Goal: Task Accomplishment & Management: Manage account settings

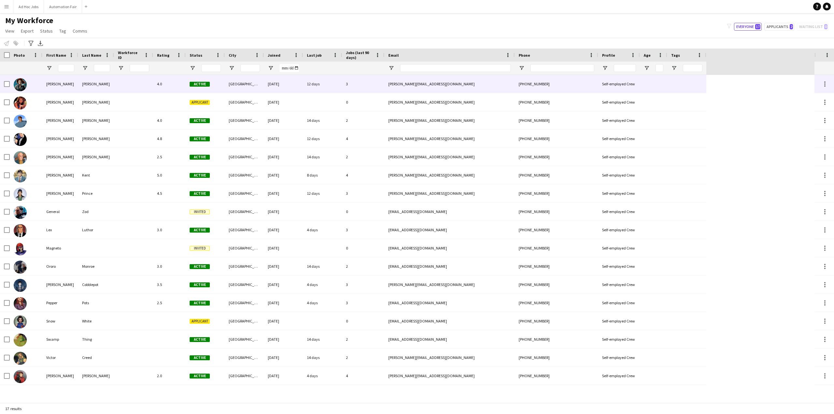
click at [51, 84] on div "[PERSON_NAME]" at bounding box center [60, 84] width 36 height 18
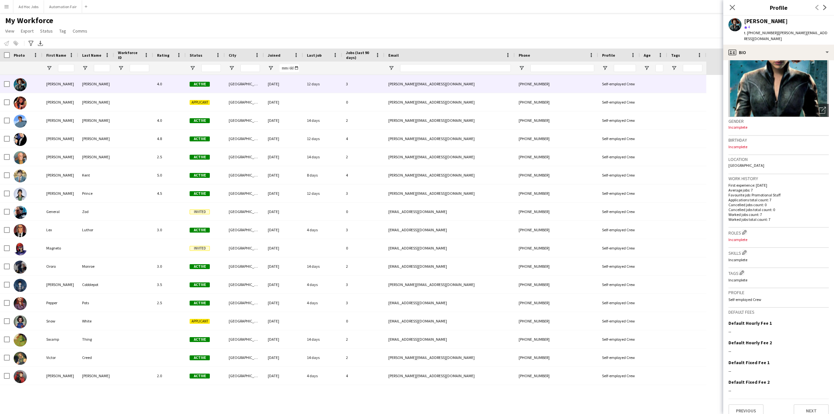
scroll to position [55, 0]
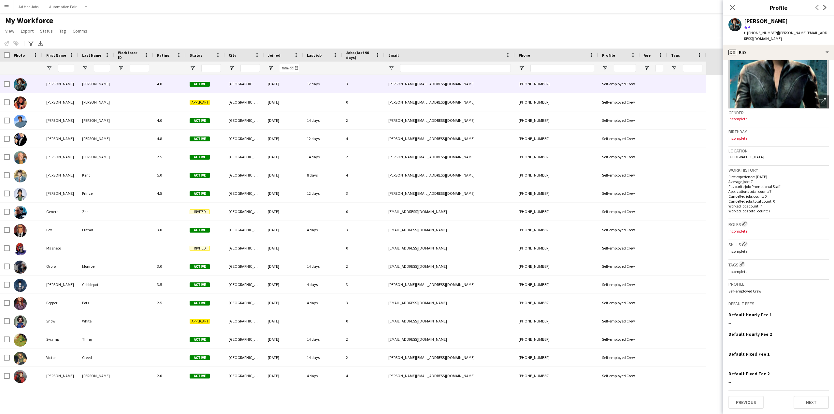
click at [747, 290] on p "Self-employed Crew" at bounding box center [778, 291] width 100 height 5
click at [234, 399] on div "Amanda Briggs 4.0 Active Newcastle 12-31-1969 12 days 3 amanda+demo-68maz@livef…" at bounding box center [407, 239] width 814 height 328
click at [733, 6] on icon "Close pop-in" at bounding box center [732, 7] width 6 height 6
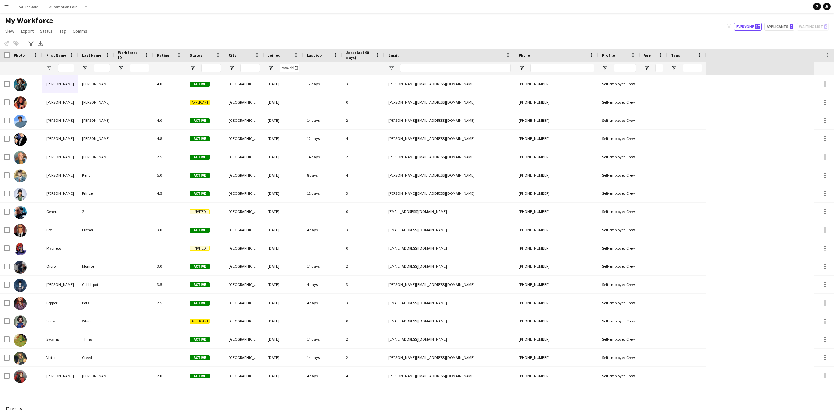
click at [6, 6] on app-icon "Menu" at bounding box center [6, 6] width 5 height 5
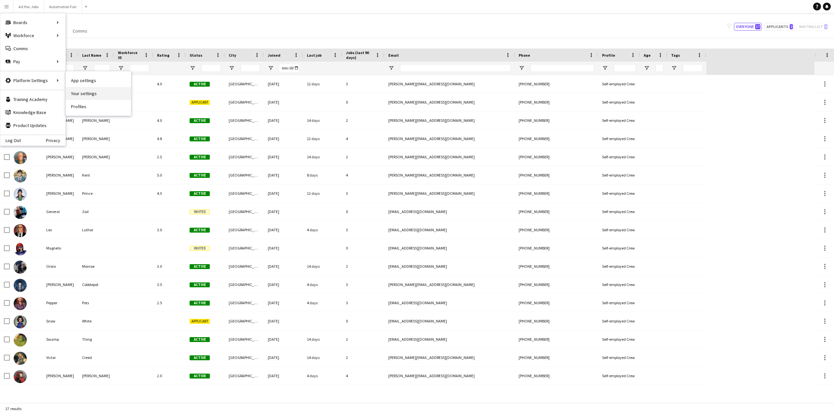
click at [84, 94] on link "Your settings" at bounding box center [98, 93] width 65 height 13
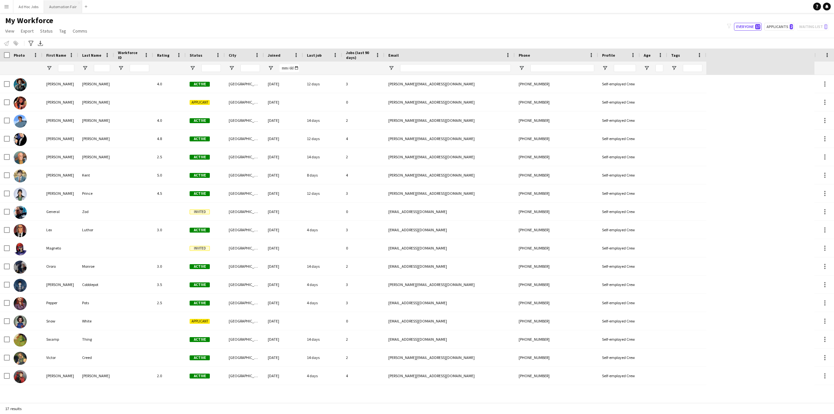
click at [82, 2] on div "Add" at bounding box center [86, 6] width 8 height 13
click at [68, 6] on button "Automation Fair Close" at bounding box center [63, 6] width 38 height 13
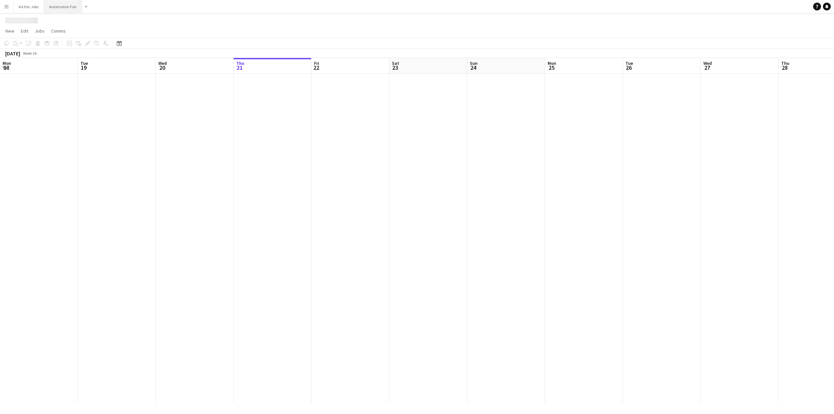
scroll to position [0, 156]
click at [6, 7] on app-icon "Menu" at bounding box center [6, 6] width 5 height 5
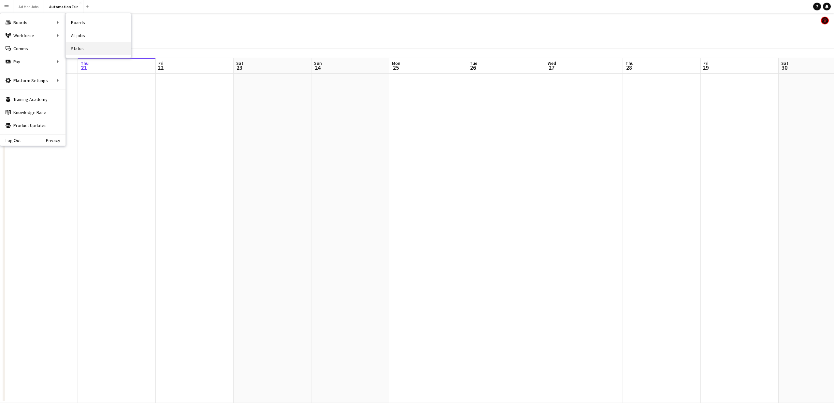
click at [79, 49] on link "Status" at bounding box center [98, 48] width 65 height 13
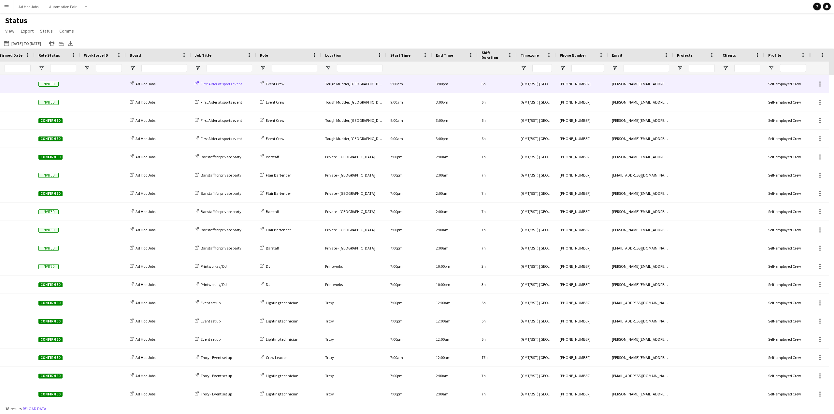
click at [218, 86] on span "First Aider at sports event" at bounding box center [221, 83] width 41 height 5
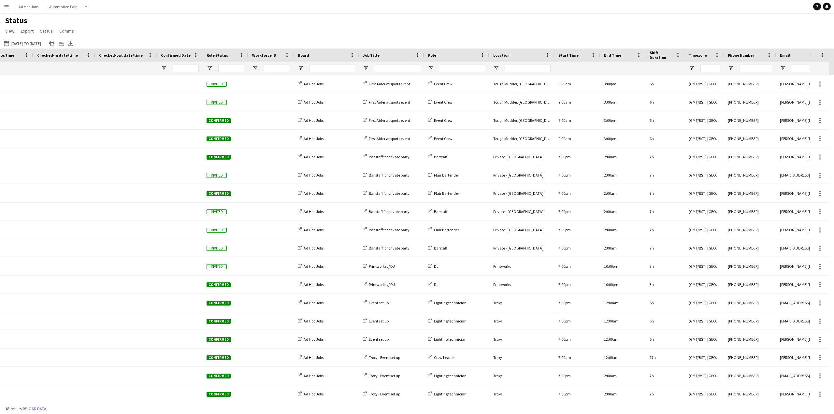
scroll to position [0, 271]
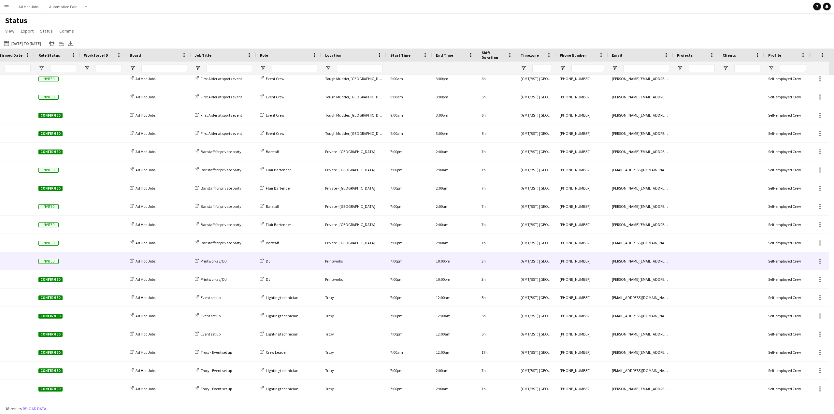
click at [277, 259] on div "DJ" at bounding box center [288, 261] width 65 height 18
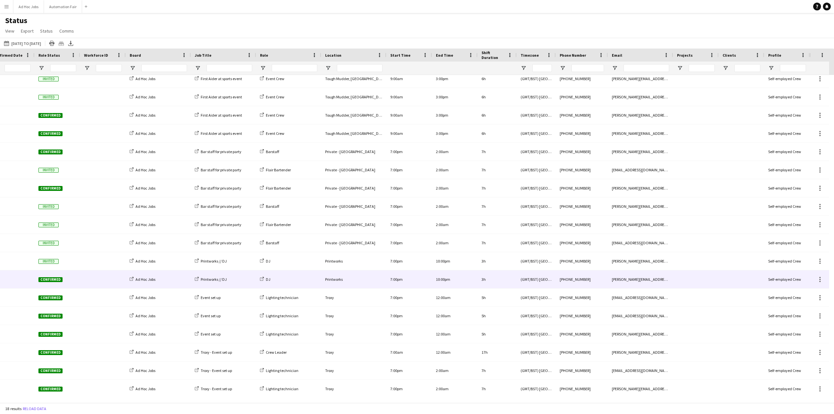
click at [278, 280] on div "DJ" at bounding box center [288, 279] width 65 height 18
click at [218, 279] on span "Printworks // DJ" at bounding box center [214, 279] width 26 height 5
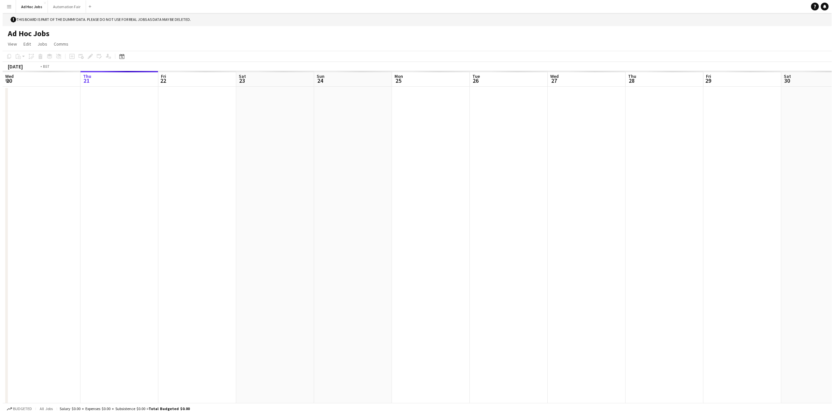
scroll to position [0, 224]
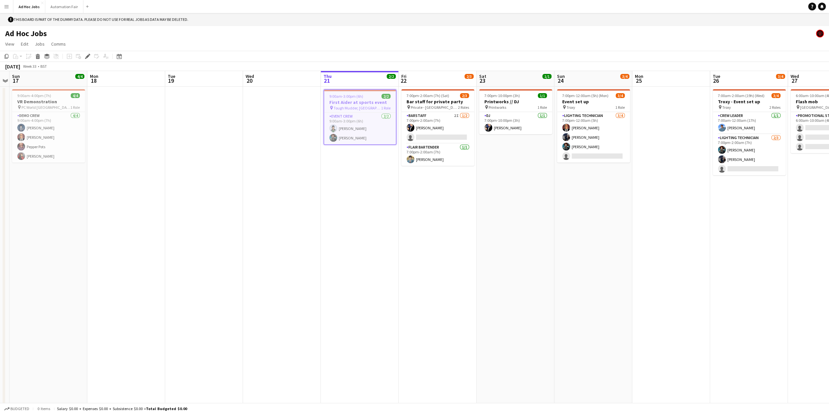
click at [358, 107] on span "Tough Mudder, [GEOGRAPHIC_DATA]" at bounding box center [358, 108] width 48 height 5
click at [355, 111] on app-job-card "9:00am-3:00pm (6h) 2/2 First Aider at sports event pin Tough Mudder, South Lond…" at bounding box center [359, 116] width 73 height 54
click at [6, 1] on button "Menu" at bounding box center [6, 6] width 13 height 13
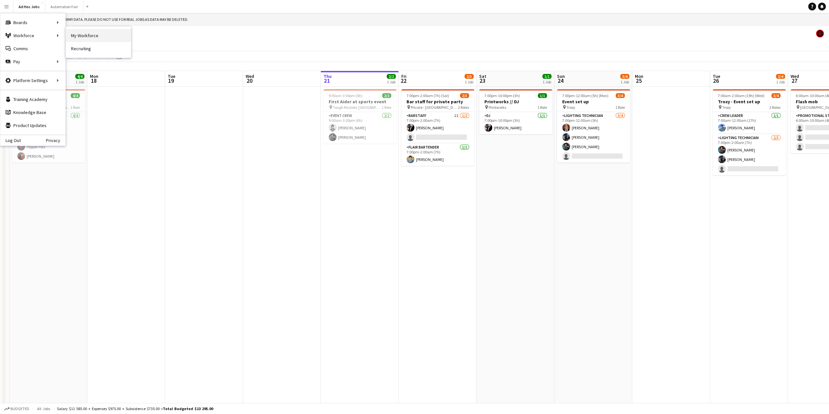
click at [90, 36] on link "My Workforce" at bounding box center [98, 35] width 65 height 13
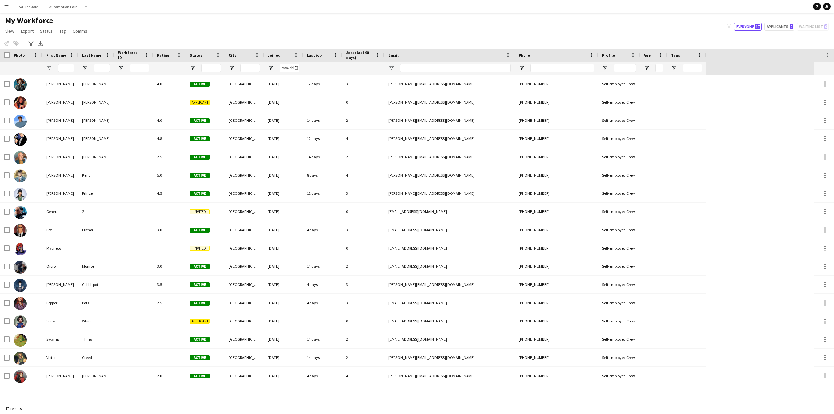
click at [4, 9] on button "Menu" at bounding box center [6, 6] width 13 height 13
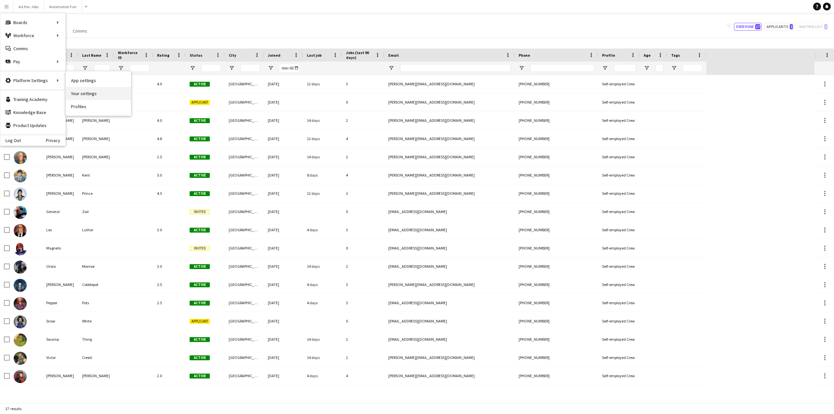
click at [85, 91] on link "Your settings" at bounding box center [98, 93] width 65 height 13
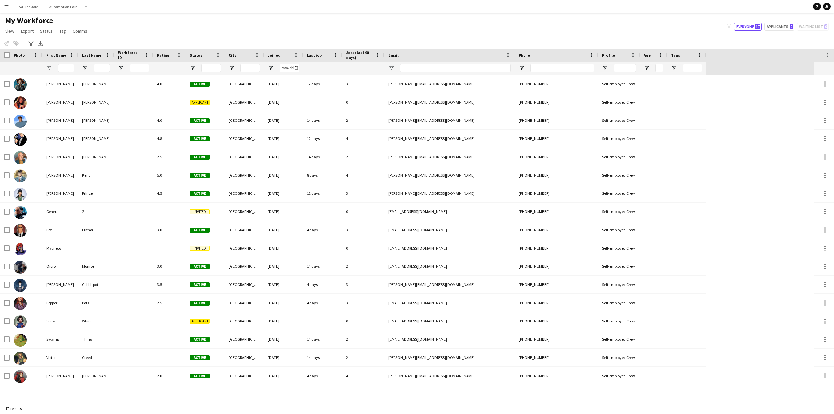
click at [5, 7] on app-icon "Menu" at bounding box center [6, 6] width 5 height 5
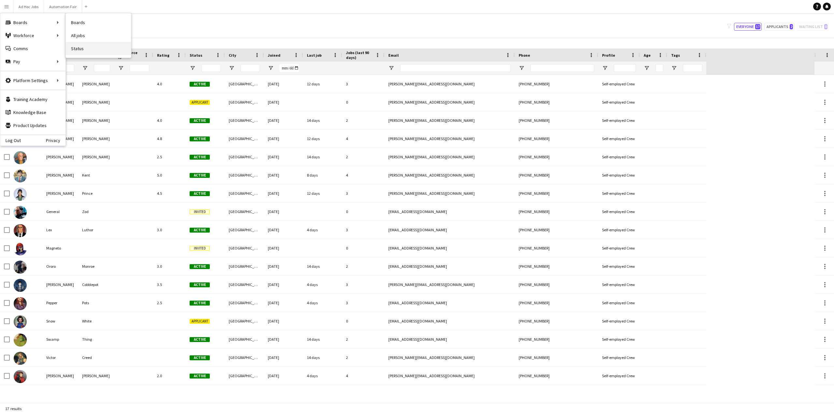
click at [78, 48] on link "Status" at bounding box center [98, 48] width 65 height 13
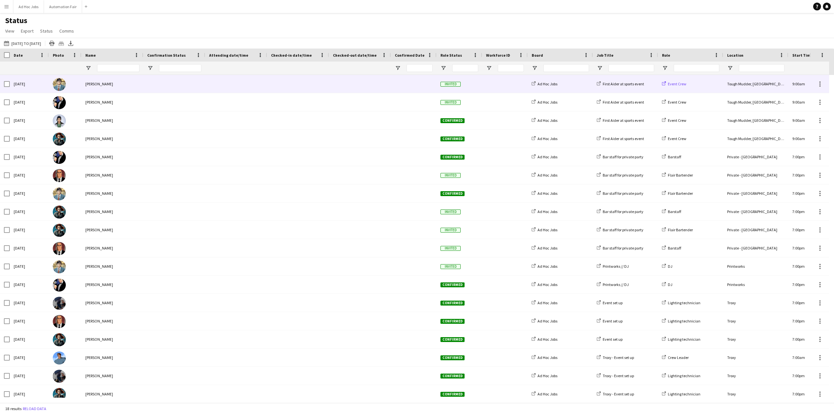
click at [679, 84] on span "Event Crew" at bounding box center [677, 83] width 19 height 5
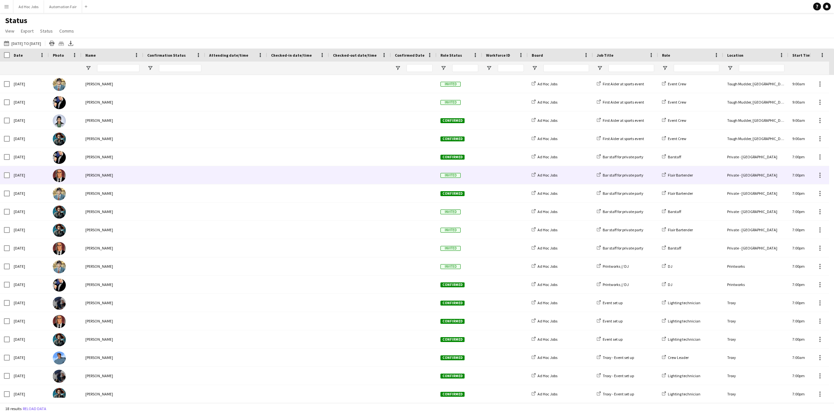
scroll to position [5, 0]
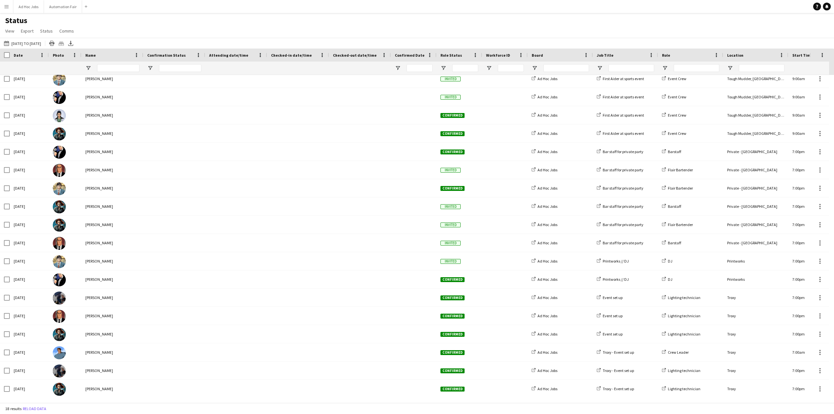
click at [6, 7] on app-icon "Menu" at bounding box center [6, 6] width 5 height 5
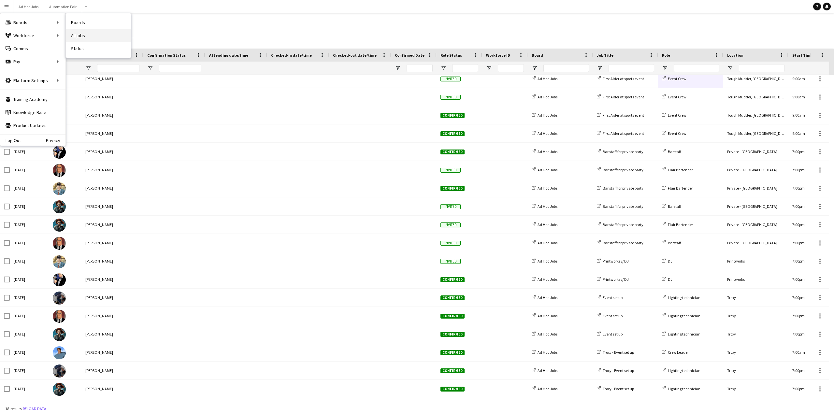
click at [92, 34] on link "All jobs" at bounding box center [98, 35] width 65 height 13
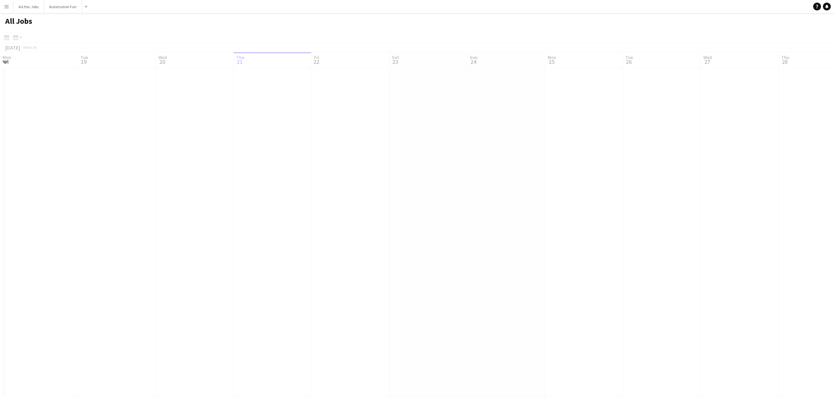
scroll to position [0, 156]
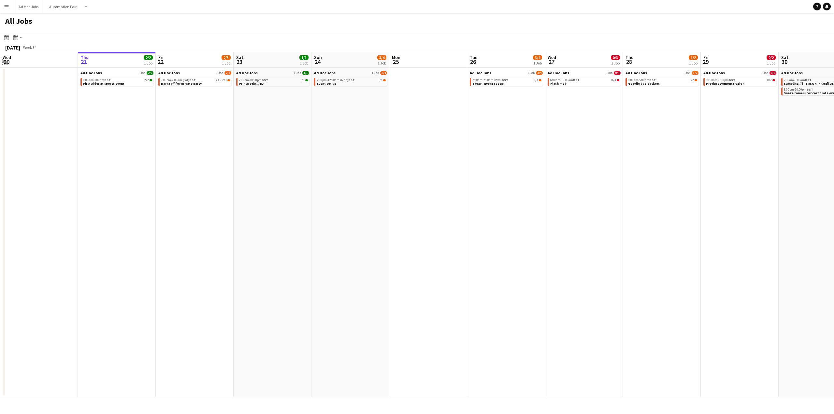
click at [6, 60] on app-icon "Expand/collapse" at bounding box center [5, 61] width 5 height 6
click at [5, 62] on app-icon "Expand/collapse" at bounding box center [5, 61] width 6 height 5
click at [5, 62] on app-icon "Expand/collapse" at bounding box center [5, 61] width 5 height 6
click at [93, 64] on app-all-jobs-date-header "Thu 21 2/2 1 Job" at bounding box center [117, 60] width 78 height 16
click at [6, 62] on app-icon "Expand/collapse" at bounding box center [5, 61] width 6 height 5
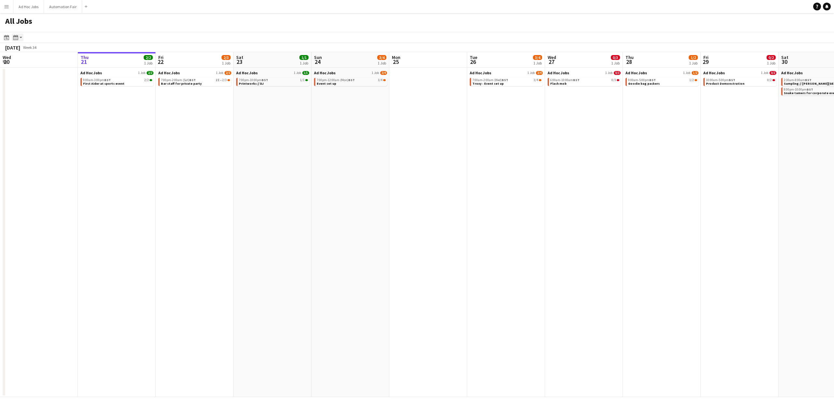
click at [18, 37] on div "Month view / Day view" at bounding box center [16, 38] width 8 height 8
click at [9, 37] on icon at bounding box center [6, 37] width 5 height 5
click at [8, 9] on button "Menu" at bounding box center [6, 6] width 13 height 13
click at [171, 150] on app-date-cell "Ad Hoc Jobs 1 Job 2/3 7:00pm-2:00am (Sat) BST 2I • 2/3 Bar staff for private pa…" at bounding box center [195, 232] width 78 height 329
click at [178, 82] on span "Bar staff for private party" at bounding box center [181, 83] width 41 height 4
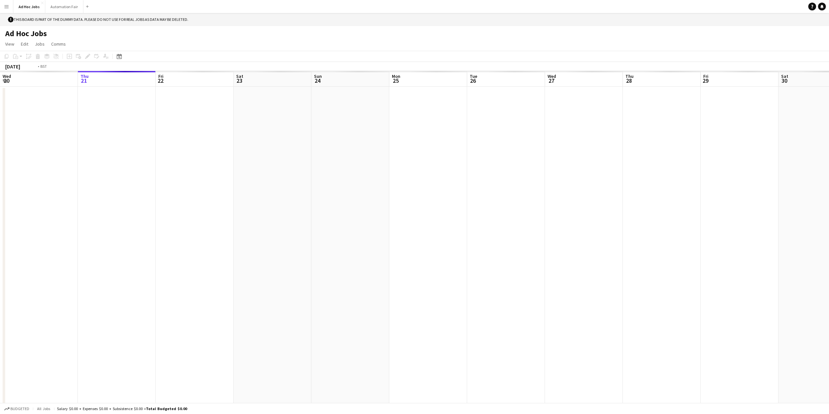
scroll to position [0, 224]
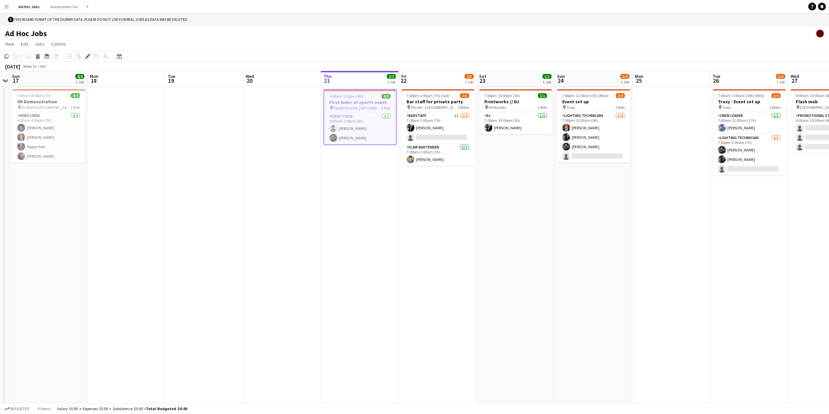
click at [357, 103] on h3 "First Aider at sports event" at bounding box center [360, 102] width 72 height 6
click at [352, 110] on span "Tough Mudder, [GEOGRAPHIC_DATA]" at bounding box center [357, 107] width 49 height 5
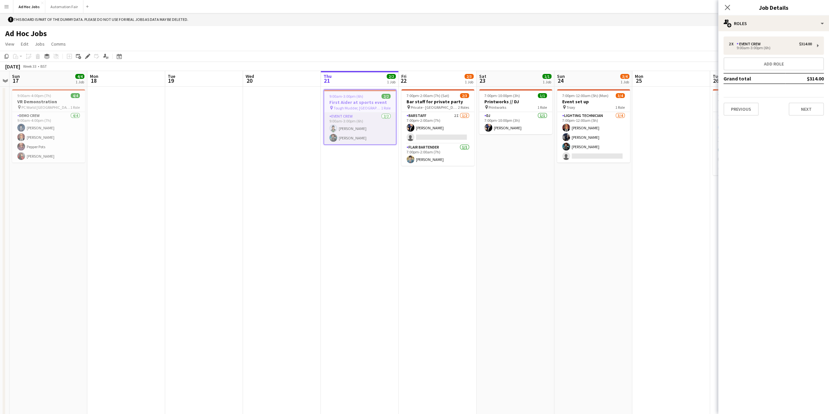
click at [352, 131] on app-card-role "Event Crew [DATE] 9:00am-3:00pm (6h) [PERSON_NAME] [PERSON_NAME]" at bounding box center [360, 129] width 72 height 32
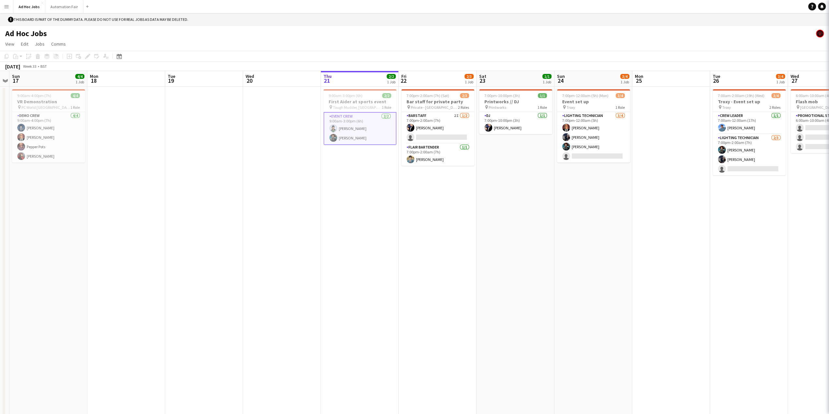
click at [352, 131] on app-card-role "Event Crew [DATE] 9:00am-3:00pm (6h) [PERSON_NAME] [PERSON_NAME]" at bounding box center [359, 128] width 73 height 33
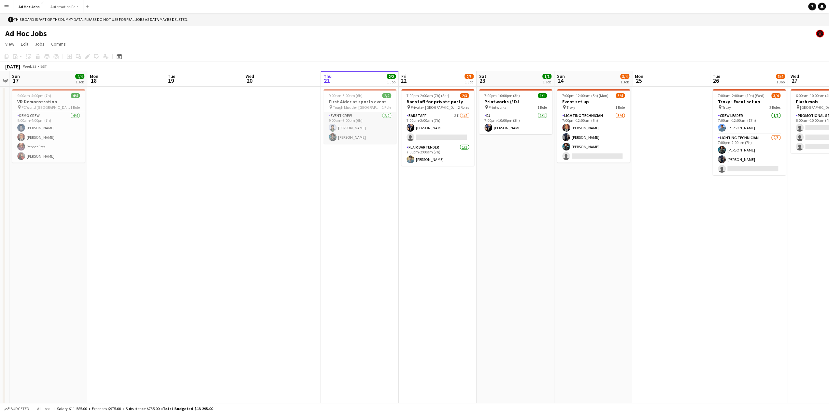
click at [352, 131] on app-card-role "Event Crew [DATE] 9:00am-3:00pm (6h) [PERSON_NAME] [PERSON_NAME]" at bounding box center [359, 128] width 73 height 32
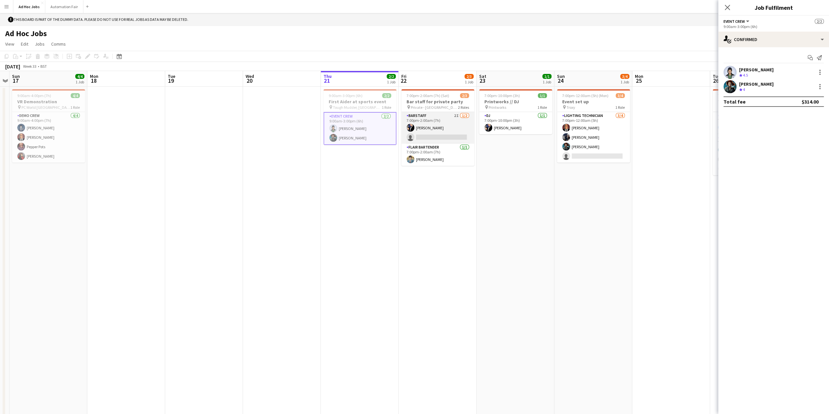
click at [436, 121] on app-card-role "Barstaff 2I [DATE] 7:00pm-2:00am (7h) [PERSON_NAME] single-neutral-actions" at bounding box center [437, 128] width 73 height 32
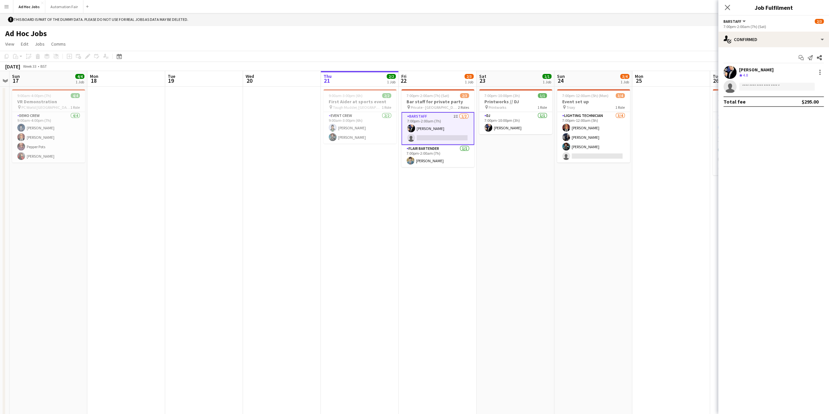
drag, startPoint x: 151, startPoint y: 136, endPoint x: 151, endPoint y: 132, distance: 3.6
click at [151, 135] on app-date-cell at bounding box center [126, 251] width 78 height 329
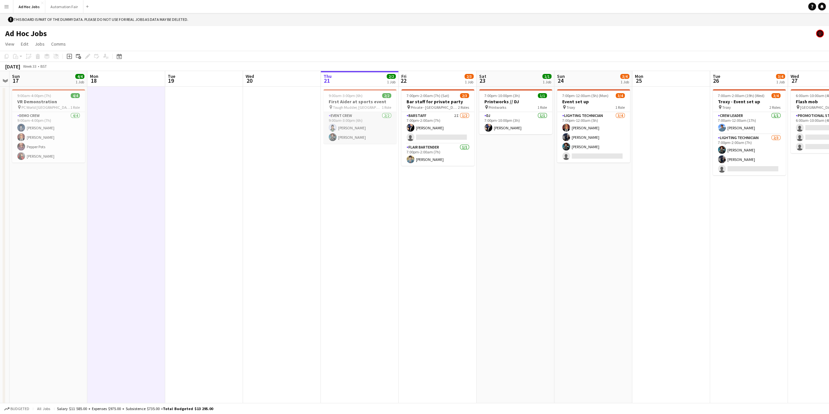
click at [375, 122] on app-card-role "Event Crew [DATE] 9:00am-3:00pm (6h) [PERSON_NAME] [PERSON_NAME]" at bounding box center [359, 128] width 73 height 32
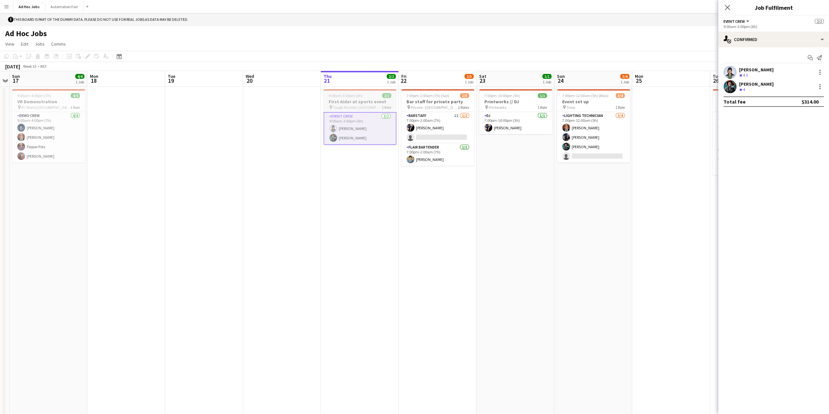
click at [373, 107] on span "Tough Mudder, [GEOGRAPHIC_DATA]" at bounding box center [357, 107] width 49 height 5
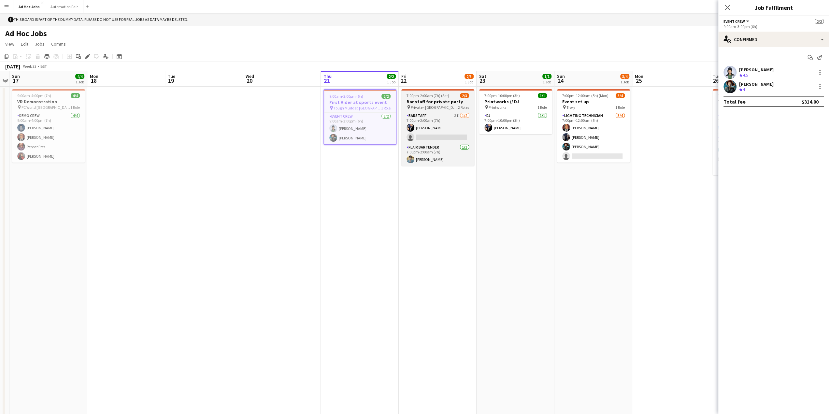
click at [427, 104] on h3 "Bar staff for private party" at bounding box center [437, 102] width 73 height 6
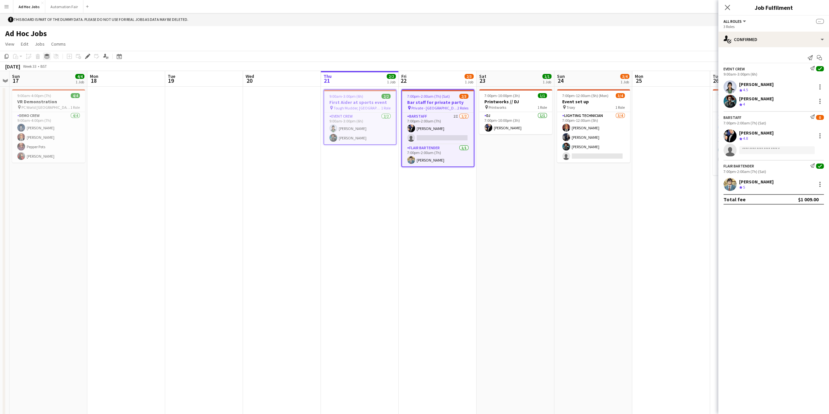
click at [45, 57] on icon at bounding box center [46, 57] width 5 height 2
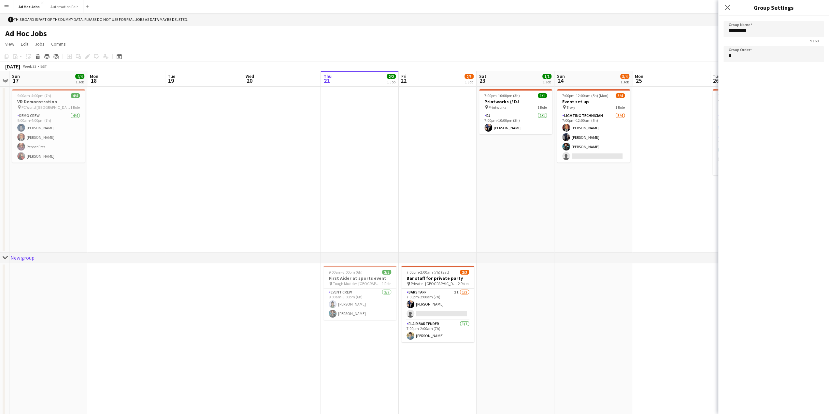
click at [33, 259] on div "New group" at bounding box center [22, 257] width 24 height 7
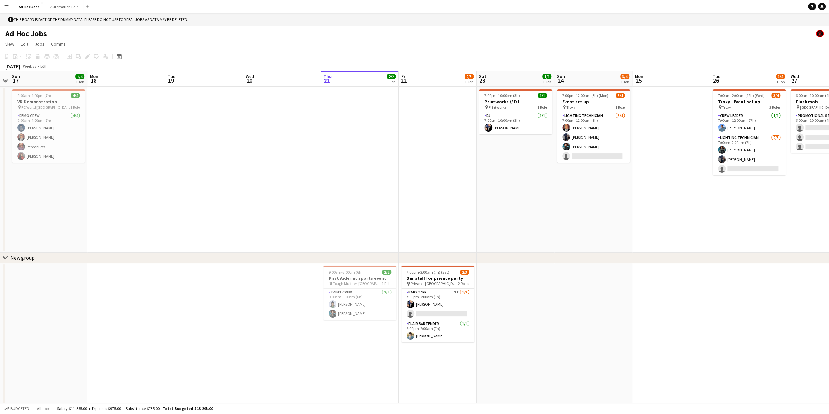
click at [34, 258] on div "New group" at bounding box center [22, 257] width 24 height 7
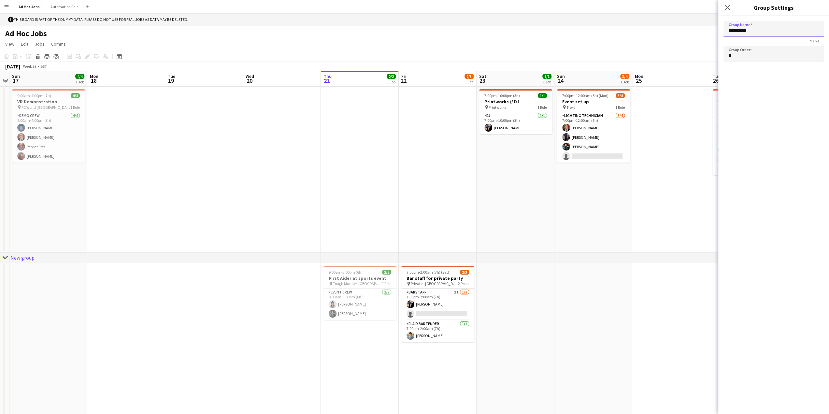
drag, startPoint x: 761, startPoint y: 32, endPoint x: 689, endPoint y: 40, distance: 72.5
click at [689, 40] on body "Menu Boards Boards Boards All jobs Status Workforce Workforce My Workforce Recr…" at bounding box center [414, 213] width 829 height 427
click at [227, 297] on app-date-cell at bounding box center [204, 339] width 78 height 153
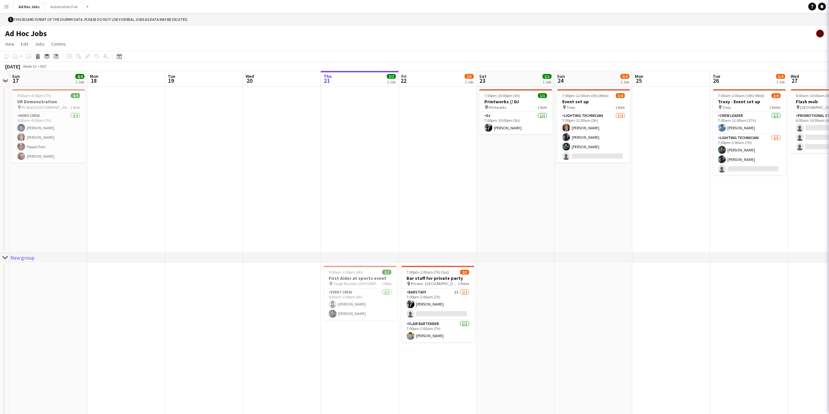
type input "*********"
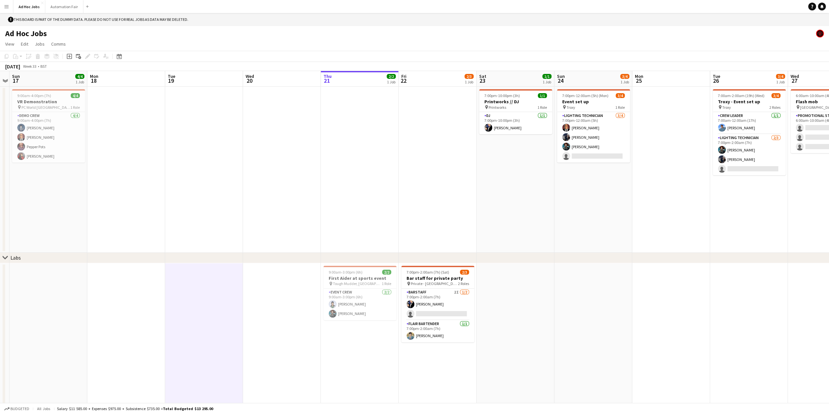
click at [272, 211] on app-date-cell at bounding box center [282, 170] width 78 height 166
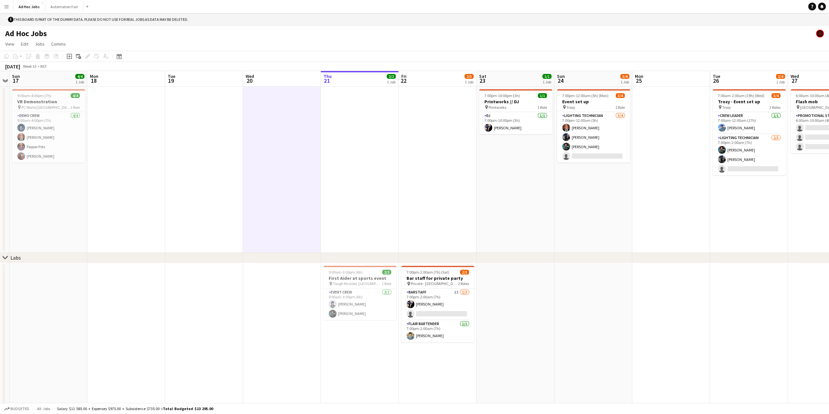
click at [205, 154] on app-date-cell at bounding box center [204, 170] width 78 height 166
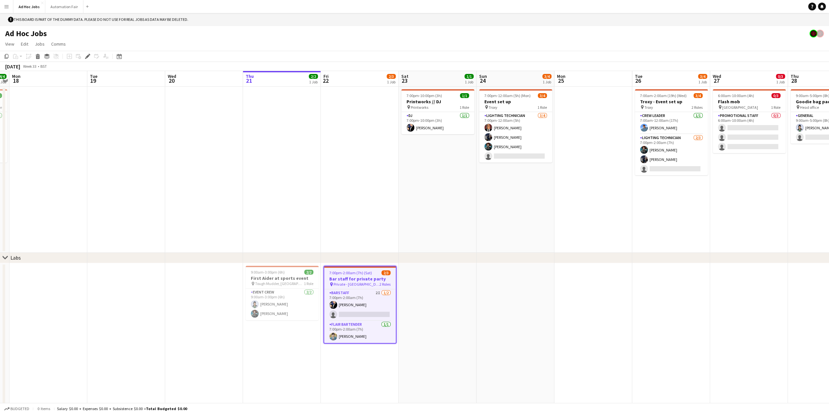
click at [353, 282] on span "Private - [GEOGRAPHIC_DATA]" at bounding box center [357, 284] width 46 height 5
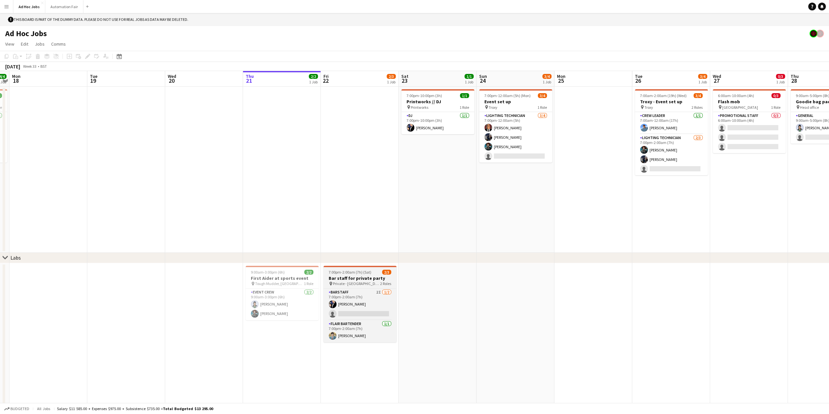
click at [353, 282] on span "Private - [GEOGRAPHIC_DATA]" at bounding box center [356, 283] width 47 height 5
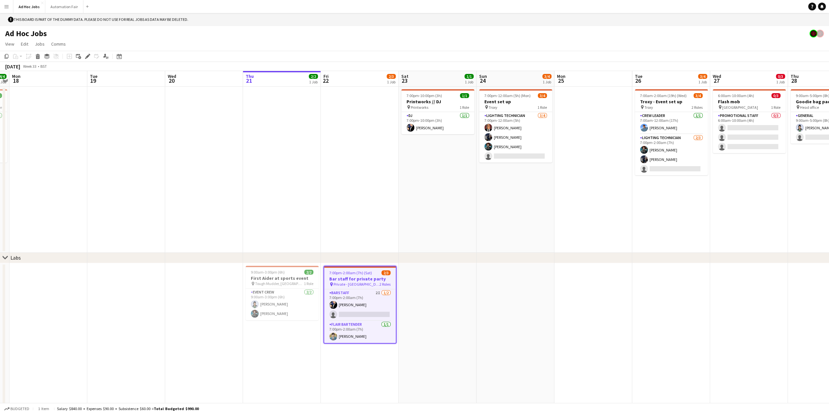
click at [353, 282] on span "Private - [GEOGRAPHIC_DATA]" at bounding box center [357, 284] width 46 height 5
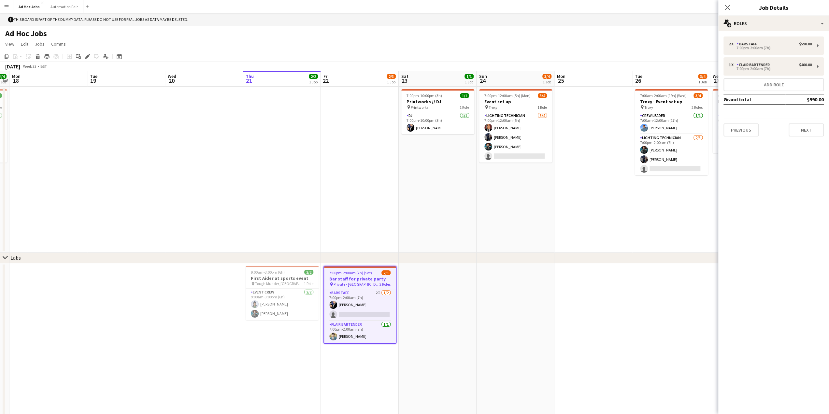
click at [778, 101] on td "Grand total" at bounding box center [755, 99] width 62 height 10
click at [292, 285] on span "Tough Mudder, [GEOGRAPHIC_DATA]" at bounding box center [279, 283] width 49 height 5
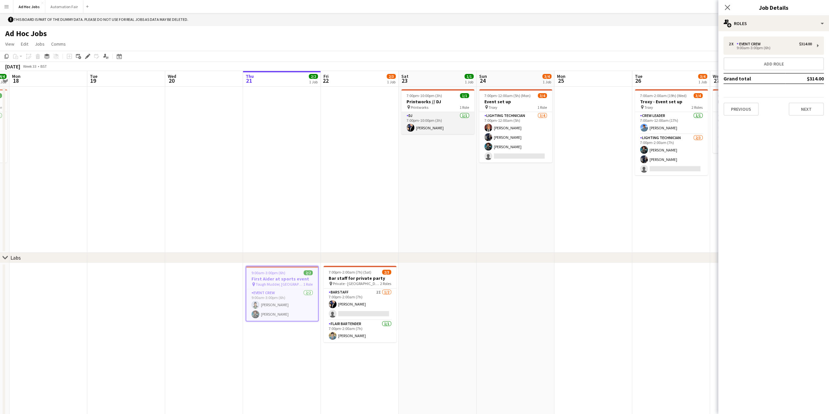
click at [420, 116] on app-card-role "DJ [DATE] 7:00pm-10:00pm (3h) [PERSON_NAME]" at bounding box center [437, 123] width 73 height 22
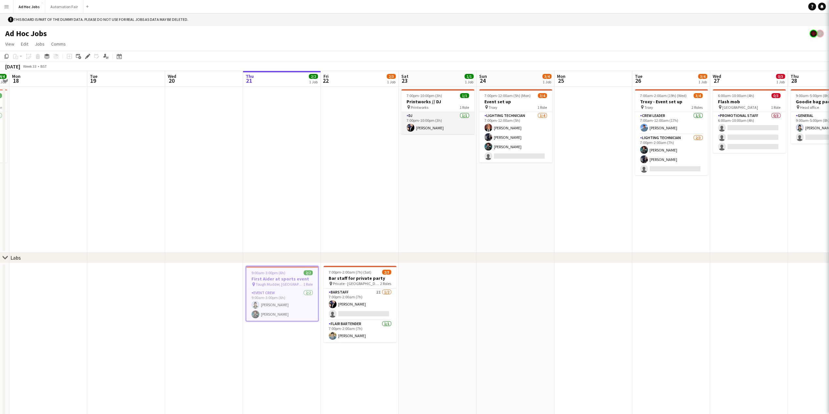
scroll to position [0, 224]
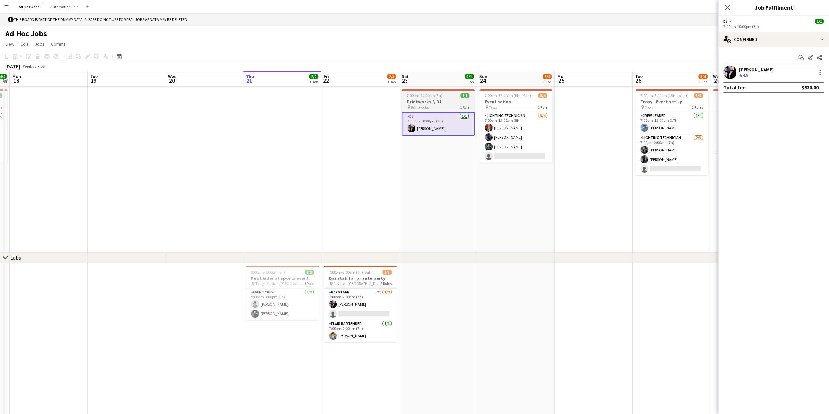
click at [425, 100] on h3 "Printworks // DJ" at bounding box center [438, 102] width 73 height 6
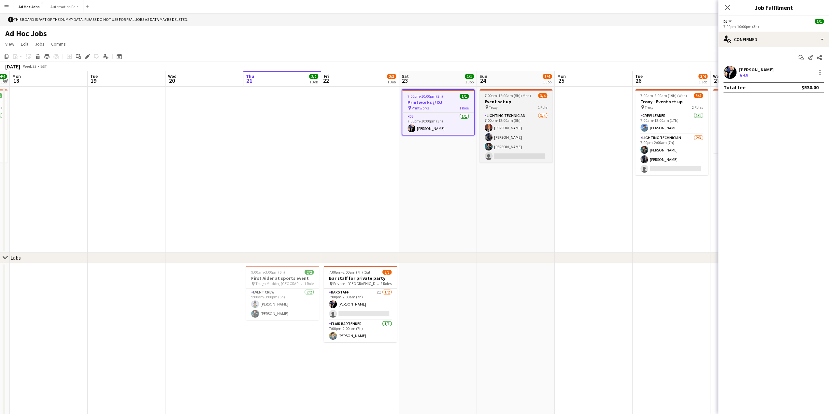
click at [526, 97] on span "7:00pm-12:00am (5h) (Mon)" at bounding box center [508, 95] width 46 height 5
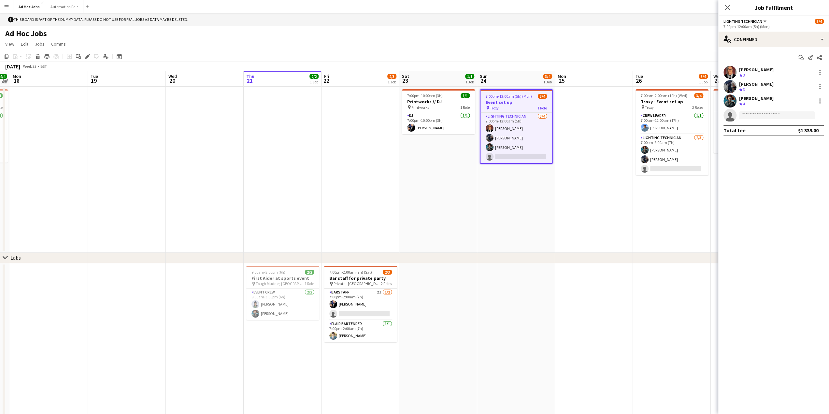
click at [755, 99] on div "[PERSON_NAME]" at bounding box center [756, 98] width 35 height 6
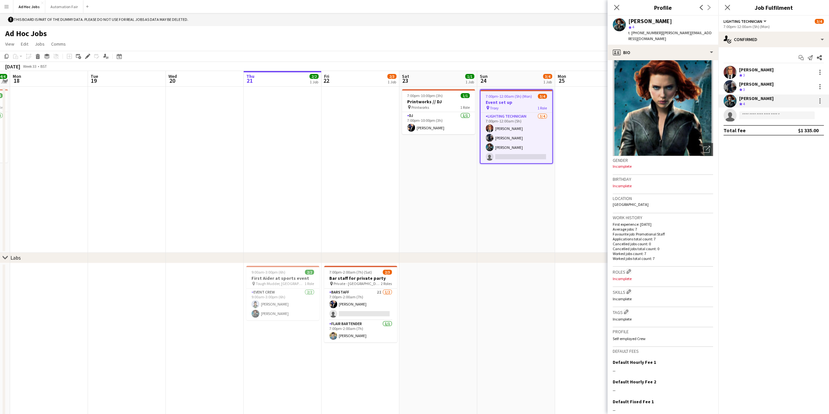
scroll to position [0, 0]
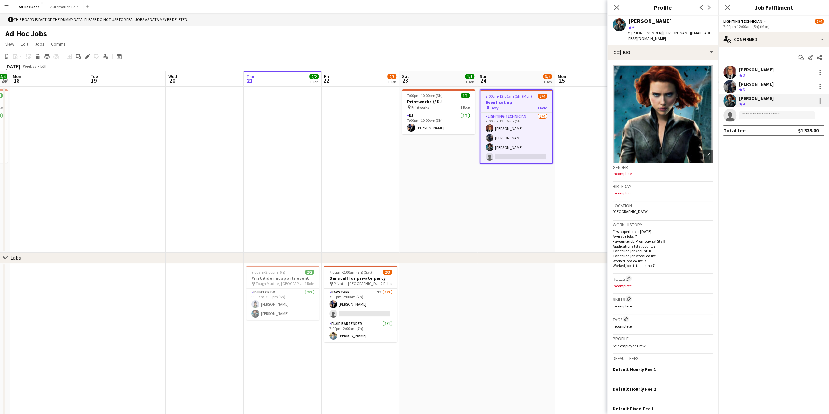
click at [764, 229] on mat-expansion-panel "check Confirmed Start chat Send notification Share Lex Luthor Crew rating 3 Oro…" at bounding box center [773, 230] width 111 height 367
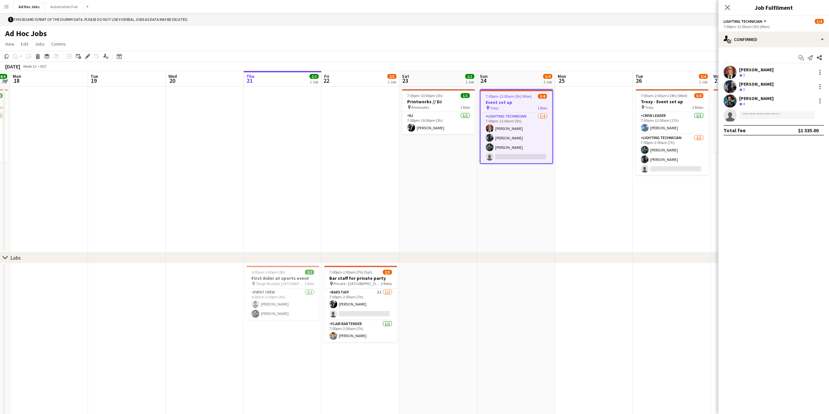
click at [10, 7] on button "Menu" at bounding box center [6, 6] width 13 height 13
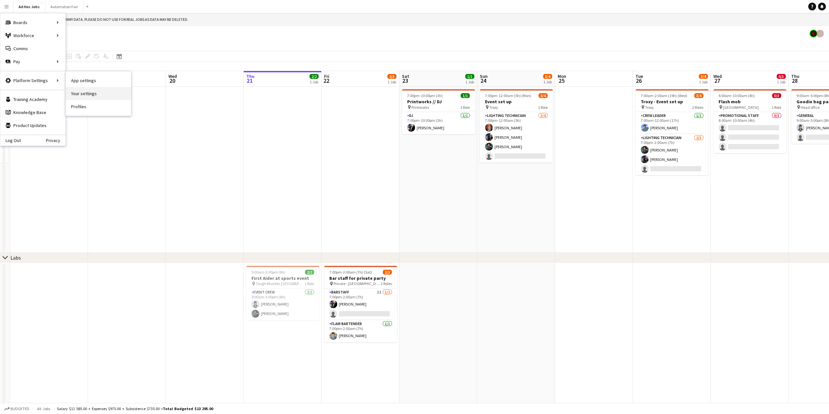
click at [81, 90] on link "Your settings" at bounding box center [98, 93] width 65 height 13
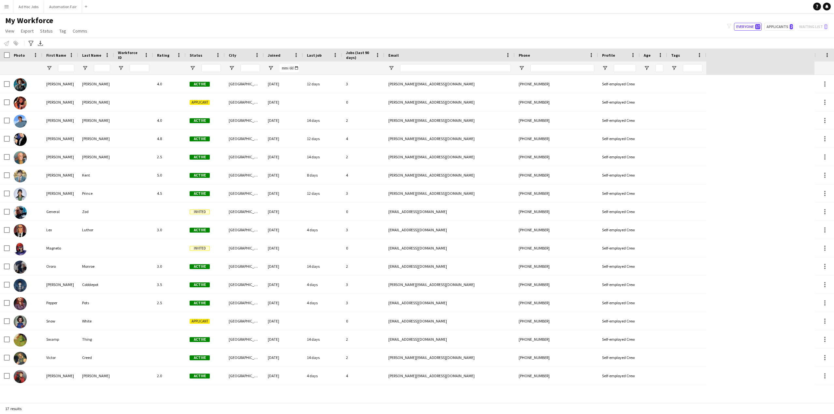
click at [7, 4] on app-icon "Menu" at bounding box center [6, 6] width 5 height 5
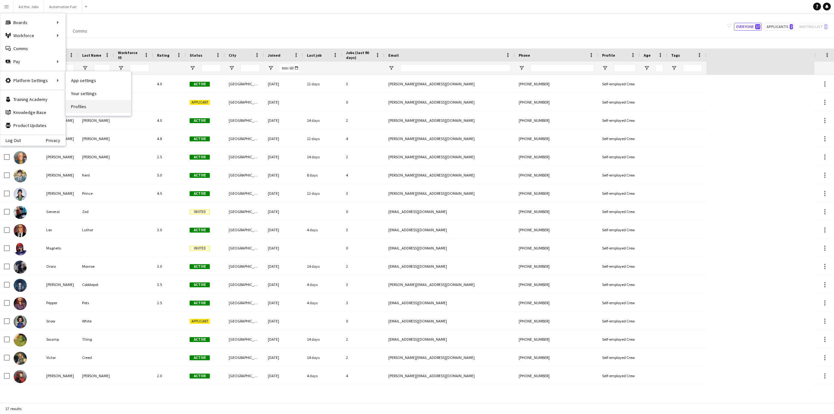
click at [79, 104] on link "Profiles" at bounding box center [98, 106] width 65 height 13
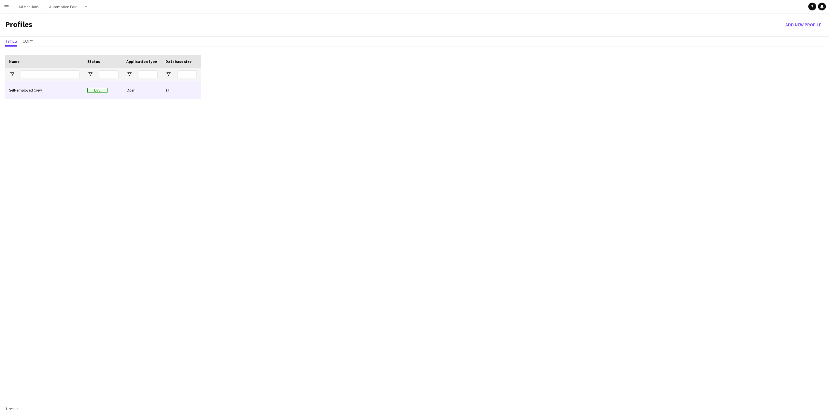
click at [30, 89] on div "Self-employed Crew" at bounding box center [44, 90] width 78 height 18
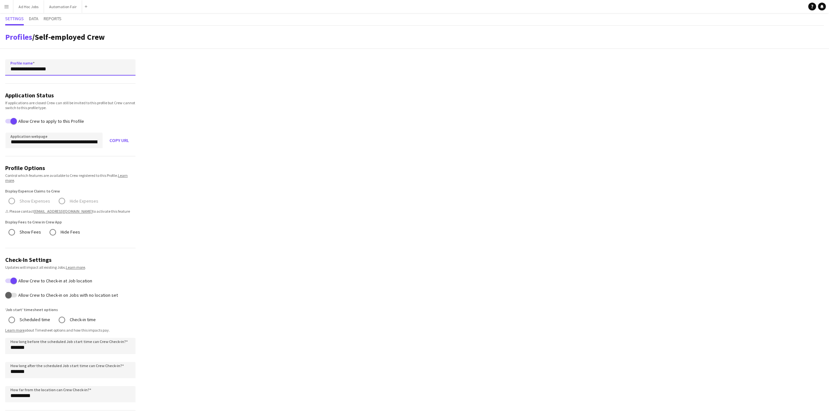
click at [48, 69] on input "**********" at bounding box center [70, 67] width 130 height 16
click at [59, 69] on input "**********" at bounding box center [70, 67] width 130 height 16
click at [43, 36] on span "Self-employed Crew" at bounding box center [70, 37] width 70 height 10
drag, startPoint x: 38, startPoint y: 36, endPoint x: 81, endPoint y: 36, distance: 43.3
click at [81, 36] on span "Self-employed Crew" at bounding box center [70, 37] width 70 height 10
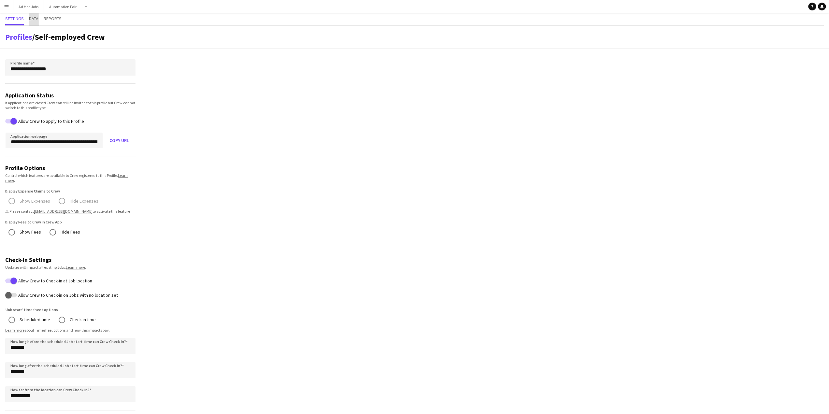
click at [37, 20] on span "Data" at bounding box center [33, 18] width 9 height 5
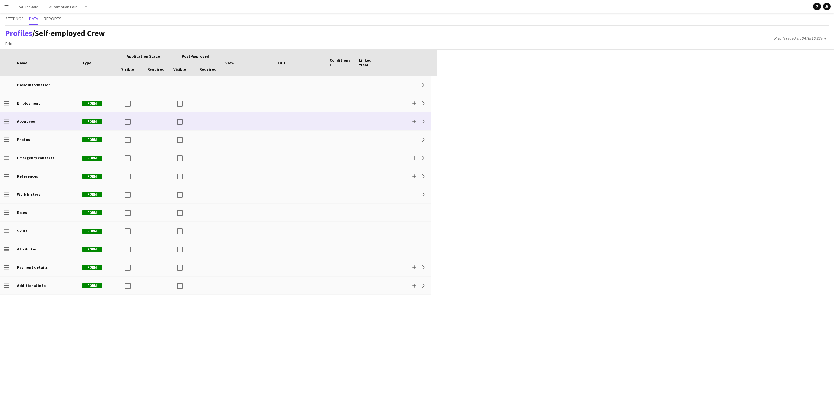
click at [5, 122] on icon "Drag to change order" at bounding box center [6, 121] width 5 height 5
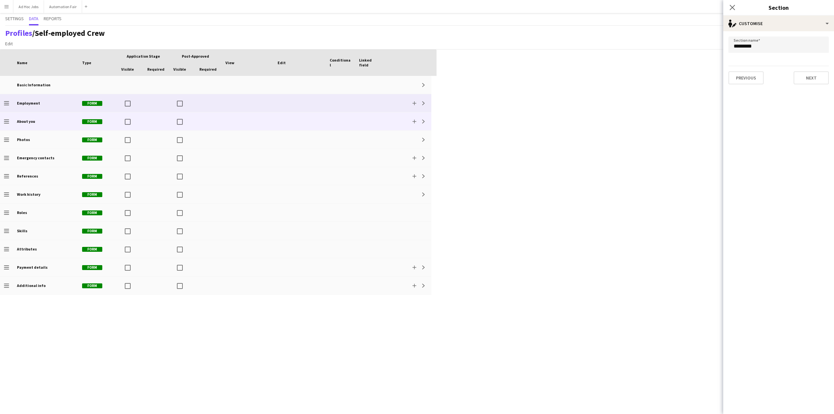
click at [28, 101] on b "Employment" at bounding box center [28, 103] width 23 height 5
click at [21, 120] on b "About you" at bounding box center [26, 121] width 18 height 5
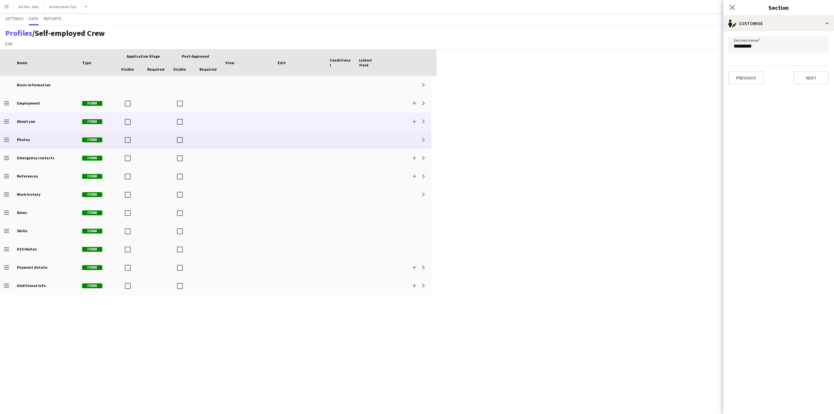
click at [25, 138] on b "Photos" at bounding box center [23, 139] width 13 height 5
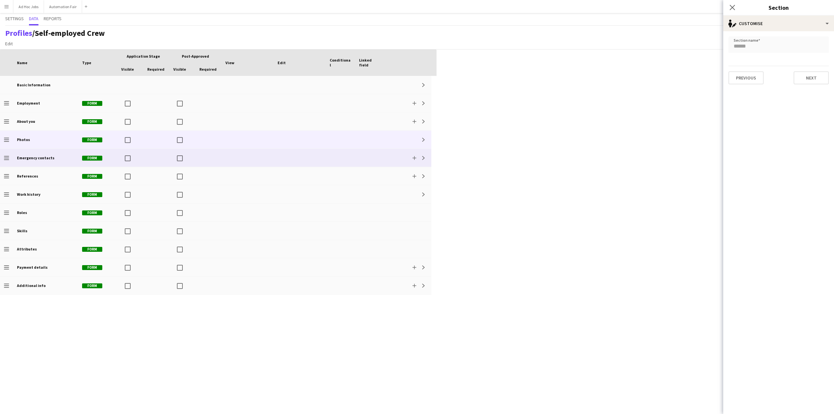
click at [37, 158] on b "Emergency contacts" at bounding box center [35, 157] width 37 height 5
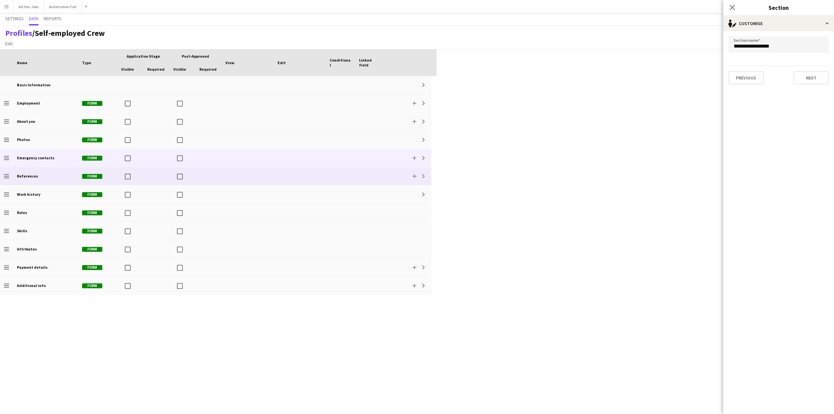
click at [31, 176] on b "References" at bounding box center [27, 176] width 21 height 5
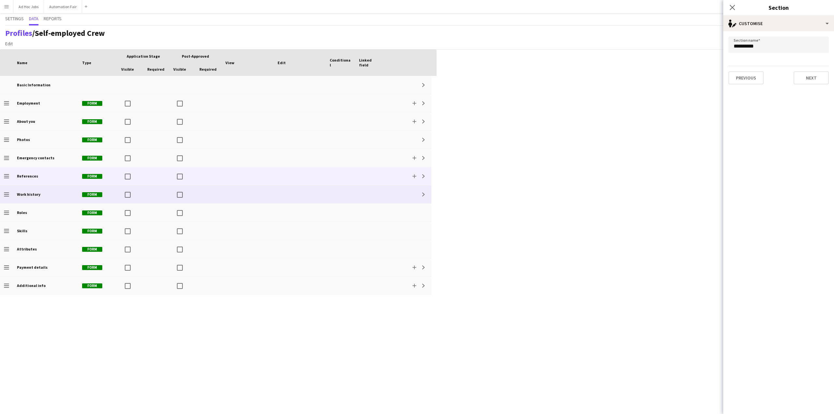
click at [26, 196] on b "Work history" at bounding box center [28, 194] width 23 height 5
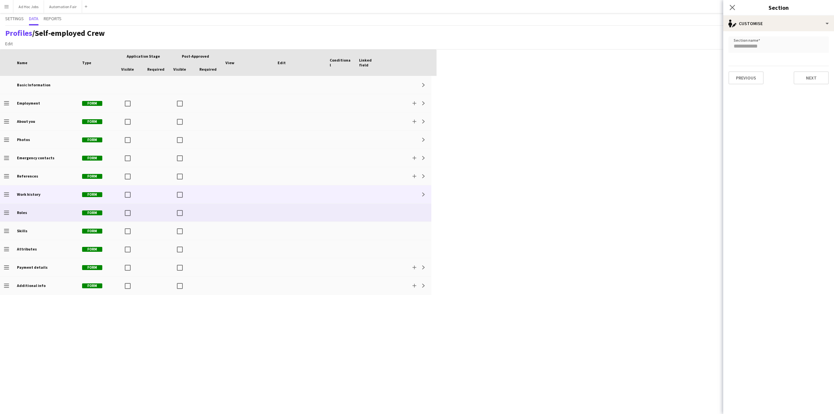
click at [26, 214] on b "Roles" at bounding box center [22, 212] width 10 height 5
click at [751, 55] on form "Section name ***** Previous Next" at bounding box center [778, 60] width 111 height 58
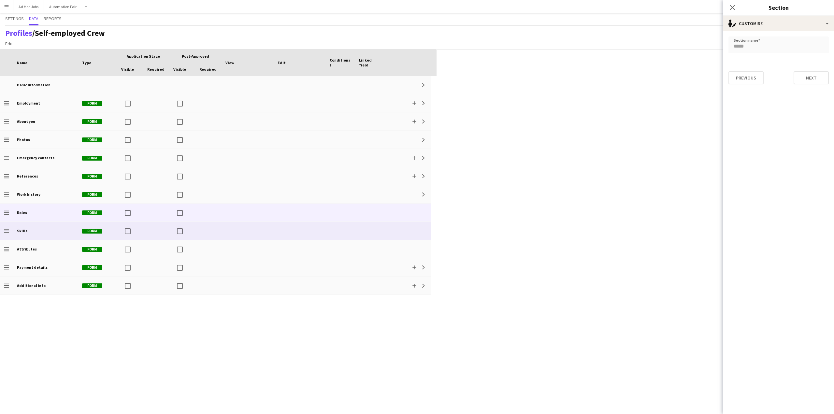
click at [27, 232] on div "Skills" at bounding box center [45, 231] width 65 height 18
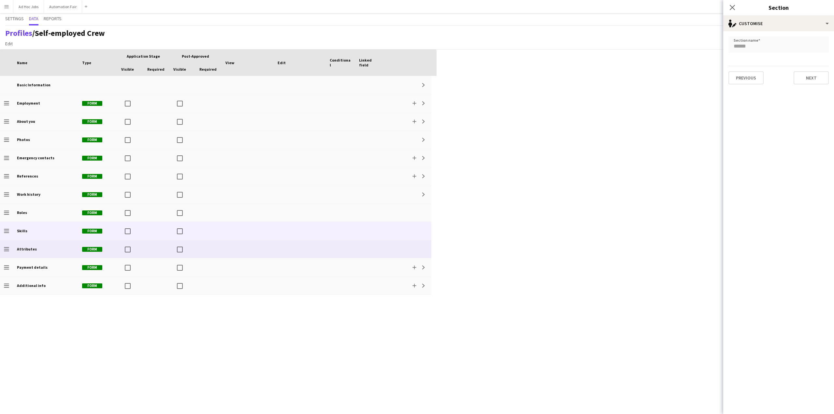
click at [29, 250] on b "Attributes" at bounding box center [27, 249] width 20 height 5
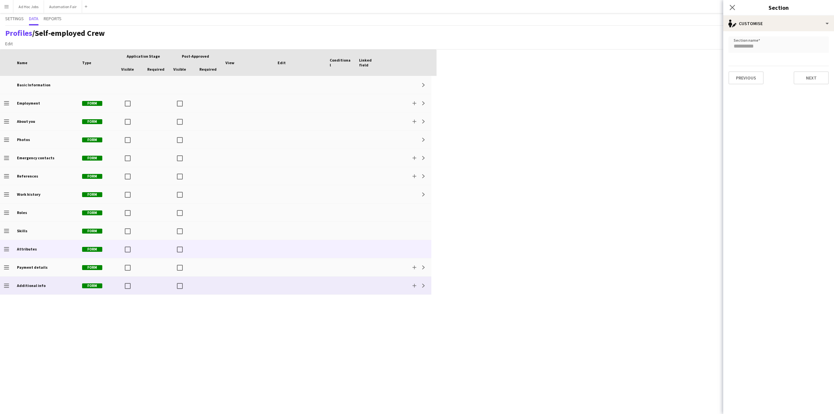
click at [28, 285] on b "Additional info" at bounding box center [31, 285] width 29 height 5
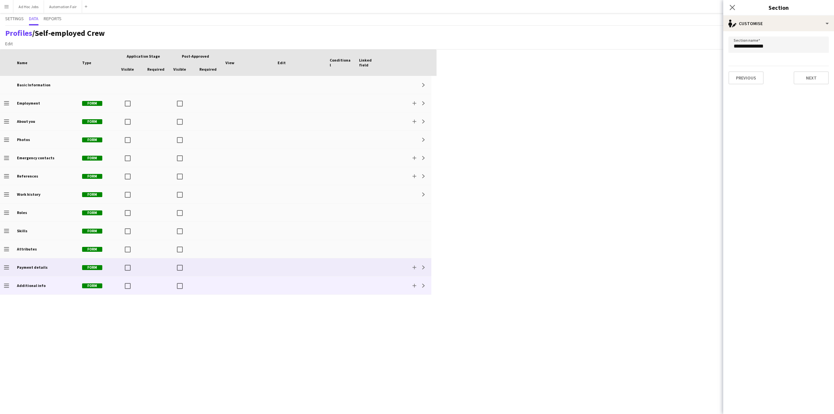
click at [25, 273] on div "Payment details" at bounding box center [45, 267] width 65 height 18
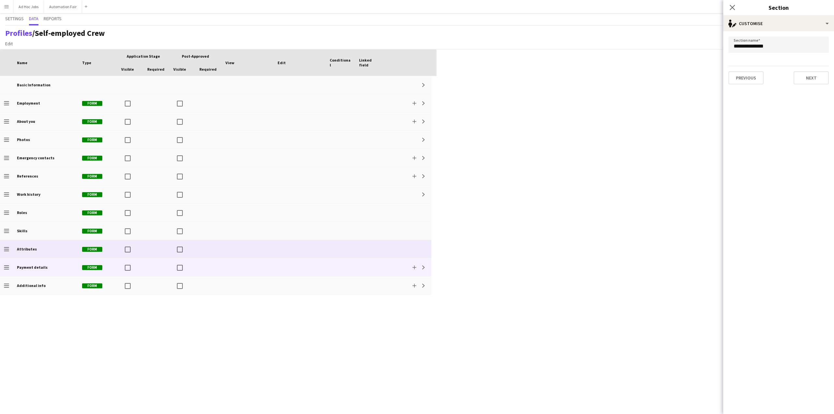
click at [29, 252] on div "Attributes" at bounding box center [45, 249] width 65 height 18
click at [25, 262] on div "Payment details" at bounding box center [45, 267] width 65 height 18
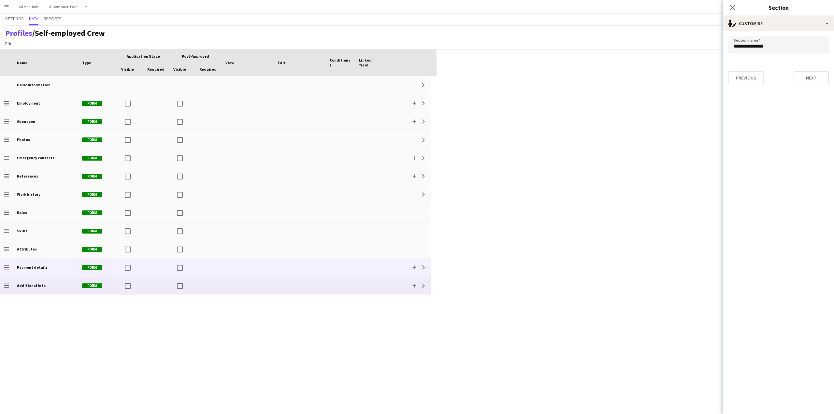
click at [26, 288] on b "Additional info" at bounding box center [31, 285] width 29 height 5
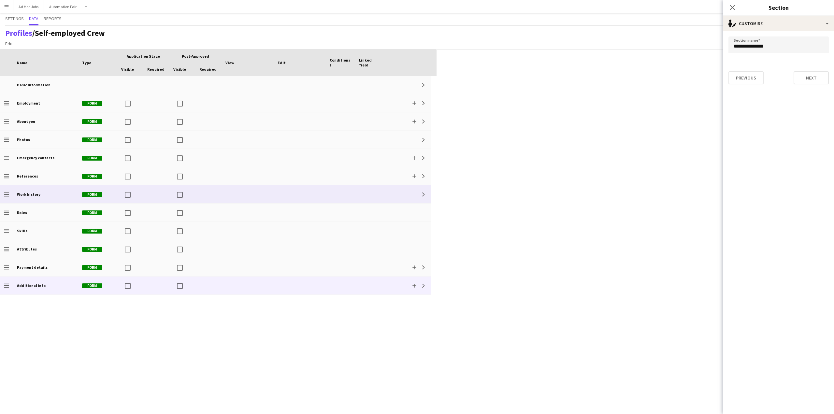
click at [28, 194] on b "Work history" at bounding box center [28, 194] width 23 height 5
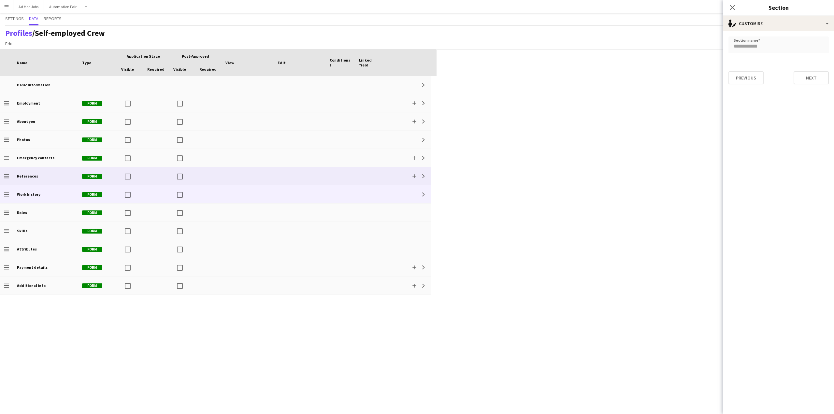
click at [28, 178] on b "References" at bounding box center [27, 176] width 21 height 5
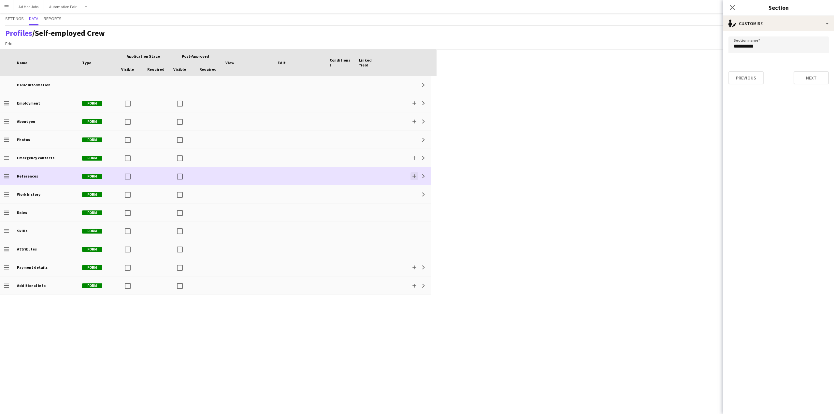
click at [414, 176] on app-icon "Add" at bounding box center [414, 176] width 4 height 4
click at [495, 178] on div at bounding box center [417, 207] width 834 height 414
click at [424, 175] on app-icon "Expand" at bounding box center [424, 176] width 4 height 4
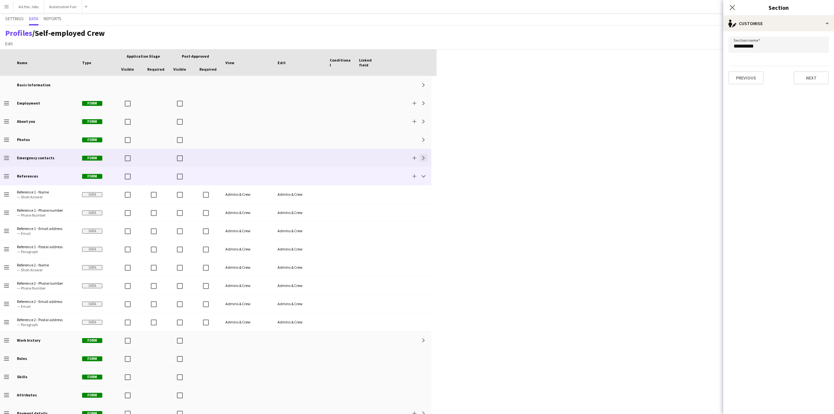
click at [424, 161] on button "Expand" at bounding box center [424, 158] width 8 height 8
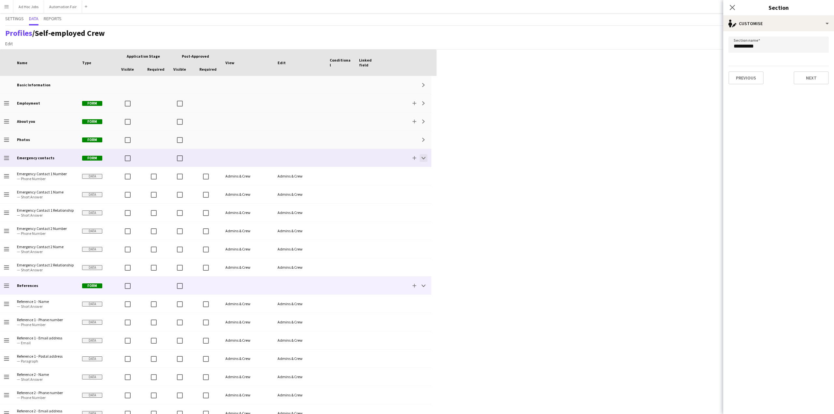
click at [424, 161] on button "Collapse" at bounding box center [424, 158] width 8 height 8
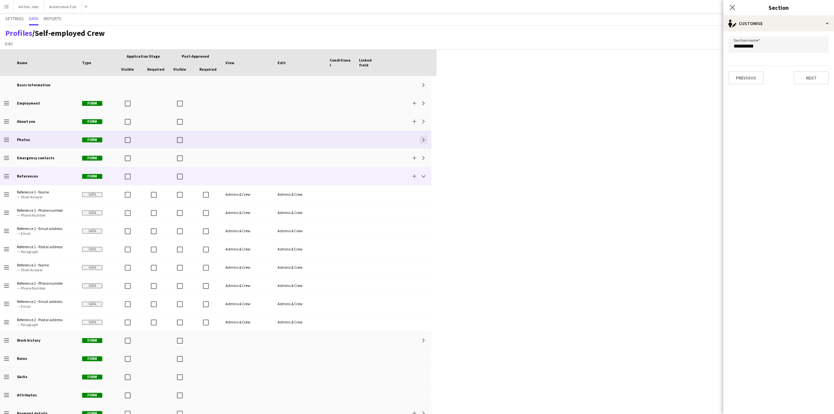
click at [424, 142] on button "Expand" at bounding box center [424, 140] width 8 height 8
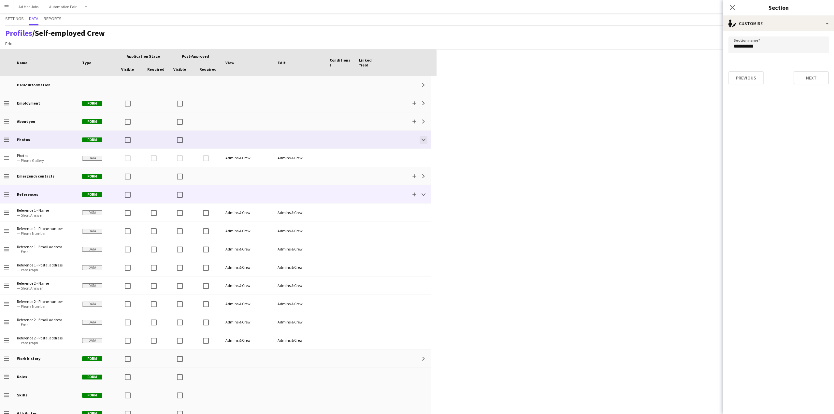
click at [424, 141] on button "Collapse" at bounding box center [424, 140] width 8 height 8
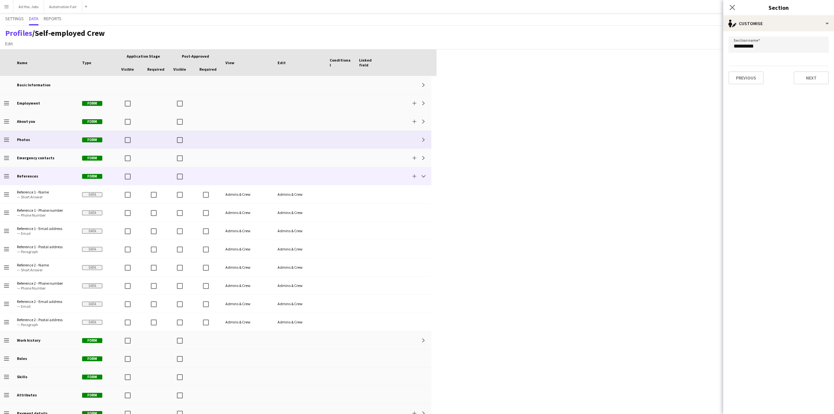
click at [424, 135] on div "Expand" at bounding box center [407, 140] width 47 height 18
click at [424, 137] on button "Expand" at bounding box center [424, 140] width 8 height 8
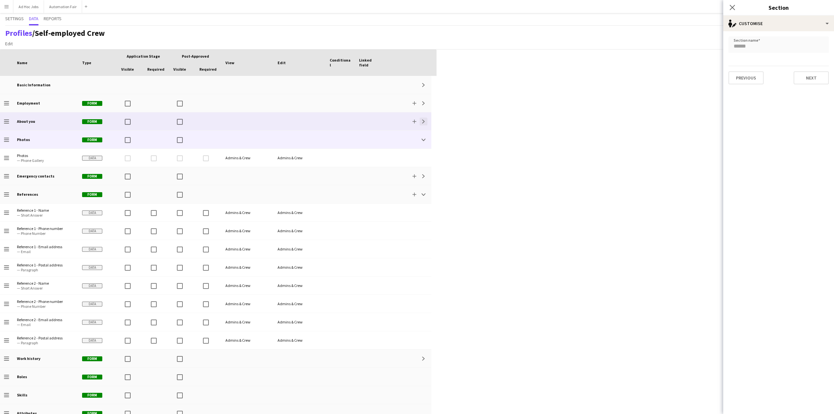
click at [424, 120] on app-icon "Expand" at bounding box center [424, 122] width 4 height 4
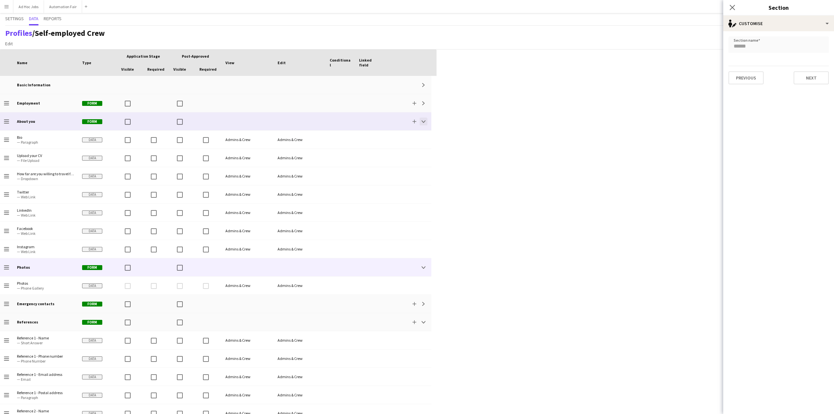
click at [424, 120] on app-icon "Collapse" at bounding box center [424, 122] width 4 height 4
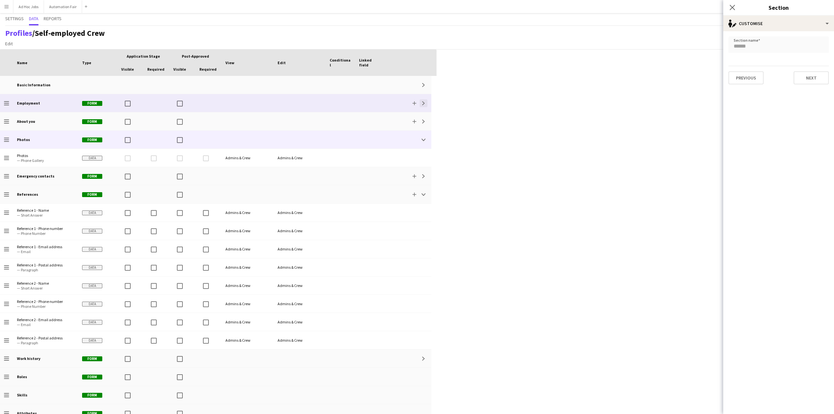
click at [425, 105] on button "Expand" at bounding box center [424, 103] width 8 height 8
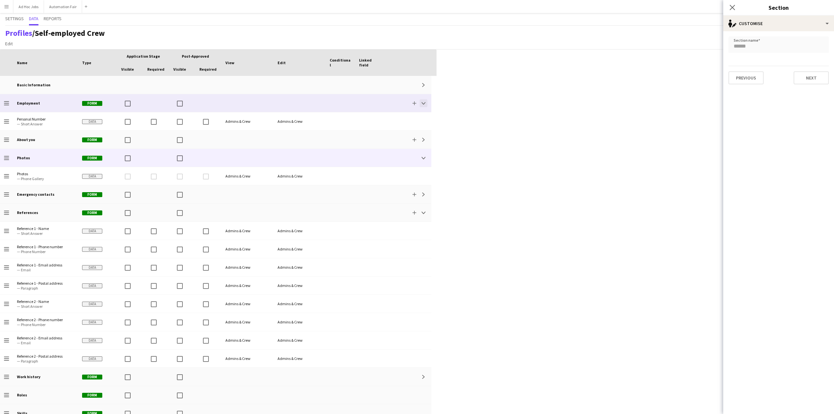
click at [425, 105] on button "Collapse" at bounding box center [424, 103] width 8 height 8
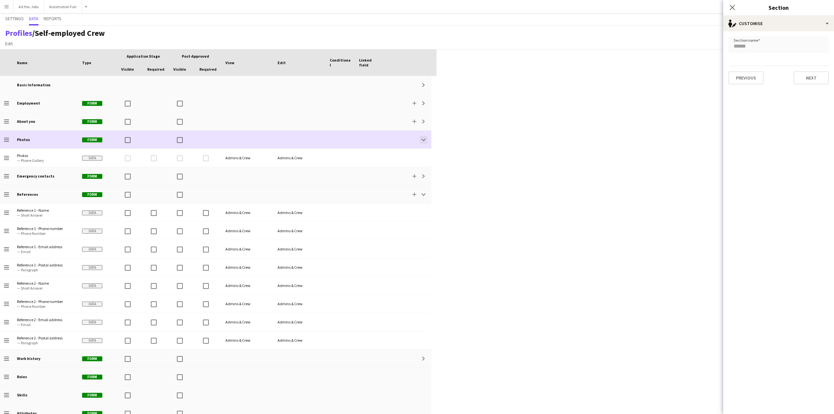
click at [426, 139] on button "Collapse" at bounding box center [424, 140] width 8 height 8
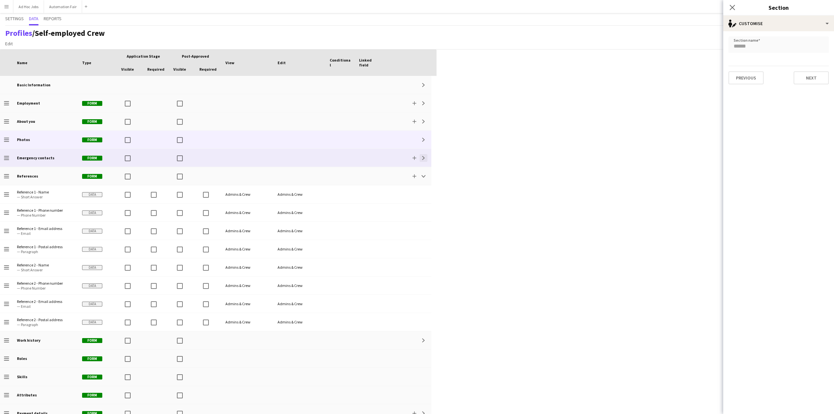
click at [422, 160] on button "Expand" at bounding box center [424, 158] width 8 height 8
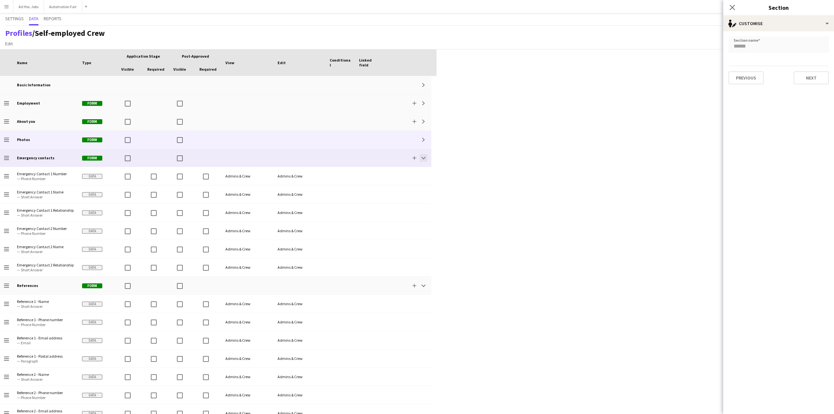
click at [422, 160] on button "Collapse" at bounding box center [424, 158] width 8 height 8
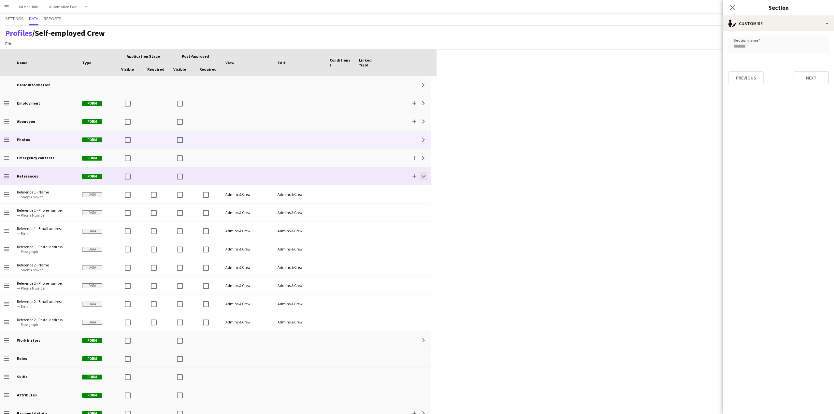
click at [423, 177] on app-icon "Collapse" at bounding box center [424, 176] width 4 height 4
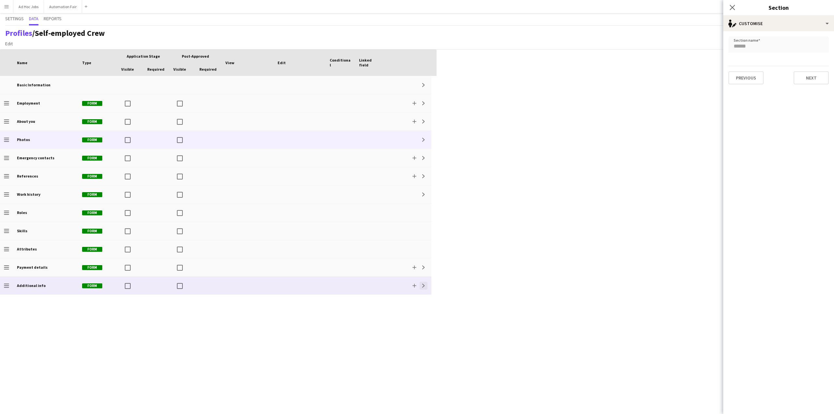
click at [423, 287] on app-icon "Expand" at bounding box center [424, 286] width 4 height 4
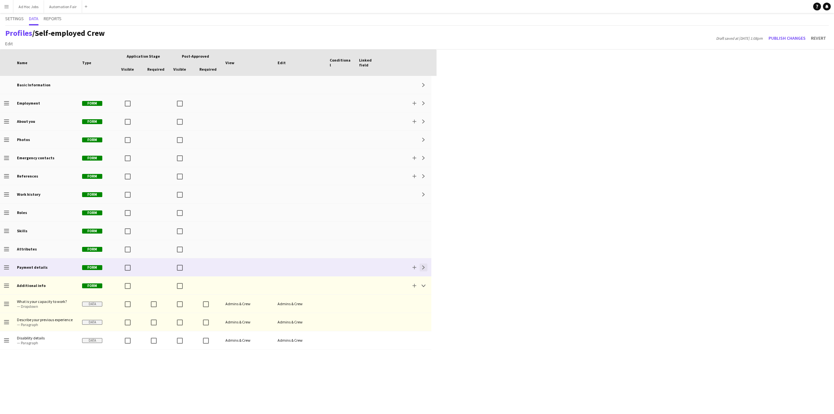
click at [427, 267] on button "Expand" at bounding box center [424, 268] width 8 height 8
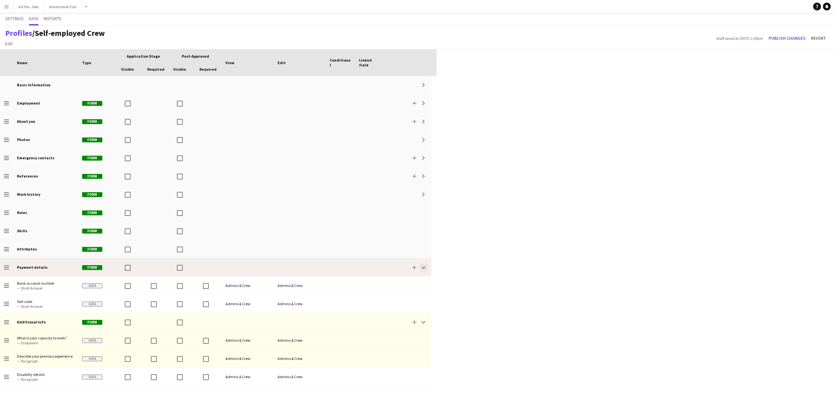
click at [421, 266] on button "Collapse" at bounding box center [424, 268] width 8 height 8
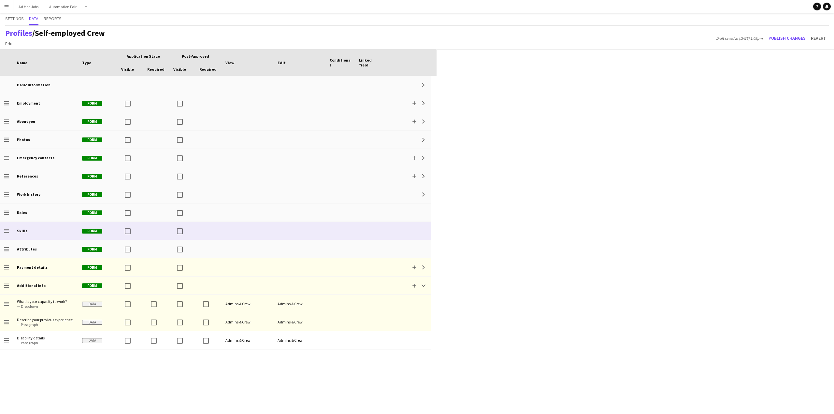
click at [20, 229] on b "Skills" at bounding box center [22, 230] width 10 height 5
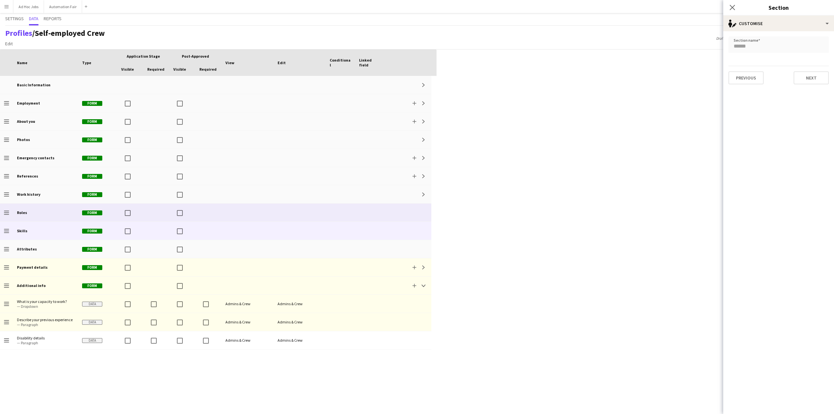
click at [40, 213] on div "Roles" at bounding box center [45, 213] width 65 height 18
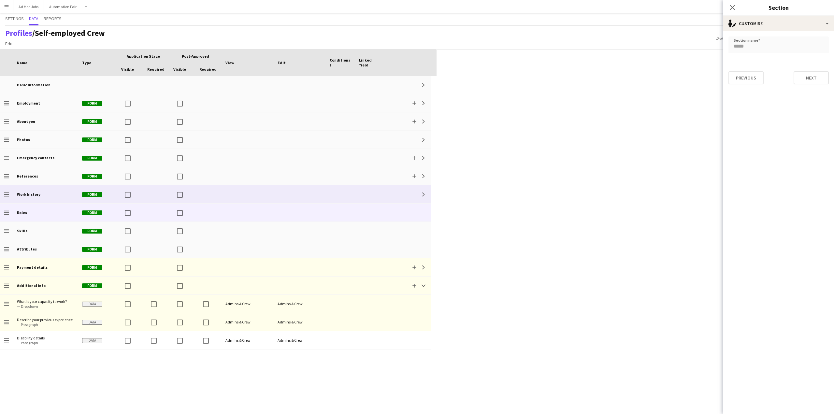
click at [40, 196] on div "Work history" at bounding box center [45, 194] width 65 height 18
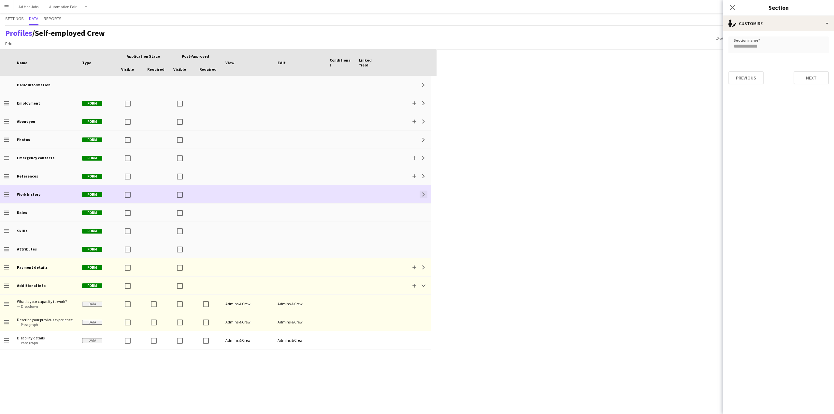
click at [424, 192] on button "Expand" at bounding box center [424, 195] width 8 height 8
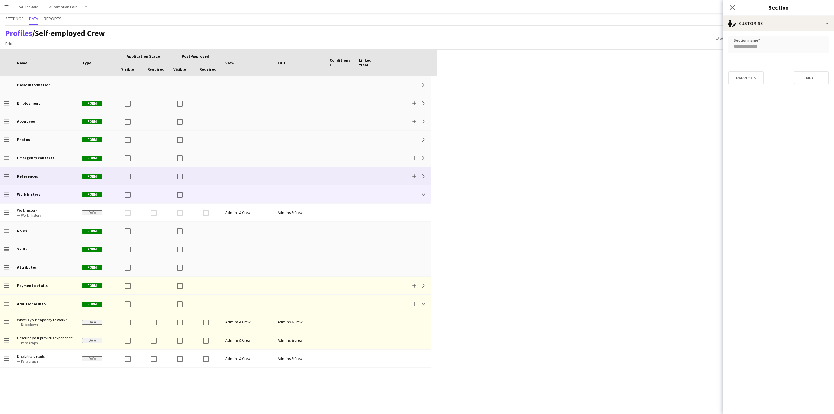
click at [48, 174] on div "References" at bounding box center [45, 176] width 65 height 18
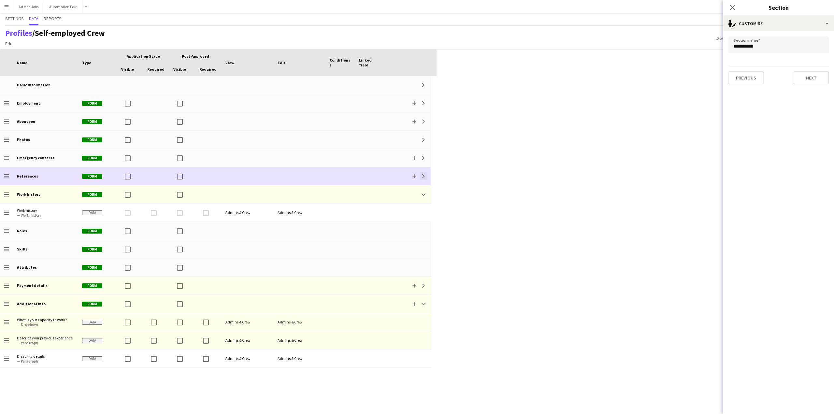
click at [426, 177] on button "Expand" at bounding box center [424, 176] width 8 height 8
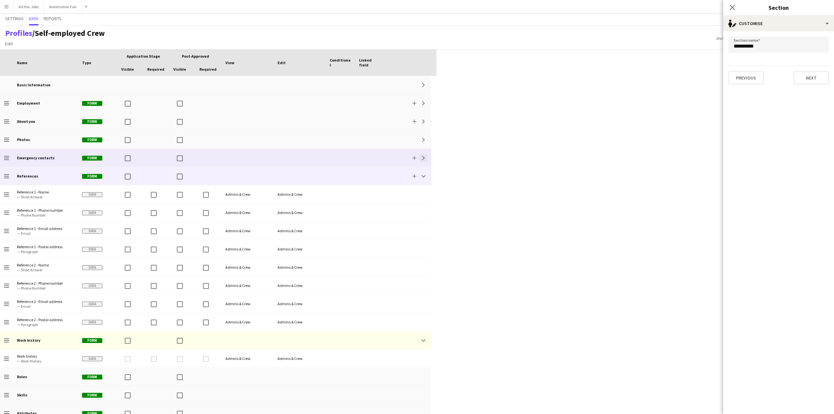
click at [426, 157] on button "Expand" at bounding box center [424, 158] width 8 height 8
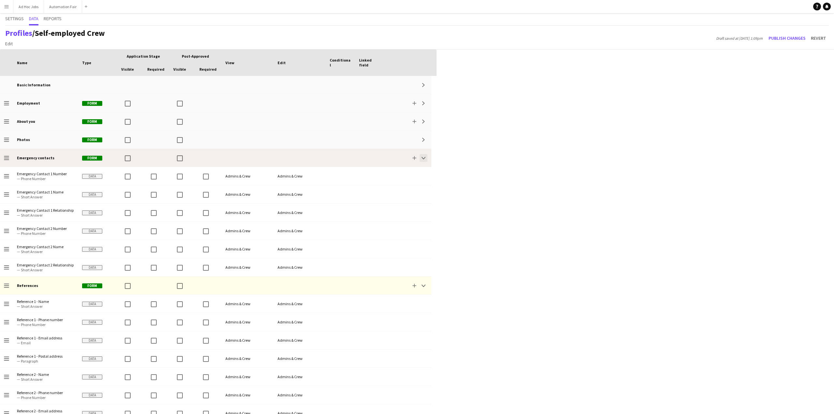
click at [424, 156] on app-icon "Collapse" at bounding box center [424, 158] width 4 height 4
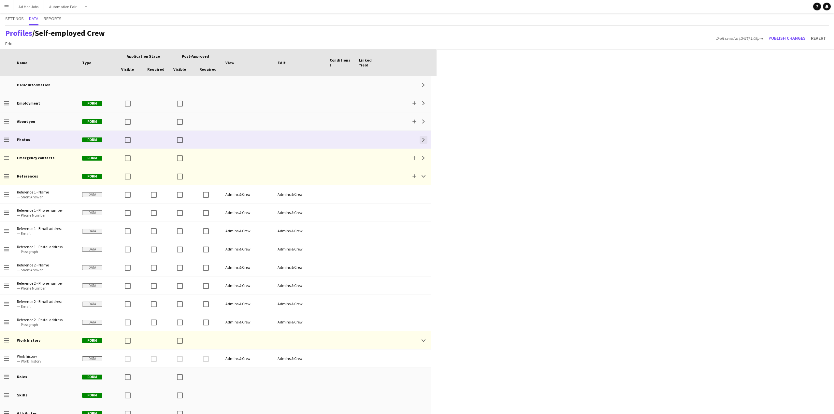
click at [424, 141] on button "Expand" at bounding box center [424, 140] width 8 height 8
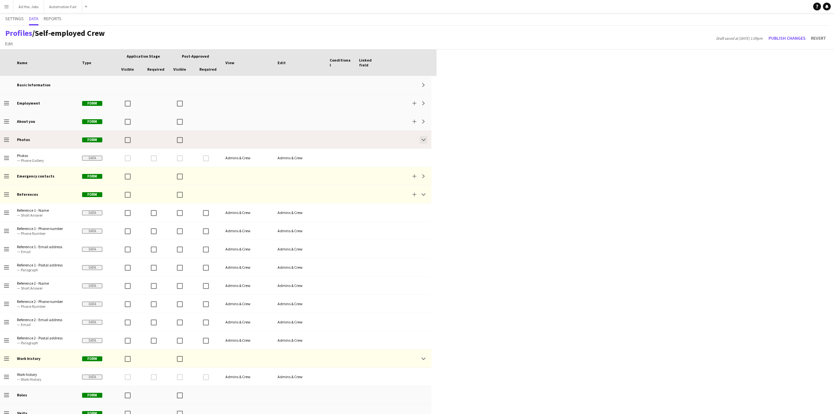
click at [424, 137] on button "Collapse" at bounding box center [424, 140] width 8 height 8
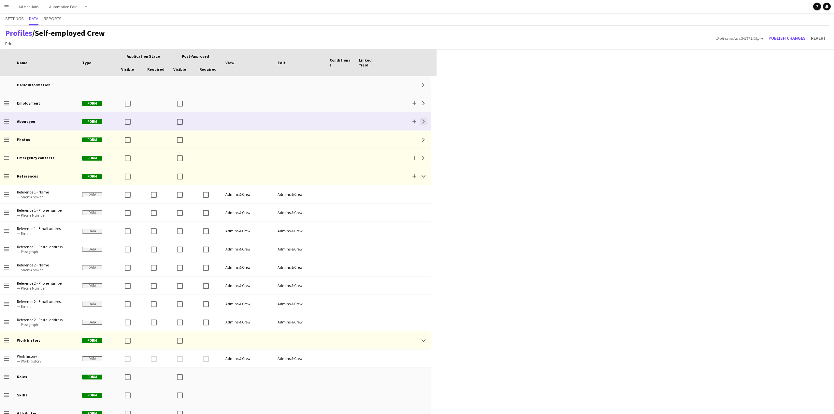
click at [425, 123] on app-icon "Expand" at bounding box center [424, 122] width 4 height 4
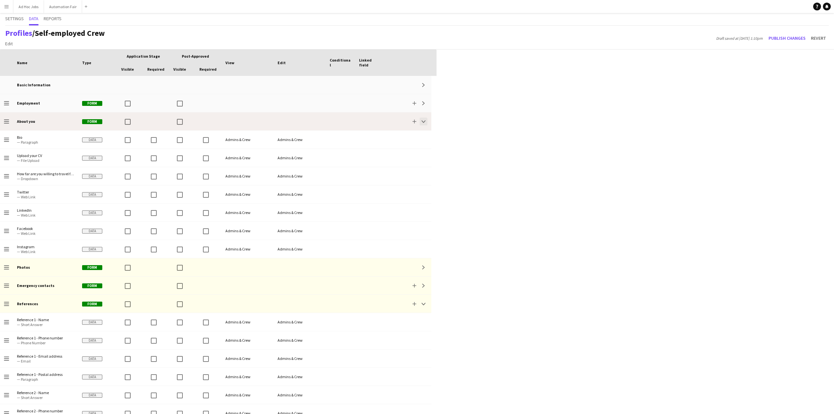
click at [424, 120] on app-icon "Collapse" at bounding box center [424, 122] width 4 height 4
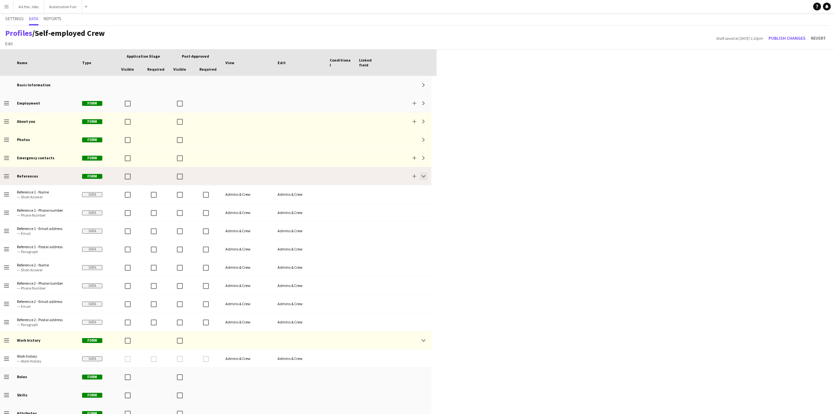
click at [425, 176] on button "Collapse" at bounding box center [424, 176] width 8 height 8
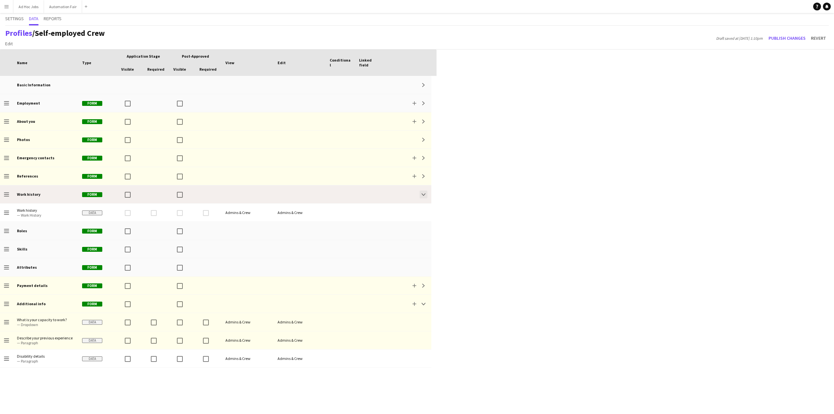
click at [426, 194] on button "Collapse" at bounding box center [424, 195] width 8 height 8
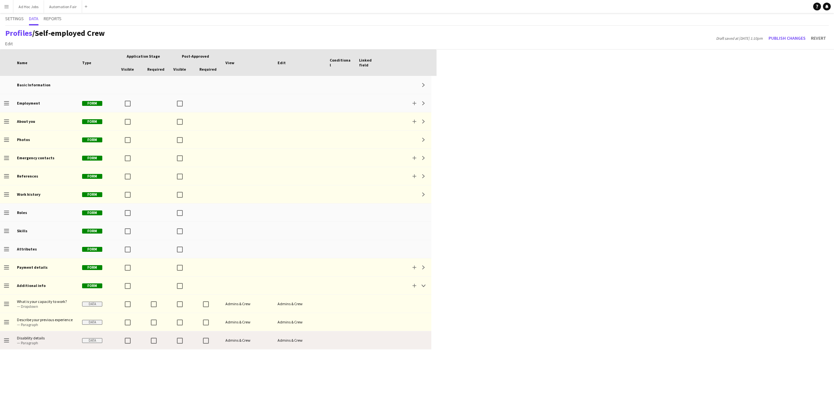
click at [38, 344] on span "— Paragraph" at bounding box center [45, 342] width 57 height 5
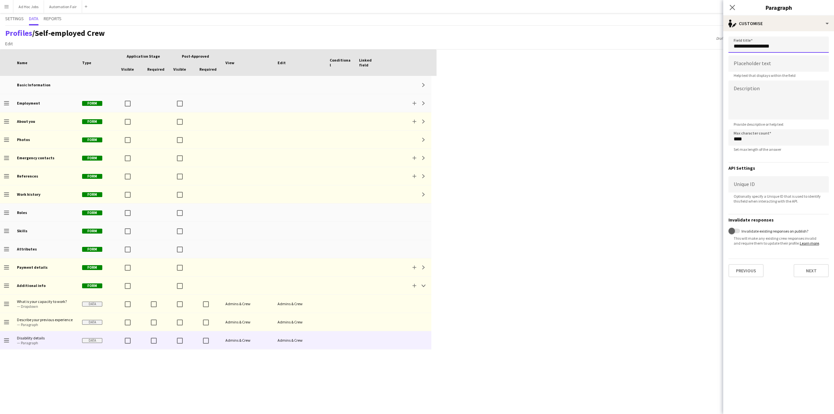
click at [755, 47] on input "**********" at bounding box center [778, 44] width 100 height 16
click at [755, 61] on input at bounding box center [778, 63] width 100 height 16
click at [752, 95] on textarea at bounding box center [778, 99] width 100 height 39
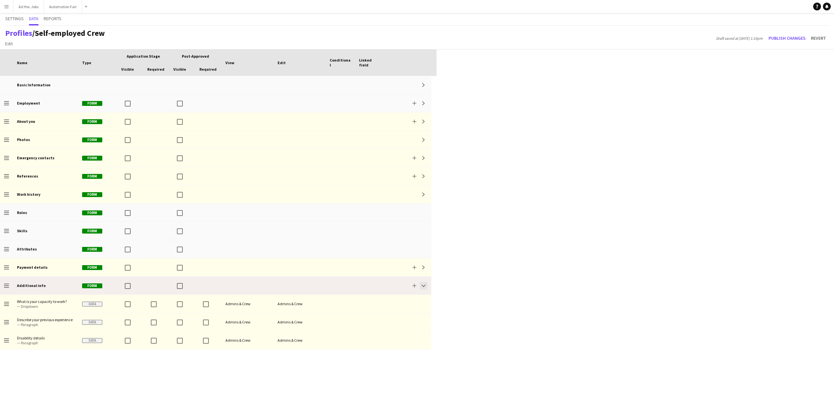
click at [424, 286] on app-icon "Collapse" at bounding box center [424, 286] width 4 height 4
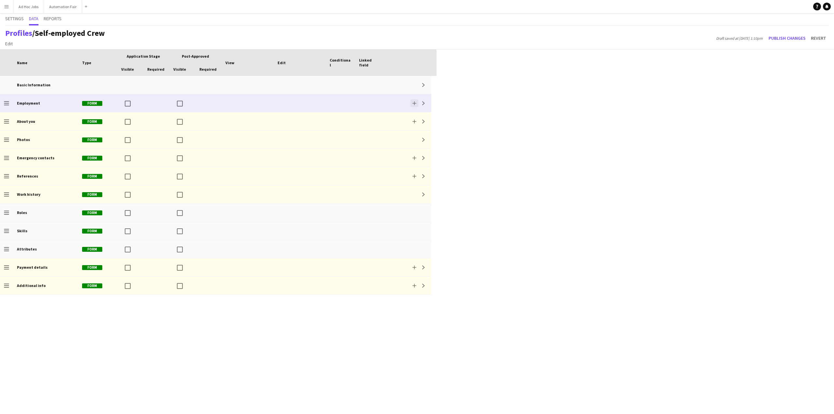
click at [417, 103] on button "Add" at bounding box center [414, 103] width 8 height 8
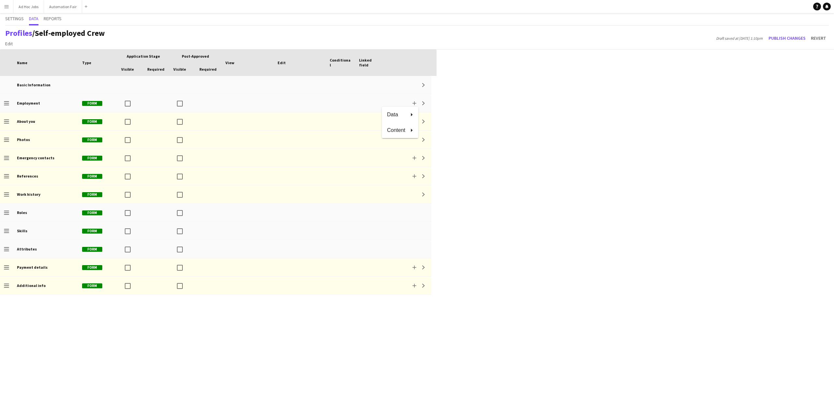
click at [425, 101] on div at bounding box center [417, 207] width 834 height 414
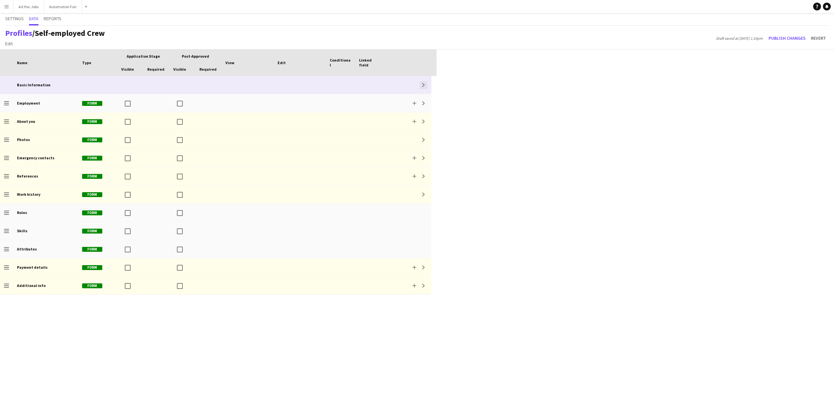
click at [423, 87] on button "Expand" at bounding box center [424, 85] width 8 height 8
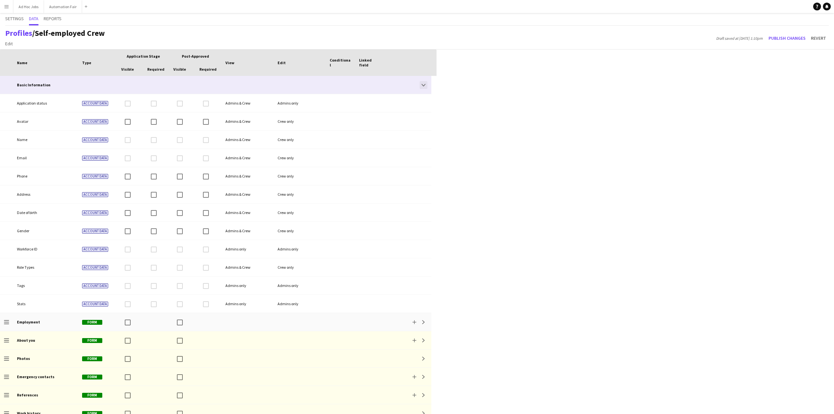
click at [423, 87] on button "Collapse" at bounding box center [424, 85] width 8 height 8
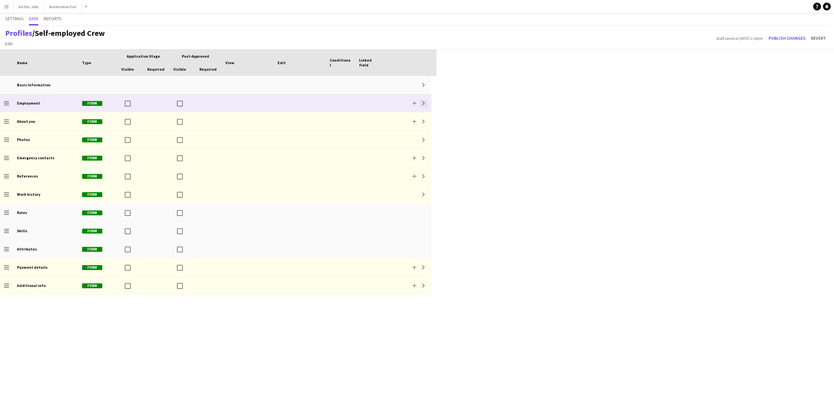
click at [424, 101] on app-icon "Expand" at bounding box center [424, 103] width 4 height 4
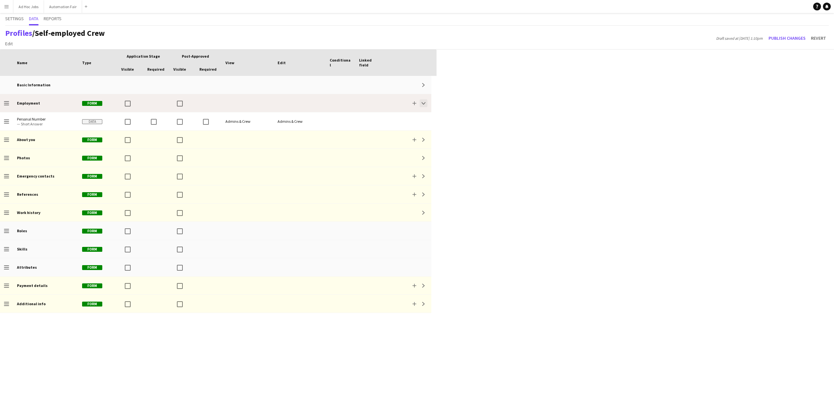
click at [423, 102] on app-icon "Collapse" at bounding box center [424, 103] width 4 height 4
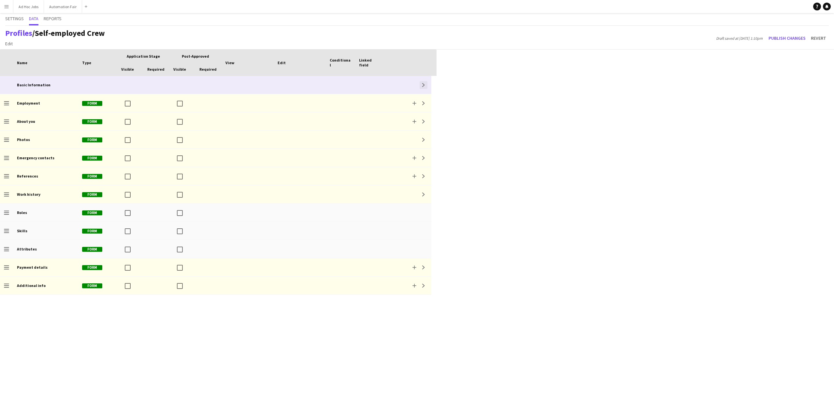
click at [423, 87] on button "Expand" at bounding box center [424, 85] width 8 height 8
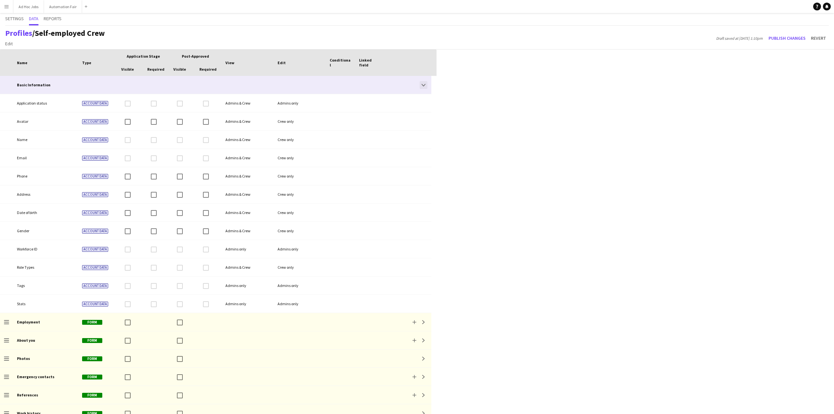
click at [424, 84] on app-icon "Collapse" at bounding box center [424, 85] width 4 height 4
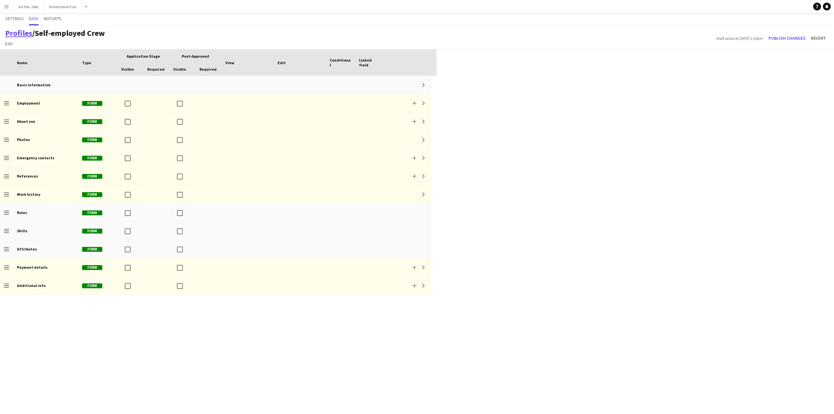
click at [15, 34] on link "Profiles" at bounding box center [18, 33] width 27 height 10
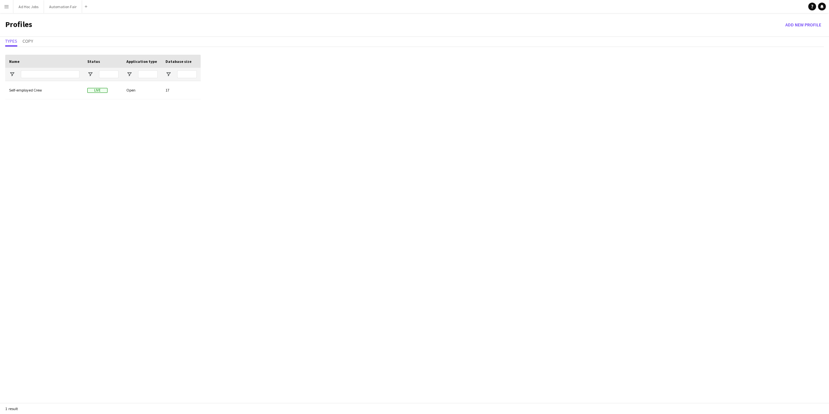
click at [45, 129] on div "Self-employed Crew Live Open 17" at bounding box center [102, 248] width 195 height 335
drag, startPoint x: 46, startPoint y: 108, endPoint x: 42, endPoint y: 77, distance: 32.2
click at [42, 77] on input "Name Filter Input" at bounding box center [50, 74] width 59 height 8
click at [41, 75] on input "Name Filter Input" at bounding box center [50, 74] width 59 height 8
click at [792, 24] on button "Add new Profile" at bounding box center [803, 25] width 41 height 10
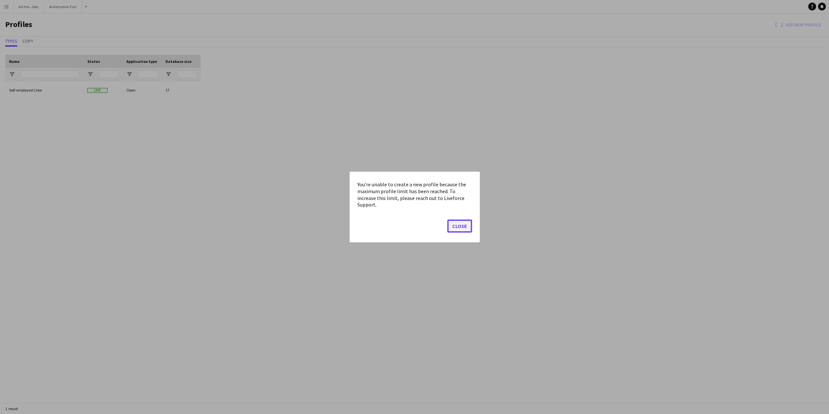
click at [457, 223] on button "Close" at bounding box center [459, 226] width 25 height 13
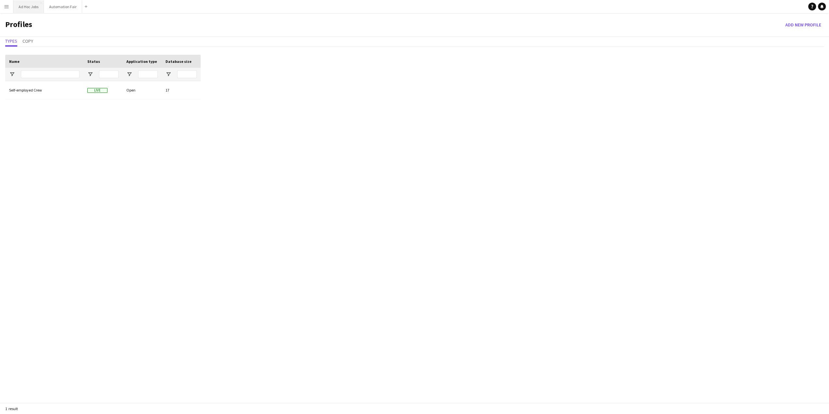
click at [27, 4] on button "Ad Hoc Jobs Close" at bounding box center [28, 6] width 31 height 13
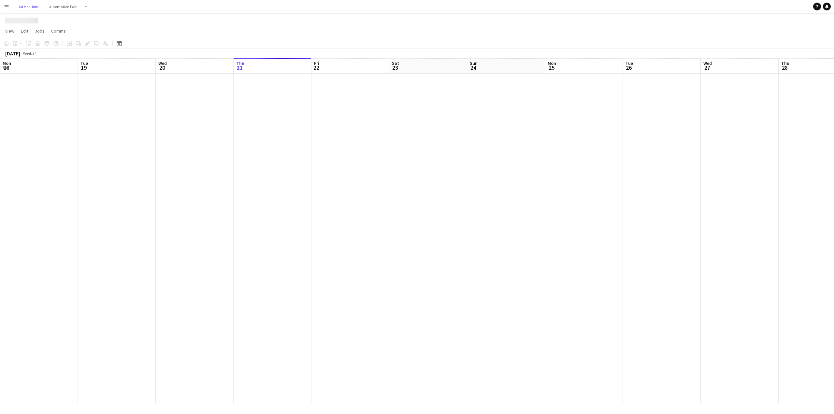
scroll to position [0, 156]
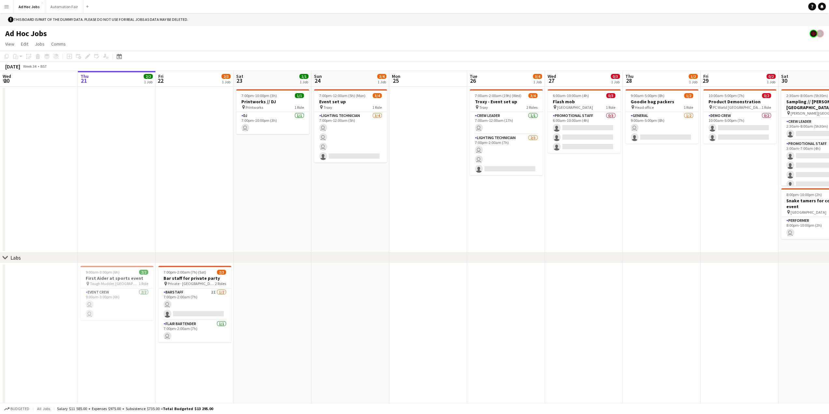
click at [5, 6] on app-icon "Menu" at bounding box center [6, 6] width 5 height 5
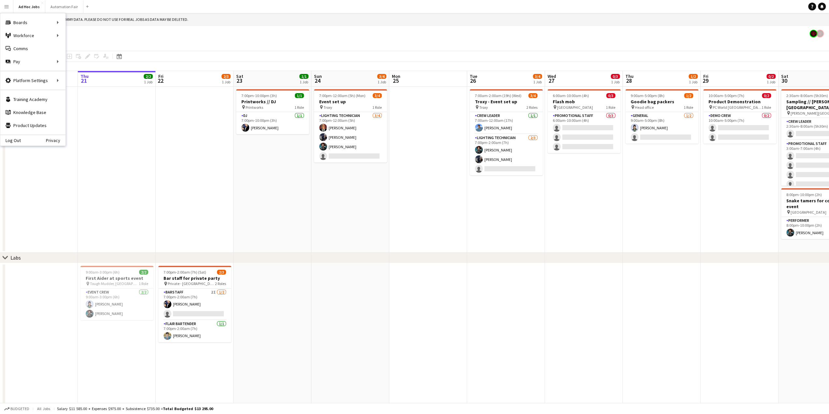
click at [5, 6] on app-icon "Menu" at bounding box center [6, 6] width 5 height 5
click at [56, 7] on button "Automation Fair Close" at bounding box center [64, 6] width 38 height 13
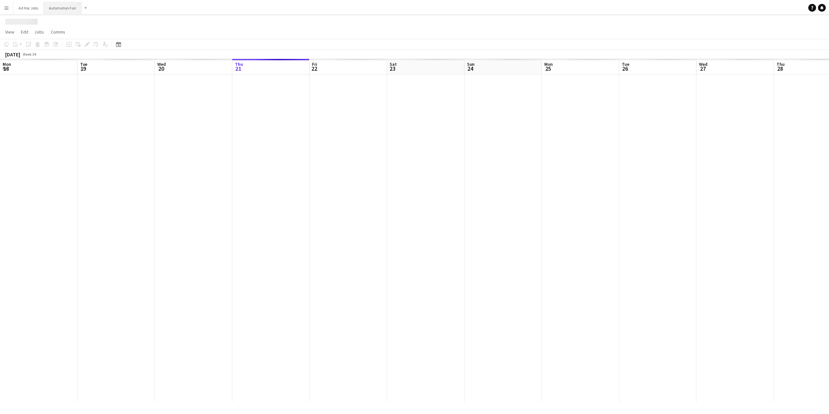
scroll to position [0, 156]
click at [27, 7] on button "Ad Hoc Jobs Close" at bounding box center [28, 6] width 31 height 13
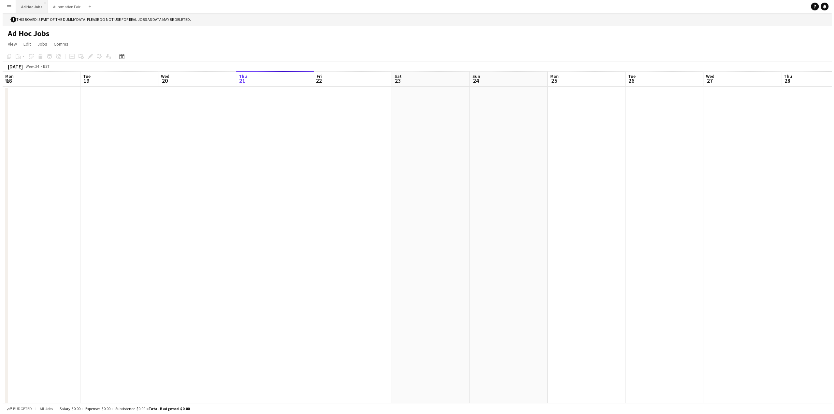
scroll to position [0, 156]
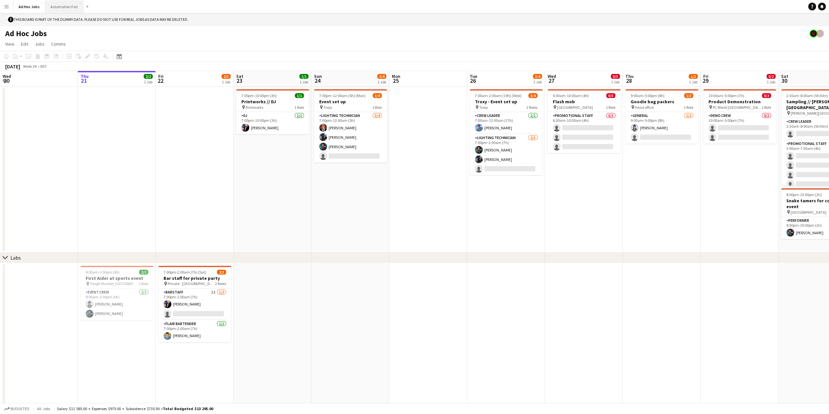
click at [53, 7] on button "Automation Fair Close" at bounding box center [64, 6] width 38 height 13
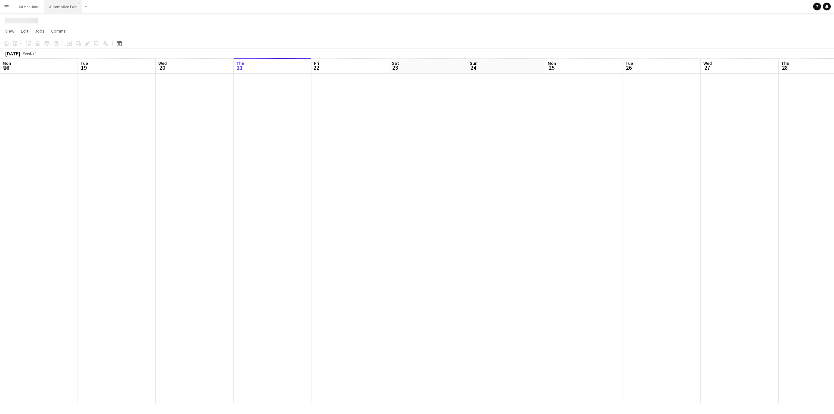
scroll to position [0, 156]
click at [208, 101] on app-date-cell at bounding box center [195, 238] width 78 height 329
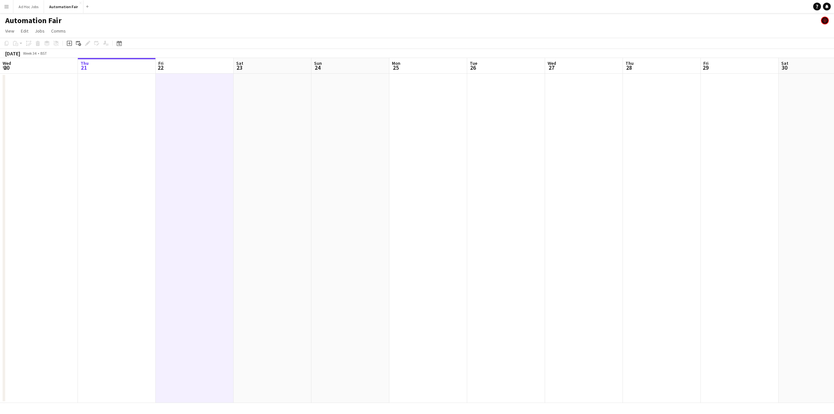
click at [247, 93] on app-date-cell at bounding box center [273, 238] width 78 height 329
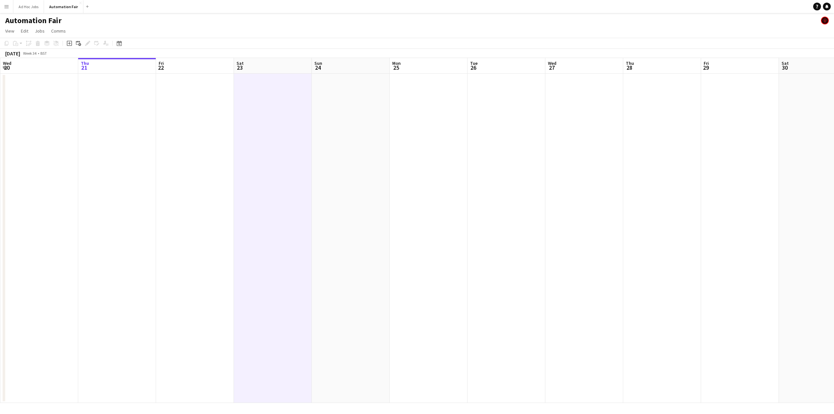
click at [112, 98] on app-date-cell at bounding box center [117, 238] width 78 height 329
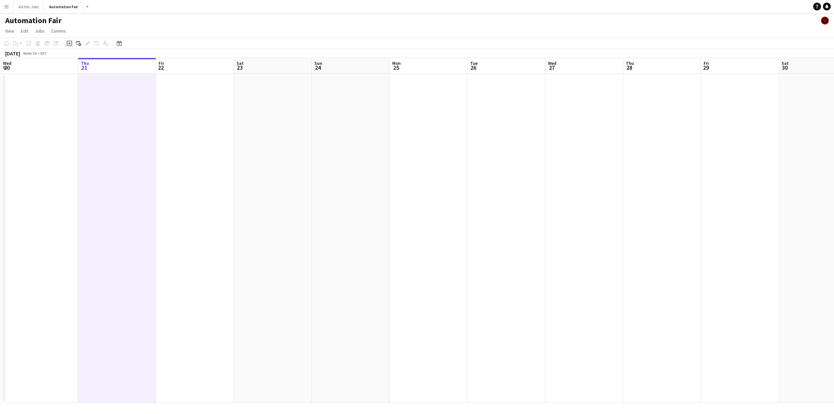
click at [68, 42] on icon "Add job" at bounding box center [69, 43] width 5 height 5
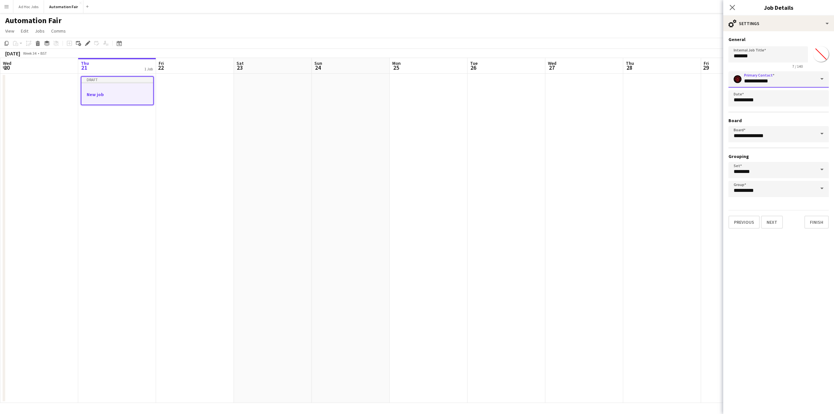
click at [770, 78] on input "**********" at bounding box center [778, 79] width 100 height 16
click at [758, 132] on span "[PERSON_NAME]" at bounding box center [766, 129] width 43 height 6
type input "**********"
drag, startPoint x: 756, startPoint y: 55, endPoint x: 730, endPoint y: 56, distance: 26.1
click at [730, 56] on input "*******" at bounding box center [767, 54] width 79 height 16
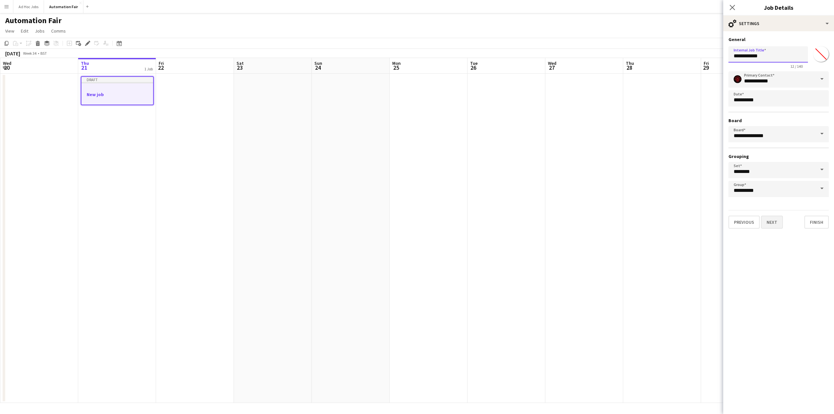
type input "**********"
click at [772, 223] on button "Next" at bounding box center [772, 222] width 22 height 13
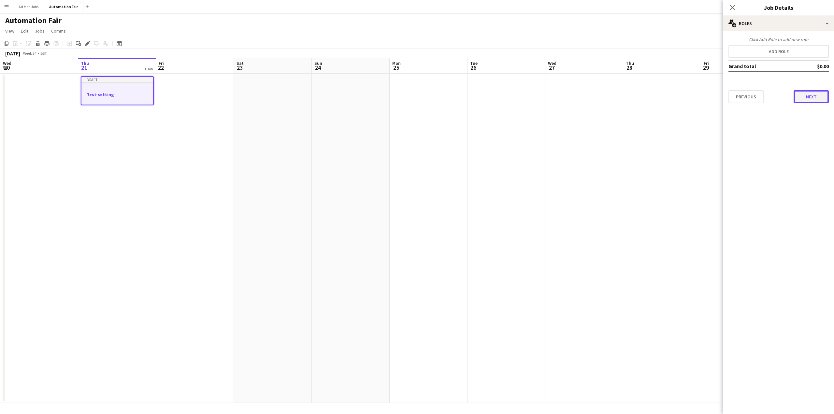
click at [816, 99] on button "Next" at bounding box center [811, 96] width 35 height 13
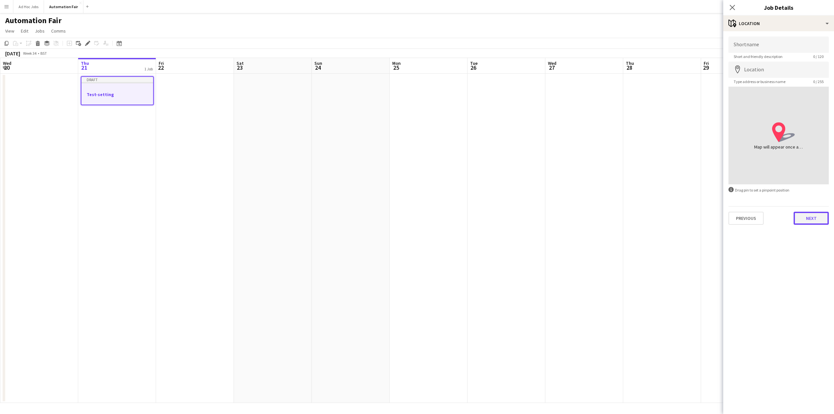
click at [806, 217] on button "Next" at bounding box center [811, 218] width 35 height 13
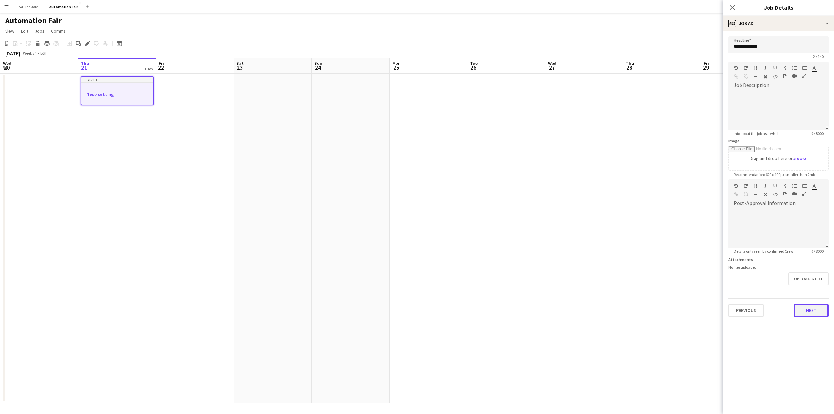
click at [808, 312] on button "Next" at bounding box center [811, 310] width 35 height 13
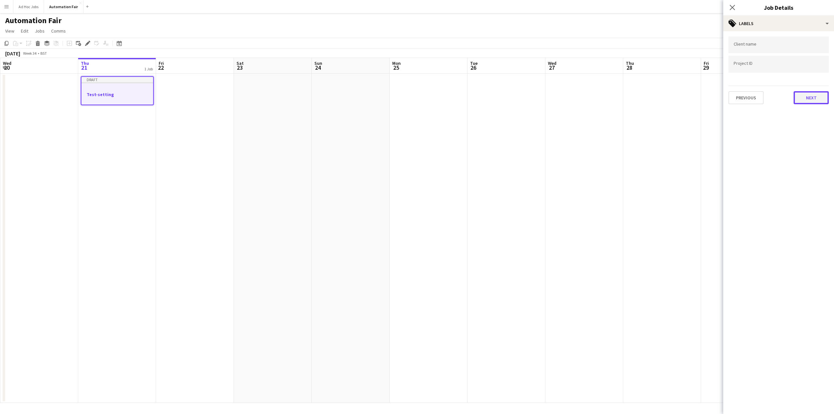
click at [809, 99] on button "Next" at bounding box center [811, 97] width 35 height 13
click at [808, 65] on button "Next" at bounding box center [811, 67] width 35 height 13
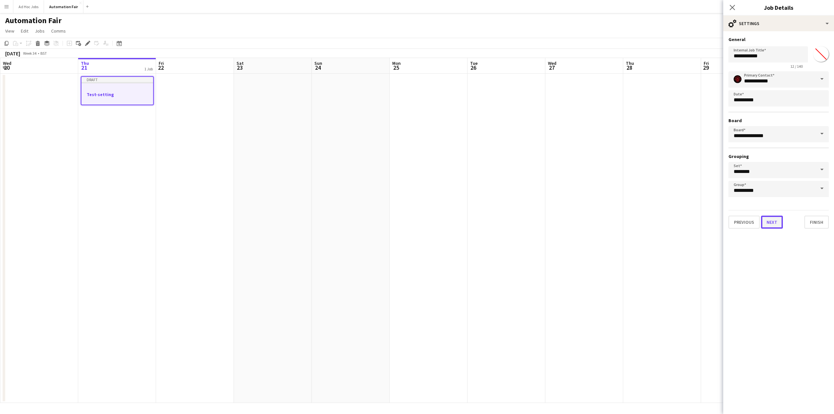
click at [771, 223] on button "Next" at bounding box center [772, 222] width 22 height 13
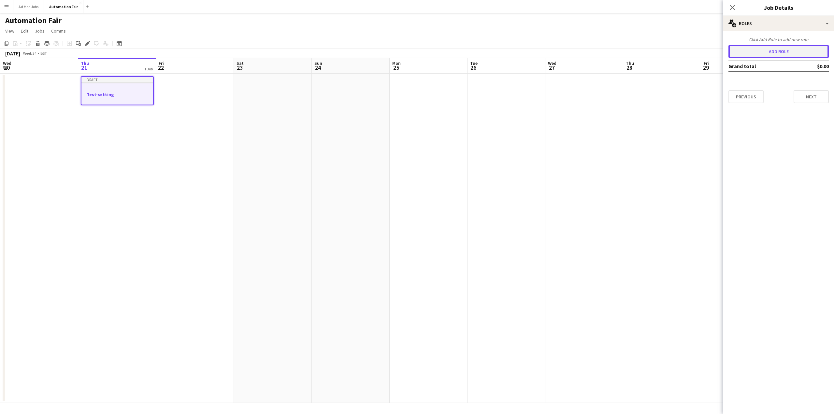
click at [758, 47] on button "Add role" at bounding box center [778, 51] width 100 height 13
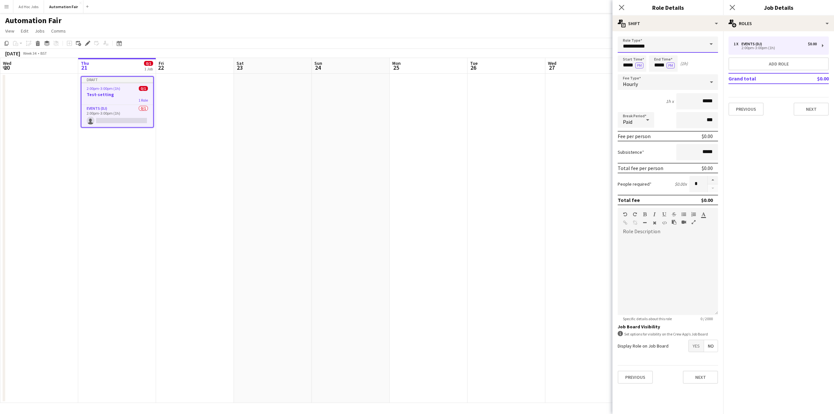
click at [653, 49] on input "**********" at bounding box center [668, 44] width 100 height 16
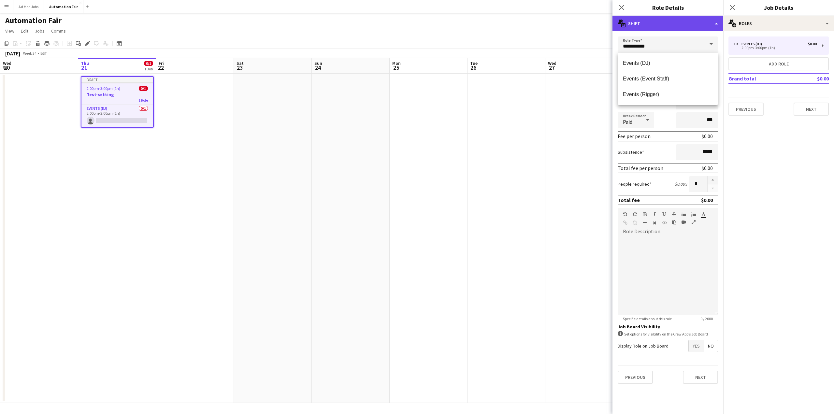
click at [631, 24] on div "multiple-actions-text Shift" at bounding box center [667, 24] width 111 height 16
click at [633, 44] on input "**********" at bounding box center [668, 44] width 100 height 16
click at [638, 38] on input "**********" at bounding box center [668, 44] width 100 height 16
click at [815, 170] on mat-expansion-panel "pencil3 General details 1 x Events (DJ) $0.00 2:00pm-3:00pm (1h) Add role Grand…" at bounding box center [778, 222] width 111 height 383
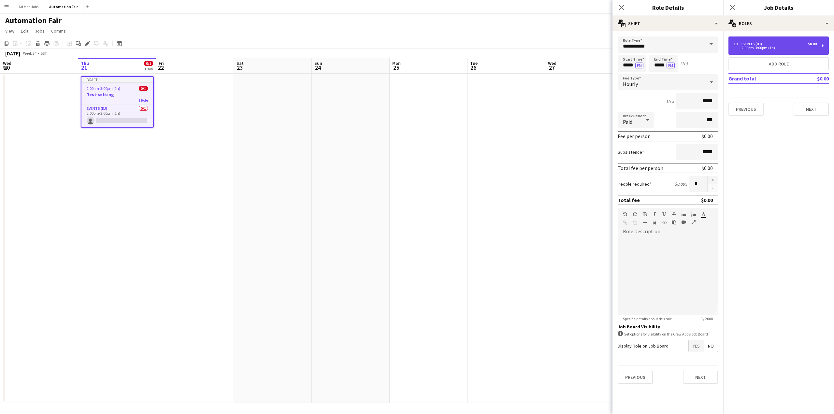
click at [737, 45] on div "1 x" at bounding box center [738, 44] width 8 height 5
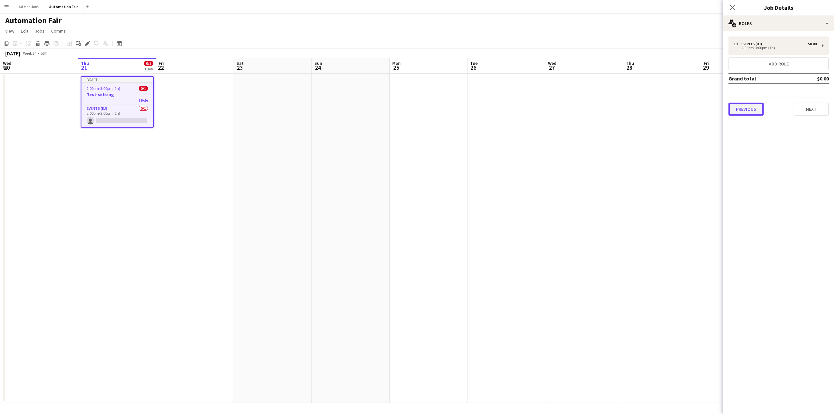
click at [748, 112] on button "Previous" at bounding box center [745, 109] width 35 height 13
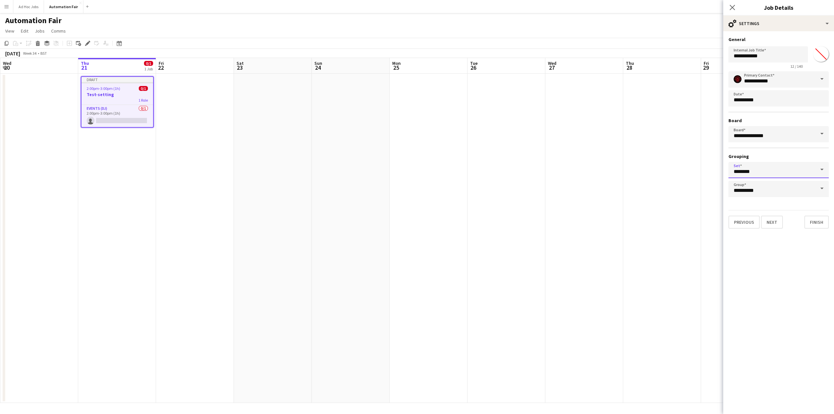
click at [753, 169] on input "********" at bounding box center [778, 170] width 100 height 16
click at [747, 257] on mat-expansion-panel "**********" at bounding box center [778, 222] width 111 height 383
click at [749, 192] on input "**********" at bounding box center [778, 189] width 100 height 16
click at [755, 274] on mat-expansion-panel "**********" at bounding box center [778, 222] width 111 height 383
click at [747, 170] on input "********" at bounding box center [778, 170] width 100 height 16
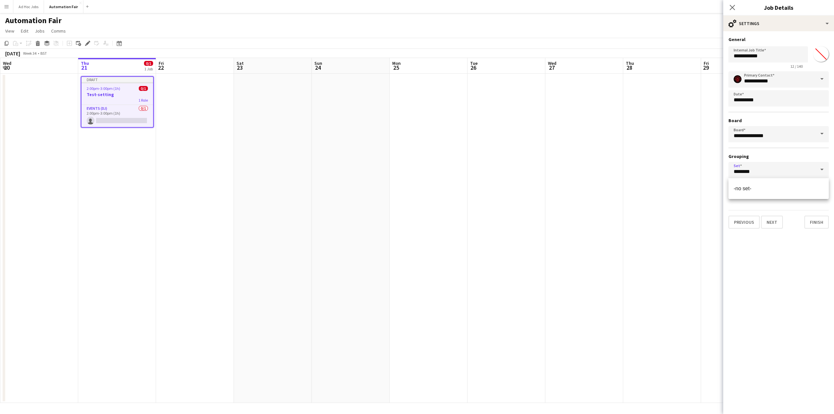
click at [756, 267] on mat-expansion-panel "**********" at bounding box center [778, 222] width 111 height 383
click at [774, 224] on button "Next" at bounding box center [772, 222] width 22 height 13
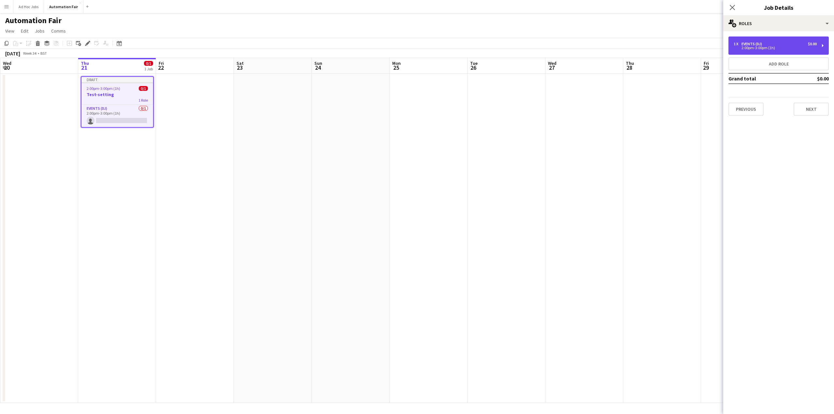
click at [769, 47] on div "2:00pm-3:00pm (1h)" at bounding box center [775, 47] width 83 height 3
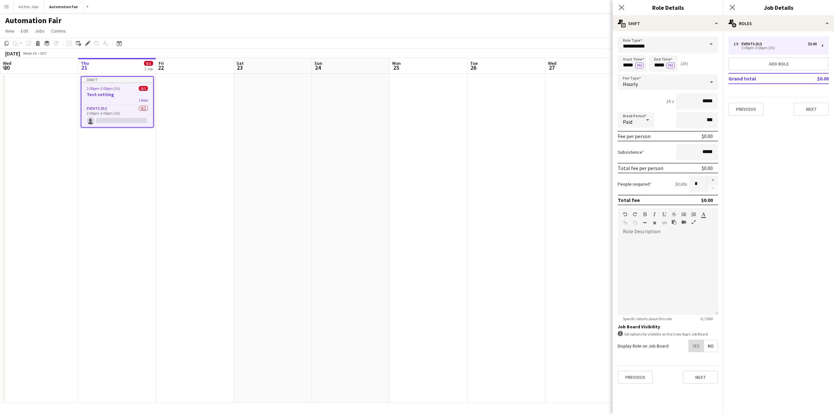
click at [695, 346] on span "Yes" at bounding box center [696, 346] width 15 height 12
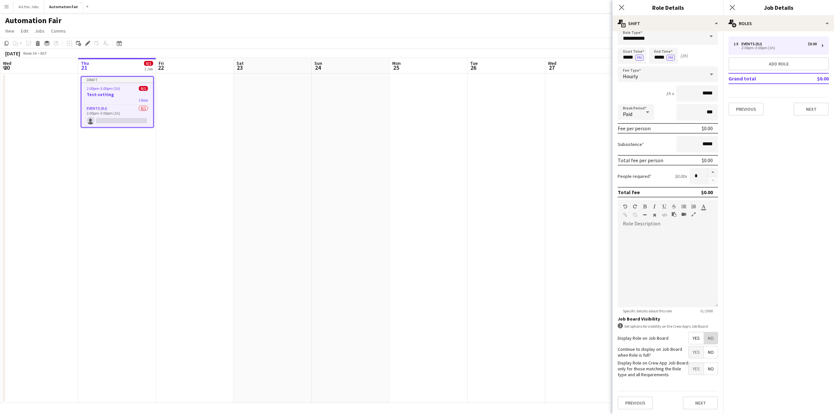
click at [708, 337] on span "No" at bounding box center [711, 338] width 14 height 12
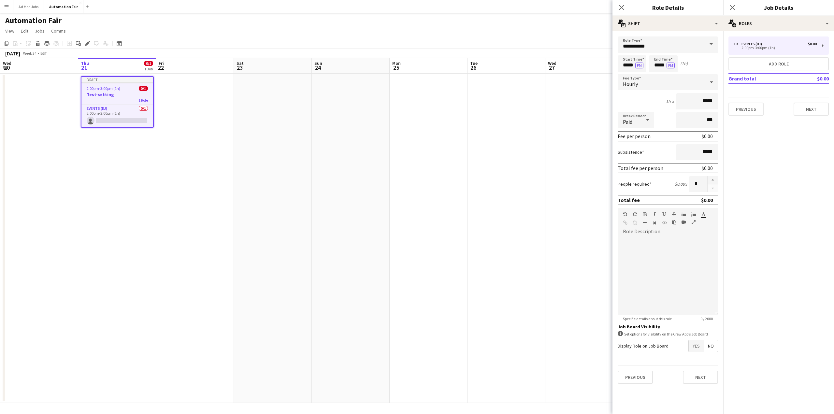
click at [647, 118] on icon at bounding box center [648, 119] width 8 height 13
click at [642, 154] on span "Unpaid" at bounding box center [636, 154] width 26 height 6
click at [646, 119] on icon at bounding box center [648, 119] width 8 height 13
click at [643, 137] on span "Paid" at bounding box center [636, 138] width 26 height 6
click at [802, 107] on button "Next" at bounding box center [811, 109] width 35 height 13
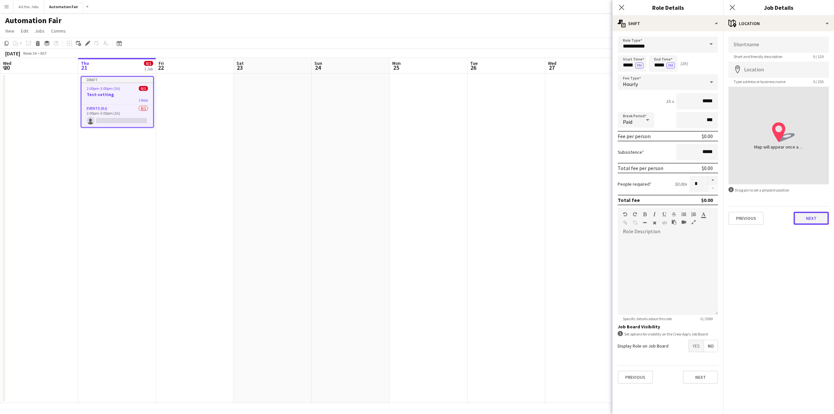
click at [808, 217] on button "Next" at bounding box center [811, 218] width 35 height 13
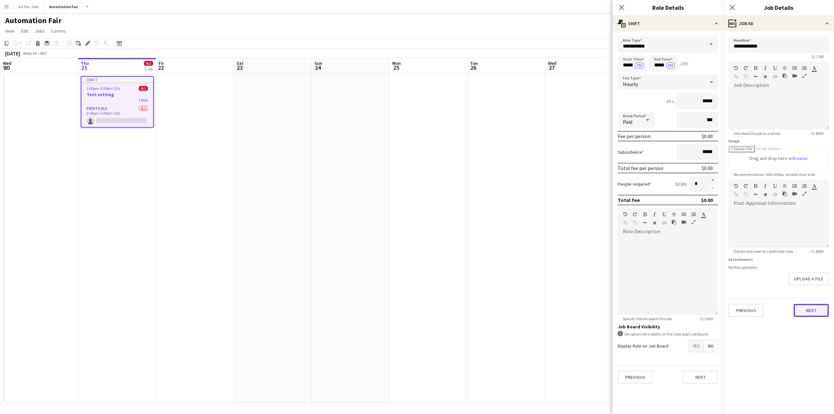
click at [808, 311] on button "Next" at bounding box center [811, 310] width 35 height 13
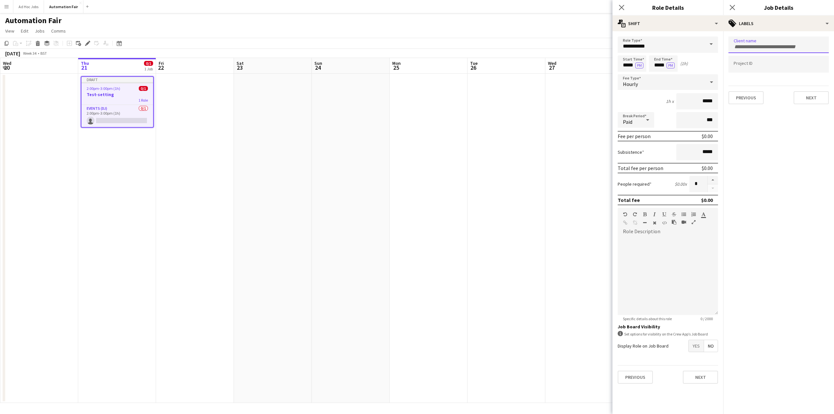
click at [772, 44] on input "Type to search client labels..." at bounding box center [779, 47] width 90 height 6
click at [757, 67] on input "Type to search project ID labels..." at bounding box center [779, 66] width 90 height 6
click at [810, 99] on button "Next" at bounding box center [811, 97] width 35 height 13
click at [807, 65] on button "Next" at bounding box center [811, 67] width 35 height 13
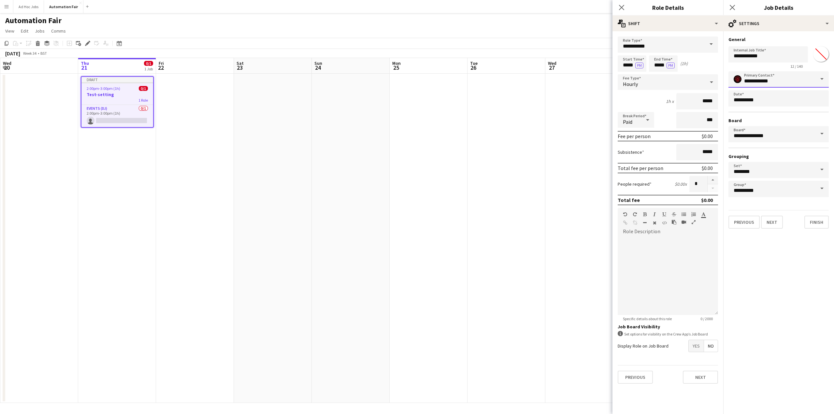
click at [755, 79] on input "**********" at bounding box center [778, 79] width 100 height 16
click at [755, 65] on div "12 / 140" at bounding box center [767, 66] width 79 height 5
click at [767, 169] on input "********" at bounding box center [778, 170] width 100 height 16
click at [767, 150] on div "**********" at bounding box center [778, 134] width 100 height 126
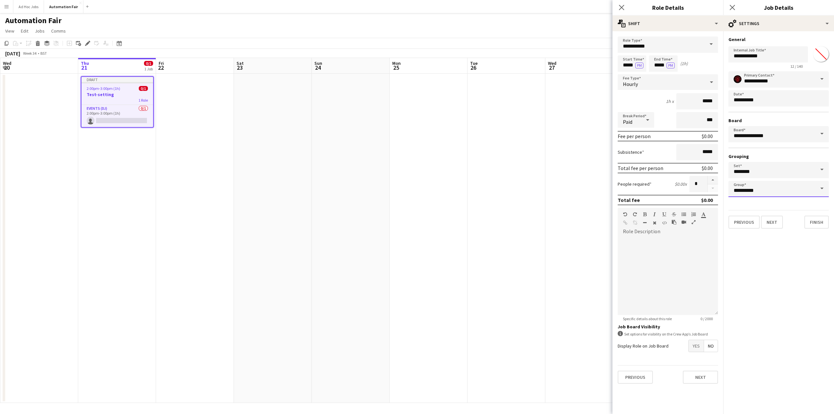
click at [770, 196] on input "**********" at bounding box center [778, 189] width 100 height 16
click at [753, 207] on span "-no group-" at bounding box center [746, 208] width 24 height 6
type input "**********"
click at [114, 178] on app-date-cell "Draft 2:00pm-3:00pm (1h) 0/1 Test-setting 1 Role Events (DJ) 0/1 2:00pm-3:00pm …" at bounding box center [117, 238] width 78 height 329
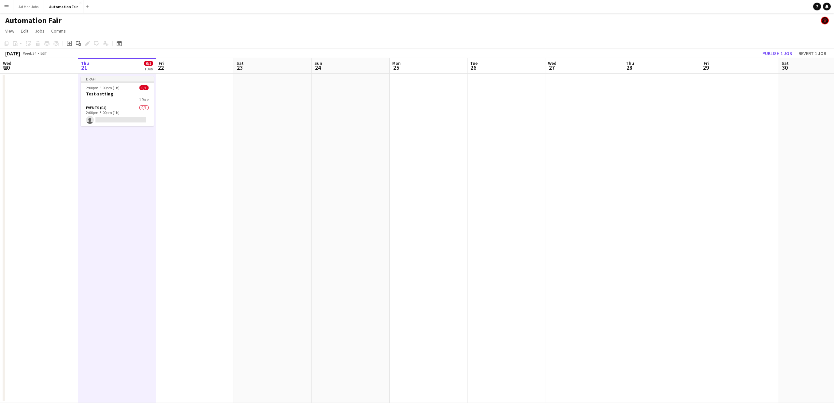
click at [118, 189] on app-date-cell "Draft 2:00pm-3:00pm (1h) 0/1 Test-setting 1 Role Events (DJ) 0/1 2:00pm-3:00pm …" at bounding box center [117, 238] width 78 height 329
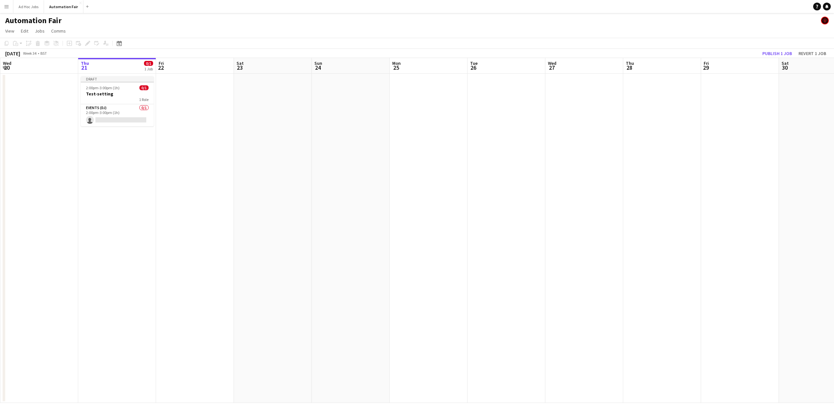
click at [100, 182] on app-date-cell "Draft 2:00pm-3:00pm (1h) 0/1 Test-setting 1 Role Events (DJ) 0/1 2:00pm-3:00pm …" at bounding box center [117, 238] width 78 height 329
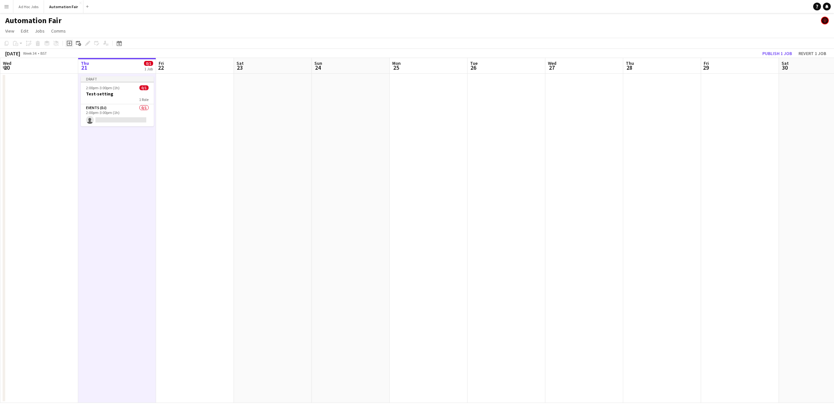
click at [70, 41] on icon "Add job" at bounding box center [69, 43] width 5 height 5
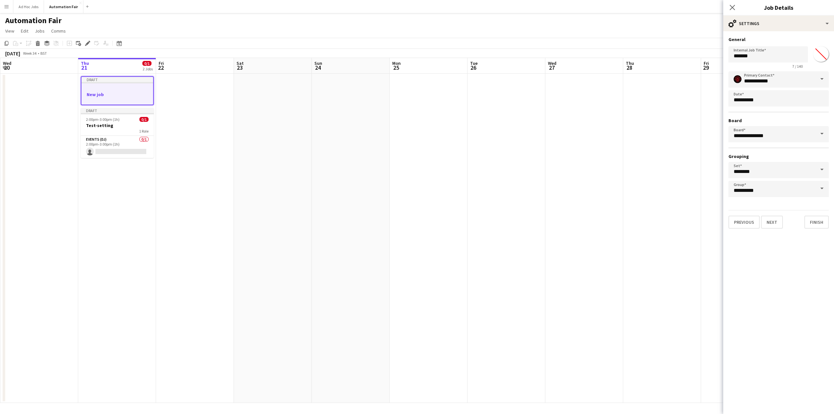
click at [219, 200] on app-date-cell at bounding box center [195, 238] width 78 height 329
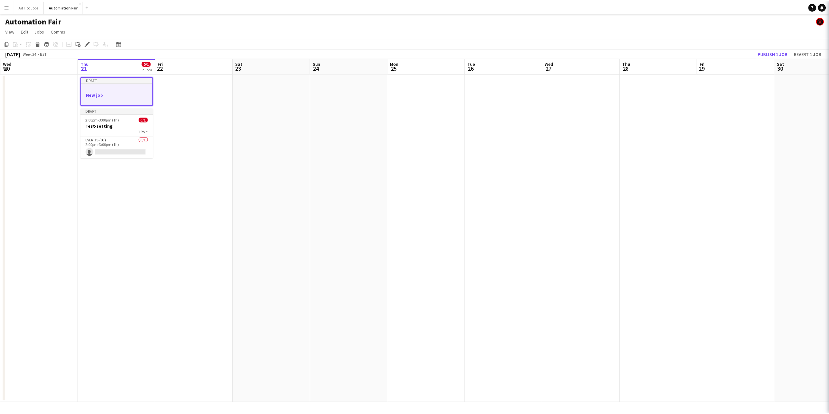
scroll to position [0, 156]
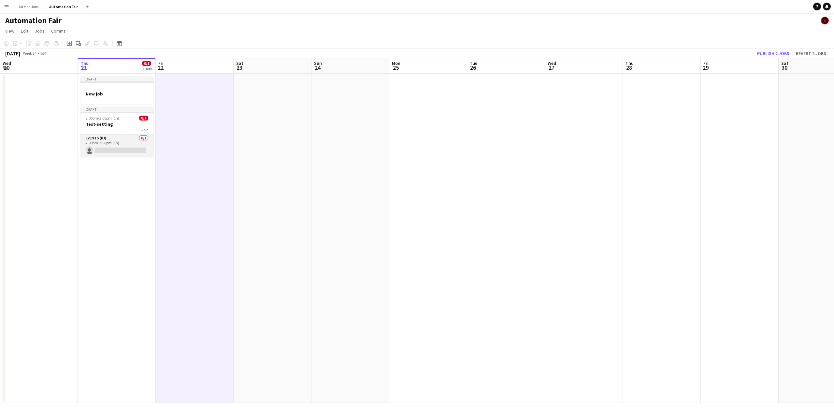
click at [134, 147] on app-card-role "Events (DJ) 0/1 2:00pm-3:00pm (1h) single-neutral-actions" at bounding box center [116, 146] width 73 height 22
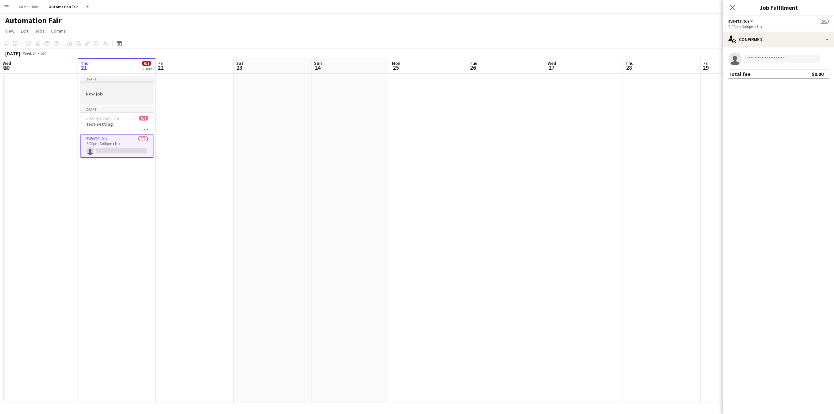
click at [114, 97] on div at bounding box center [116, 99] width 73 height 5
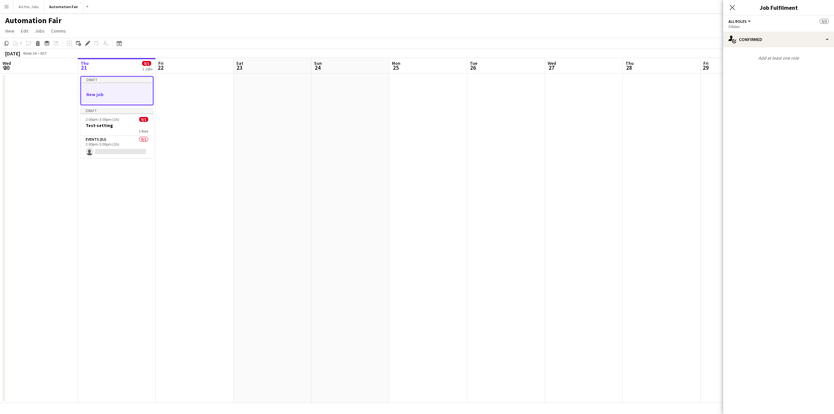
click at [113, 94] on h3 "New job" at bounding box center [117, 95] width 72 height 6
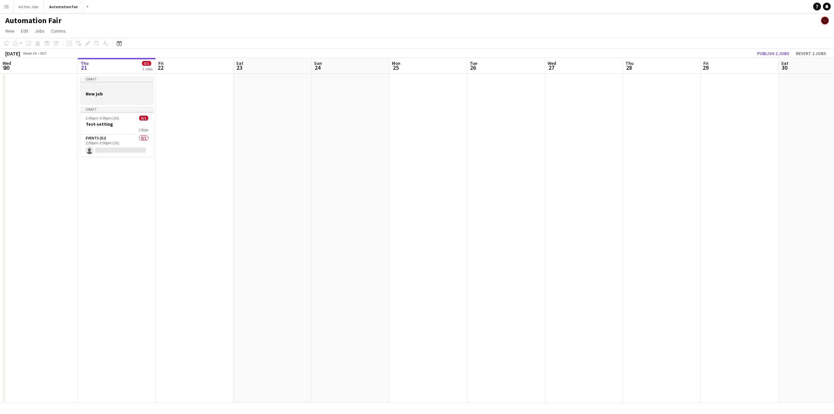
click at [113, 94] on h3 "New job" at bounding box center [116, 94] width 73 height 6
click at [113, 94] on h3 "New job" at bounding box center [117, 95] width 72 height 6
click at [113, 94] on h3 "New job" at bounding box center [116, 94] width 73 height 6
click at [103, 95] on h3 "New job" at bounding box center [117, 95] width 72 height 6
click at [103, 95] on h3 "New job" at bounding box center [116, 94] width 73 height 6
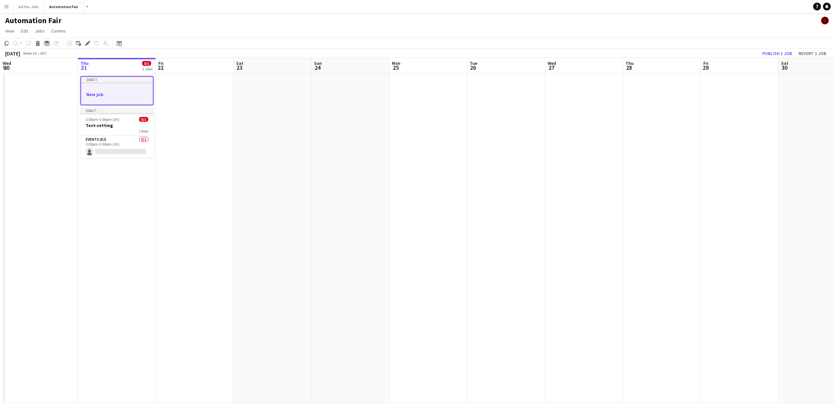
click at [46, 45] on icon "Group" at bounding box center [46, 43] width 5 height 5
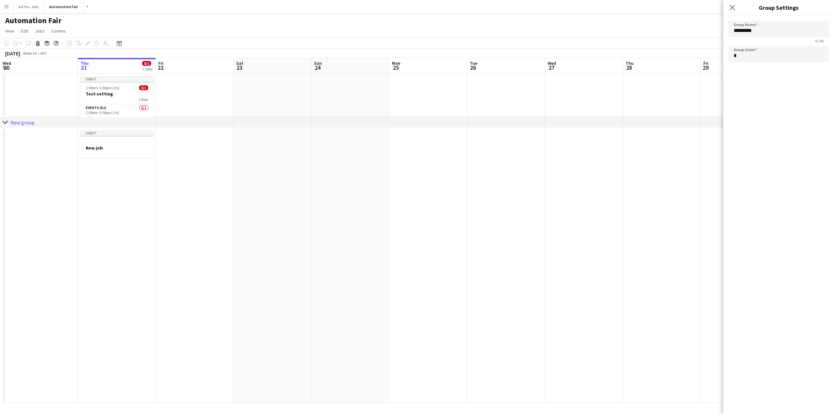
click at [23, 123] on div "New group" at bounding box center [22, 122] width 24 height 7
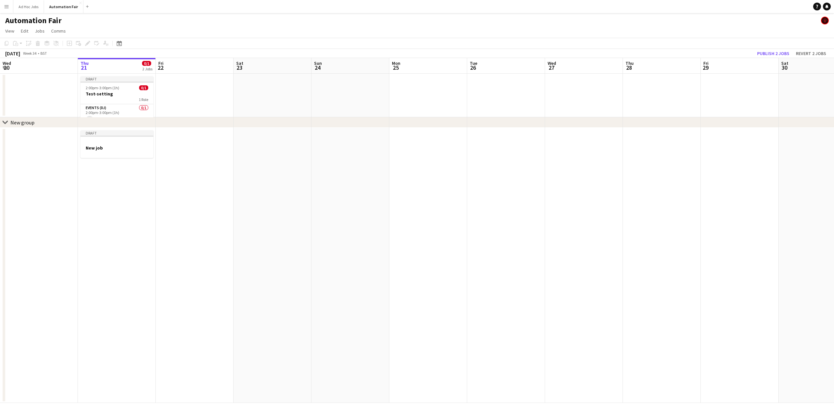
click at [25, 123] on div "New group" at bounding box center [22, 122] width 24 height 7
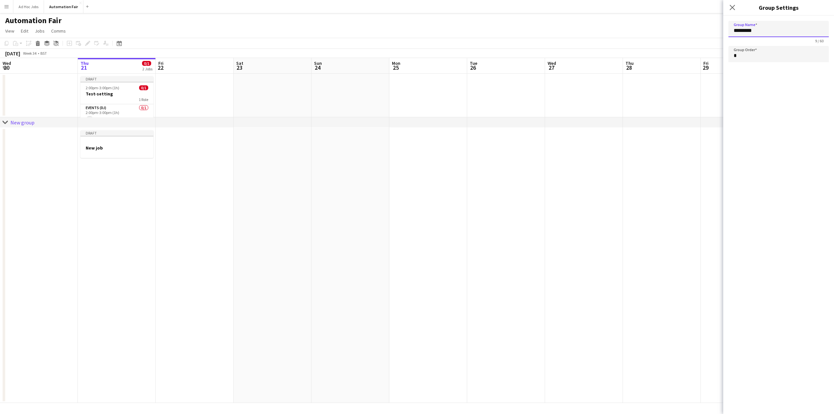
drag, startPoint x: 764, startPoint y: 32, endPoint x: 670, endPoint y: 38, distance: 94.0
click at [670, 38] on body "Menu Boards Boards Boards All jobs Status Workforce Workforce My Workforce Recr…" at bounding box center [417, 207] width 834 height 414
type input "*"
click at [777, 110] on div "Group Name ***** 5 / 60 Group Order *" at bounding box center [778, 215] width 111 height 398
drag, startPoint x: 667, startPoint y: 236, endPoint x: 665, endPoint y: 231, distance: 5.1
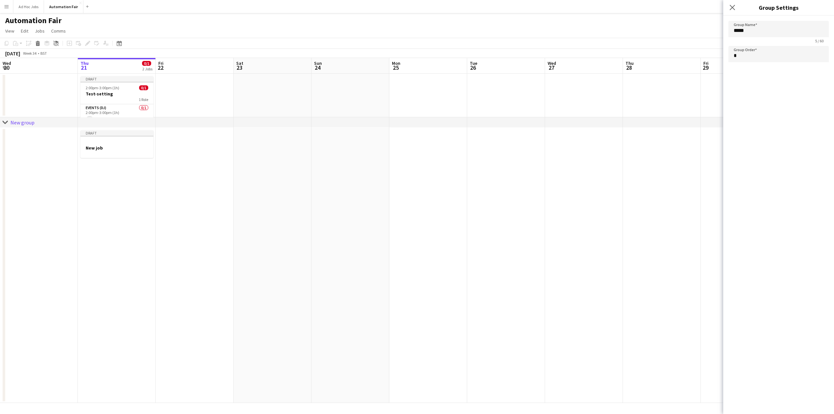
click at [667, 236] on app-date-cell at bounding box center [662, 265] width 78 height 275
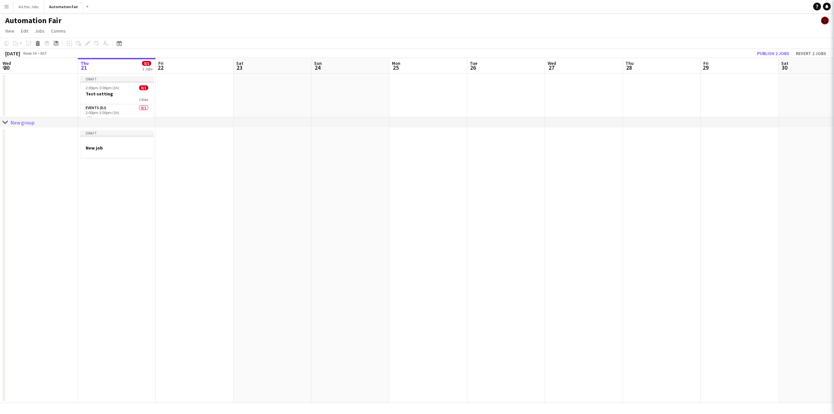
type input "*********"
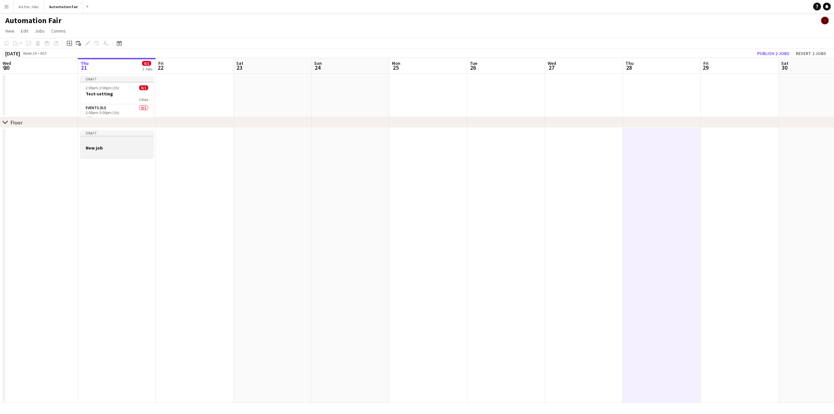
click at [109, 145] on app-job-card "Draft New job" at bounding box center [116, 144] width 73 height 28
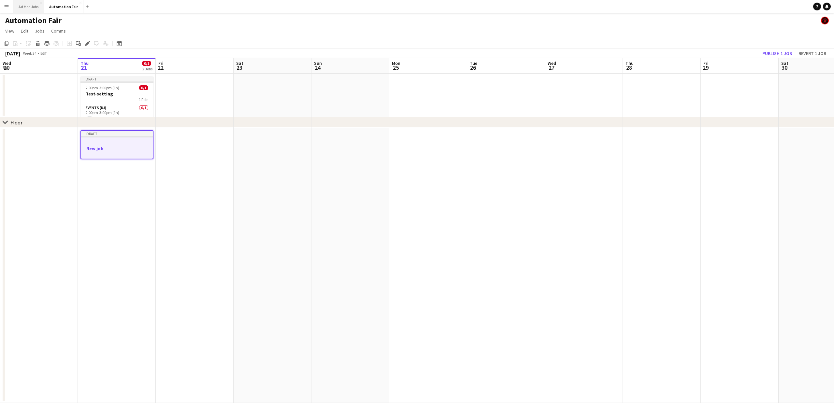
click at [33, 5] on button "Ad Hoc Jobs Close" at bounding box center [28, 6] width 31 height 13
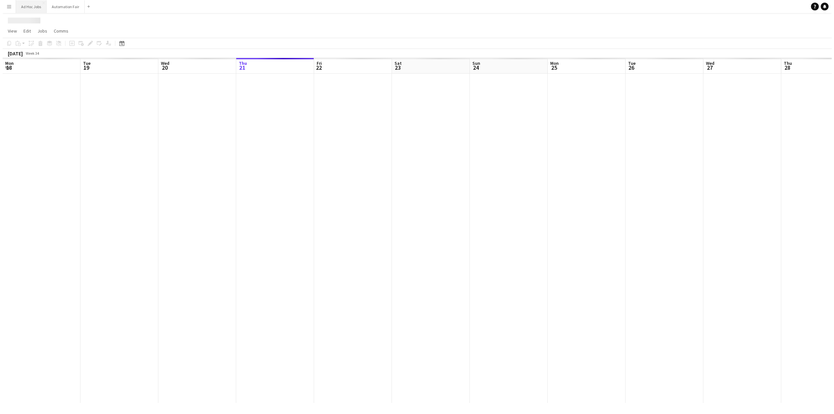
scroll to position [0, 156]
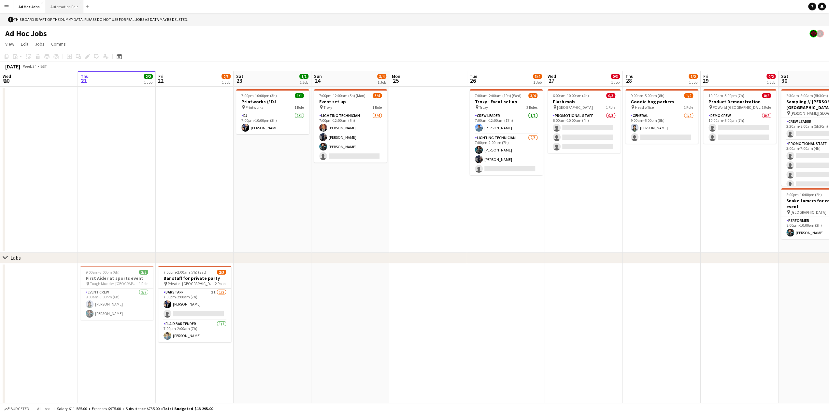
click at [56, 6] on button "Automation Fair Close" at bounding box center [64, 6] width 38 height 13
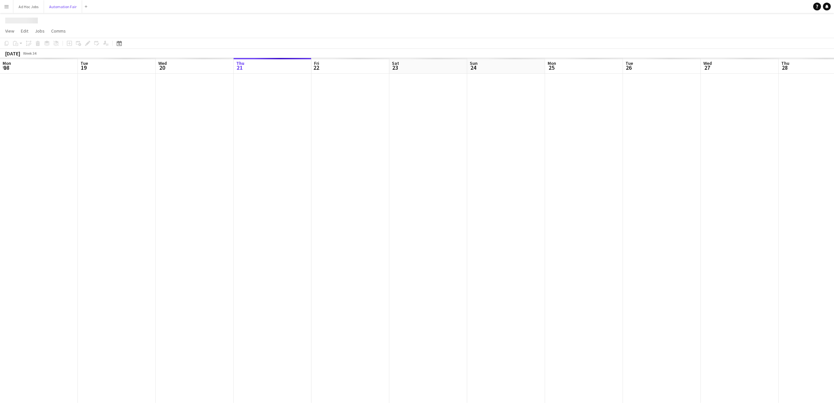
scroll to position [0, 156]
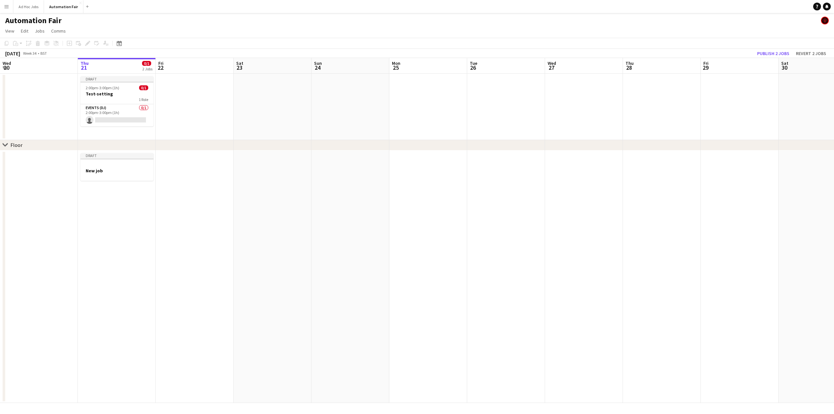
click at [205, 166] on app-date-cell at bounding box center [195, 277] width 78 height 253
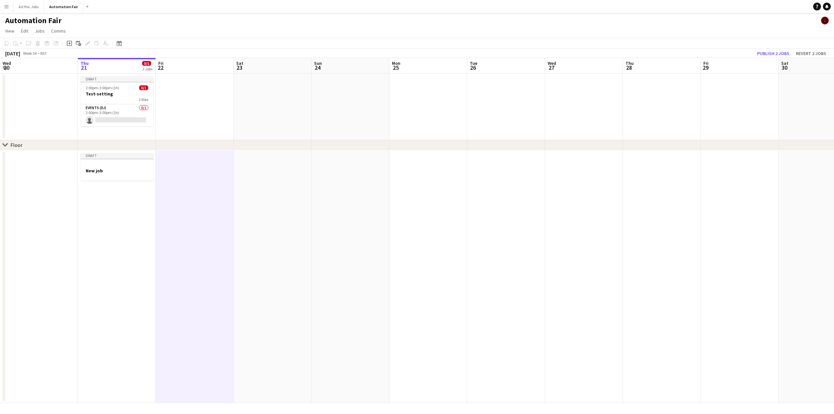
click at [202, 184] on app-date-cell at bounding box center [195, 277] width 78 height 253
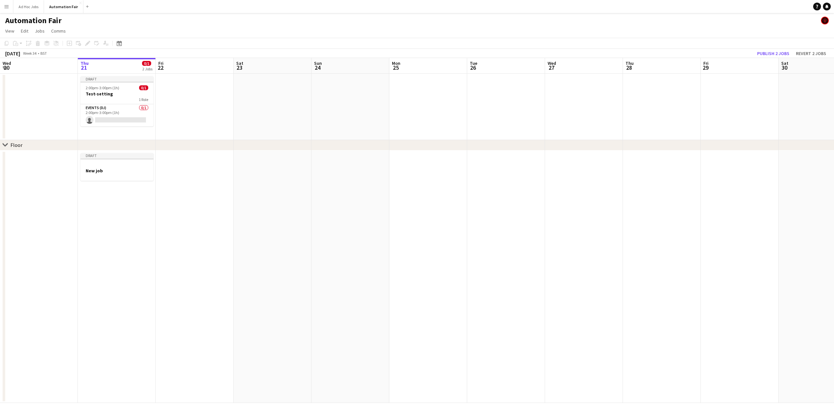
click at [195, 185] on app-date-cell at bounding box center [195, 277] width 78 height 253
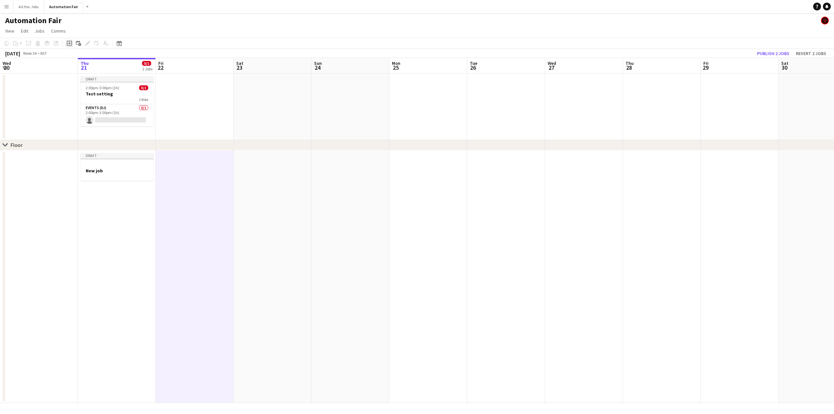
click at [70, 46] on icon at bounding box center [69, 43] width 5 height 5
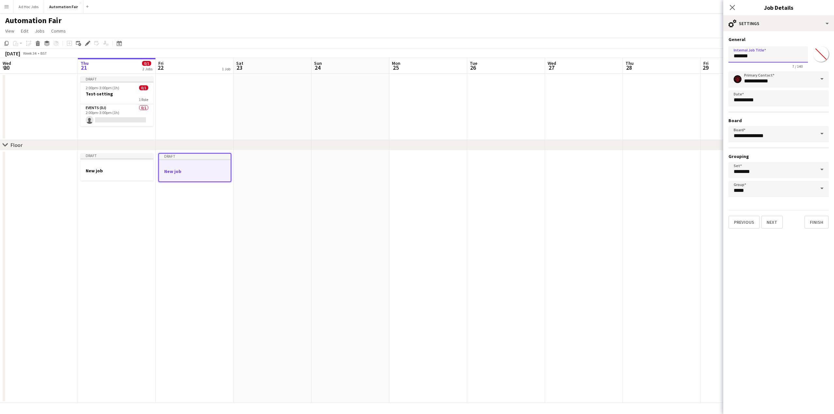
drag, startPoint x: 761, startPoint y: 54, endPoint x: 702, endPoint y: 60, distance: 58.9
click at [702, 60] on body "Menu Boards Boards Boards All jobs Status Workforce Workforce My Workforce Recr…" at bounding box center [417, 207] width 834 height 414
type input "**********"
click at [755, 187] on input "*****" at bounding box center [778, 189] width 100 height 16
click at [778, 315] on mat-expansion-panel "**********" at bounding box center [778, 222] width 111 height 383
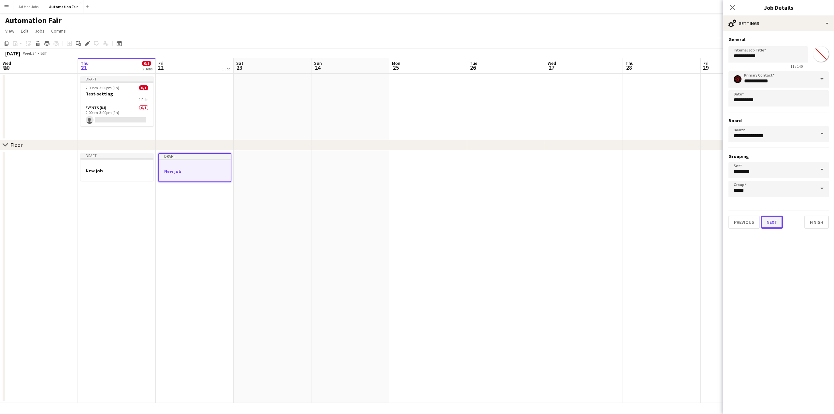
click at [772, 221] on button "Next" at bounding box center [772, 222] width 22 height 13
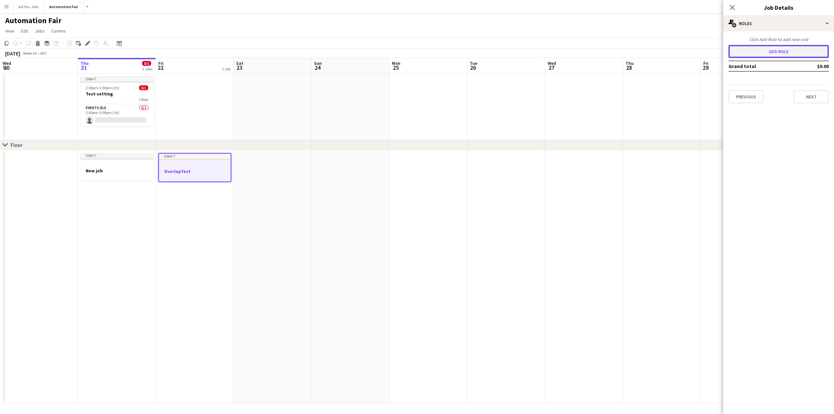
click at [789, 50] on button "Add role" at bounding box center [778, 51] width 100 height 13
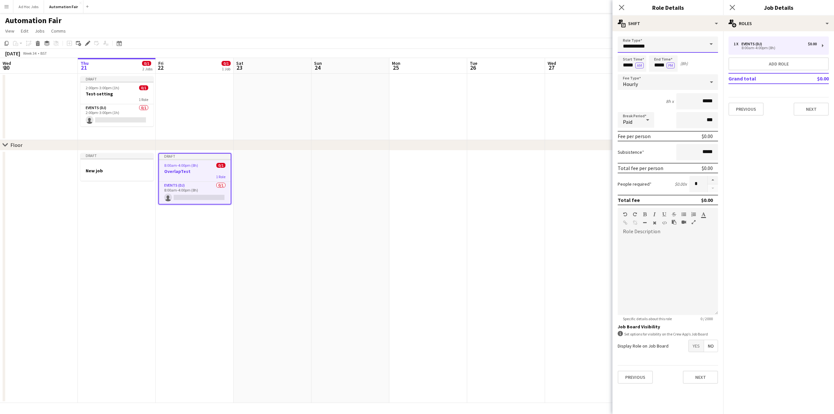
click at [641, 43] on input "**********" at bounding box center [668, 44] width 100 height 16
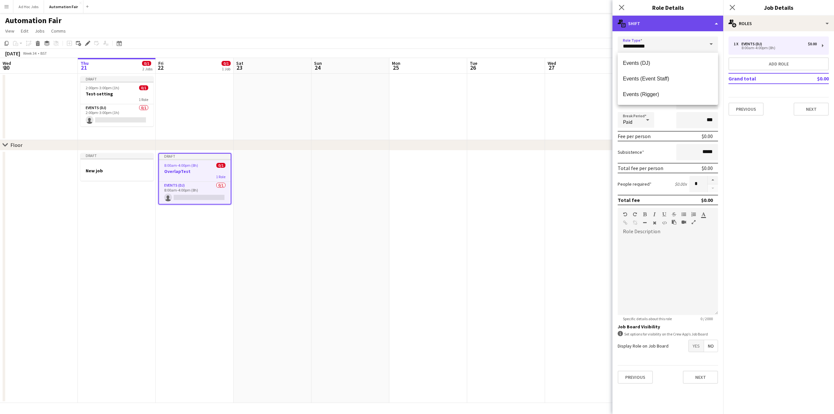
click at [637, 26] on div "multiple-actions-text Shift" at bounding box center [667, 24] width 111 height 16
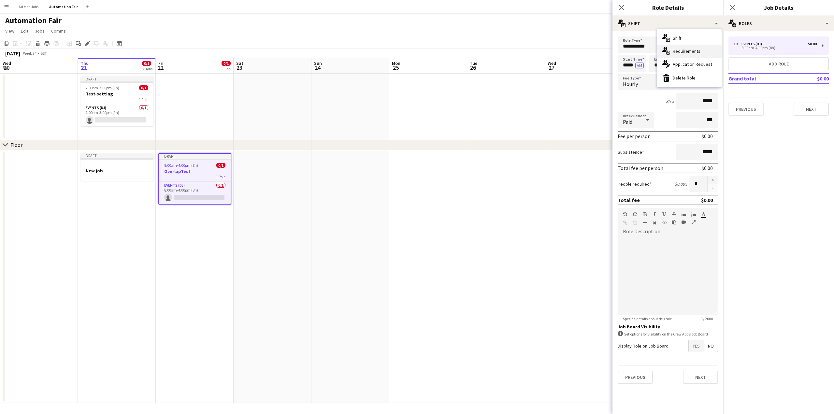
click at [665, 51] on icon at bounding box center [664, 49] width 4 height 5
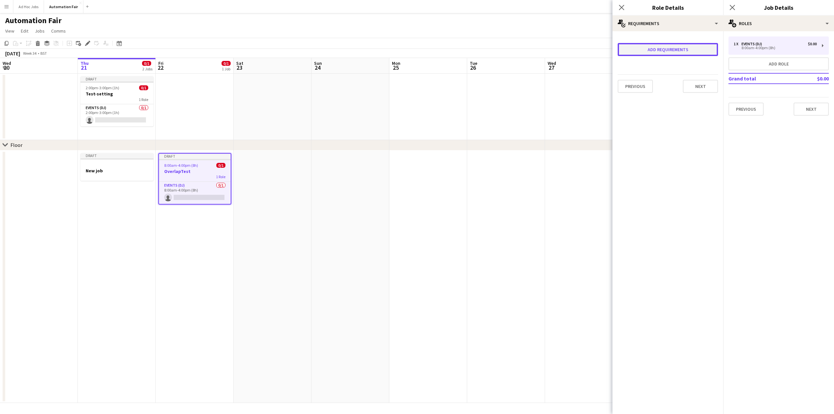
click at [650, 51] on button "Add requirements" at bounding box center [668, 49] width 100 height 13
click at [648, 56] on span "Please select" at bounding box center [642, 57] width 30 height 7
click at [647, 36] on div at bounding box center [417, 207] width 834 height 414
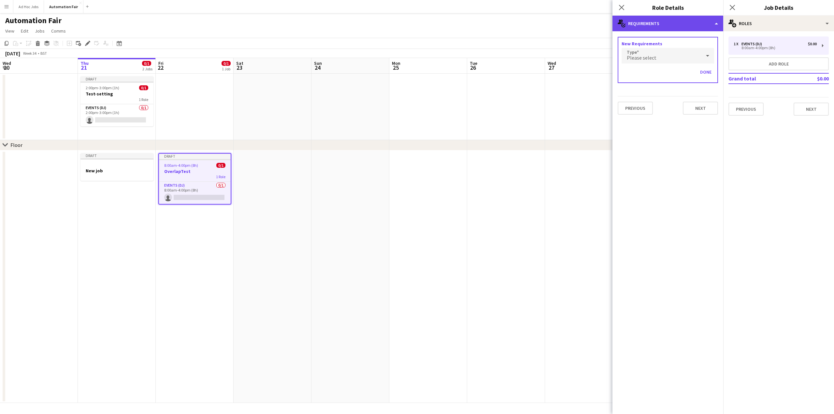
click at [663, 23] on div "multiple-actions-check-2 Requirements" at bounding box center [667, 24] width 111 height 16
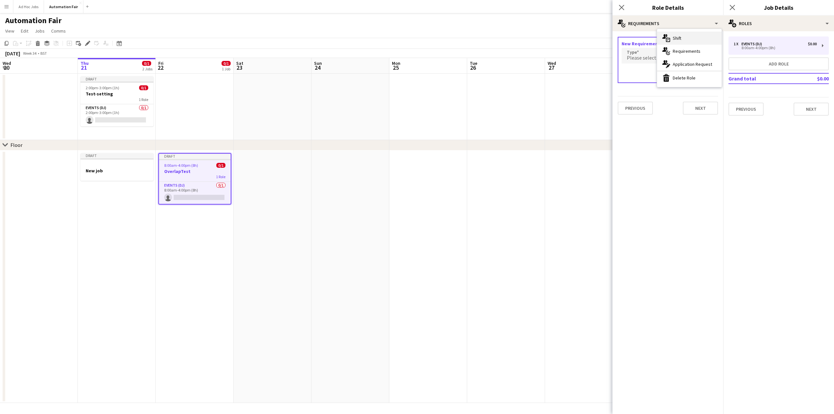
click at [672, 38] on div "multiple-actions-text Shift" at bounding box center [689, 38] width 65 height 13
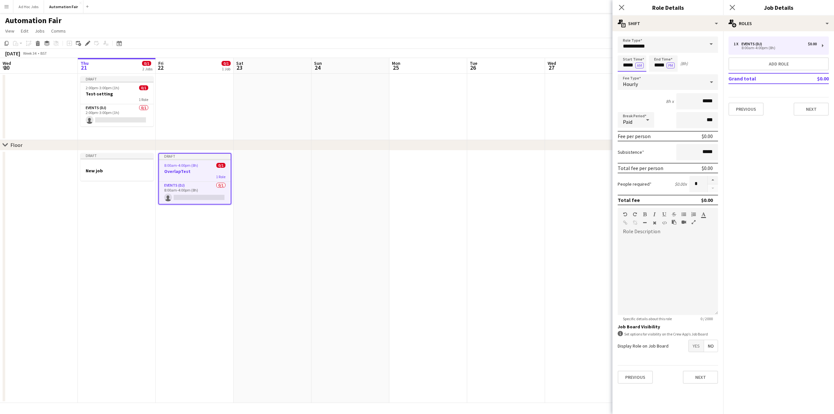
click at [632, 64] on input "*****" at bounding box center [632, 63] width 29 height 16
click at [641, 66] on button "AM" at bounding box center [639, 66] width 8 height 6
click at [670, 67] on button "PM" at bounding box center [671, 66] width 8 height 6
click at [662, 65] on input "*****" at bounding box center [663, 63] width 29 height 16
click at [656, 75] on div at bounding box center [656, 75] width 13 height 7
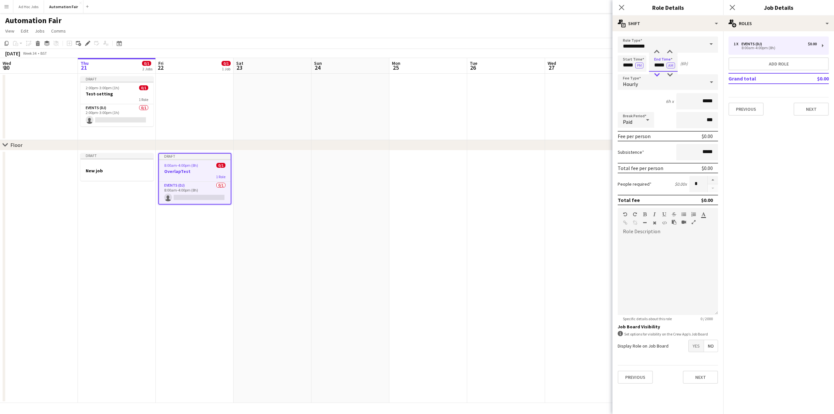
click at [656, 75] on div at bounding box center [656, 75] width 13 height 7
type input "*****"
click at [656, 75] on div at bounding box center [656, 75] width 13 height 7
click at [704, 378] on button "Next" at bounding box center [700, 377] width 35 height 13
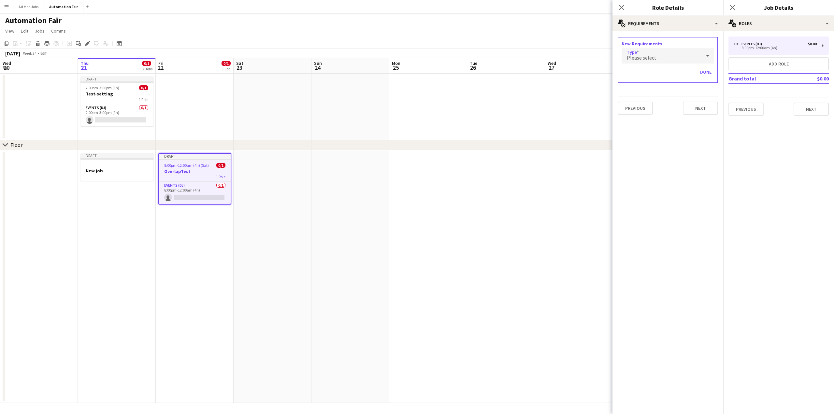
click at [645, 56] on span "Please select" at bounding box center [642, 57] width 30 height 7
click at [650, 28] on div at bounding box center [417, 207] width 834 height 414
click at [703, 110] on button "Next" at bounding box center [700, 108] width 35 height 13
click at [663, 90] on button "Next" at bounding box center [661, 87] width 22 height 13
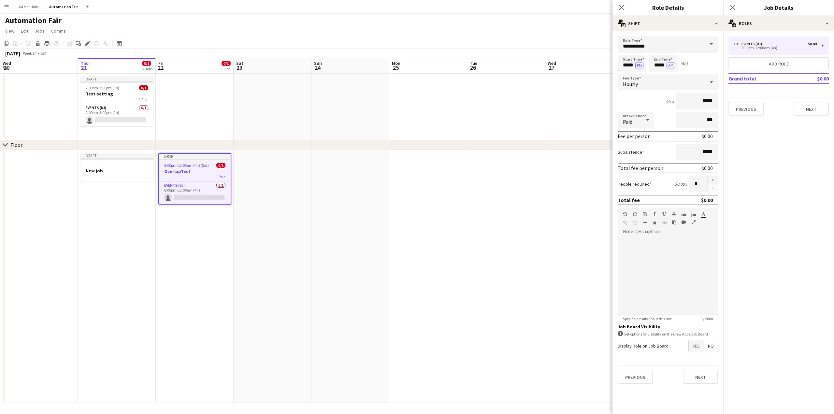
click at [638, 157] on div "Subsistence *****" at bounding box center [668, 152] width 100 height 16
click at [697, 379] on button "Next" at bounding box center [700, 377] width 35 height 13
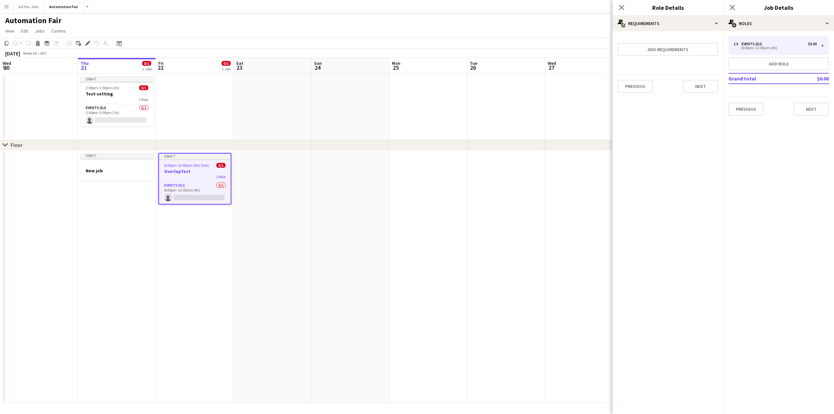
click at [768, 143] on mat-expansion-panel "pencil3 General details 1 x Events (DJ) $0.00 8:00pm-12:00am (4h) Add role Gran…" at bounding box center [778, 222] width 111 height 383
click at [805, 111] on button "Next" at bounding box center [811, 109] width 35 height 13
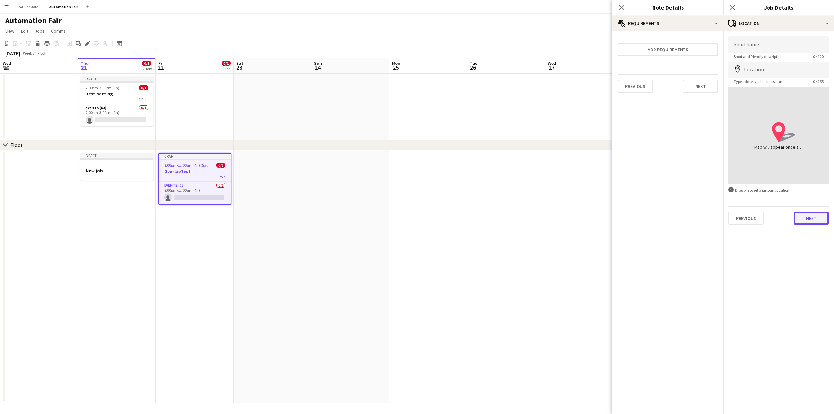
click at [807, 220] on button "Next" at bounding box center [811, 218] width 35 height 13
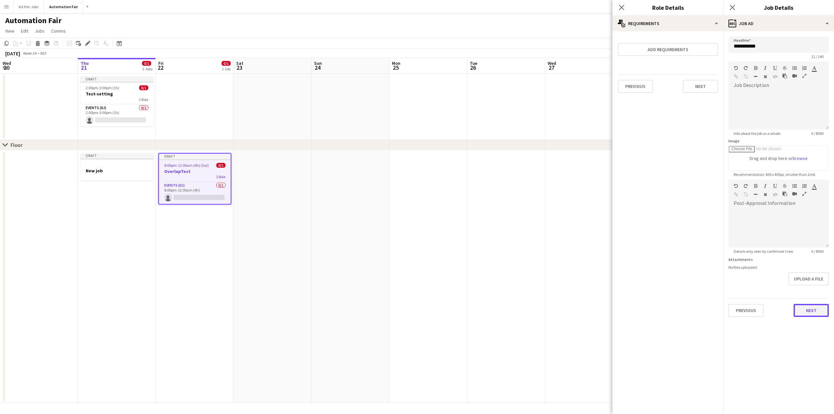
click at [811, 310] on button "Next" at bounding box center [811, 310] width 35 height 13
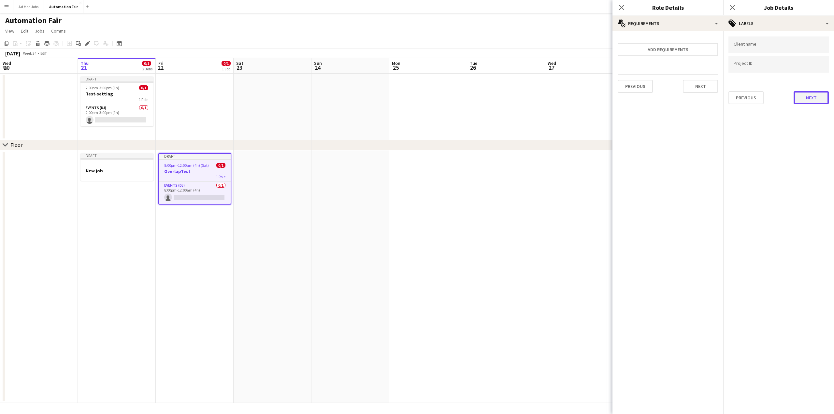
click at [810, 98] on button "Next" at bounding box center [811, 97] width 35 height 13
click at [812, 67] on button "Next" at bounding box center [811, 67] width 35 height 13
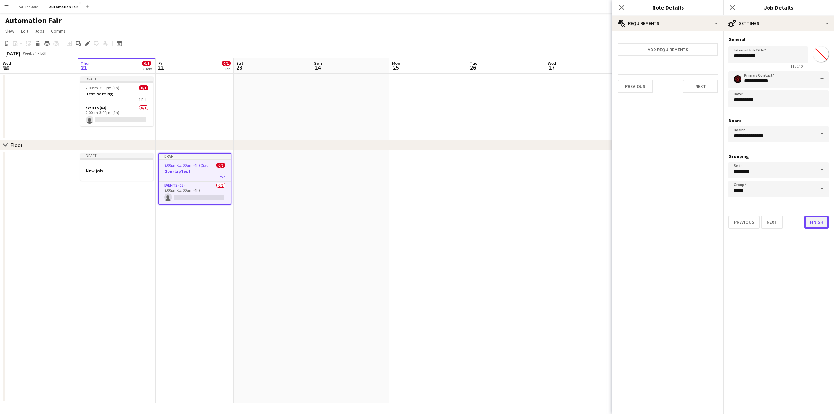
click at [818, 220] on button "Finish" at bounding box center [816, 222] width 24 height 13
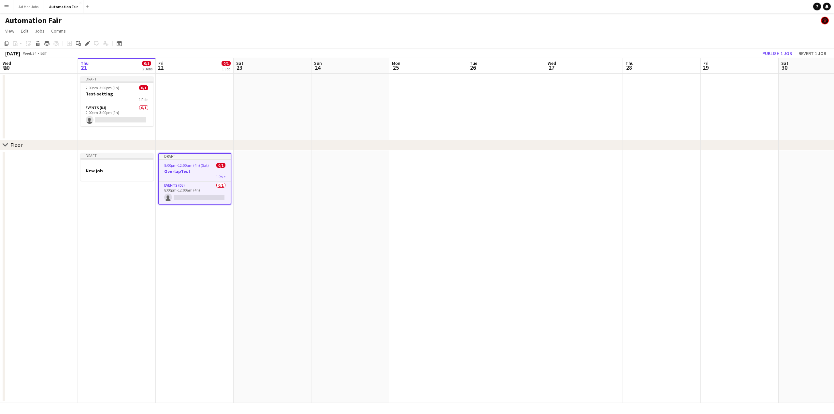
click at [189, 236] on app-date-cell "Draft 8:00pm-12:00am (4h) (Sat) 0/1 OverlapTest 1 Role Events (DJ) 0/1 8:00pm-1…" at bounding box center [195, 277] width 78 height 253
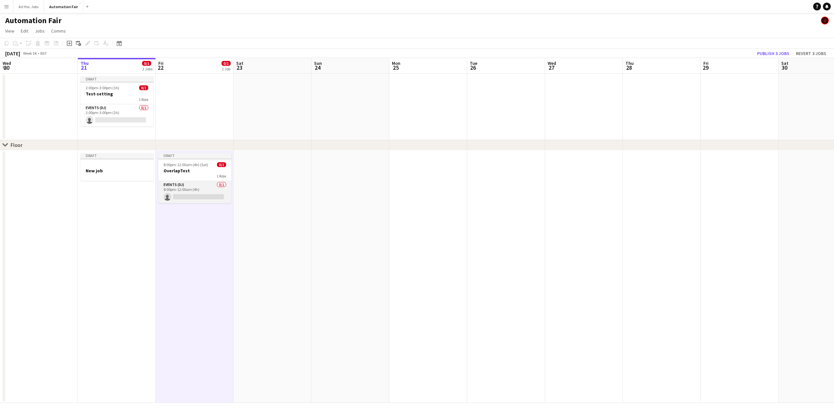
click at [169, 194] on app-card-role "Events (DJ) 0/1 8:00pm-12:00am (4h) single-neutral-actions" at bounding box center [194, 192] width 73 height 22
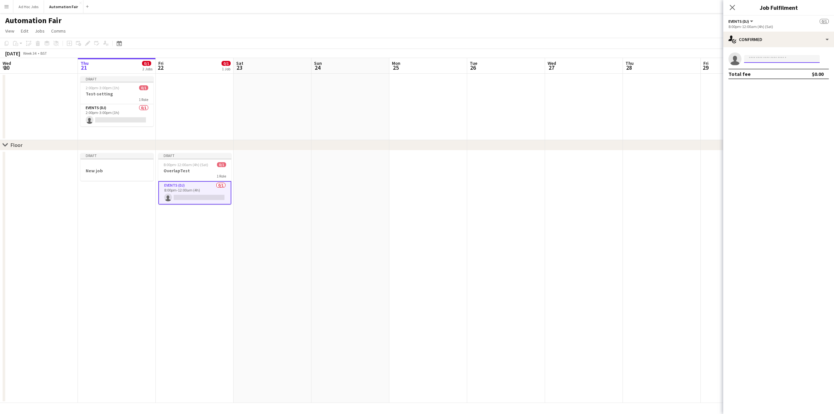
click at [761, 57] on input at bounding box center [782, 59] width 76 height 8
click at [29, 6] on button "Ad Hoc Jobs Close" at bounding box center [28, 6] width 31 height 13
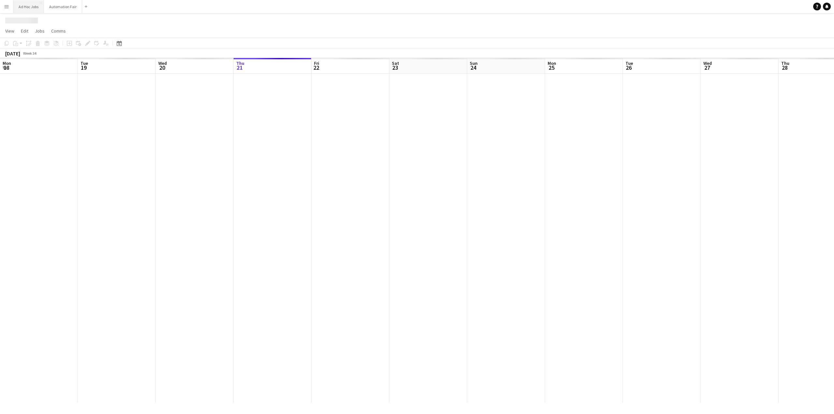
scroll to position [0, 156]
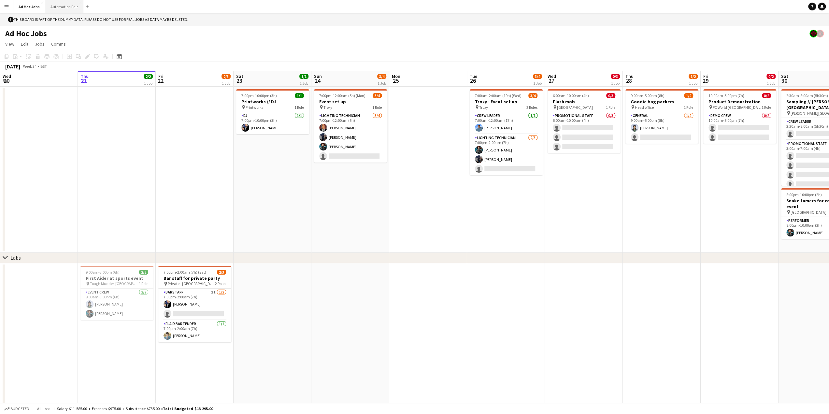
click at [59, 7] on button "Automation Fair Close" at bounding box center [64, 6] width 38 height 13
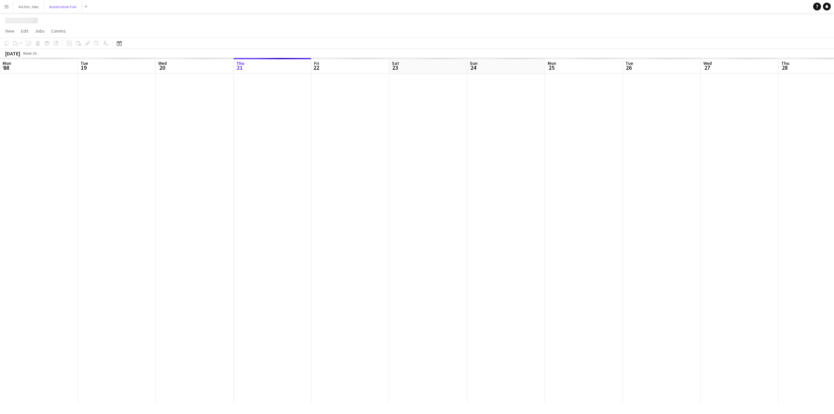
scroll to position [0, 156]
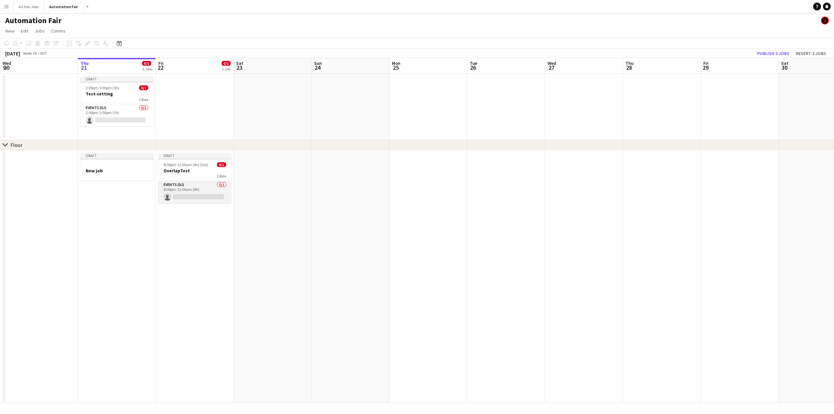
click at [208, 194] on app-card-role "Events (DJ) 0/1 8:00pm-12:00am (4h) single-neutral-actions" at bounding box center [194, 192] width 73 height 22
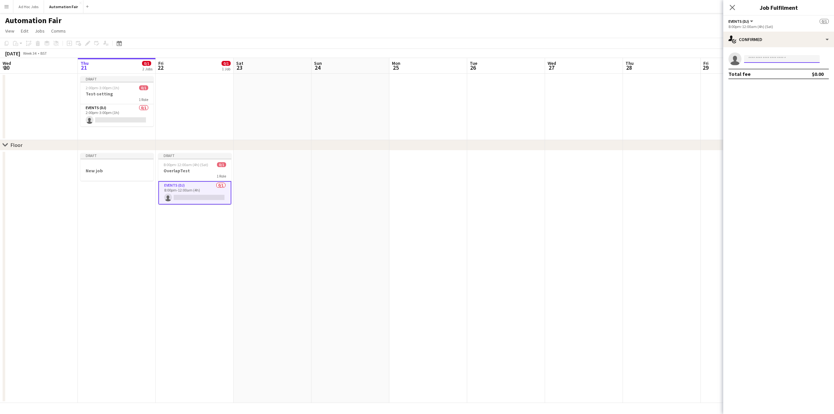
click at [763, 60] on input at bounding box center [782, 59] width 76 height 8
type input "*****"
click at [759, 79] on span "Busy with another job on Ad Hoc Jobs." at bounding box center [781, 76] width 65 height 11
click at [764, 54] on app-invite-slot "single-neutral-actions" at bounding box center [778, 58] width 111 height 13
click at [764, 59] on input at bounding box center [782, 59] width 76 height 8
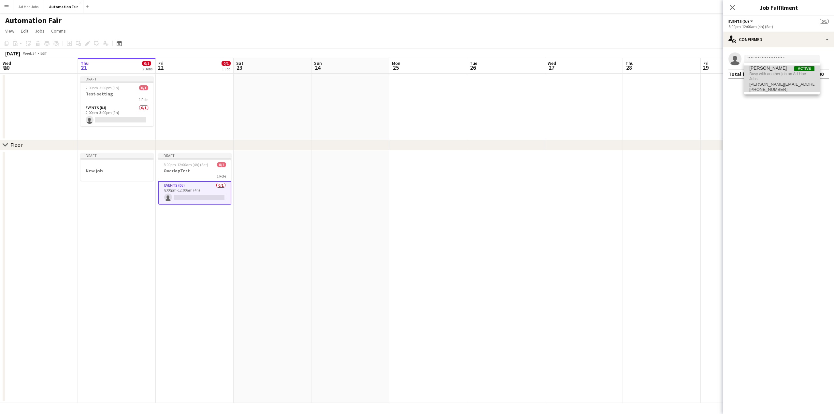
click at [801, 71] on span "Busy with another job on Ad Hoc Jobs." at bounding box center [781, 76] width 65 height 11
click at [766, 57] on input at bounding box center [782, 59] width 76 height 8
type input "**********"
click at [771, 48] on div "**********" at bounding box center [778, 65] width 111 height 37
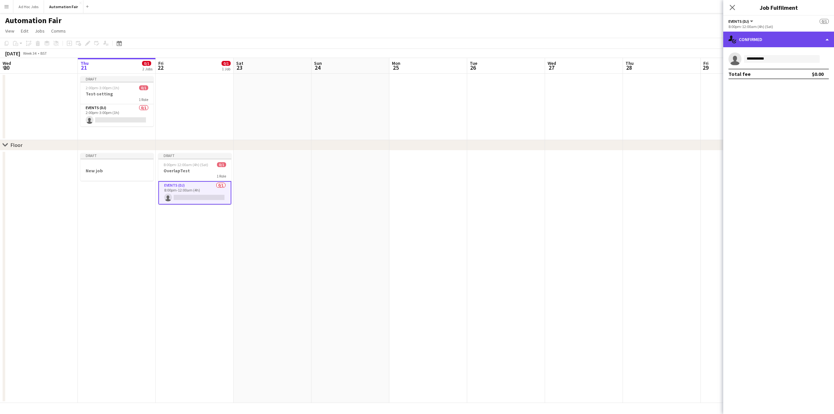
click at [828, 36] on div "single-neutral-actions-check-2 Confirmed" at bounding box center [778, 40] width 111 height 16
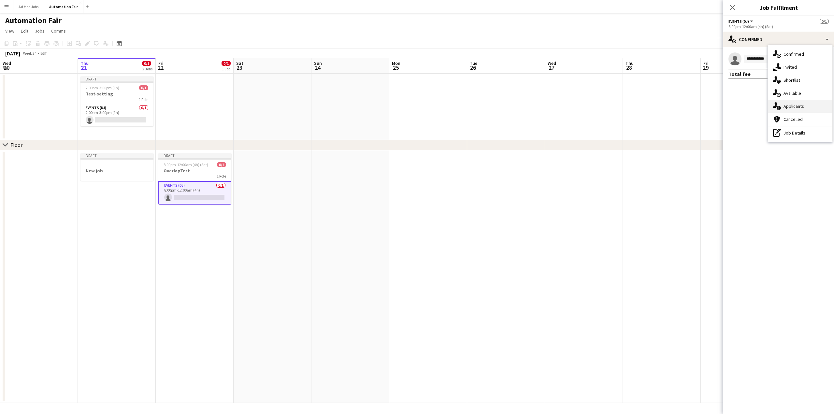
click at [793, 106] on div "single-neutral-actions-information Applicants" at bounding box center [800, 106] width 65 height 13
click at [762, 57] on span "Declined" at bounding box center [766, 56] width 18 height 5
click at [792, 54] on span "Unavailable" at bounding box center [792, 56] width 25 height 5
click at [739, 55] on span "Applicants" at bounding box center [739, 56] width 23 height 5
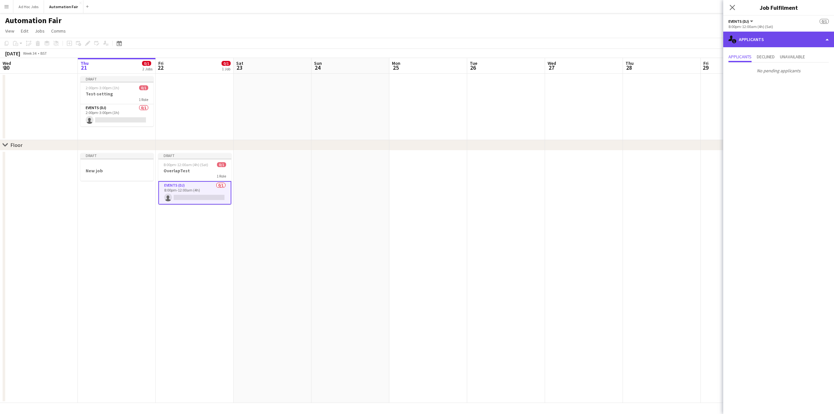
click at [754, 39] on div "single-neutral-actions-information Applicants" at bounding box center [778, 40] width 111 height 16
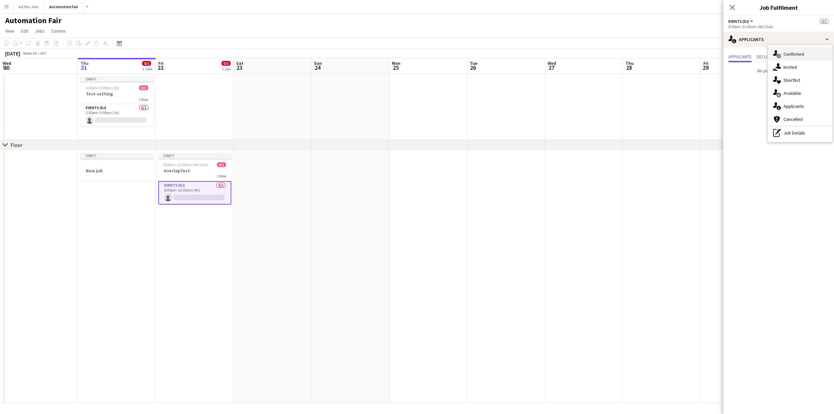
click at [790, 56] on div "single-neutral-actions-check-2 Confirmed" at bounding box center [800, 54] width 65 height 13
click at [769, 120] on mat-expansion-panel "**********" at bounding box center [778, 230] width 111 height 367
click at [765, 58] on input "**********" at bounding box center [782, 59] width 76 height 8
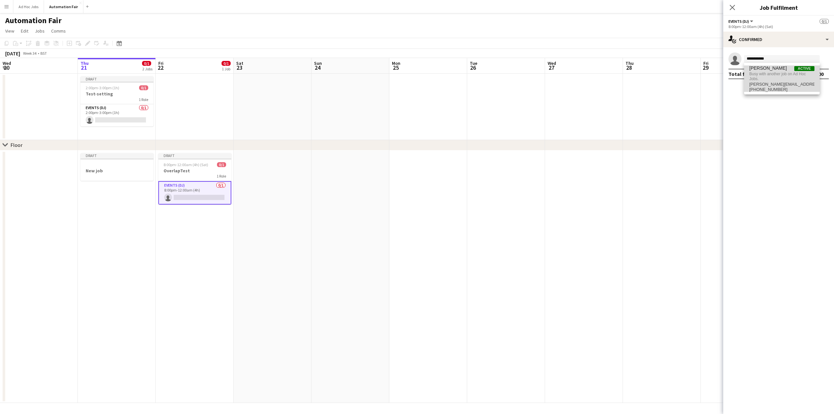
click at [764, 77] on span "Busy with another job on Ad Hoc Jobs." at bounding box center [781, 76] width 65 height 11
click at [773, 103] on mat-expansion-panel "check Confirmed single-neutral-actions Total fee $0.00" at bounding box center [778, 230] width 111 height 367
click at [754, 60] on input at bounding box center [782, 59] width 76 height 8
click at [770, 71] on span "Busy with another job on Ad Hoc Jobs." at bounding box center [781, 76] width 65 height 11
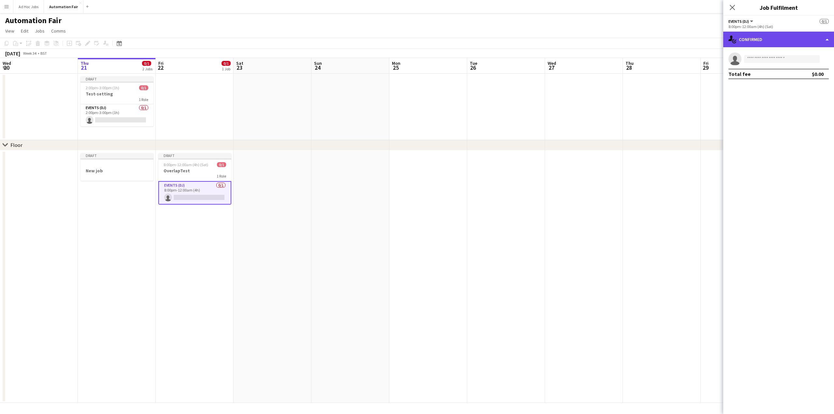
click at [755, 41] on div "single-neutral-actions-check-2 Confirmed" at bounding box center [778, 40] width 111 height 16
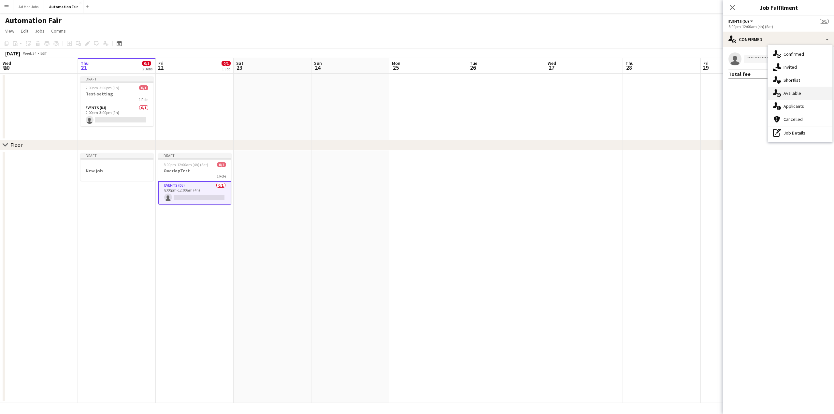
click at [793, 93] on div "single-neutral-actions-upload Available" at bounding box center [800, 93] width 65 height 13
click at [6, 8] on app-icon "Menu" at bounding box center [6, 6] width 5 height 5
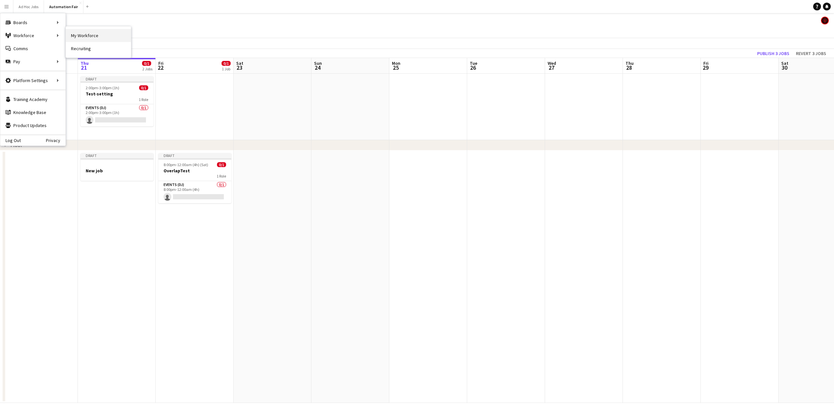
click at [72, 36] on link "My Workforce" at bounding box center [98, 35] width 65 height 13
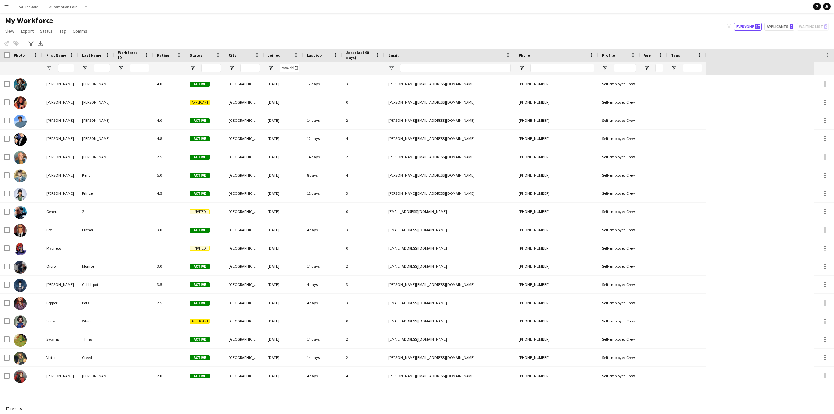
click at [8, 7] on app-icon "Menu" at bounding box center [6, 6] width 5 height 5
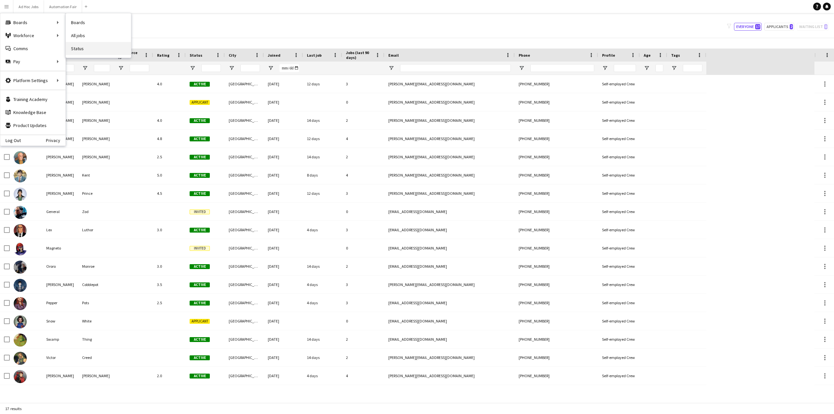
click at [88, 50] on link "Status" at bounding box center [98, 48] width 65 height 13
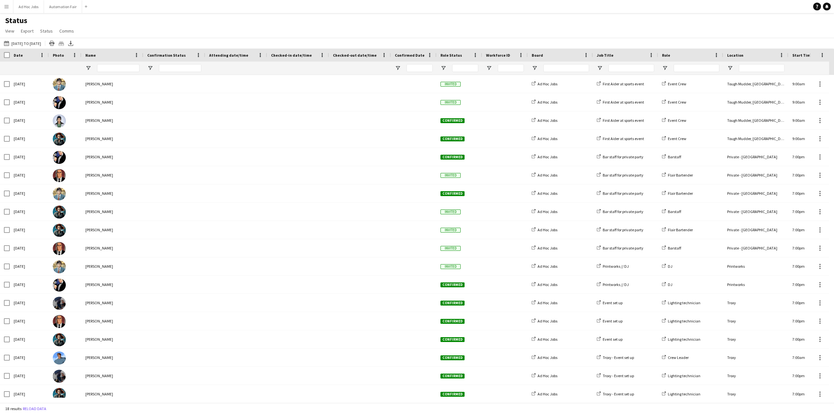
click at [7, 5] on app-icon "Menu" at bounding box center [6, 6] width 5 height 5
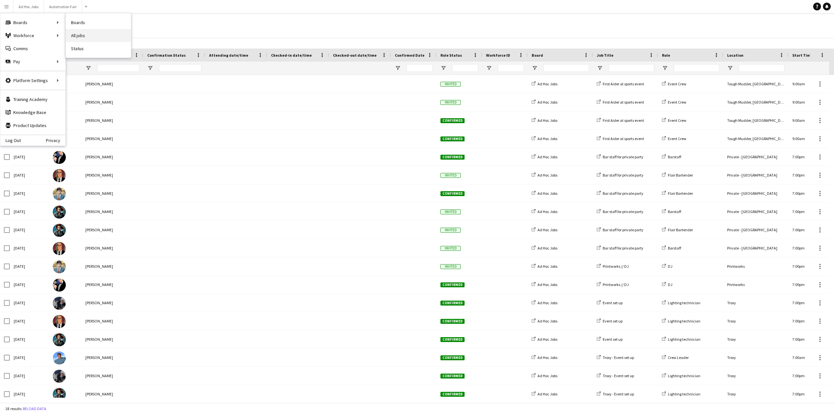
click at [87, 33] on link "All jobs" at bounding box center [98, 35] width 65 height 13
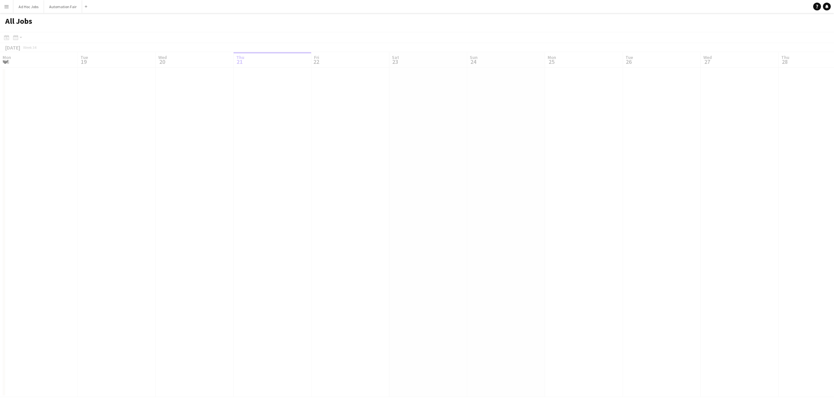
scroll to position [0, 156]
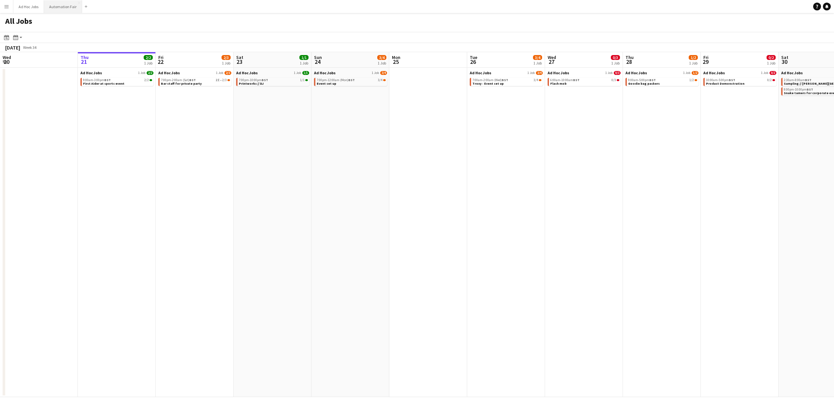
click at [54, 6] on button "Automation Fair Close" at bounding box center [63, 6] width 38 height 13
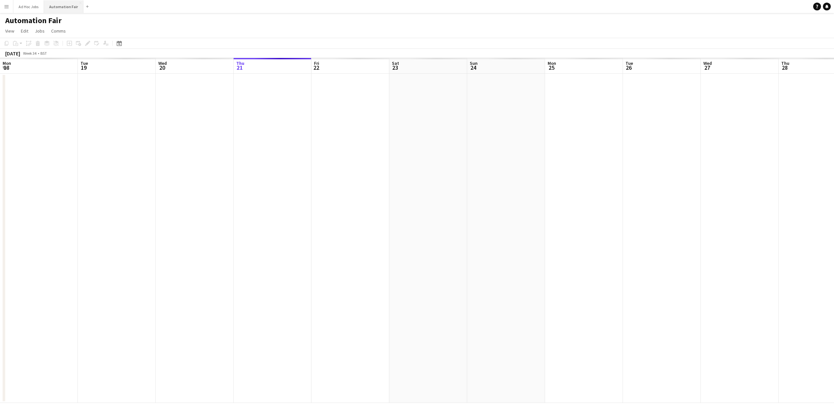
scroll to position [0, 156]
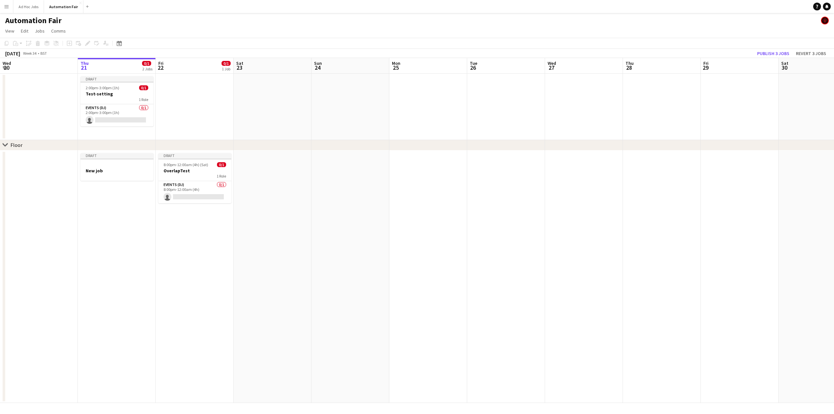
click at [6, 7] on app-icon "Menu" at bounding box center [6, 6] width 5 height 5
click at [83, 36] on link "All jobs" at bounding box center [98, 35] width 65 height 13
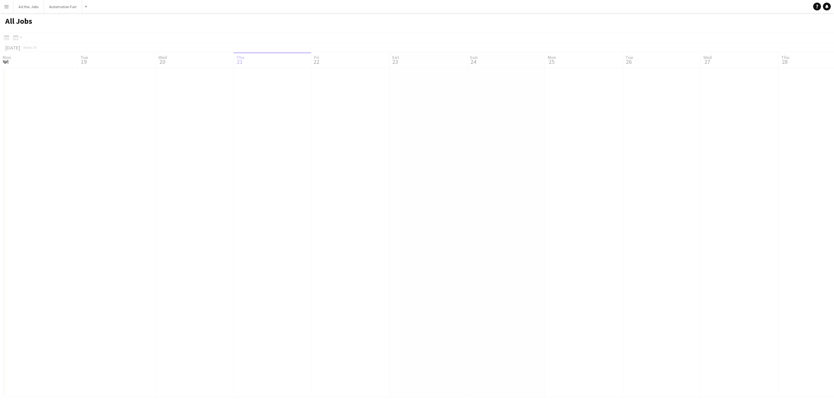
scroll to position [0, 156]
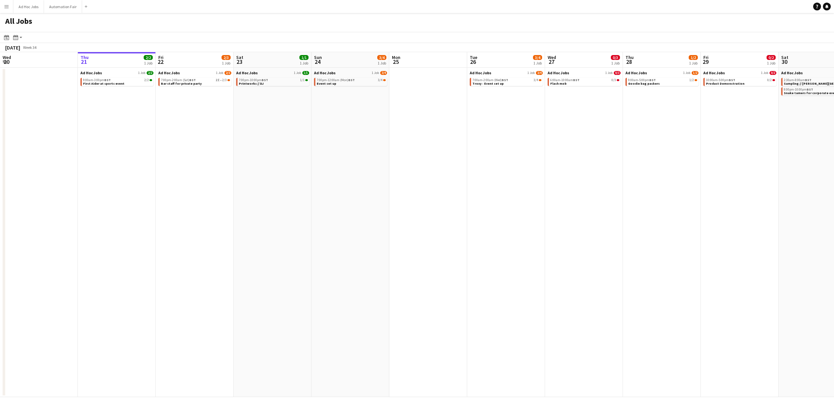
click at [2, 7] on button "Menu" at bounding box center [6, 6] width 13 height 13
click at [75, 22] on link "Boards" at bounding box center [98, 22] width 65 height 13
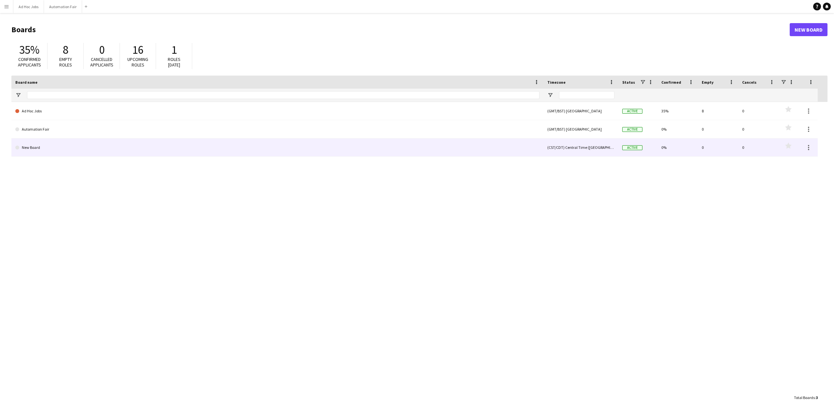
click at [37, 144] on link "New Board" at bounding box center [277, 147] width 524 height 18
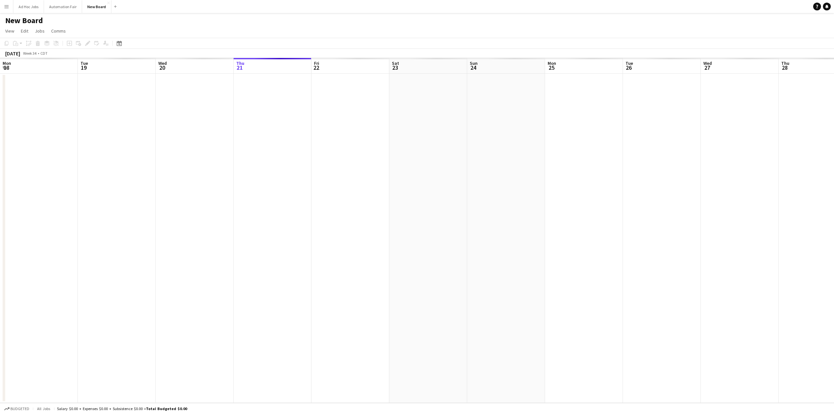
scroll to position [0, 156]
click at [825, 20] on app-user-avatar at bounding box center [825, 21] width 8 height 8
click at [818, 20] on app-user-avatar "user" at bounding box center [818, 21] width 8 height 8
click at [58, 3] on button "Automation Fair Close" at bounding box center [63, 6] width 38 height 13
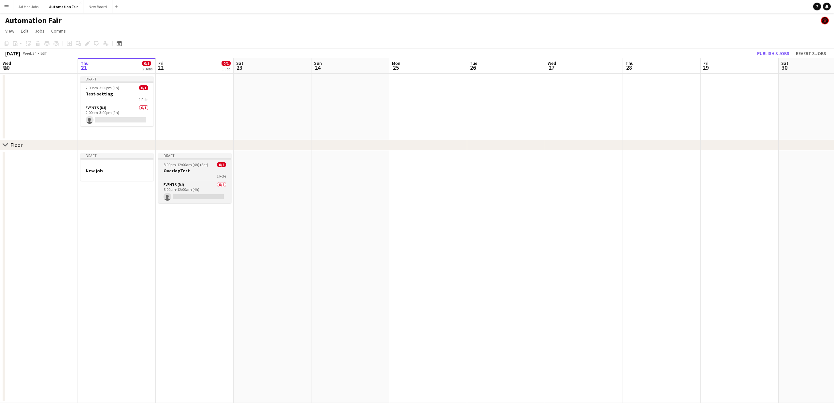
click at [164, 174] on div "1 Role" at bounding box center [194, 176] width 73 height 5
click at [178, 180] on app-job-card "Draft 8:00pm-12:00am (4h) (Sat) 0/1 OverlapTest 1 Role Events (DJ) 0/1 8:00pm-1…" at bounding box center [194, 178] width 73 height 51
click at [56, 5] on button "Automation Fair Close" at bounding box center [63, 6] width 39 height 13
click at [826, 21] on app-user-avatar at bounding box center [825, 21] width 8 height 8
click at [60, 31] on span "Comms" at bounding box center [58, 31] width 15 height 6
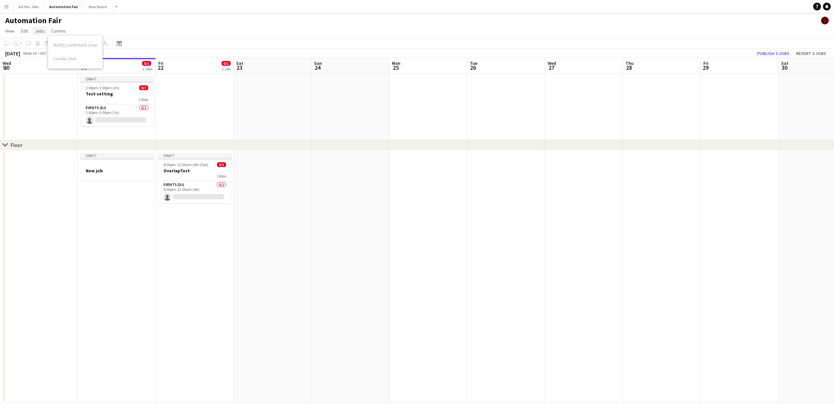
click at [42, 31] on span "Jobs" at bounding box center [40, 31] width 10 height 6
click at [31, 31] on link "Edit" at bounding box center [24, 31] width 13 height 8
click at [13, 30] on span "View" at bounding box center [9, 31] width 9 height 6
click at [84, 232] on app-date-cell "Draft New job" at bounding box center [117, 277] width 78 height 253
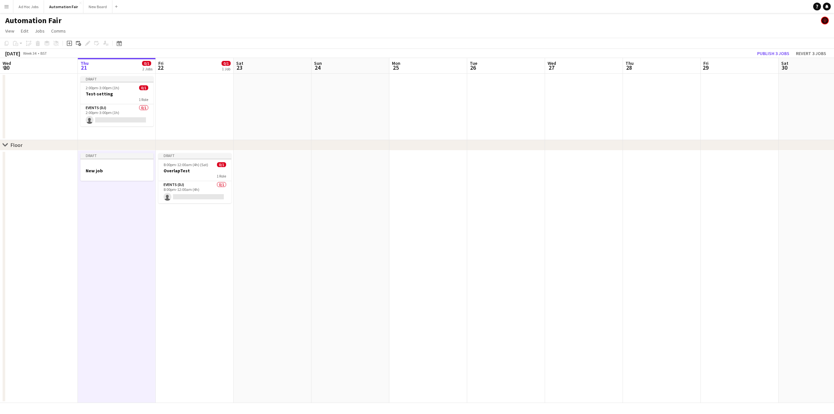
click at [7, 6] on app-icon "Menu" at bounding box center [6, 6] width 5 height 5
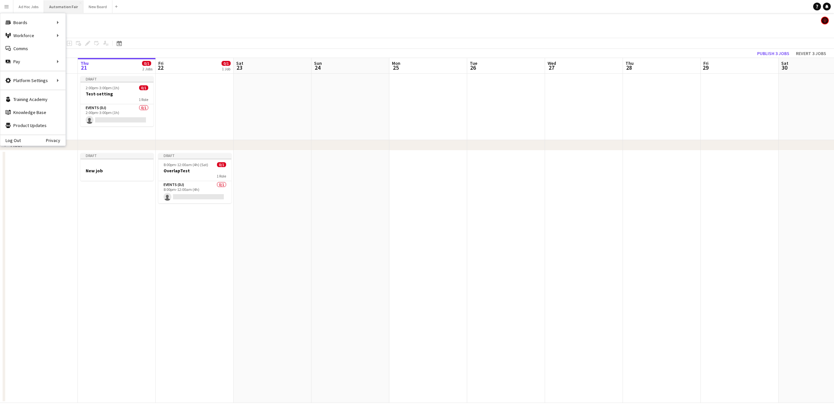
click at [56, 3] on button "Automation Fair Close" at bounding box center [63, 6] width 39 height 13
click at [64, 9] on button "Automation Fair Close" at bounding box center [63, 6] width 39 height 13
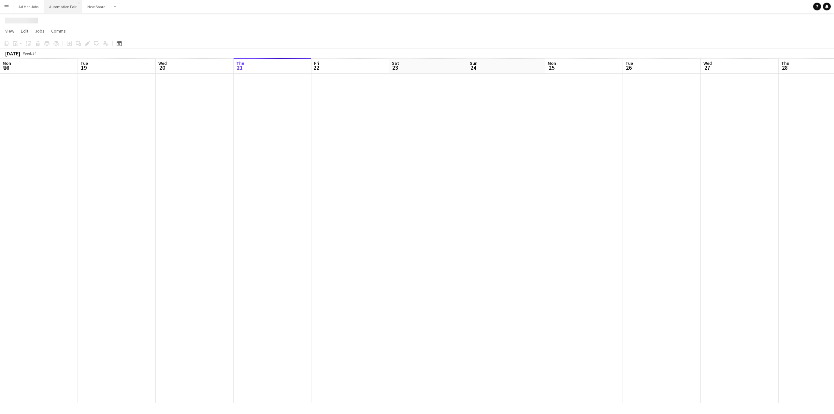
click at [64, 9] on button "Automation Fair Close" at bounding box center [63, 6] width 38 height 13
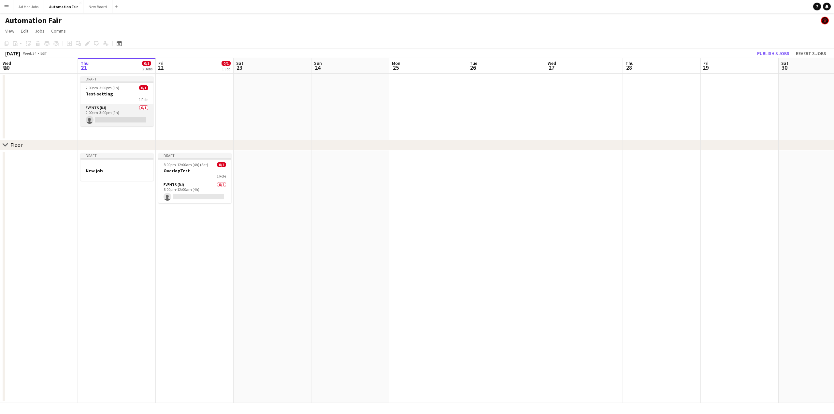
click at [118, 114] on app-card-role "Events (DJ) 0/1 2:00pm-3:00pm (1h) single-neutral-actions" at bounding box center [116, 115] width 73 height 22
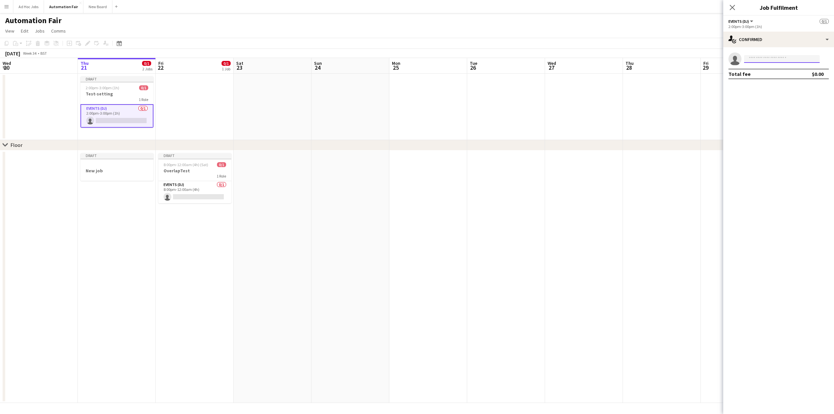
click at [769, 61] on input at bounding box center [782, 59] width 76 height 8
click at [767, 39] on div "single-neutral-actions-check-2 Confirmed" at bounding box center [778, 40] width 111 height 16
click at [790, 93] on div "single-neutral-actions-upload Available" at bounding box center [800, 93] width 65 height 13
click at [34, 5] on button "Ad Hoc Jobs Close" at bounding box center [28, 6] width 31 height 13
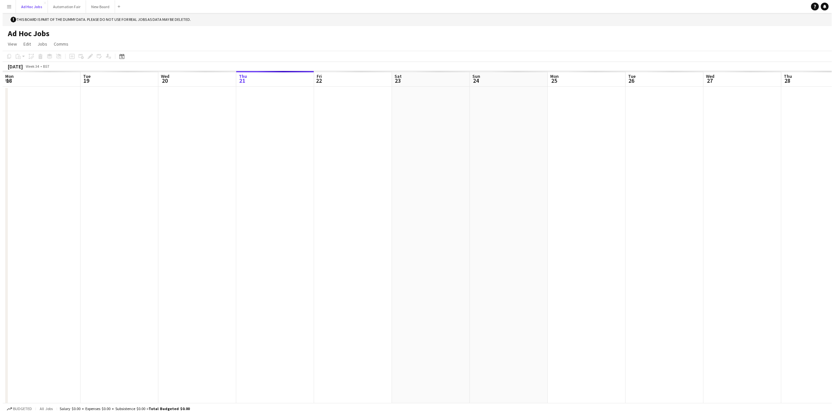
scroll to position [0, 156]
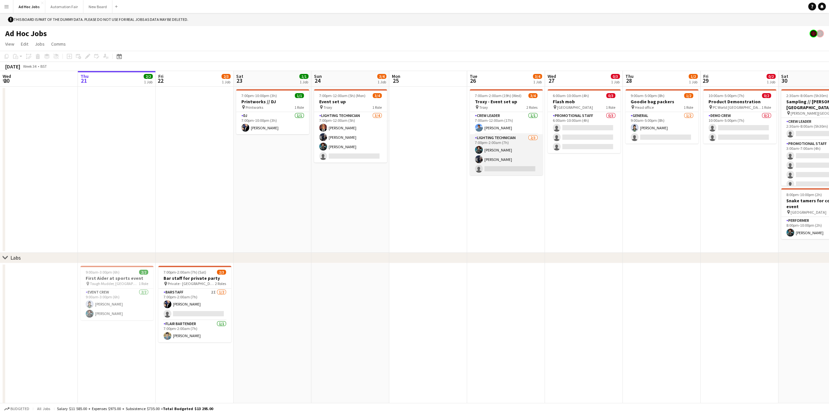
click at [504, 147] on app-card-role "Lighting technician 2/3 7:00pm-2:00am (7h) Amanda Briggs Ororo Monroe single-ne…" at bounding box center [506, 154] width 73 height 41
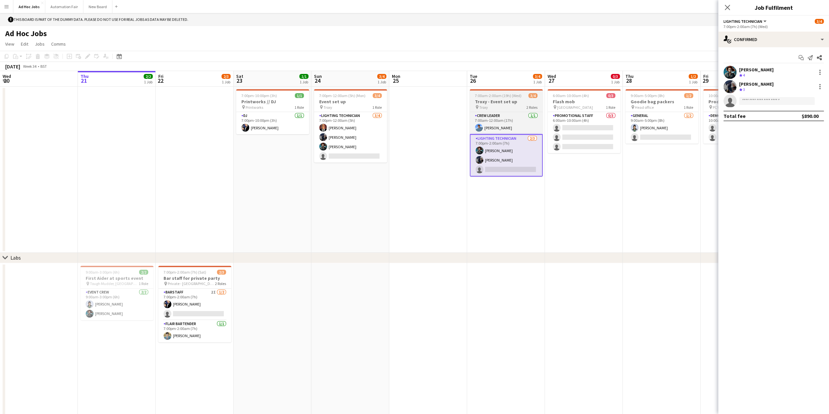
click at [504, 108] on div "pin Troxy 2 Roles" at bounding box center [506, 107] width 73 height 5
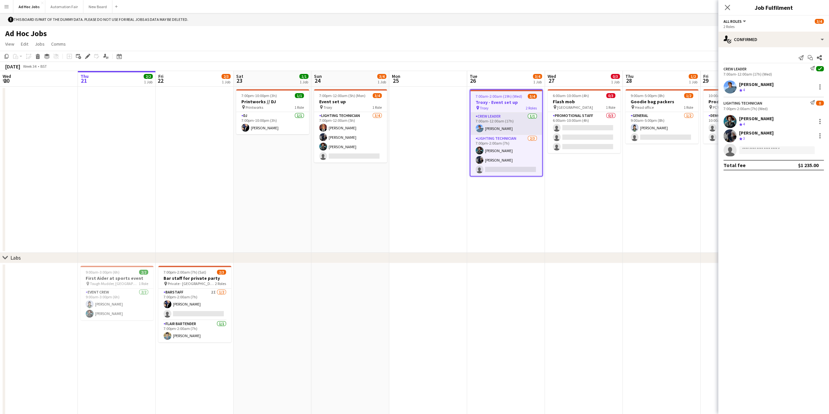
click at [502, 125] on app-card-role "Crew Leader 1/1 7:00am-12:00am (17h) Benjamin Grimm" at bounding box center [506, 124] width 72 height 22
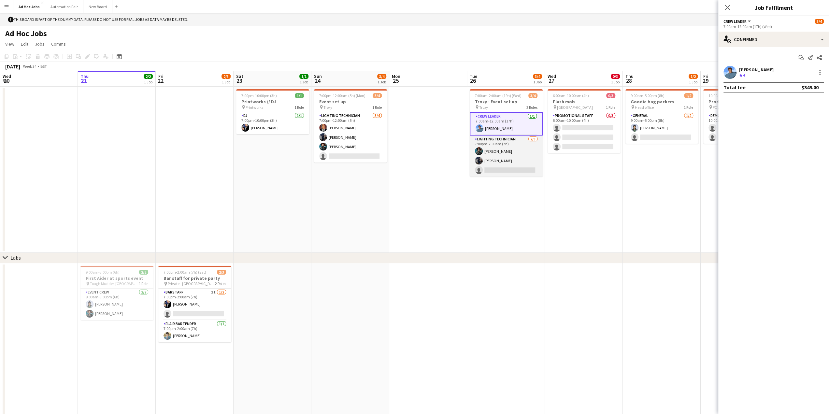
click at [499, 149] on app-card-role "Lighting technician 2/3 7:00pm-2:00am (7h) Amanda Briggs Ororo Monroe single-ne…" at bounding box center [506, 156] width 73 height 41
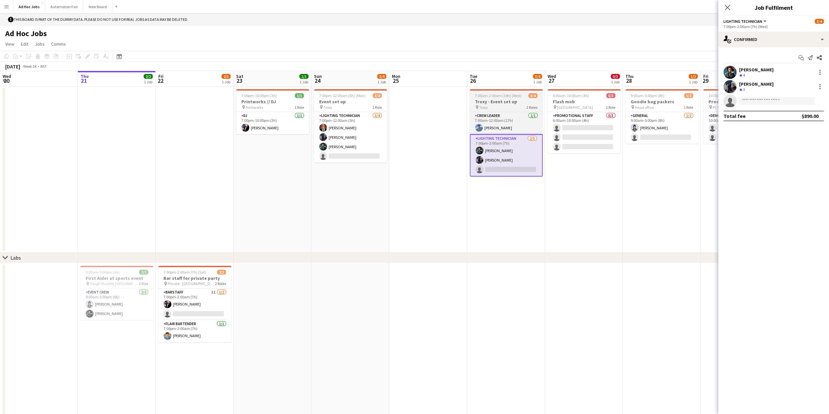
click at [495, 102] on h3 "Troxy - Event set up" at bounding box center [506, 102] width 73 height 6
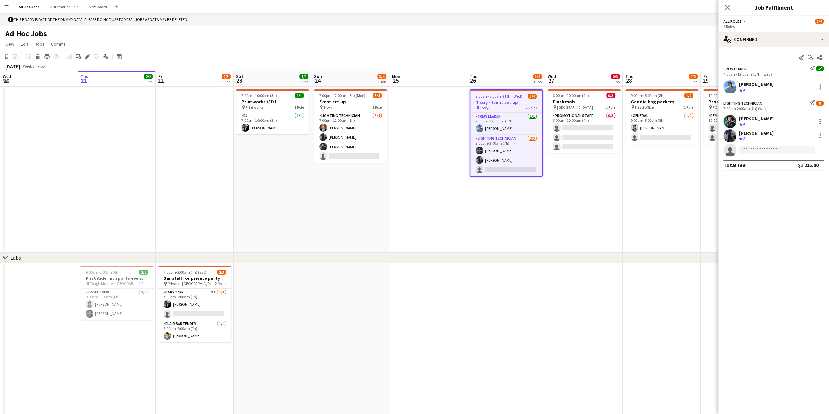
click at [498, 97] on span "7:00am-2:00am (19h) (Wed)" at bounding box center [499, 96] width 47 height 5
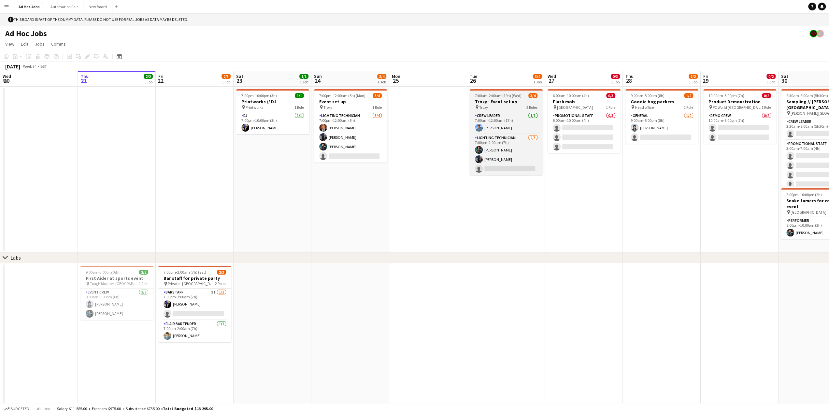
click at [498, 97] on span "7:00am-2:00am (19h) (Wed)" at bounding box center [498, 95] width 47 height 5
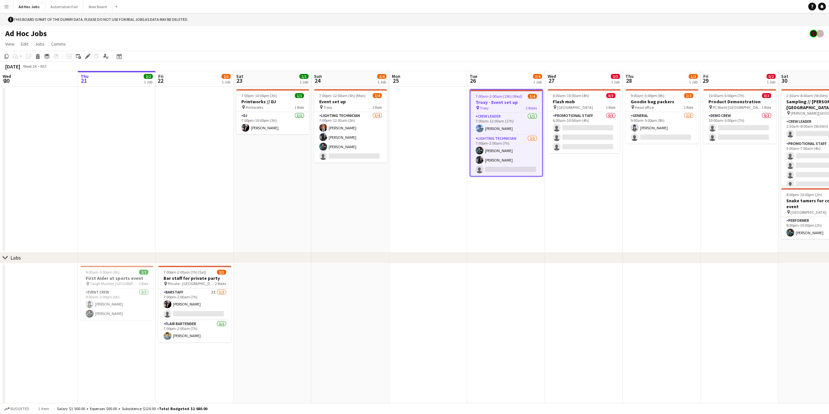
click at [500, 110] on div "pin Troxy 2 Roles" at bounding box center [506, 107] width 72 height 5
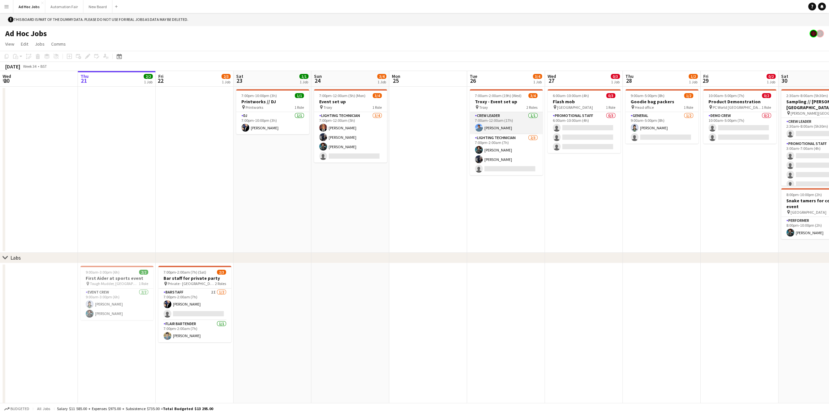
click at [500, 118] on app-card-role "Crew Leader 1/1 7:00am-12:00am (17h) Benjamin Grimm" at bounding box center [506, 123] width 73 height 22
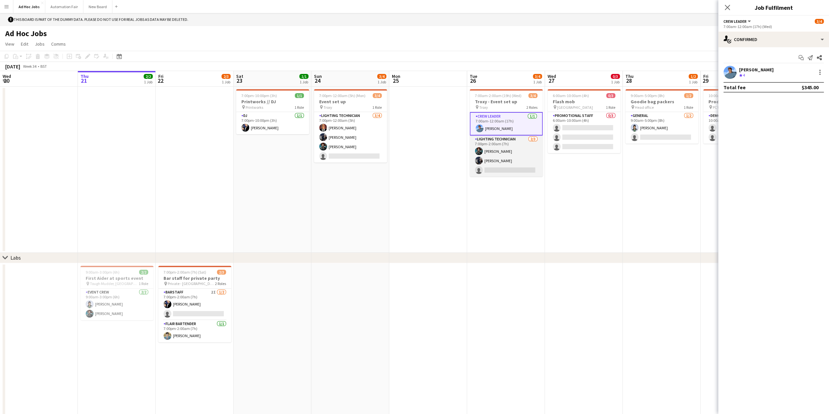
click at [505, 143] on app-card-role "Lighting technician 2/3 7:00pm-2:00am (7h) Amanda Briggs Ororo Monroe single-ne…" at bounding box center [506, 156] width 73 height 41
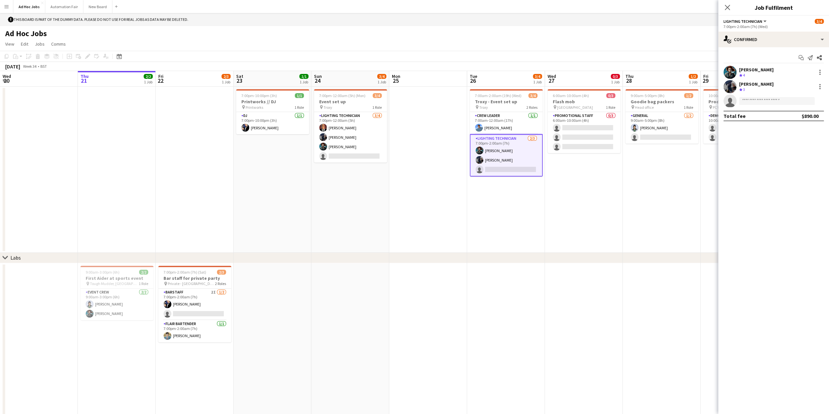
click at [762, 22] on button "Lighting technician" at bounding box center [746, 21] width 44 height 5
click at [789, 23] on div "Lighting technician All roles Lighting technician 3/4" at bounding box center [774, 21] width 100 height 6
click at [65, 7] on button "Automation Fair Close" at bounding box center [64, 6] width 38 height 13
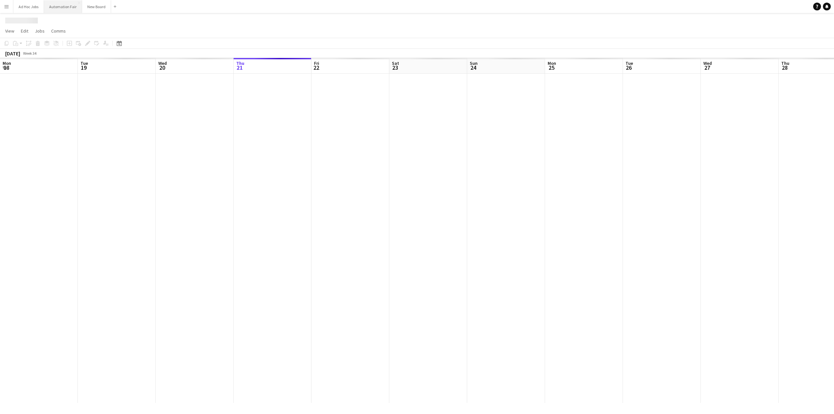
scroll to position [0, 156]
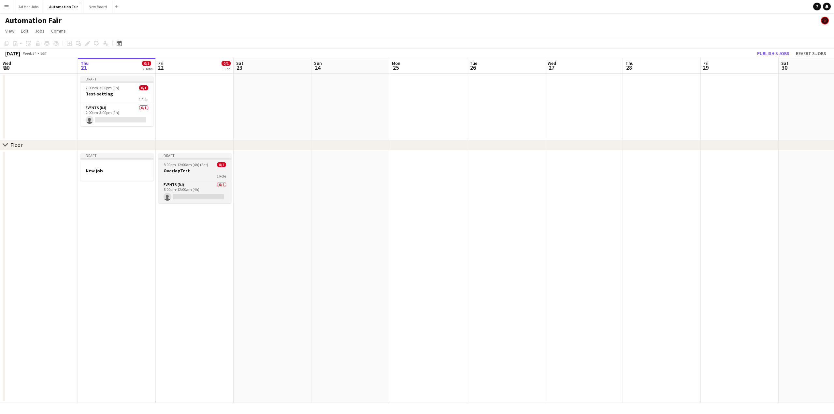
click at [186, 177] on div "1 Role" at bounding box center [194, 176] width 73 height 5
click at [187, 190] on app-card-role "Events (DJ) 0/1 8:00pm-12:00am (4h) single-neutral-actions" at bounding box center [195, 193] width 72 height 22
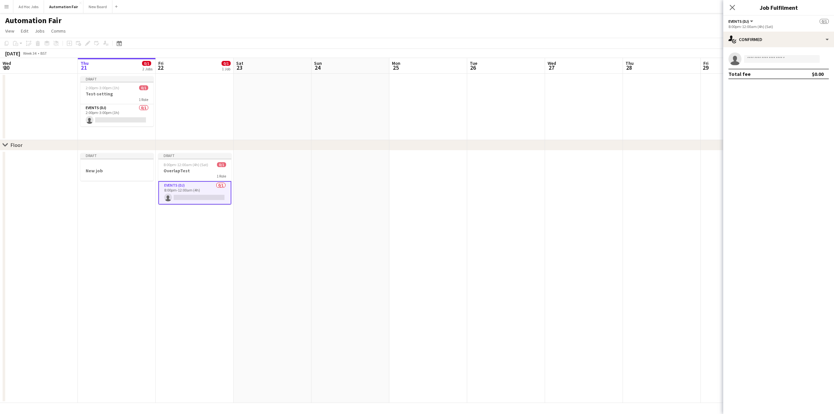
click at [187, 190] on app-card-role "Events (DJ) 0/1 8:00pm-12:00am (4h) single-neutral-actions" at bounding box center [194, 192] width 73 height 23
click at [824, 33] on div "single-neutral-actions-check-2 Confirmed" at bounding box center [778, 40] width 111 height 16
click at [798, 133] on div "pen-write Job Details" at bounding box center [800, 132] width 65 height 13
click at [808, 93] on button "Next" at bounding box center [811, 93] width 35 height 13
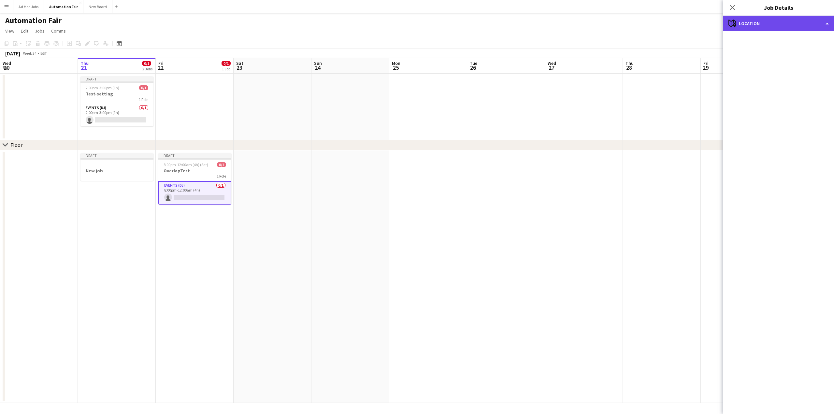
click at [808, 21] on div "maps-pin-1 Location" at bounding box center [778, 24] width 111 height 16
click at [782, 53] on div "single-neutral-actions-up-down Job Fulfilment" at bounding box center [800, 51] width 65 height 13
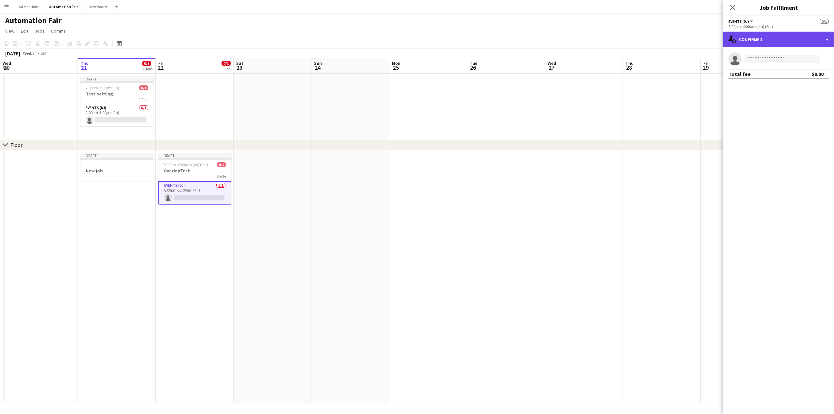
click at [764, 40] on div "single-neutral-actions-check-2 Confirmed" at bounding box center [778, 40] width 111 height 16
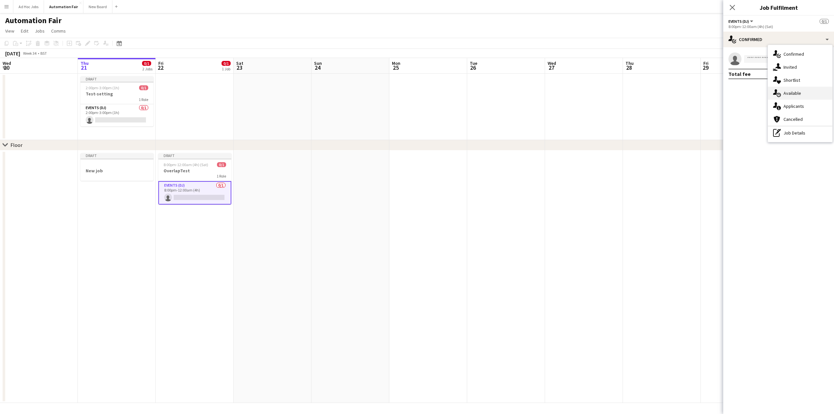
click at [787, 96] on div "single-neutral-actions-upload Available" at bounding box center [800, 93] width 65 height 13
click at [730, 9] on icon "Close pop-in" at bounding box center [732, 7] width 6 height 6
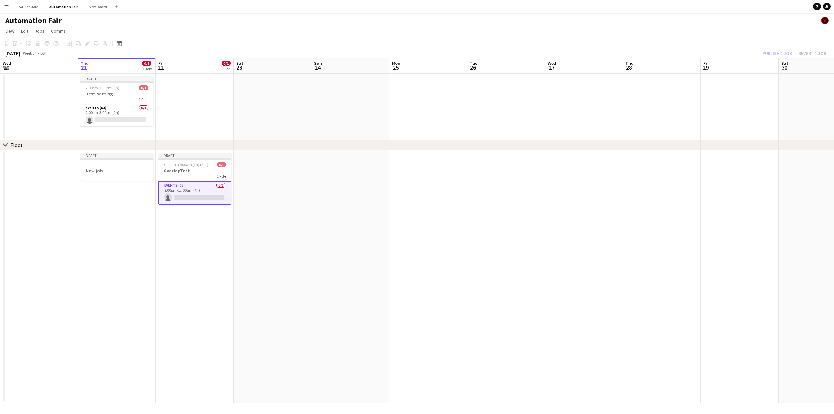
click at [178, 188] on app-card-role "Events (DJ) 0/1 8:00pm-12:00am (4h) single-neutral-actions" at bounding box center [194, 192] width 73 height 23
click at [185, 170] on h3 "OverlapTest" at bounding box center [194, 171] width 73 height 6
click at [31, 4] on button "Ad Hoc Jobs Close" at bounding box center [28, 6] width 31 height 13
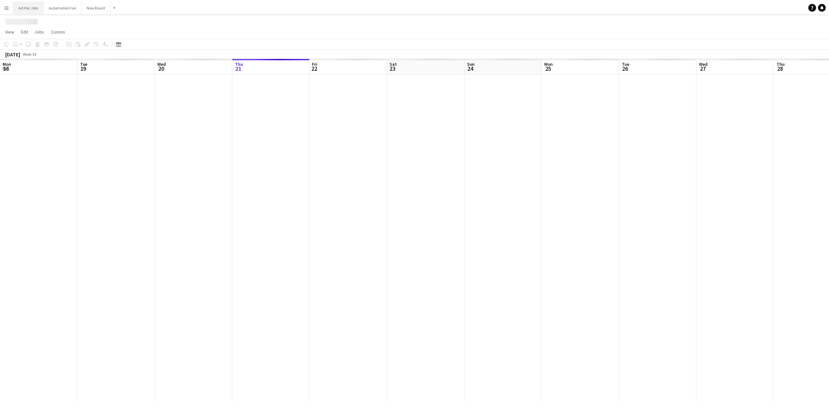
scroll to position [0, 156]
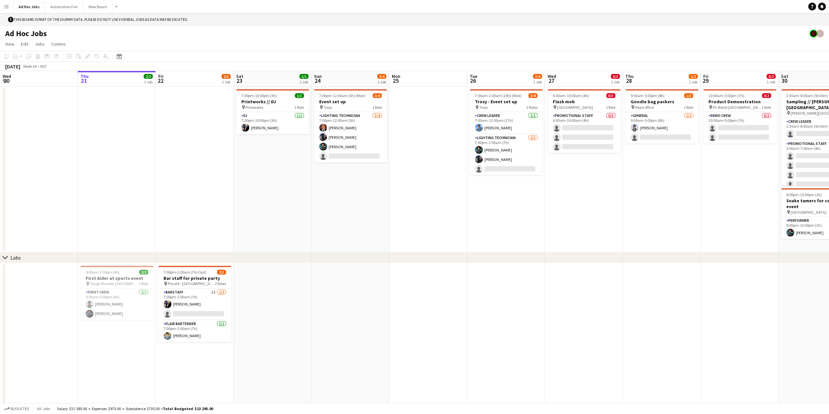
click at [193, 360] on app-date-cell "7:00pm-2:00am (7h) (Sat) 2/3 Bar staff for private party pin Private - Leeds 2 …" at bounding box center [195, 339] width 78 height 153
click at [191, 360] on app-date-cell "7:00pm-2:00am (7h) (Sat) 2/3 Bar staff for private party pin Private - Leeds 2 …" at bounding box center [195, 339] width 78 height 153
click at [71, 57] on icon "Add job" at bounding box center [69, 56] width 5 height 5
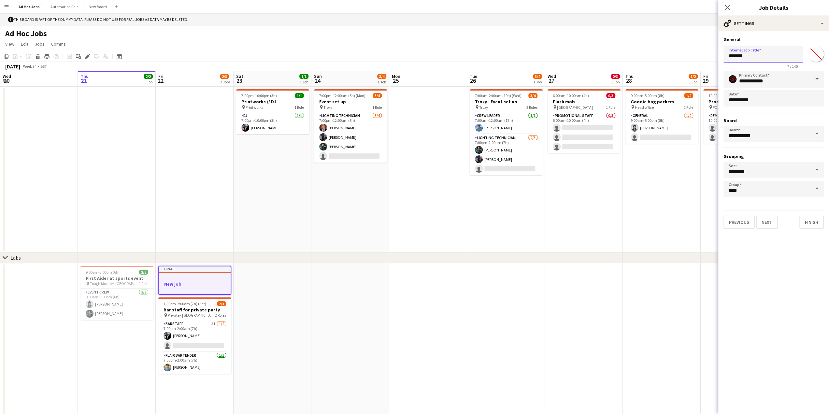
drag, startPoint x: 747, startPoint y: 55, endPoint x: 701, endPoint y: 62, distance: 46.4
click at [701, 62] on body "Menu Boards Boards Boards All jobs Status Workforce Workforce My Workforce Recr…" at bounding box center [414, 213] width 829 height 427
type input "**********"
click at [761, 137] on input "**********" at bounding box center [774, 134] width 100 height 16
click at [812, 118] on h3 "Board" at bounding box center [774, 121] width 100 height 6
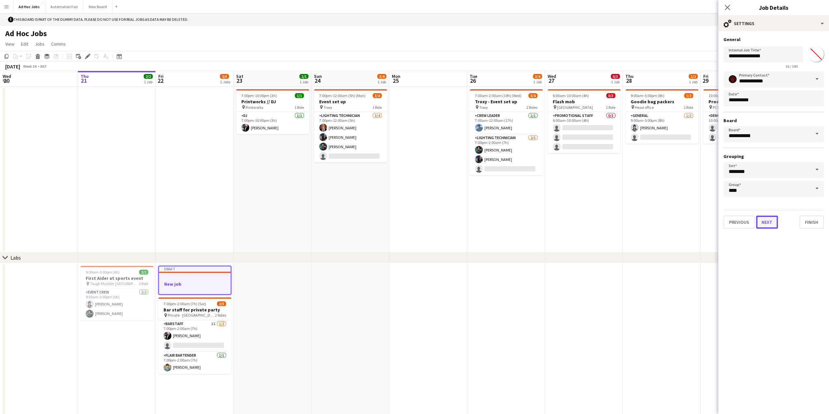
click at [766, 225] on button "Next" at bounding box center [767, 222] width 22 height 13
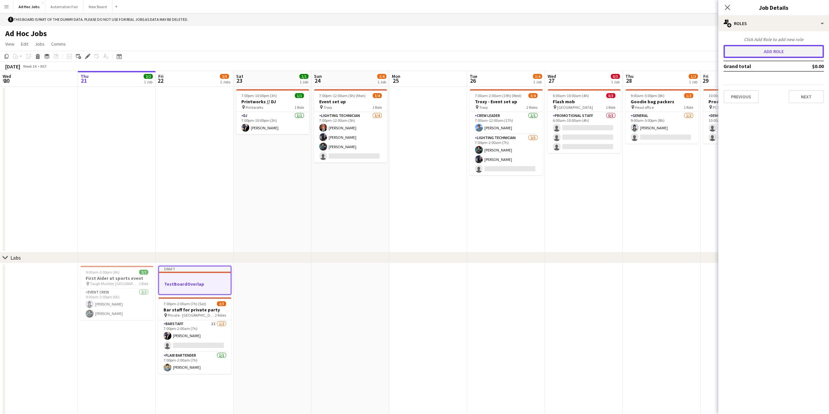
click at [763, 53] on button "Add role" at bounding box center [774, 51] width 100 height 13
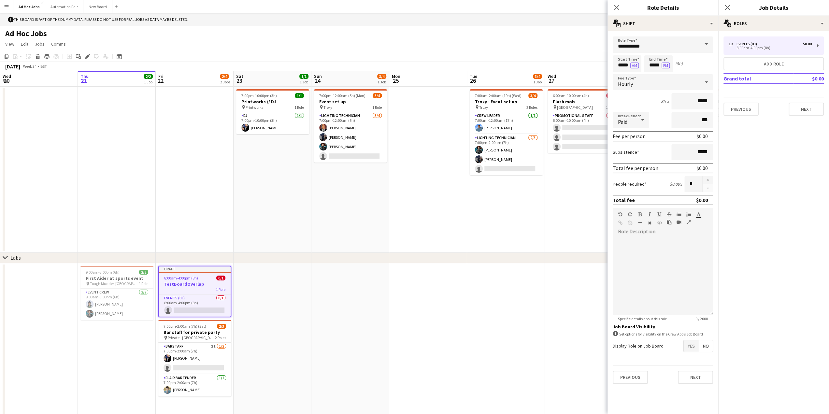
click at [706, 43] on span at bounding box center [706, 44] width 14 height 16
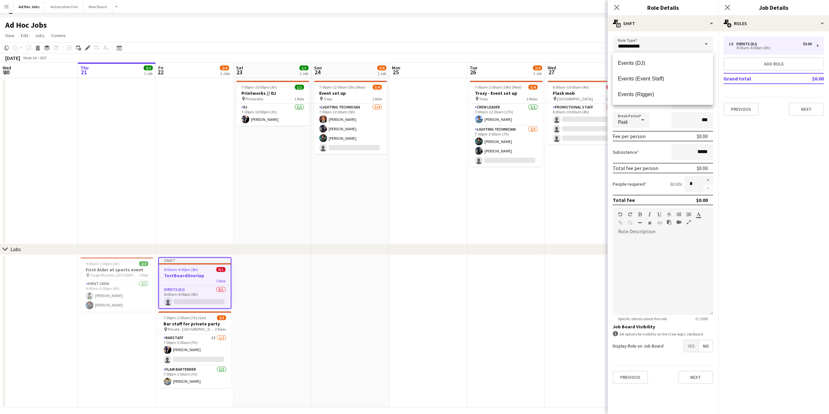
scroll to position [0, 0]
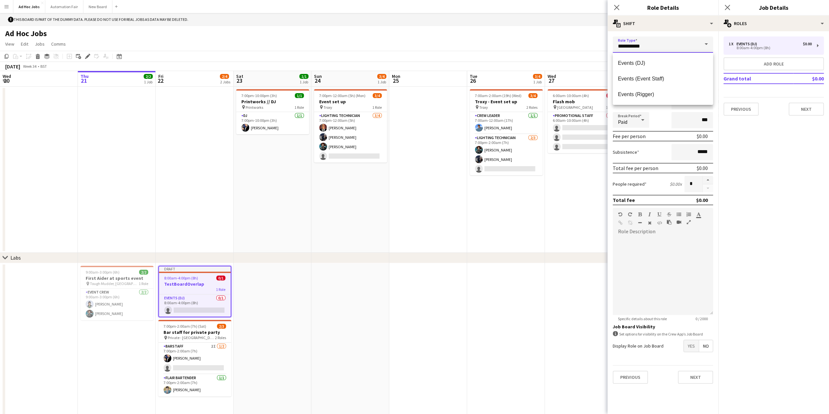
click at [687, 38] on input "**********" at bounding box center [663, 44] width 100 height 16
click at [684, 32] on div "**********" at bounding box center [663, 210] width 111 height 358
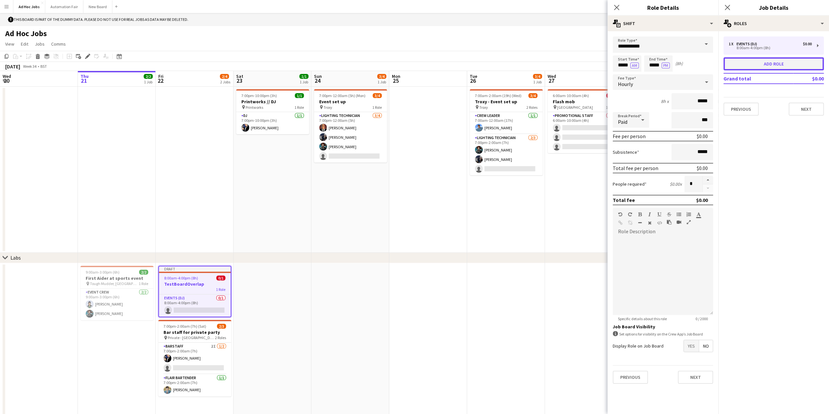
click at [780, 65] on button "Add role" at bounding box center [774, 63] width 100 height 13
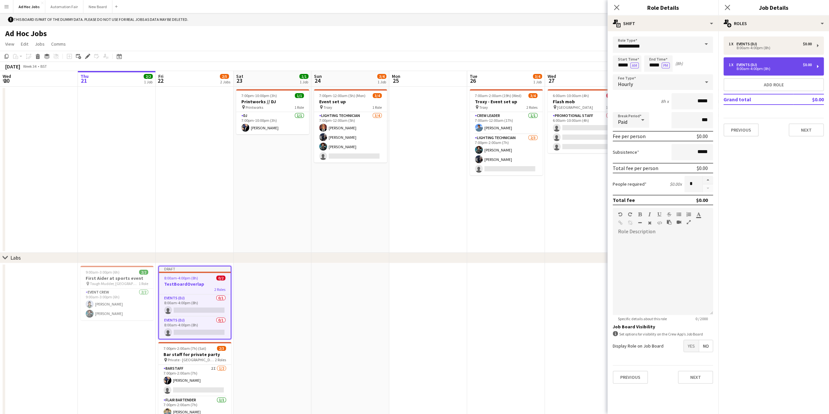
click at [730, 64] on div "1 x" at bounding box center [733, 65] width 8 height 5
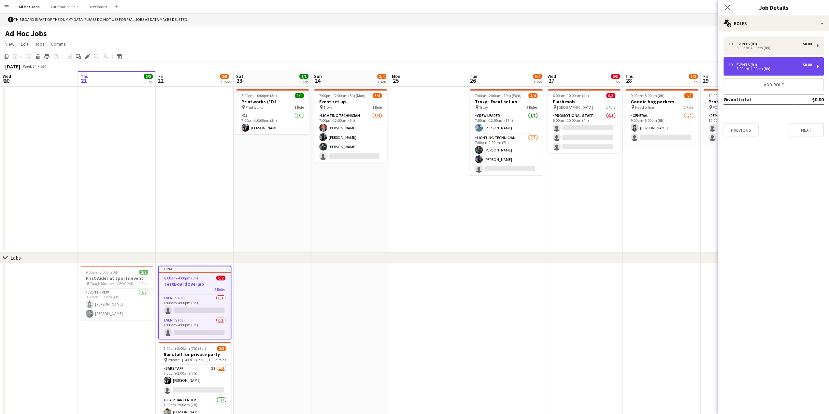
click at [761, 65] on div "1 x Events (DJ) $0.00" at bounding box center [770, 65] width 83 height 5
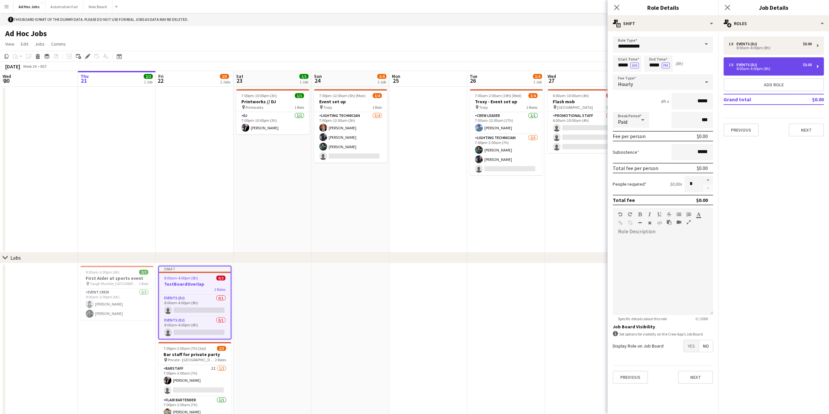
click at [761, 65] on div "1 x Events (DJ) $0.00" at bounding box center [770, 65] width 83 height 5
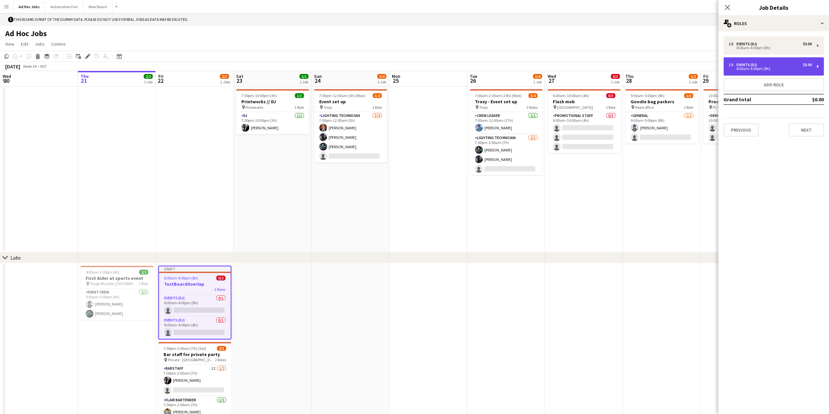
click at [761, 65] on div "1 x Events (DJ) $0.00" at bounding box center [770, 65] width 83 height 5
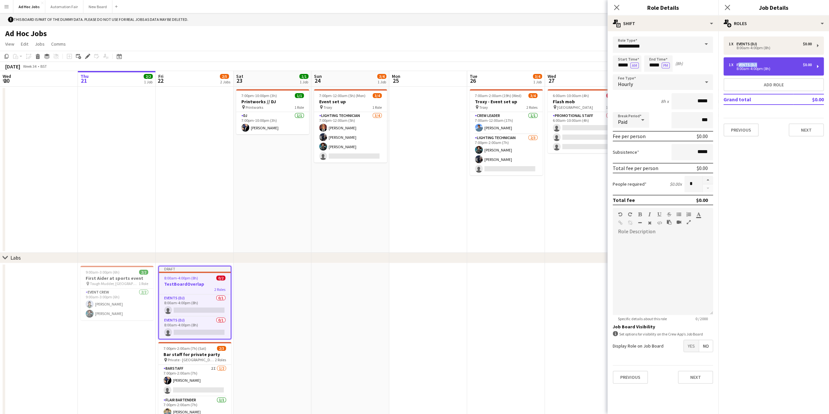
click at [761, 65] on div "1 x Events (DJ) $0.00" at bounding box center [770, 65] width 83 height 5
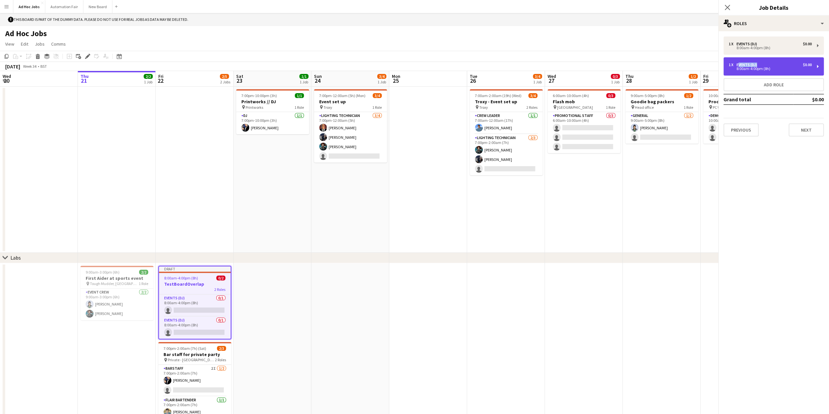
click at [761, 65] on div "1 x Events (DJ) $0.00" at bounding box center [770, 65] width 83 height 5
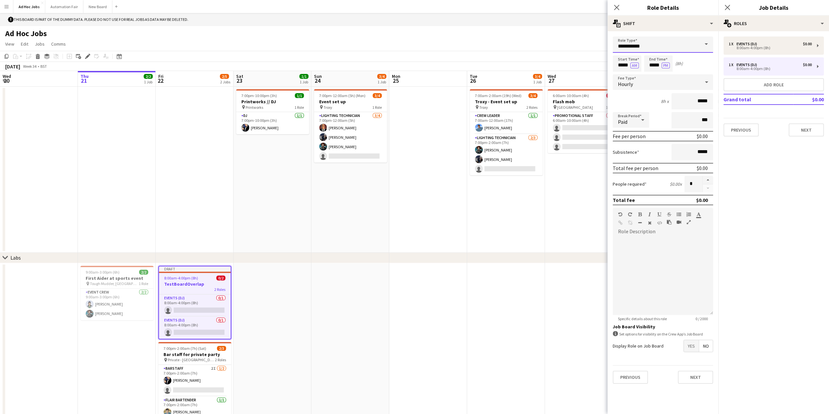
click at [656, 40] on input "**********" at bounding box center [663, 44] width 100 height 16
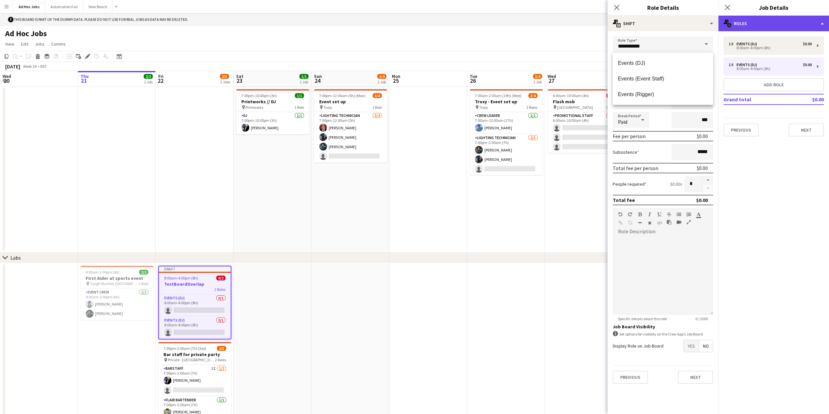
click at [739, 26] on div "multiple-users-add Roles" at bounding box center [773, 24] width 111 height 16
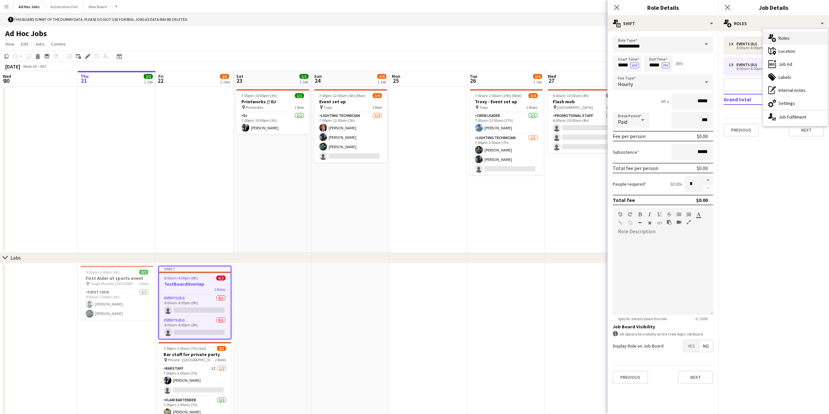
click at [788, 39] on div "multiple-users-add Roles" at bounding box center [795, 38] width 65 height 13
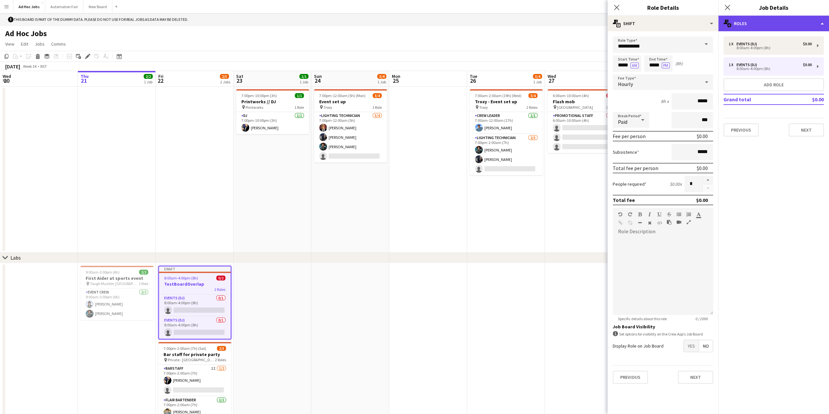
click at [746, 25] on div "multiple-users-add Roles" at bounding box center [773, 24] width 111 height 16
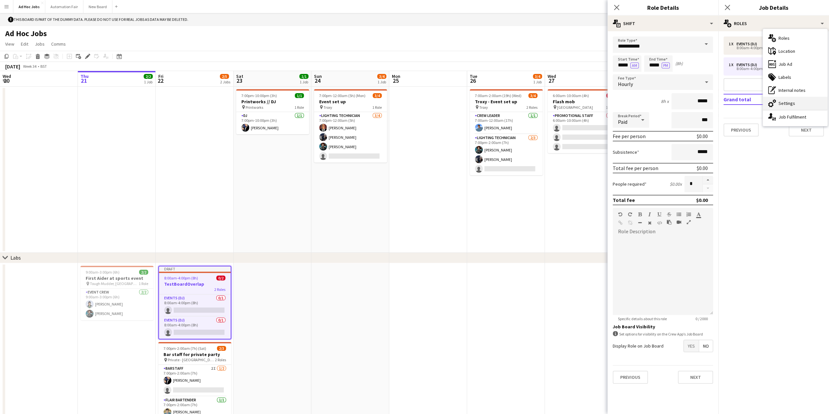
click at [785, 103] on div "cog-double-3 Settings" at bounding box center [795, 103] width 65 height 13
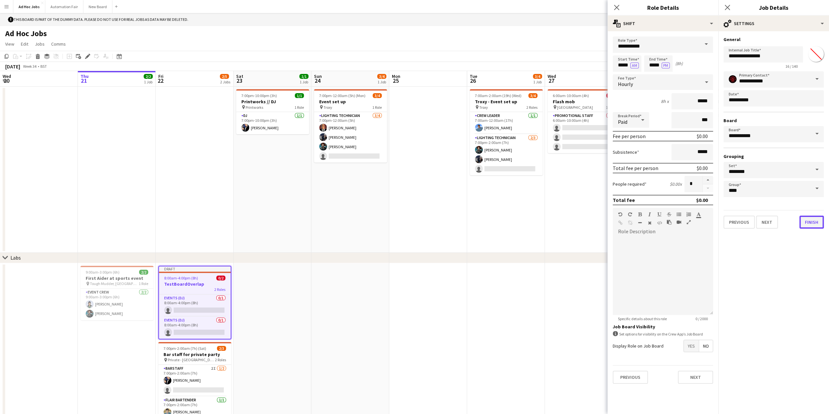
click at [812, 221] on button "Finish" at bounding box center [811, 222] width 24 height 13
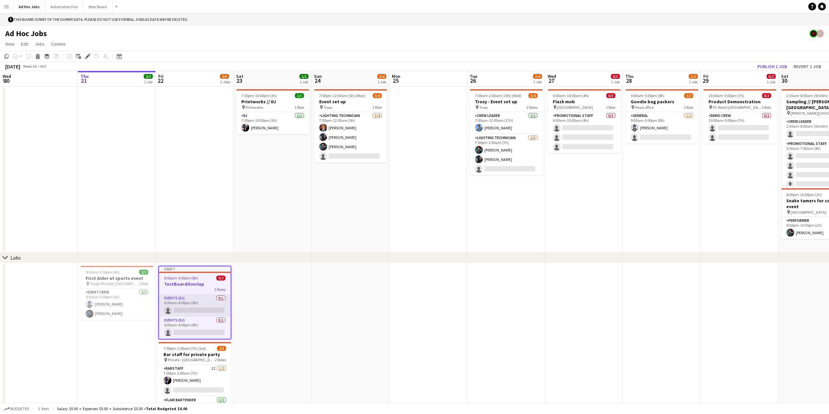
click at [181, 295] on app-card-role "Events (DJ) 0/1 8:00am-4:00pm (8h) single-neutral-actions" at bounding box center [195, 306] width 72 height 22
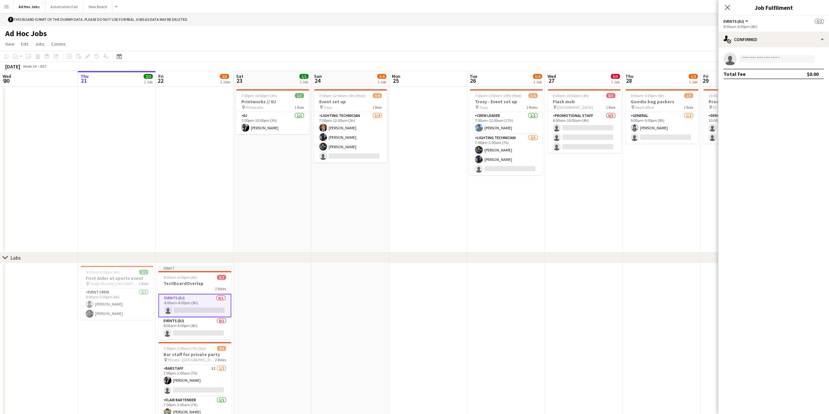
click at [181, 295] on app-card-role "Events (DJ) 0/1 8:00am-4:00pm (8h) single-neutral-actions" at bounding box center [194, 305] width 73 height 23
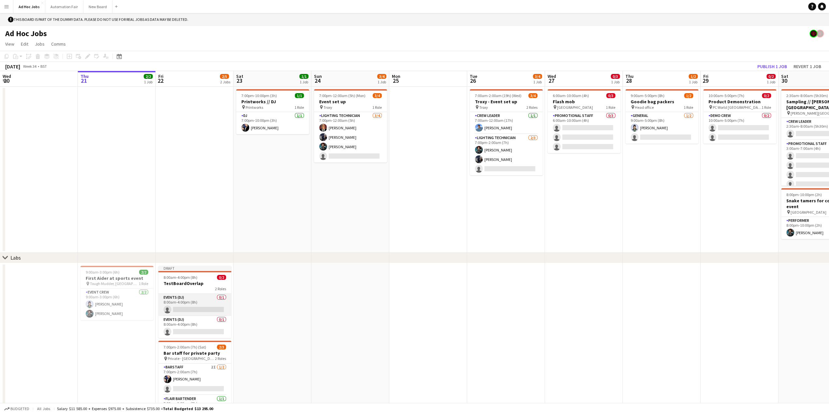
click at [180, 298] on app-card-role "Events (DJ) 0/1 8:00am-4:00pm (8h) single-neutral-actions" at bounding box center [194, 305] width 73 height 22
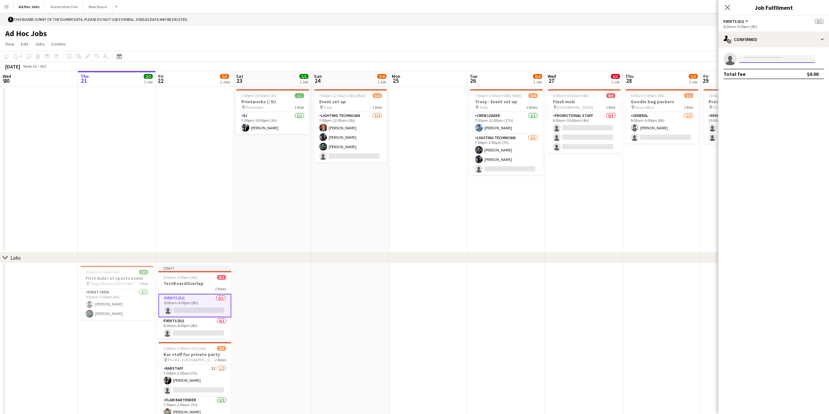
click at [757, 58] on input at bounding box center [777, 59] width 76 height 8
click at [749, 40] on div "single-neutral-actions-check-2 Confirmed" at bounding box center [773, 40] width 111 height 16
click at [778, 94] on div "single-neutral-actions-upload Available" at bounding box center [795, 93] width 65 height 13
click at [741, 19] on span "Events (DJ)" at bounding box center [734, 21] width 21 height 5
click at [280, 293] on app-date-cell at bounding box center [273, 339] width 78 height 153
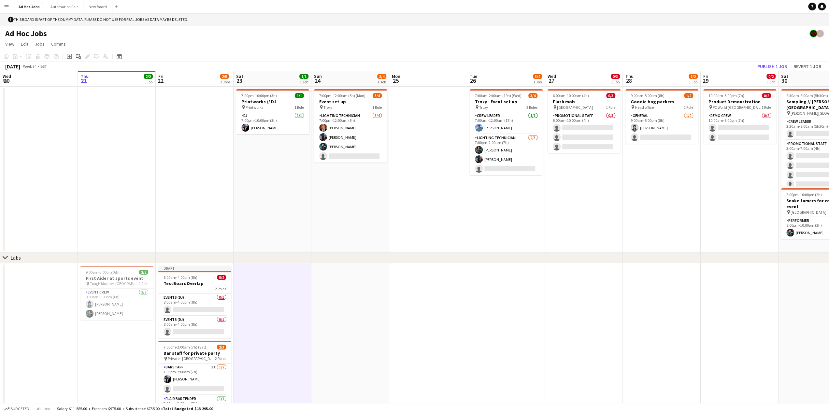
click at [193, 194] on app-date-cell at bounding box center [195, 170] width 78 height 166
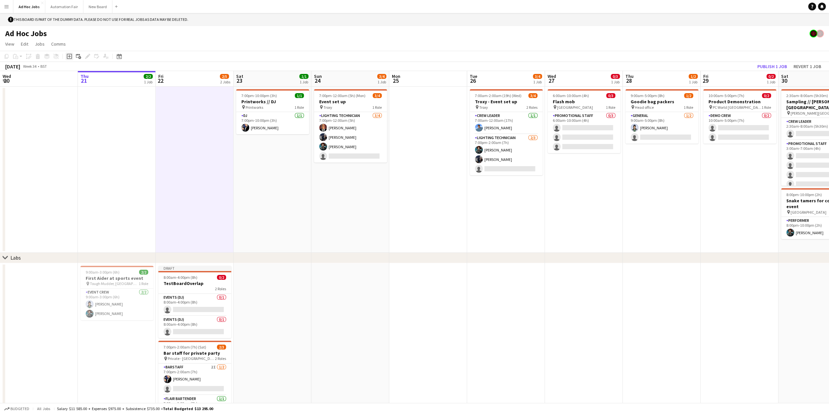
click at [68, 58] on icon "Add job" at bounding box center [69, 56] width 5 height 5
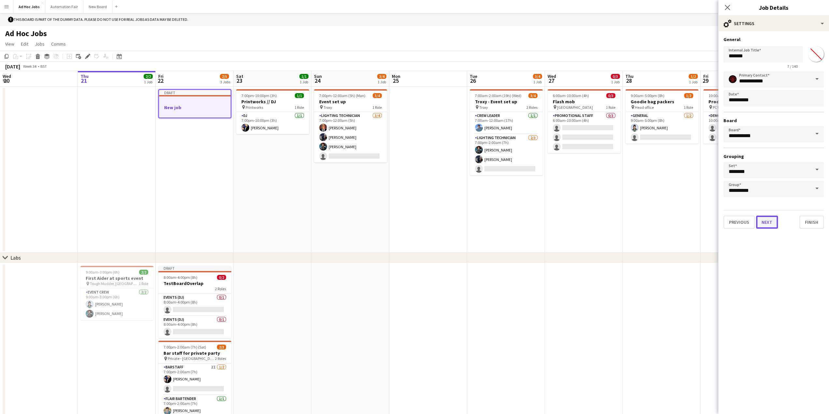
click at [769, 223] on button "Next" at bounding box center [767, 222] width 22 height 13
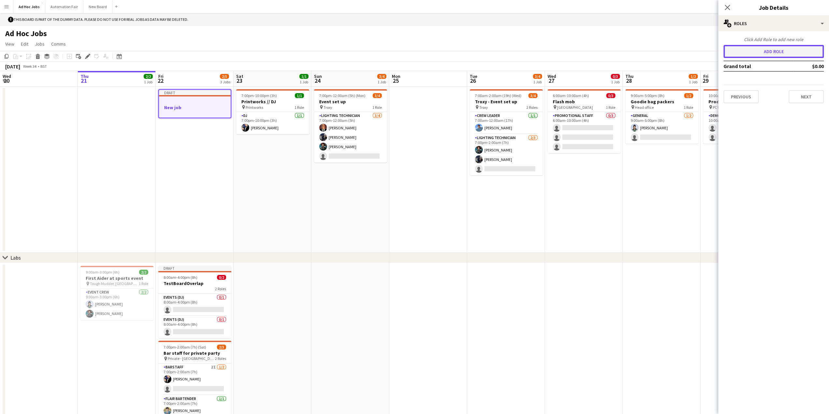
click at [768, 54] on button "Add role" at bounding box center [774, 51] width 100 height 13
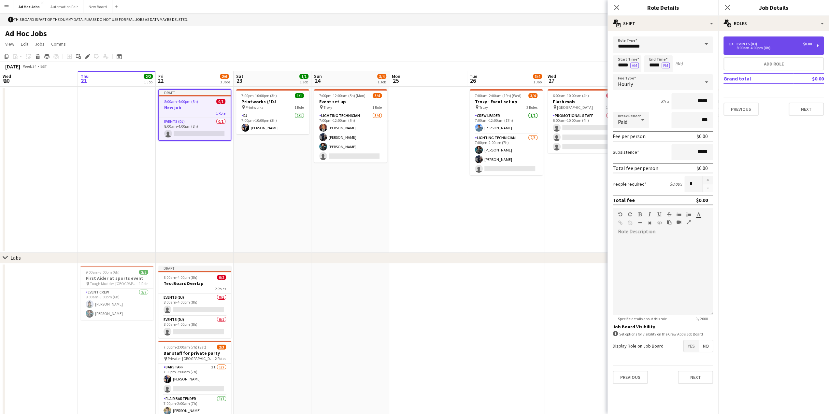
click at [818, 43] on div "1 x Events (DJ) $0.00 8:00am-4:00pm (8h)" at bounding box center [774, 45] width 100 height 18
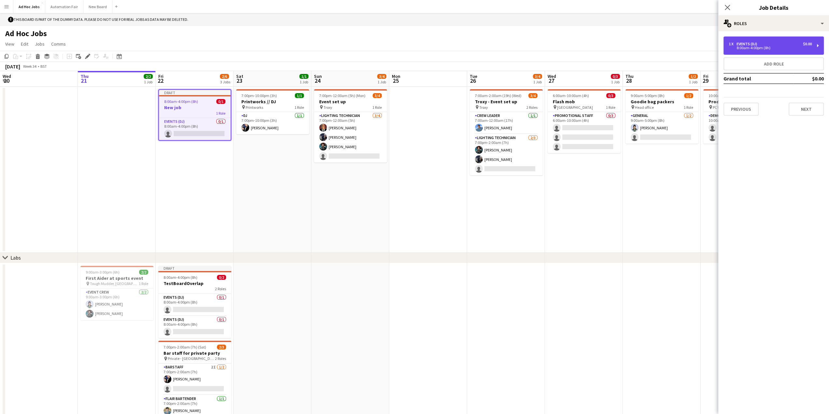
click at [819, 44] on div "1 x Events (DJ) $0.00 8:00am-4:00pm (8h)" at bounding box center [774, 45] width 100 height 18
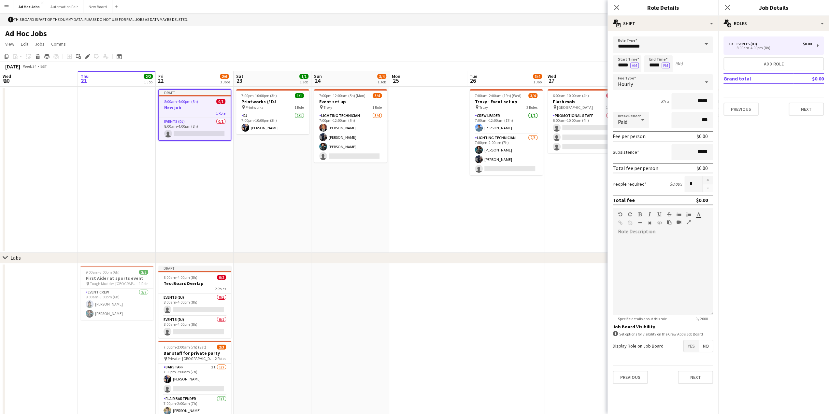
click at [706, 41] on span at bounding box center [706, 44] width 14 height 16
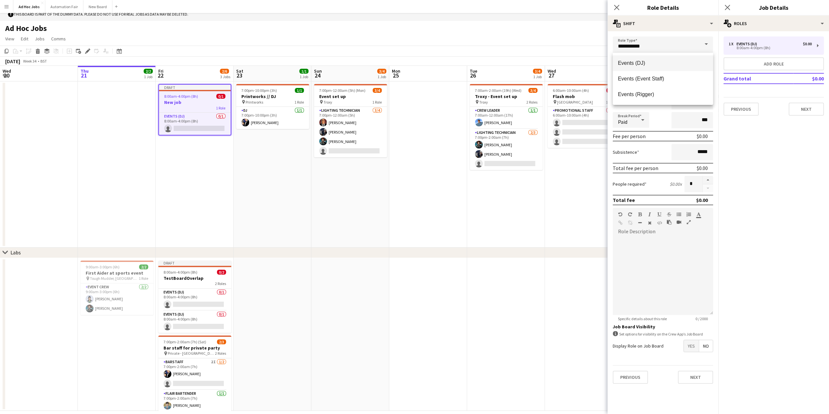
scroll to position [13, 0]
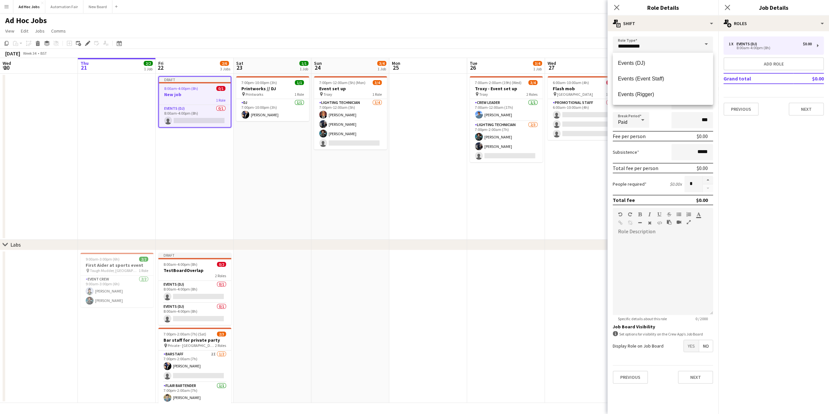
drag, startPoint x: 647, startPoint y: 92, endPoint x: 646, endPoint y: 87, distance: 4.7
click at [646, 87] on mat-option "Events (Rigger)" at bounding box center [663, 95] width 100 height 16
type input "**********"
click at [618, 8] on icon at bounding box center [616, 7] width 6 height 6
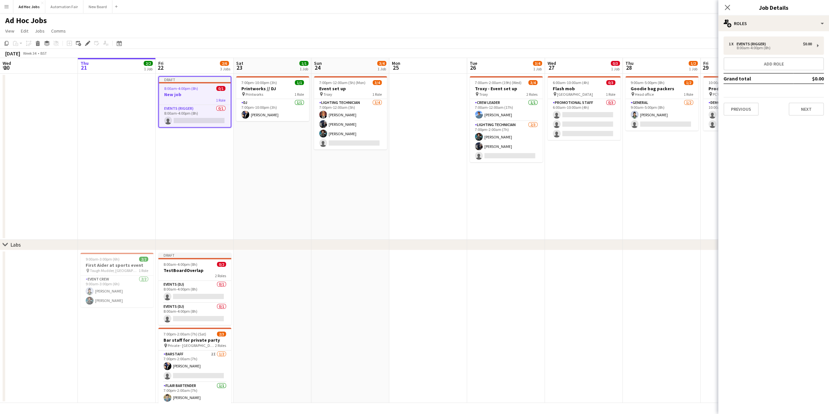
click at [780, 185] on mat-expansion-panel "pencil3 General details 1 x Events (Rigger) $0.00 8:00am-4:00pm (8h) Add role G…" at bounding box center [773, 222] width 111 height 383
click at [337, 110] on app-card-role "Lighting technician 3/4 7:00pm-12:00am (5h) Lex Luthor Ororo Monroe Amanda Brig…" at bounding box center [350, 124] width 73 height 50
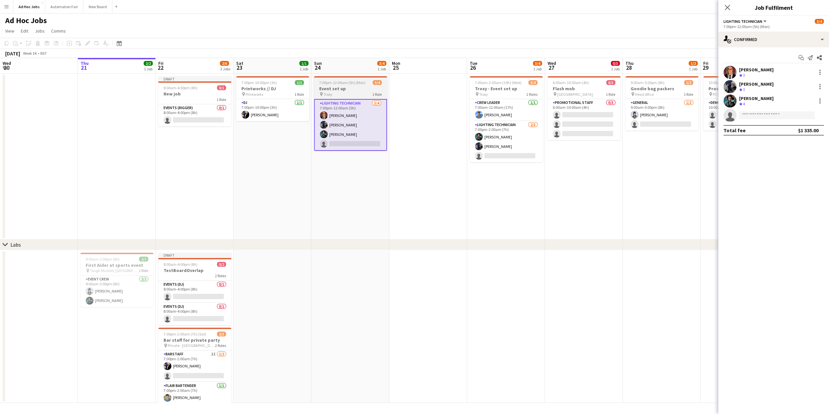
click at [341, 92] on div "pin Troxy 1 Role" at bounding box center [350, 94] width 73 height 5
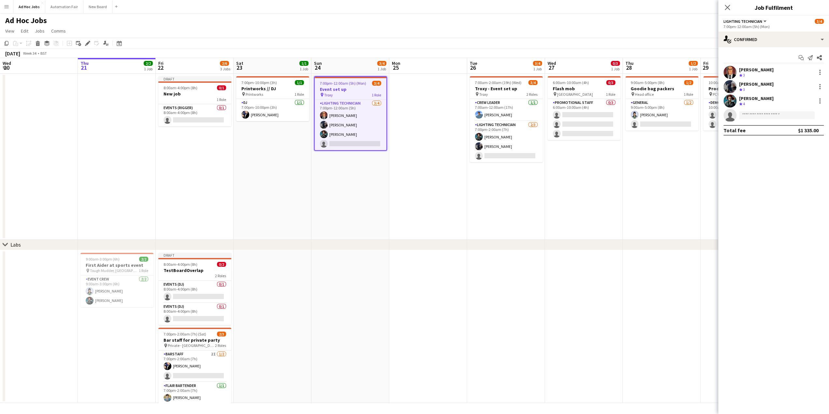
click at [402, 92] on app-date-cell at bounding box center [428, 157] width 78 height 166
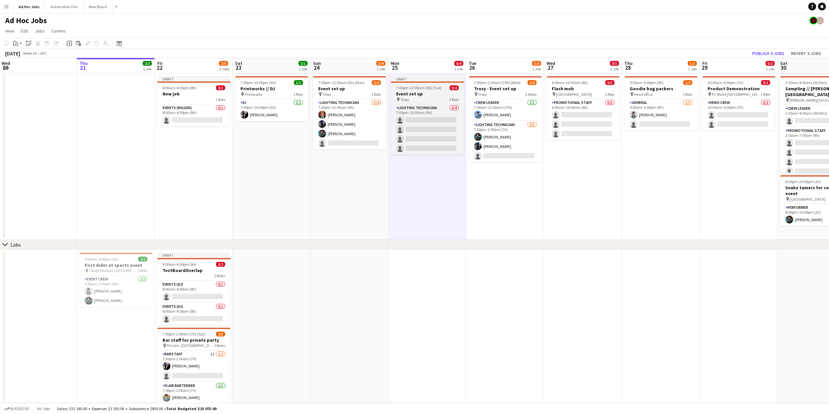
click at [407, 101] on span "Troxy" at bounding box center [404, 99] width 9 height 5
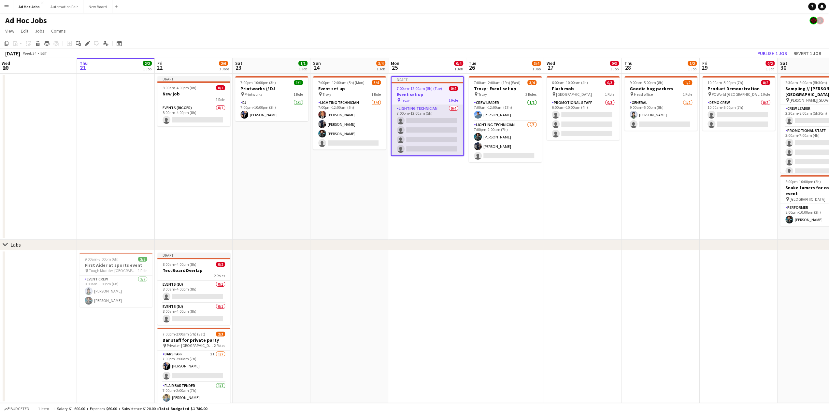
click at [423, 117] on app-card-role "Lighting technician 0/4 7:00pm-12:00am (5h) single-neutral-actions single-neutr…" at bounding box center [428, 130] width 72 height 50
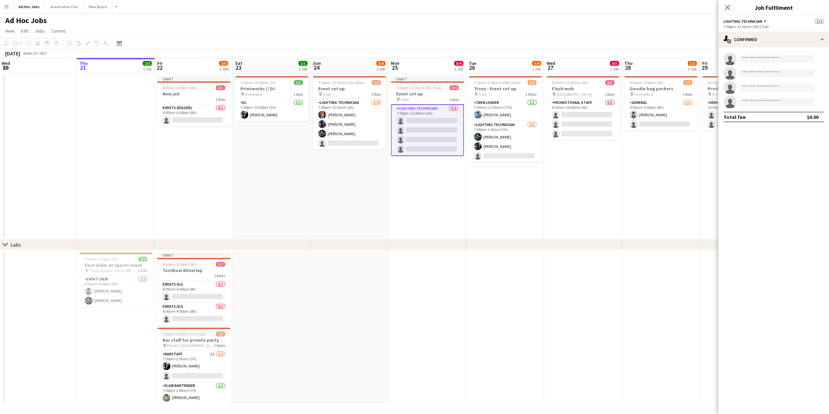
click at [423, 117] on app-card-role "Lighting technician 0/4 7:00pm-12:00am (5h) single-neutral-actions single-neutr…" at bounding box center [427, 130] width 73 height 52
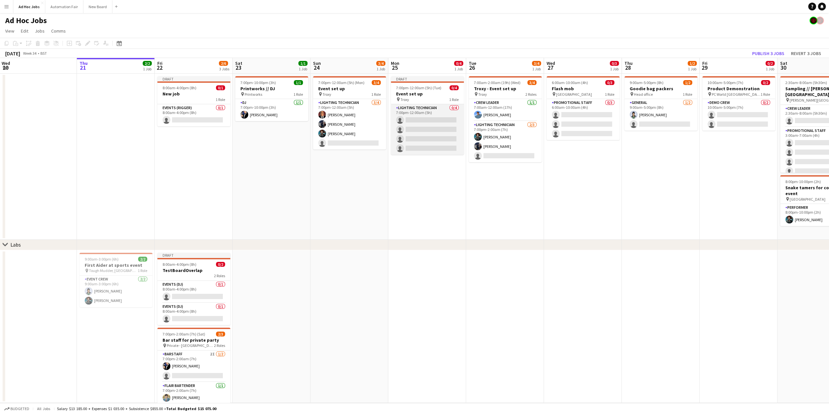
click at [423, 117] on app-card-role "Lighting technician 0/4 7:00pm-12:00am (5h) single-neutral-actions single-neutr…" at bounding box center [427, 129] width 73 height 50
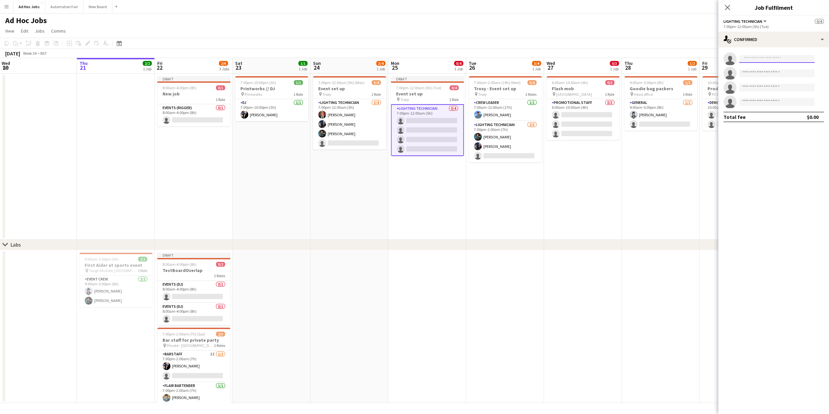
click at [778, 58] on input at bounding box center [777, 59] width 76 height 8
click at [764, 41] on div "single-neutral-actions-check-2 Confirmed" at bounding box center [773, 40] width 111 height 16
click at [787, 92] on div "single-neutral-actions-upload Available" at bounding box center [795, 93] width 65 height 13
click at [91, 6] on button "New Board Close" at bounding box center [97, 6] width 29 height 13
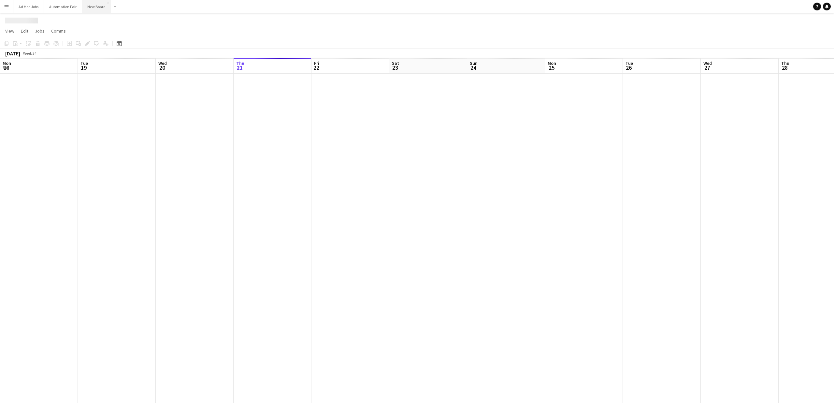
scroll to position [0, 156]
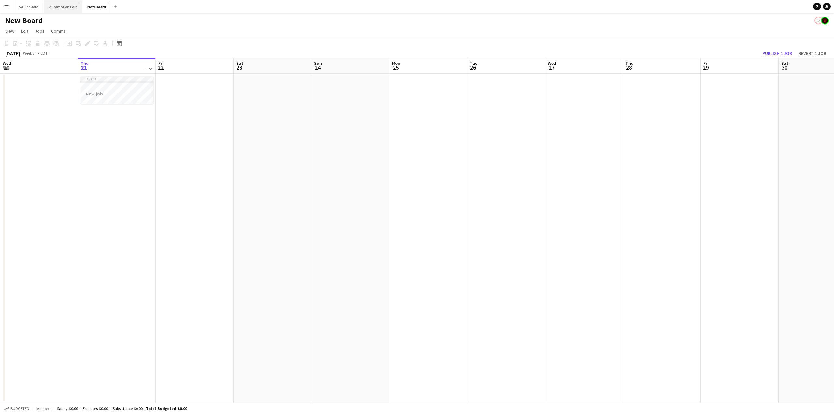
click at [69, 7] on button "Automation Fair Close" at bounding box center [63, 6] width 38 height 13
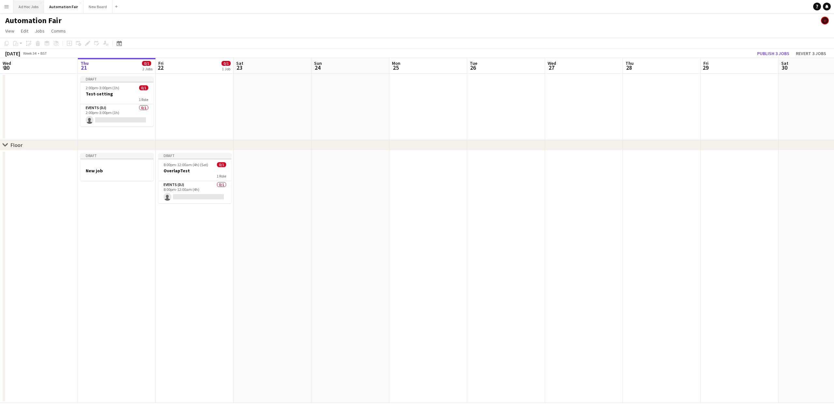
click at [29, 6] on button "Ad Hoc Jobs Close" at bounding box center [28, 6] width 31 height 13
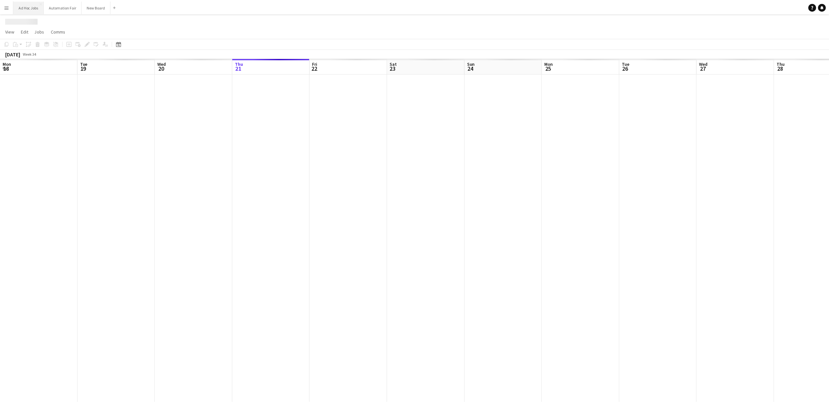
scroll to position [0, 156]
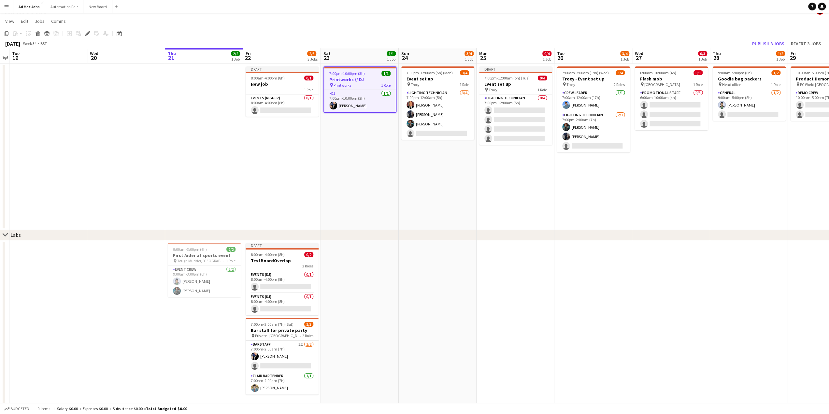
scroll to position [26, 0]
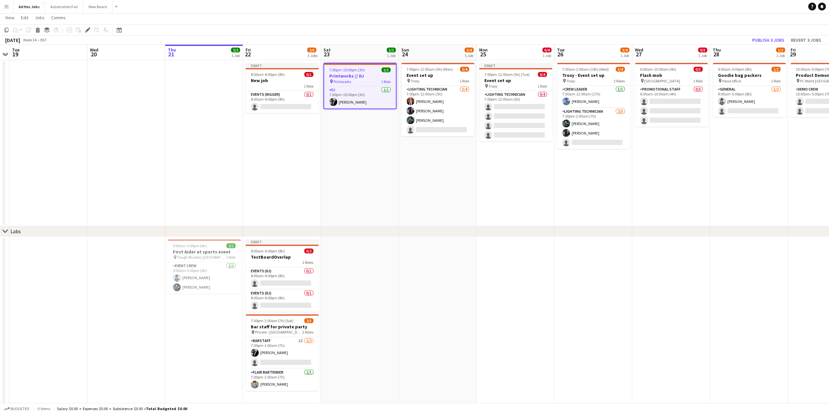
click at [451, 168] on app-date-cell "7:00pm-12:00am (5h) (Mon) 3/4 Event set up pin Troxy 1 Role Lighting technician…" at bounding box center [438, 143] width 78 height 166
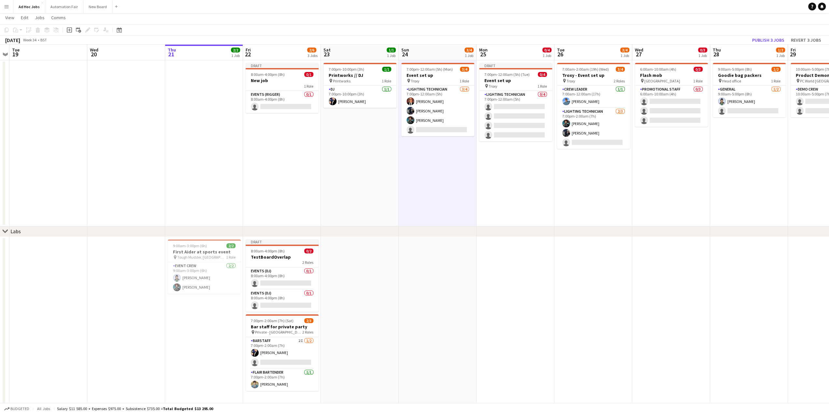
click at [442, 178] on app-date-cell "7:00pm-12:00am (5h) (Mon) 3/4 Event set up pin Troxy 1 Role Lighting technician…" at bounding box center [438, 143] width 78 height 166
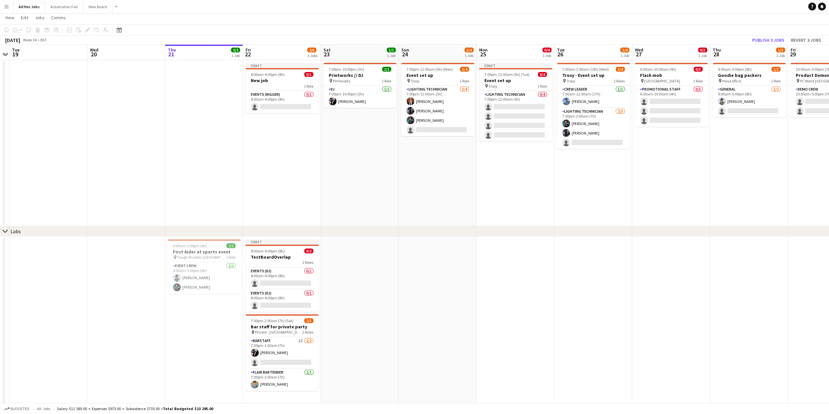
click at [437, 174] on app-date-cell "7:00pm-12:00am (5h) (Mon) 3/4 Event set up pin Troxy 1 Role Lighting technician…" at bounding box center [438, 143] width 78 height 166
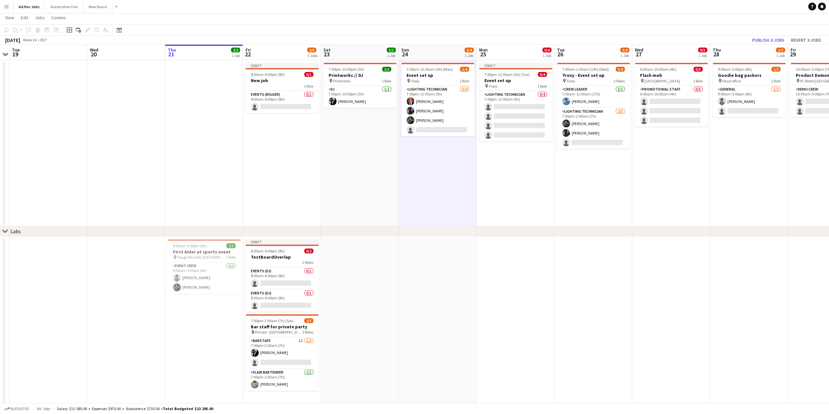
click at [68, 30] on icon "Add job" at bounding box center [69, 29] width 5 height 5
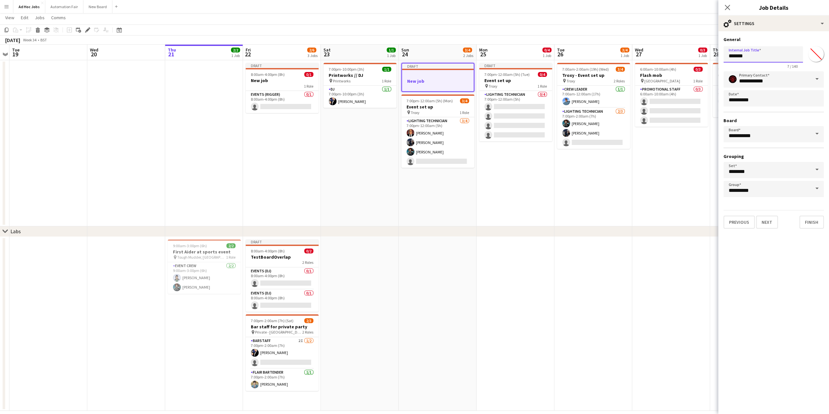
drag, startPoint x: 764, startPoint y: 57, endPoint x: 706, endPoint y: 61, distance: 58.5
click at [706, 61] on body "Menu Boards Boards Boards All jobs Status Workforce Workforce My Workforce Recr…" at bounding box center [414, 198] width 829 height 448
type input "*"
type input "****"
click at [767, 225] on button "Next" at bounding box center [767, 222] width 22 height 13
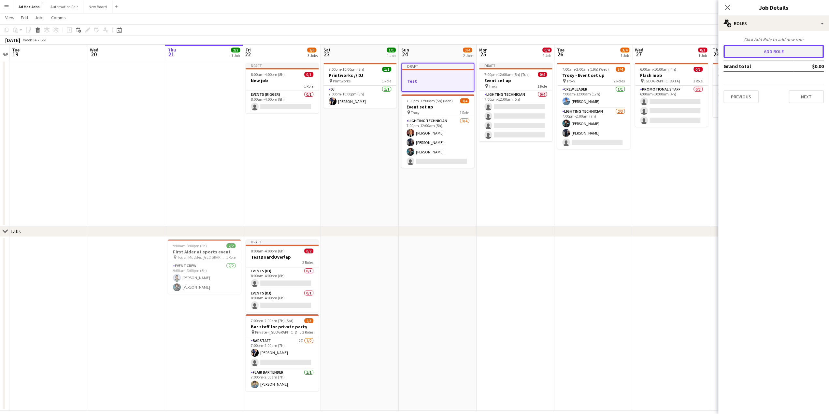
click at [760, 47] on button "Add role" at bounding box center [774, 51] width 100 height 13
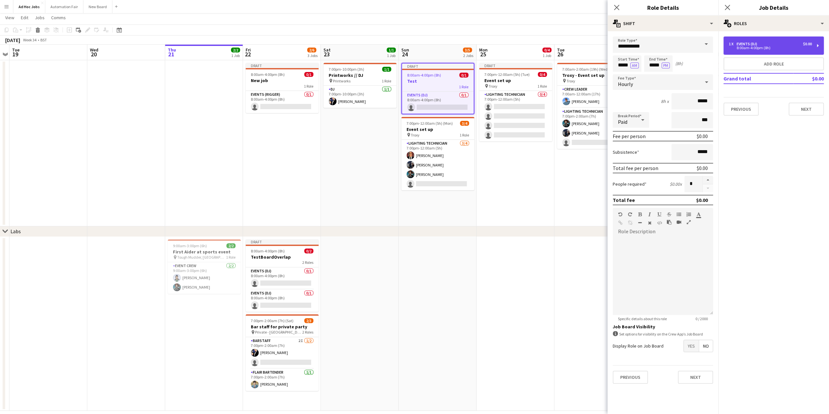
click at [758, 42] on div "Events (DJ)" at bounding box center [748, 44] width 23 height 5
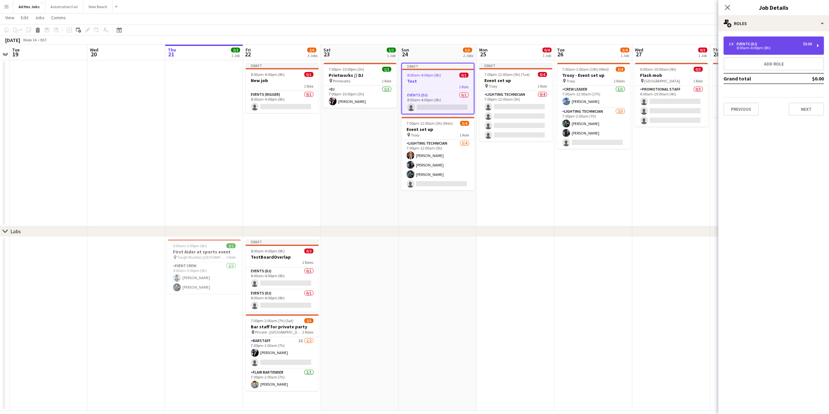
click at [758, 42] on div "Events (DJ)" at bounding box center [748, 44] width 23 height 5
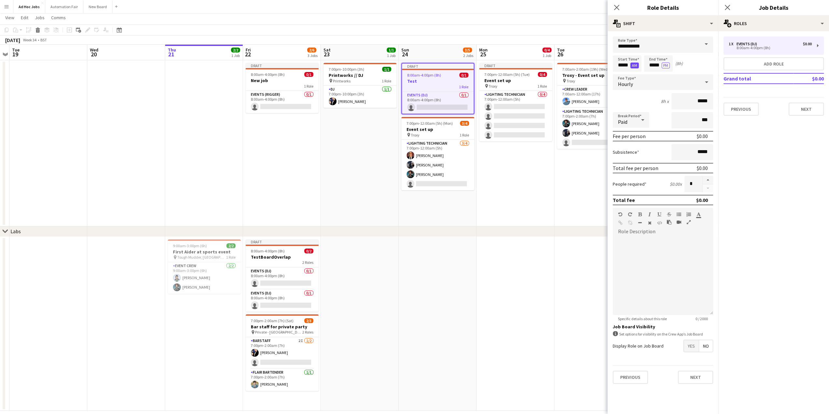
click at [632, 65] on button "AM" at bounding box center [634, 66] width 8 height 6
click at [624, 64] on input "*****" at bounding box center [627, 63] width 29 height 16
click at [653, 65] on input "*****" at bounding box center [658, 63] width 29 height 16
click at [653, 74] on div at bounding box center [651, 75] width 13 height 7
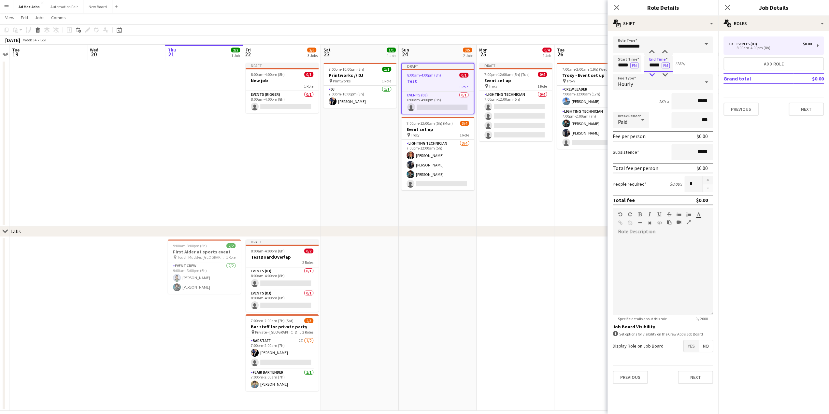
click at [653, 74] on div at bounding box center [651, 75] width 13 height 7
click at [654, 74] on div at bounding box center [651, 75] width 13 height 7
type input "*****"
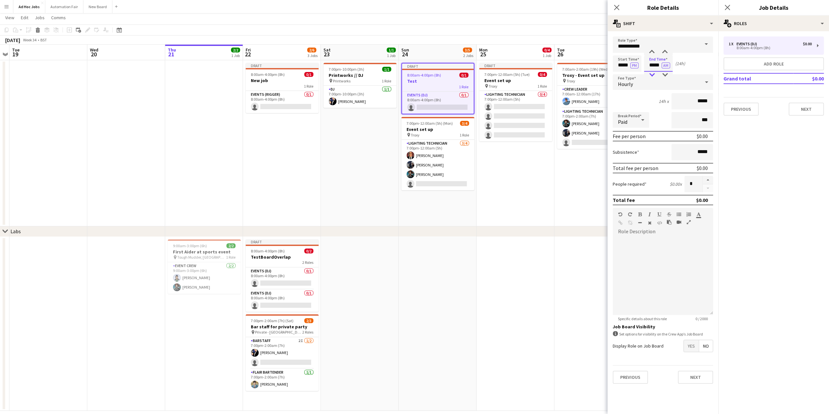
click at [654, 74] on div at bounding box center [651, 75] width 13 height 7
click at [702, 379] on button "Next" at bounding box center [695, 377] width 35 height 13
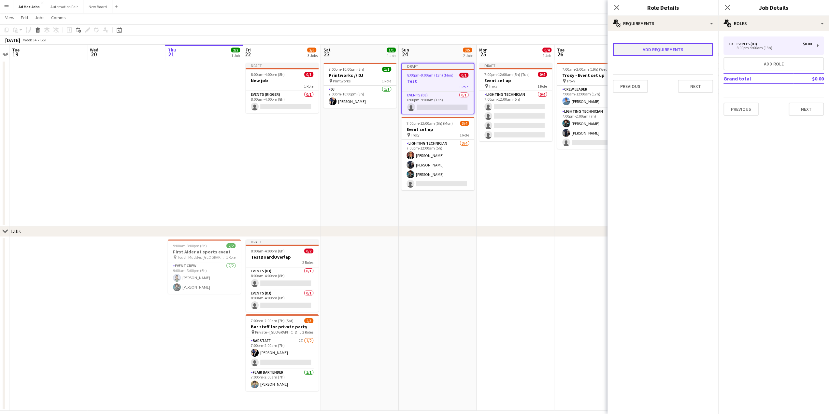
click at [658, 52] on button "Add requirements" at bounding box center [663, 49] width 100 height 13
click at [662, 59] on div "Please select" at bounding box center [656, 56] width 79 height 16
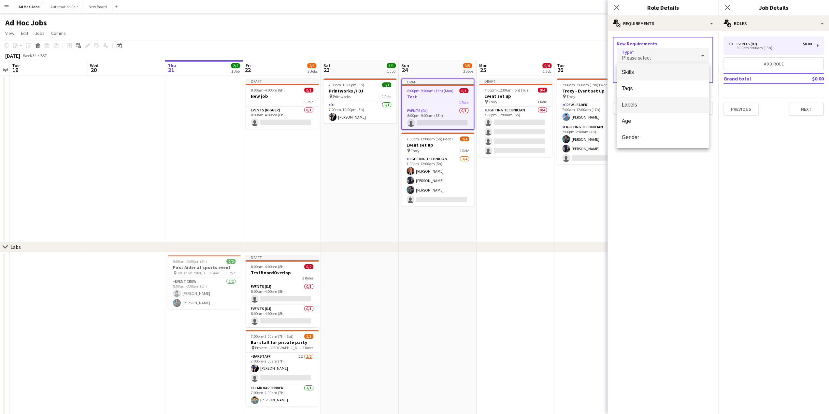
scroll to position [0, 0]
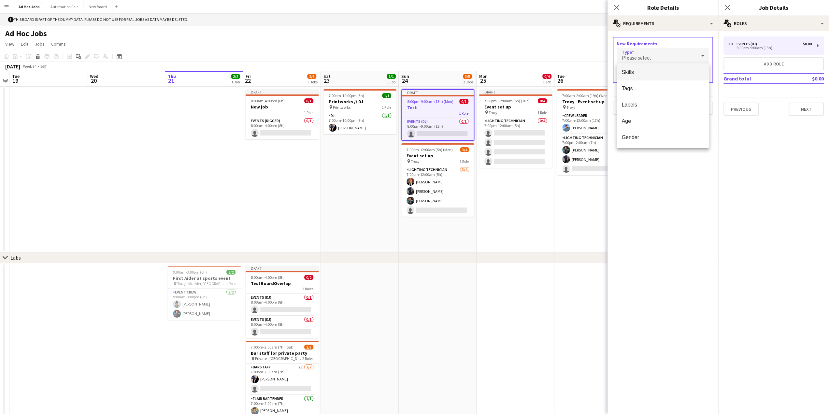
click at [642, 50] on div at bounding box center [414, 207] width 829 height 414
click at [700, 106] on button "Next" at bounding box center [695, 108] width 35 height 13
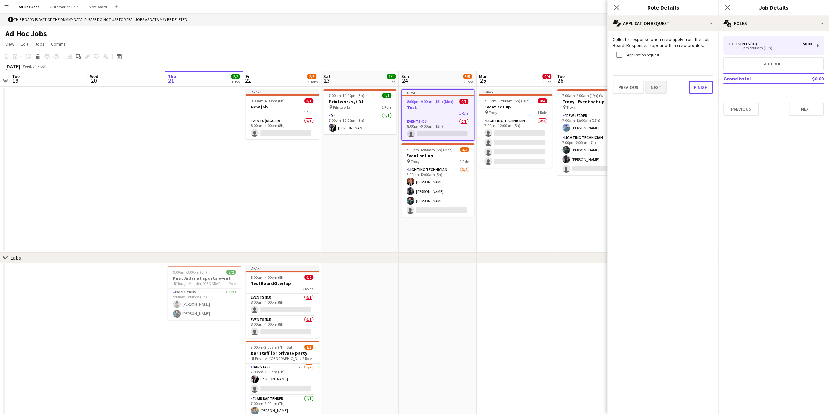
drag, startPoint x: 698, startPoint y: 89, endPoint x: 656, endPoint y: 85, distance: 41.8
click at [665, 121] on mat-expansion-panel "pencil4 Application Request Collect a response when crew apply from the Job Boa…" at bounding box center [663, 222] width 111 height 383
click at [656, 85] on button "Next" at bounding box center [656, 87] width 22 height 13
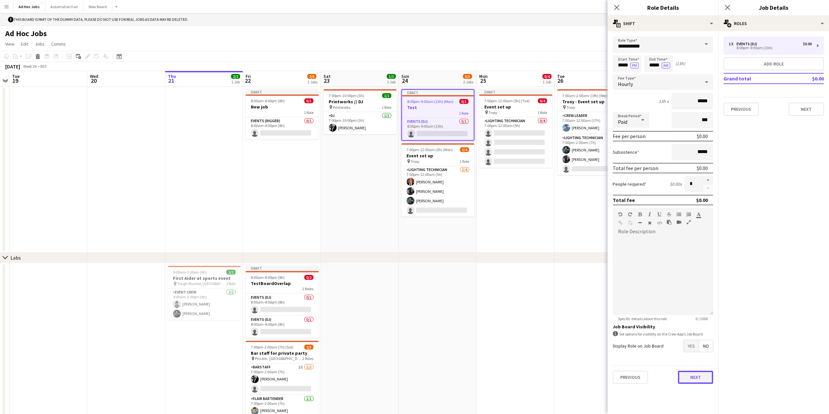
click at [694, 381] on button "Next" at bounding box center [695, 377] width 35 height 13
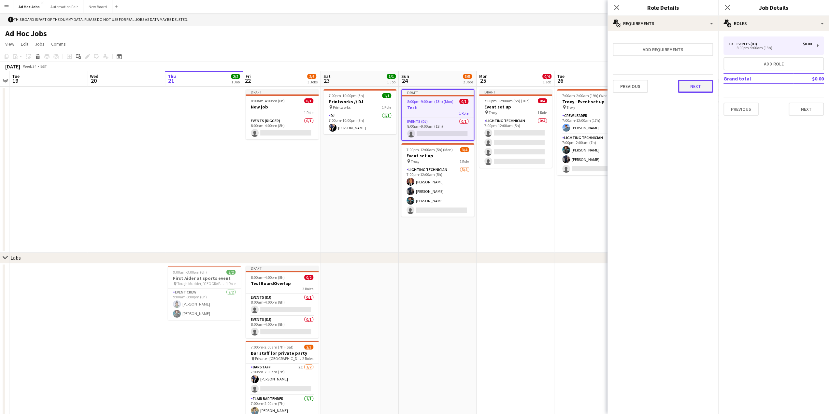
click at [697, 86] on button "Next" at bounding box center [695, 86] width 35 height 13
click at [697, 86] on button "Finish" at bounding box center [701, 87] width 24 height 13
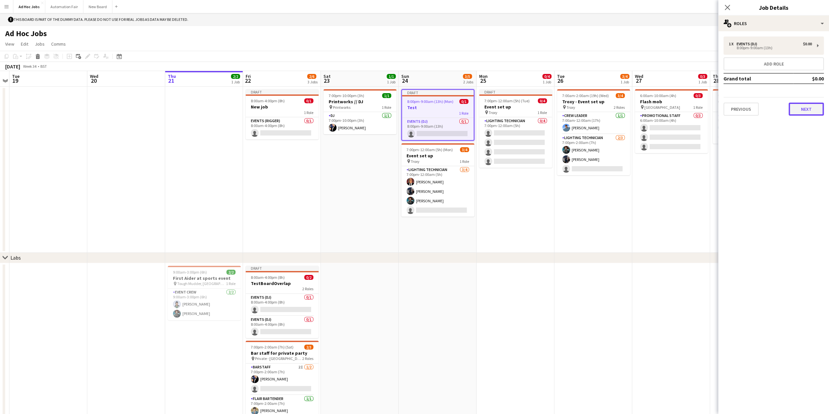
click at [805, 112] on button "Next" at bounding box center [806, 109] width 35 height 13
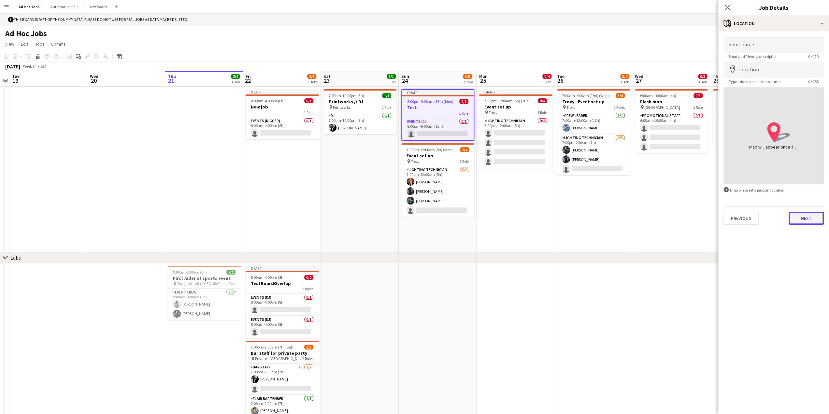
click at [811, 220] on button "Next" at bounding box center [806, 218] width 35 height 13
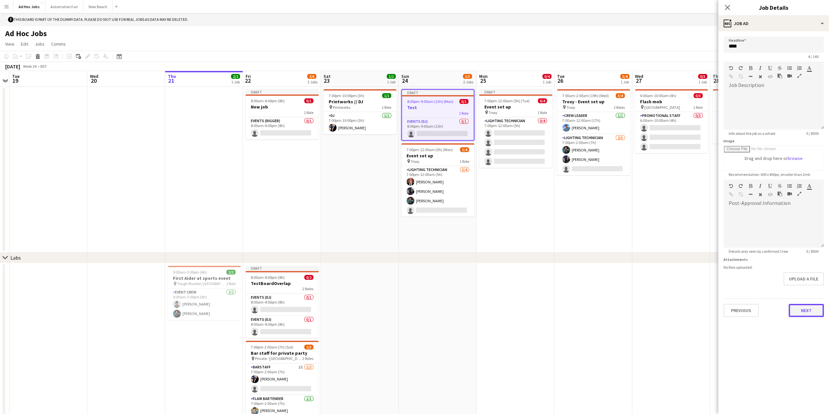
click at [804, 312] on button "Next" at bounding box center [806, 310] width 35 height 13
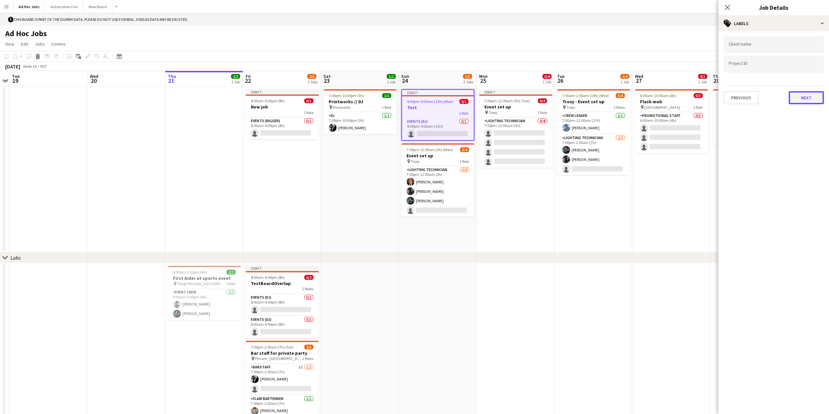
click at [806, 100] on button "Next" at bounding box center [806, 97] width 35 height 13
click at [803, 70] on button "Next" at bounding box center [806, 67] width 35 height 13
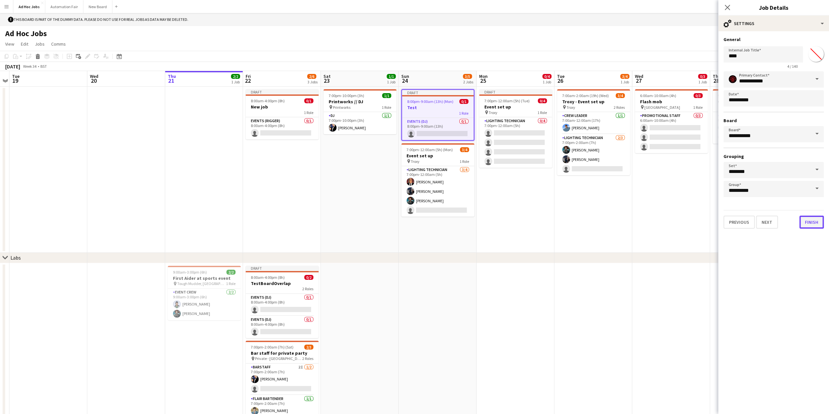
click at [812, 223] on button "Finish" at bounding box center [811, 222] width 24 height 13
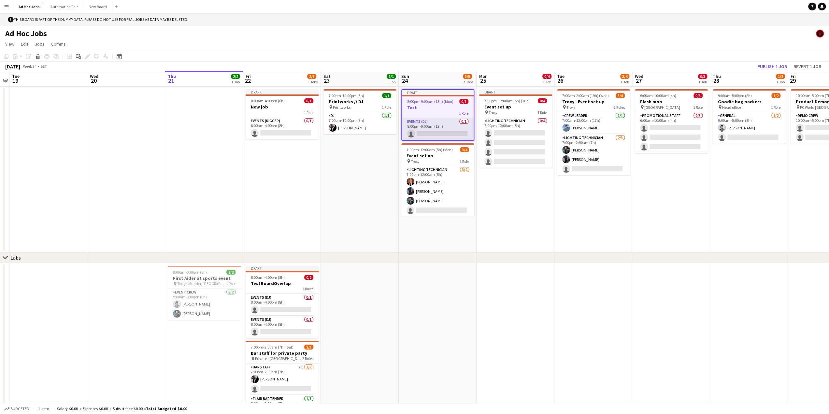
click at [431, 130] on app-card-role "Events (DJ) 0/1 8:00pm-9:00am (13h) single-neutral-actions" at bounding box center [438, 129] width 72 height 22
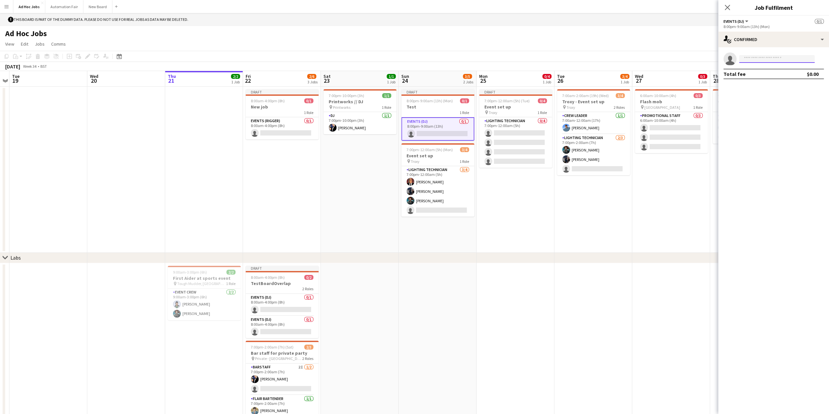
click at [759, 59] on input at bounding box center [777, 59] width 76 height 8
click at [760, 41] on div "single-neutral-actions-check-2 Confirmed" at bounding box center [773, 40] width 111 height 16
click at [786, 95] on div "single-neutral-actions-upload Available" at bounding box center [795, 93] width 65 height 13
click at [433, 129] on app-card-role "Events (DJ) 0/1 8:00pm-9:00am (13h) single-neutral-actions" at bounding box center [437, 128] width 73 height 23
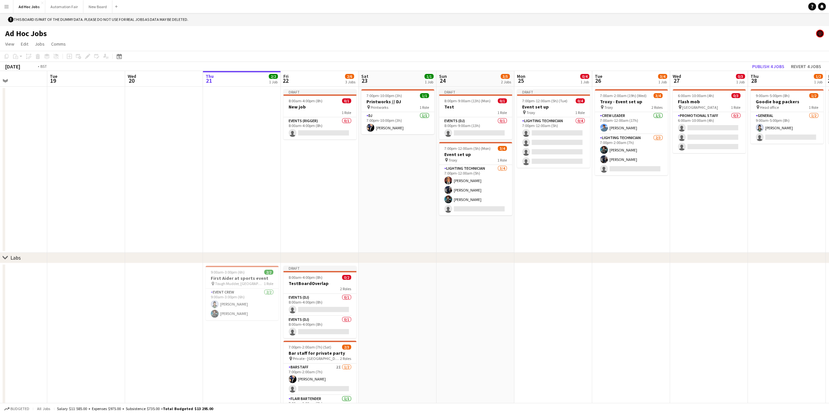
scroll to position [0, 178]
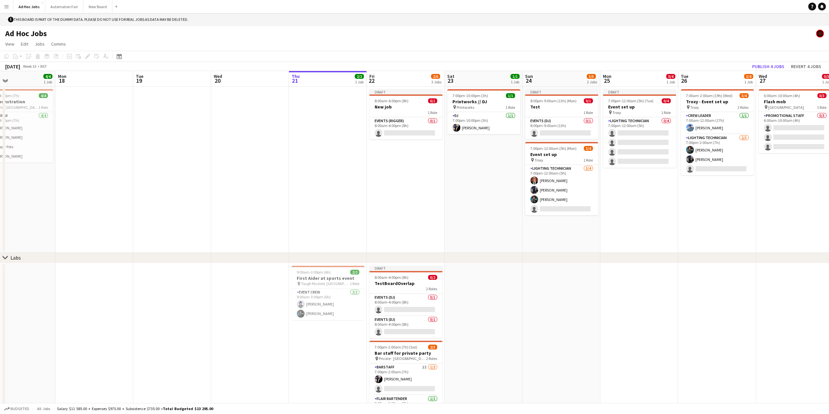
drag, startPoint x: 441, startPoint y: 125, endPoint x: 565, endPoint y: 181, distance: 136.2
click at [565, 181] on app-calendar-viewport "Fri 15 Sat 16 Sun 17 4/4 1 Job Mon 18 Tue 19 Wed 20 Thu 21 2/2 1 Job Fri 22 2/6…" at bounding box center [414, 254] width 829 height 366
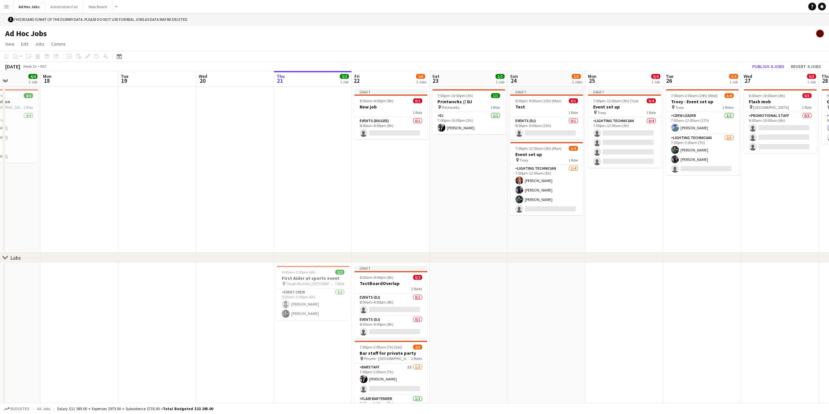
drag, startPoint x: 557, startPoint y: 121, endPoint x: 543, endPoint y: 120, distance: 14.1
click at [543, 120] on app-calendar-viewport "Fri 15 Sat 16 Sun 17 4/4 1 Job Mon 18 Tue 19 Wed 20 Thu 21 2/2 1 Job Fri 22 2/6…" at bounding box center [414, 254] width 829 height 366
click at [543, 115] on div "1 Role" at bounding box center [547, 112] width 73 height 5
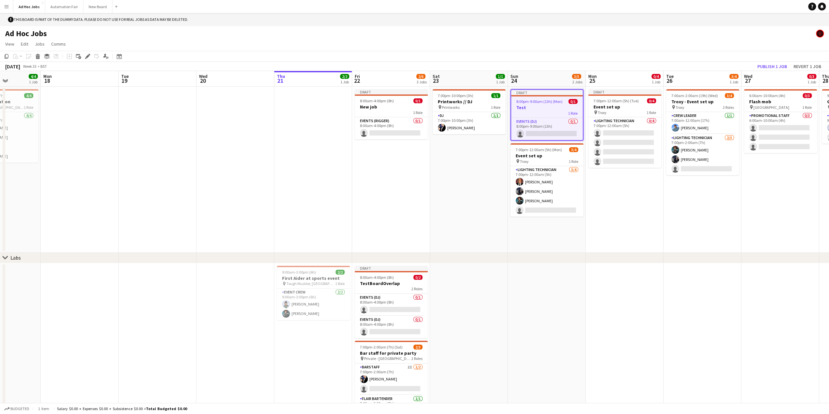
click at [388, 174] on app-date-cell "Draft 8:00am-4:00pm (8h) 0/1 New job 1 Role Events (Rigger) 0/1 8:00am-4:00pm (…" at bounding box center [391, 170] width 78 height 166
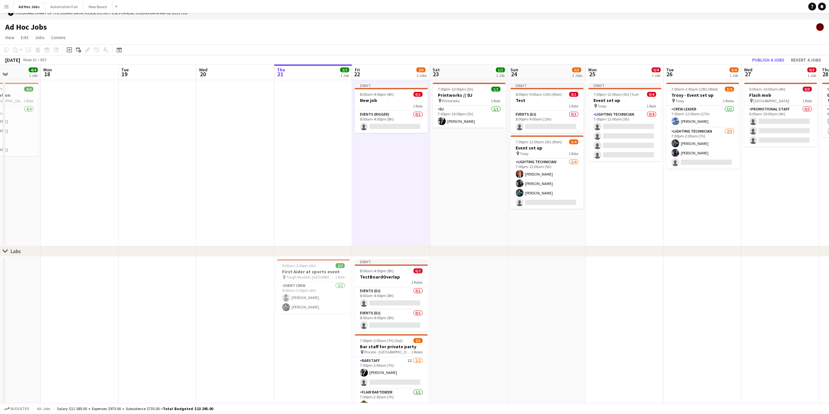
scroll to position [16, 0]
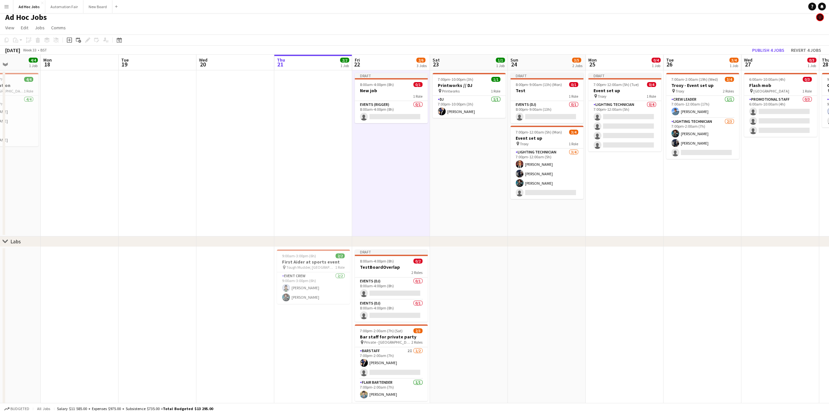
click at [370, 174] on app-date-cell "Draft 8:00am-4:00pm (8h) 0/1 New job 1 Role Events (Rigger) 0/1 8:00am-4:00pm (…" at bounding box center [391, 153] width 78 height 166
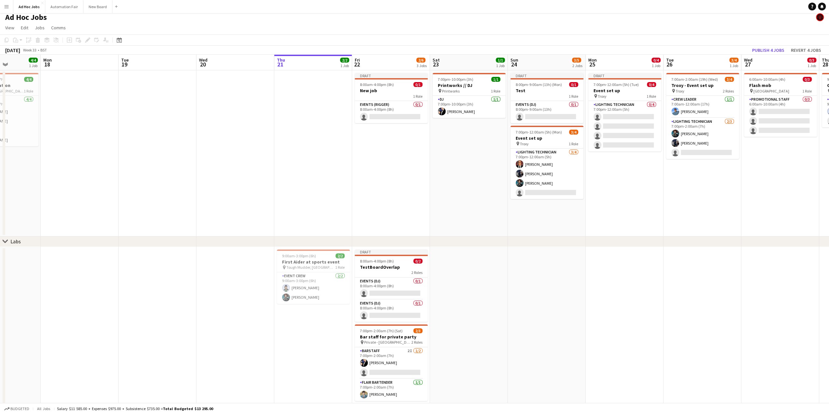
click at [374, 174] on app-date-cell "Draft 8:00am-4:00pm (8h) 0/1 New job 1 Role Events (Rigger) 0/1 8:00am-4:00pm (…" at bounding box center [391, 153] width 78 height 166
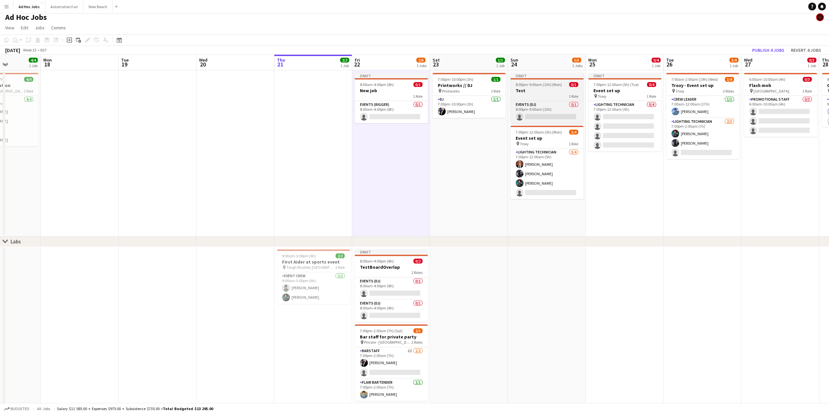
click at [538, 97] on div "1 Role" at bounding box center [546, 95] width 73 height 5
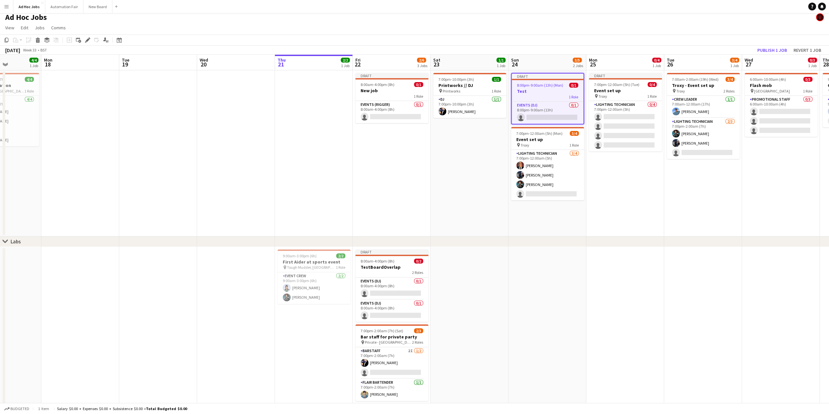
click at [369, 165] on app-date-cell "Draft 8:00am-4:00pm (8h) 0/1 New job 1 Role Events (Rigger) 0/1 8:00am-4:00pm (…" at bounding box center [392, 153] width 78 height 166
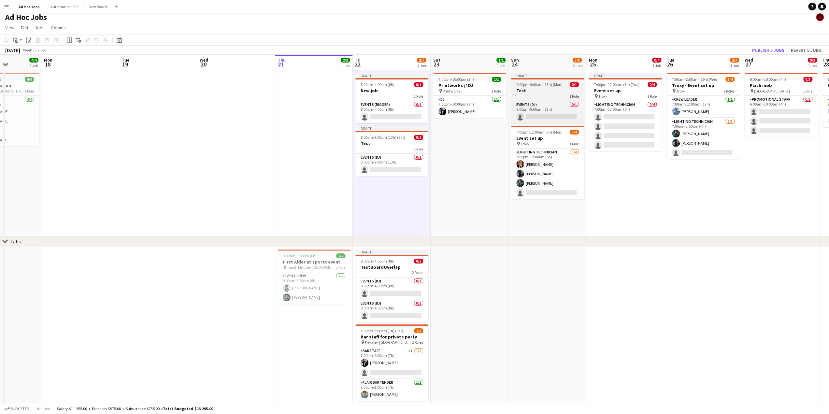
click at [560, 96] on div "1 Role" at bounding box center [547, 95] width 73 height 5
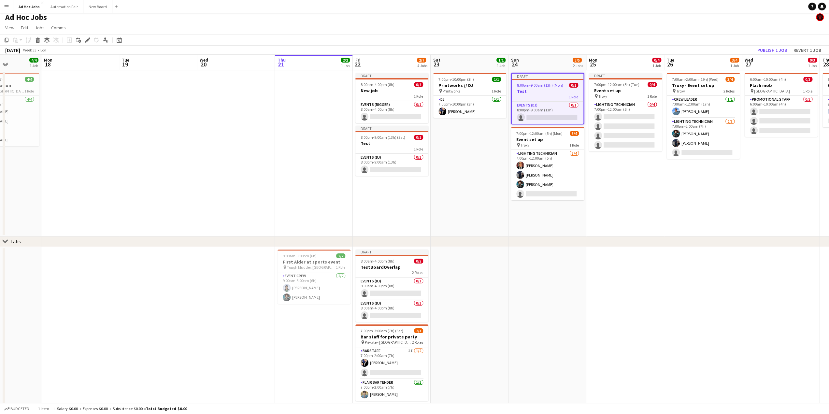
drag, startPoint x: 556, startPoint y: 97, endPoint x: 541, endPoint y: 94, distance: 14.7
click at [541, 94] on app-job-card "Draft 8:00pm-9:00am (13h) (Mon) 0/1 Test 1 Role Events (DJ) 0/1 8:00pm-9:00am (…" at bounding box center [547, 98] width 73 height 51
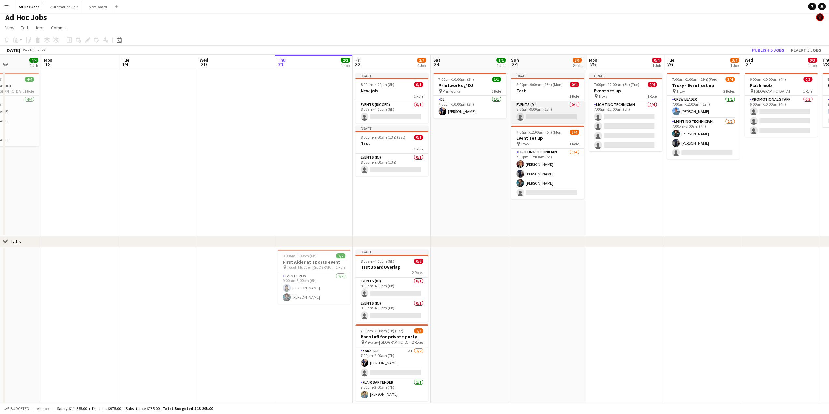
click at [541, 107] on app-card-role "Events (DJ) 0/1 8:00pm-9:00am (13h) single-neutral-actions" at bounding box center [547, 112] width 73 height 22
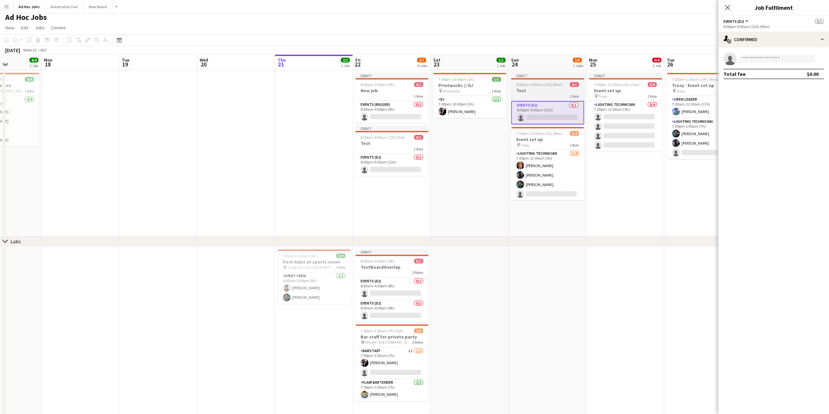
click at [547, 92] on h3 "Test" at bounding box center [547, 91] width 73 height 6
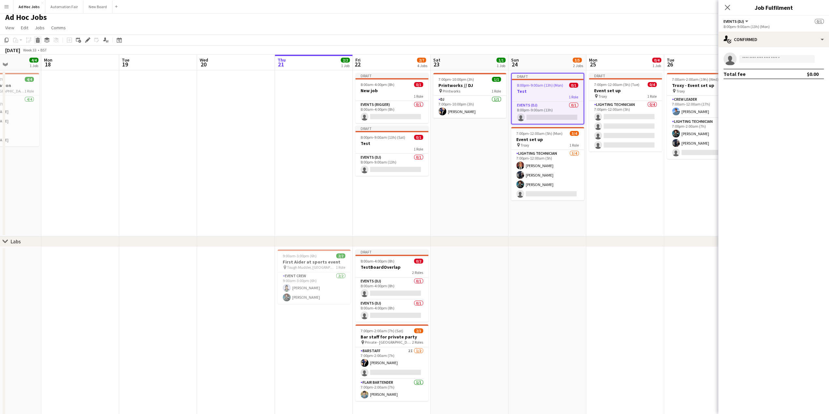
click at [37, 41] on icon at bounding box center [38, 40] width 4 height 3
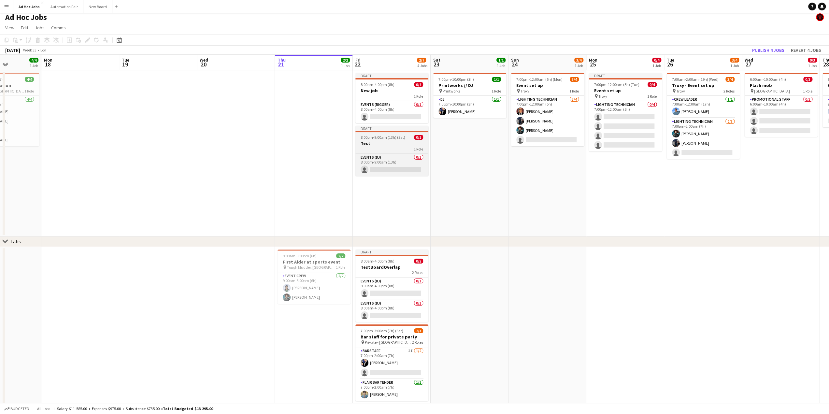
click at [384, 148] on div "1 Role" at bounding box center [391, 148] width 73 height 5
click at [384, 165] on app-card-role "Events (DJ) 0/1 8:00pm-9:00am (13h) single-neutral-actions" at bounding box center [392, 165] width 72 height 22
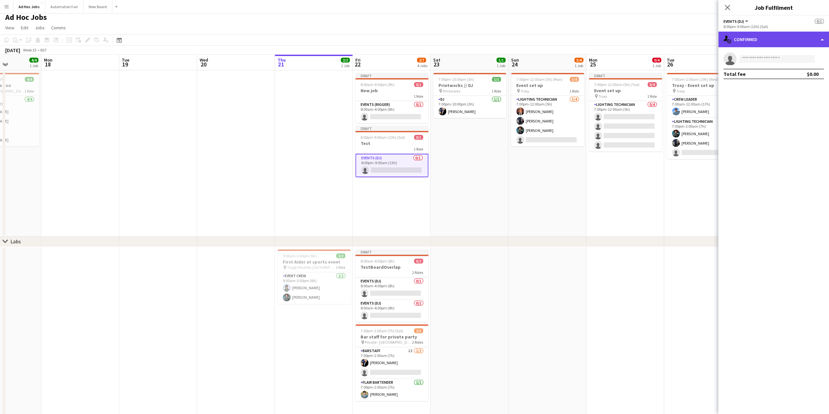
click at [756, 42] on div "single-neutral-actions-check-2 Confirmed" at bounding box center [773, 40] width 111 height 16
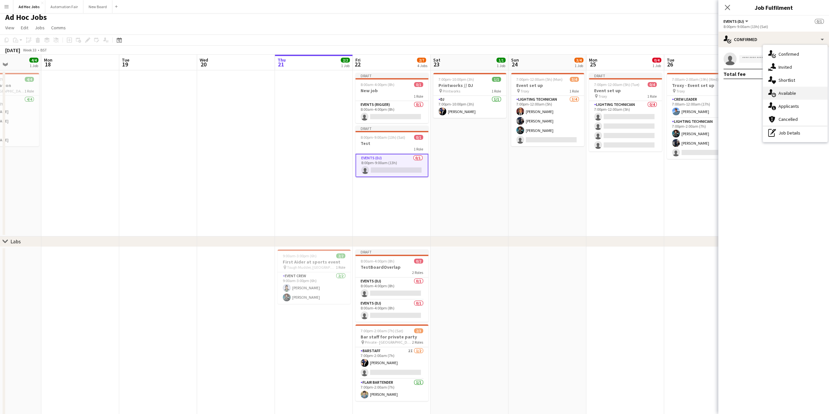
click at [785, 91] on div "single-neutral-actions-upload Available" at bounding box center [795, 93] width 65 height 13
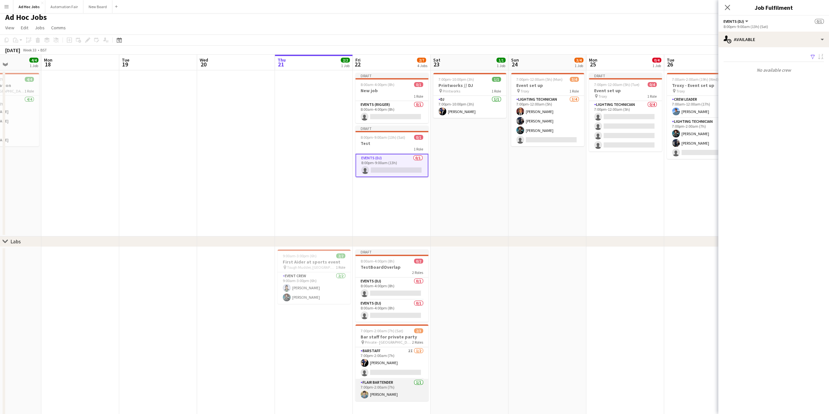
click at [395, 388] on app-card-role "Flair Bartender [DATE] 7:00pm-2:00am (7h) [PERSON_NAME]" at bounding box center [391, 390] width 73 height 22
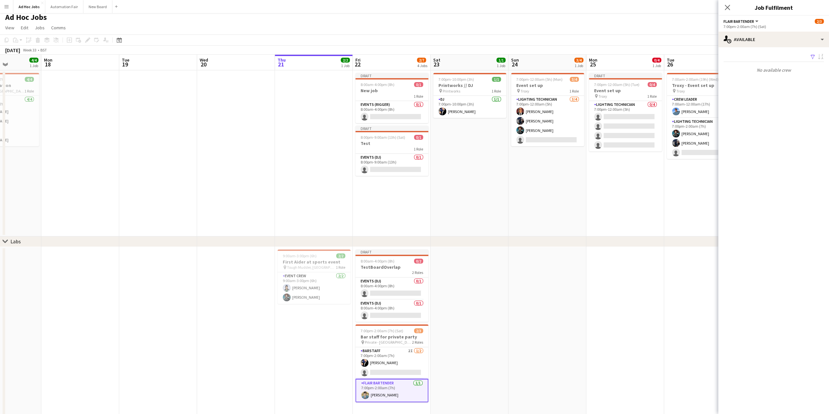
click at [395, 387] on app-card-role "Flair Bartender [DATE] 7:00pm-2:00am (7h) [PERSON_NAME]" at bounding box center [391, 390] width 73 height 23
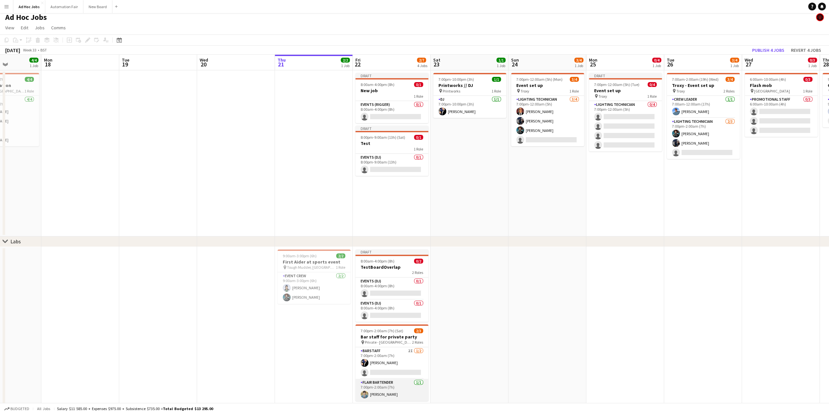
click at [395, 387] on app-card-role "Flair Bartender [DATE] 7:00pm-2:00am (7h) [PERSON_NAME]" at bounding box center [391, 390] width 73 height 22
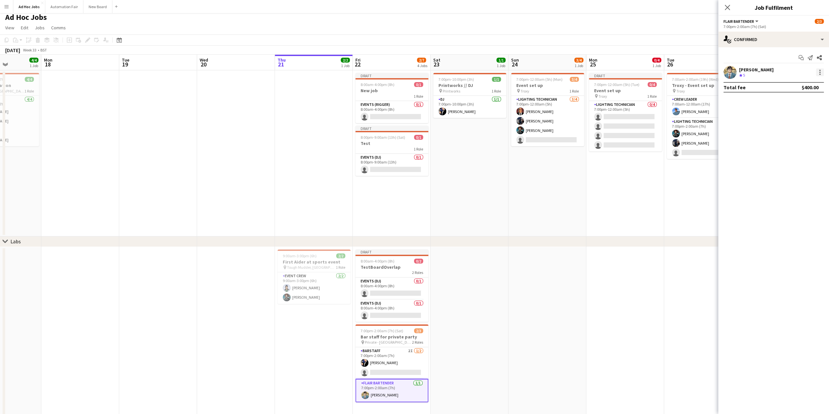
click at [821, 72] on div at bounding box center [820, 72] width 8 height 8
click at [800, 99] on span "Switch crew" at bounding box center [792, 100] width 28 height 6
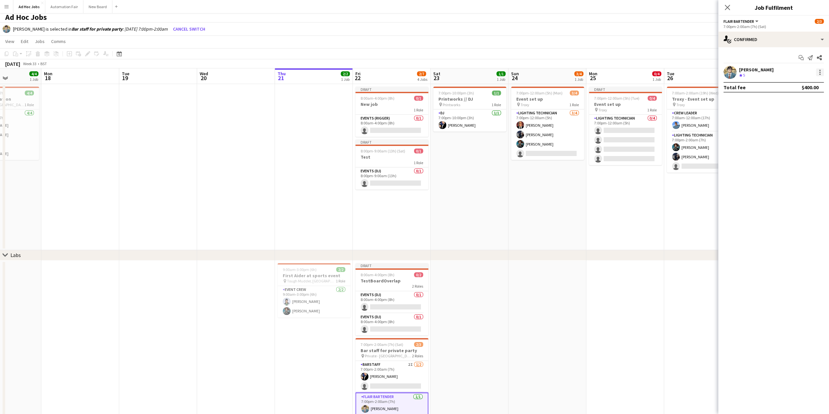
click at [821, 72] on div at bounding box center [820, 72] width 8 height 8
click at [193, 46] on div at bounding box center [414, 207] width 829 height 414
click at [188, 27] on button "Cancel switch" at bounding box center [188, 29] width 37 height 10
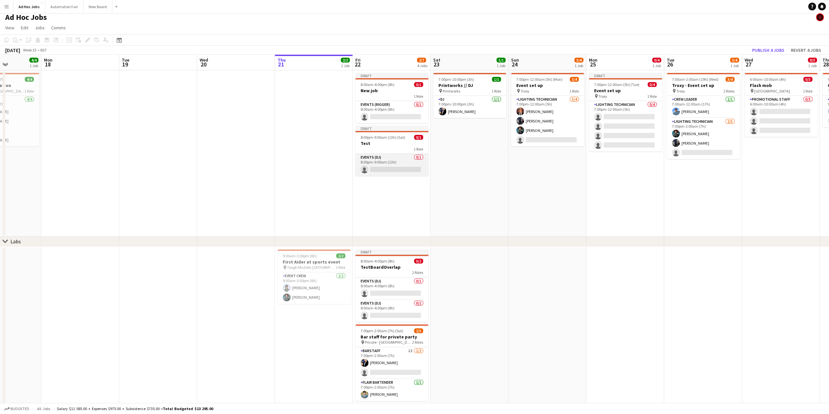
click at [389, 165] on app-card-role "Events (DJ) 0/1 8:00pm-9:00am (13h) single-neutral-actions" at bounding box center [391, 165] width 73 height 22
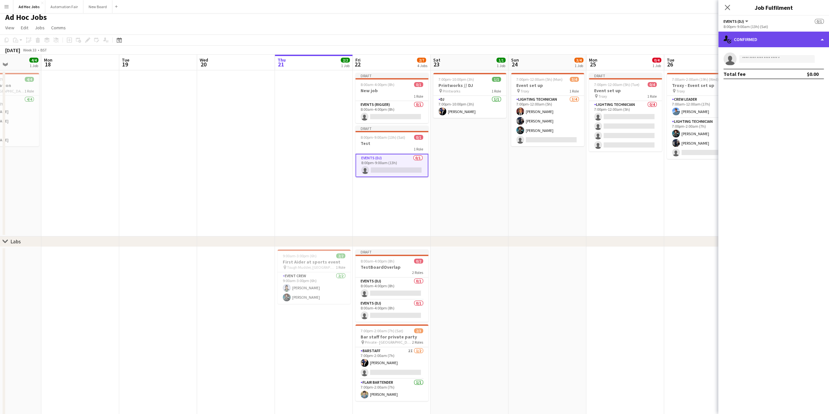
click at [761, 43] on div "single-neutral-actions-check-2 Confirmed" at bounding box center [773, 40] width 111 height 16
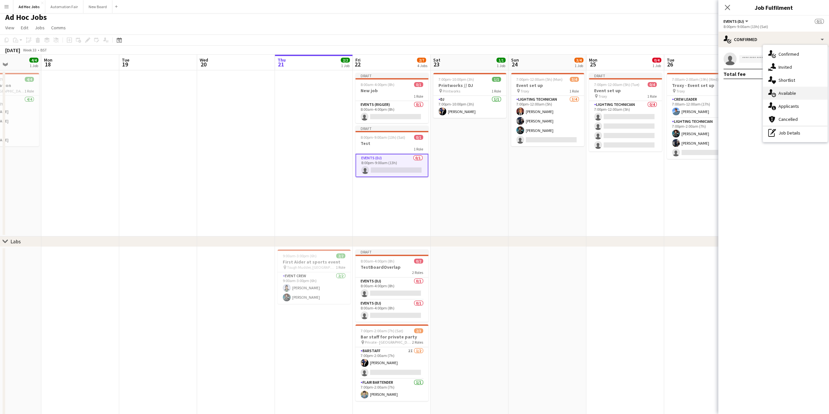
click at [784, 88] on div "single-neutral-actions-upload Available" at bounding box center [795, 93] width 65 height 13
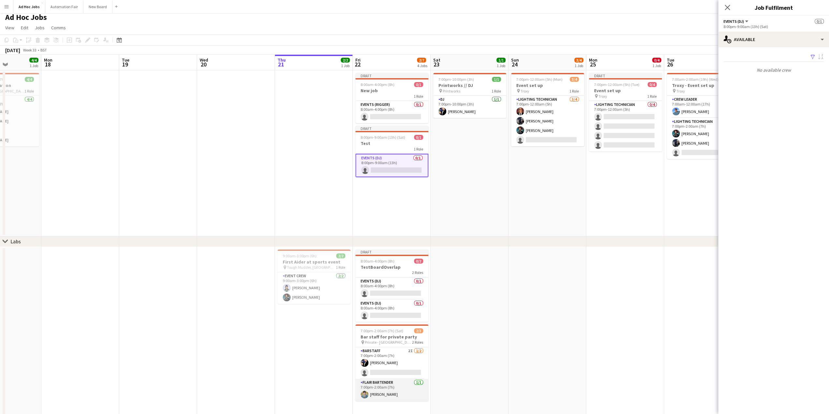
click at [397, 392] on app-card-role "Flair Bartender [DATE] 7:00pm-2:00am (7h) [PERSON_NAME]" at bounding box center [391, 390] width 73 height 22
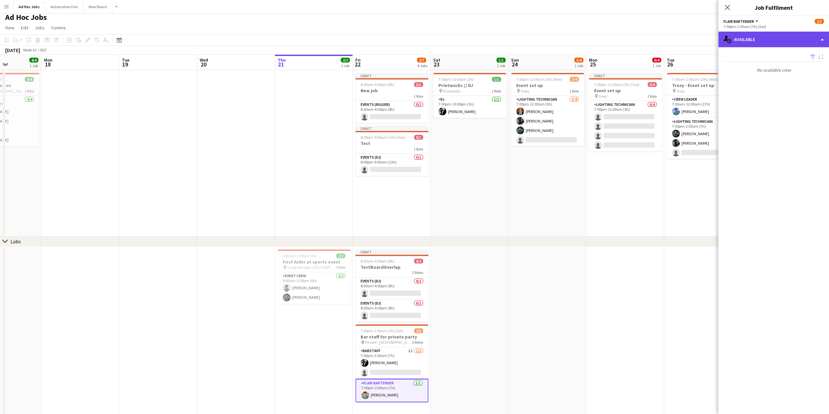
click at [768, 43] on div "single-neutral-actions-upload Available" at bounding box center [773, 40] width 111 height 16
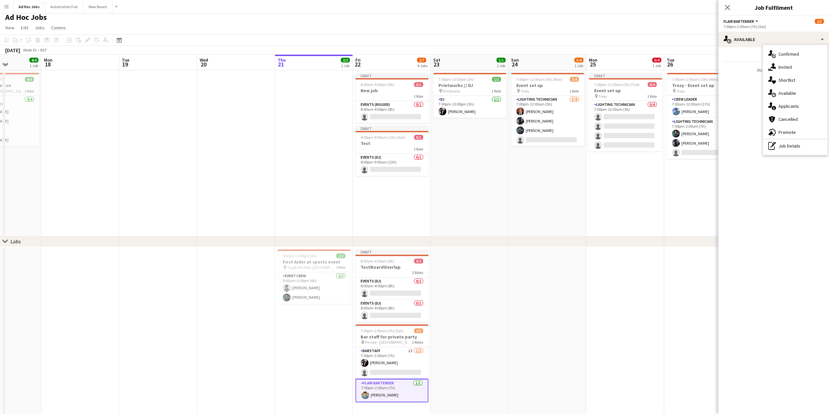
click at [749, 90] on mat-expansion-panel "users Available Filter Sort asc No available crew Rating: 0 - 5 0 5 Distance: 1…" at bounding box center [773, 230] width 111 height 367
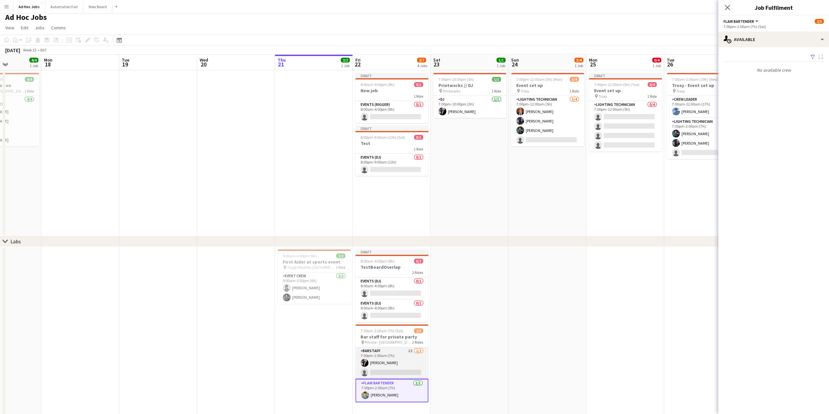
click at [380, 366] on app-card-role "Barstaff 2I [DATE] 7:00pm-2:00am (7h) [PERSON_NAME] single-neutral-actions" at bounding box center [391, 363] width 73 height 32
click at [380, 389] on app-card-role "Flair Bartender [DATE] 7:00pm-2:00am (7h) [PERSON_NAME]" at bounding box center [391, 391] width 73 height 22
click at [376, 366] on app-card-role "Barstaff 2I [DATE] 7:00pm-2:00am (7h) [PERSON_NAME] single-neutral-actions" at bounding box center [391, 363] width 73 height 32
click at [378, 398] on app-card-role "Flair Bartender [DATE] 7:00pm-2:00am (7h) [PERSON_NAME]" at bounding box center [391, 391] width 73 height 22
drag, startPoint x: 376, startPoint y: 395, endPoint x: 371, endPoint y: 396, distance: 5.7
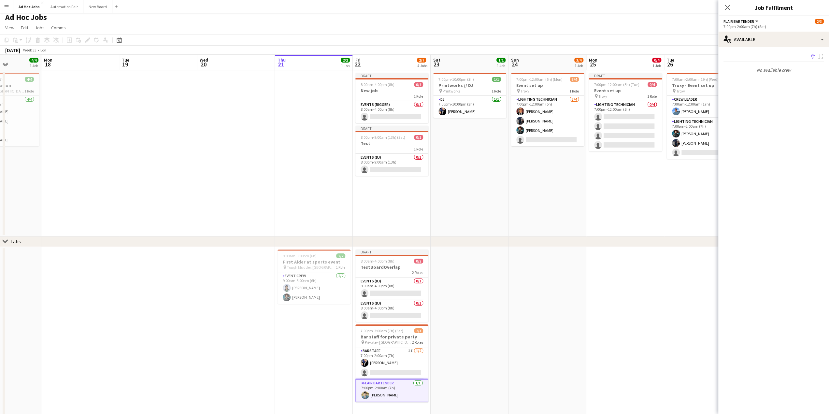
click at [371, 396] on app-card-role "Flair Bartender [DATE] 7:00pm-2:00am (7h) [PERSON_NAME]" at bounding box center [391, 390] width 73 height 23
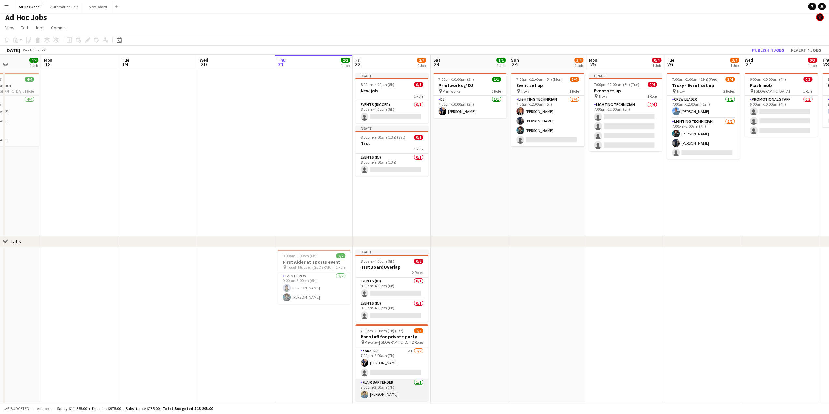
click at [371, 394] on app-card-role "Flair Bartender [DATE] 7:00pm-2:00am (7h) [PERSON_NAME]" at bounding box center [391, 390] width 73 height 22
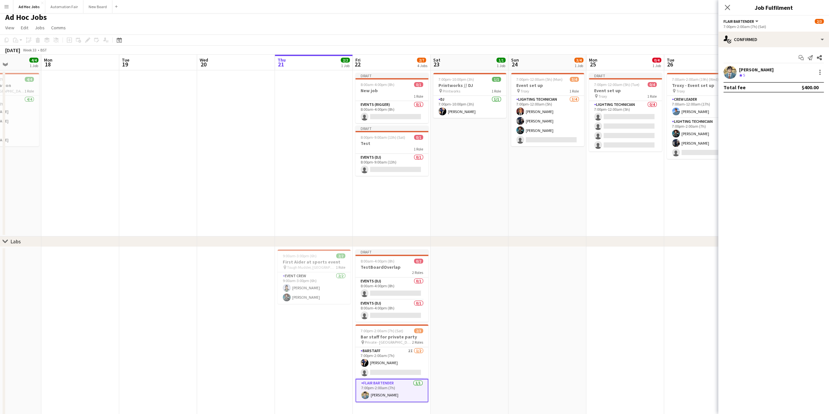
click at [371, 394] on app-card-role "Flair Bartender [DATE] 7:00pm-2:00am (7h) [PERSON_NAME]" at bounding box center [391, 390] width 73 height 23
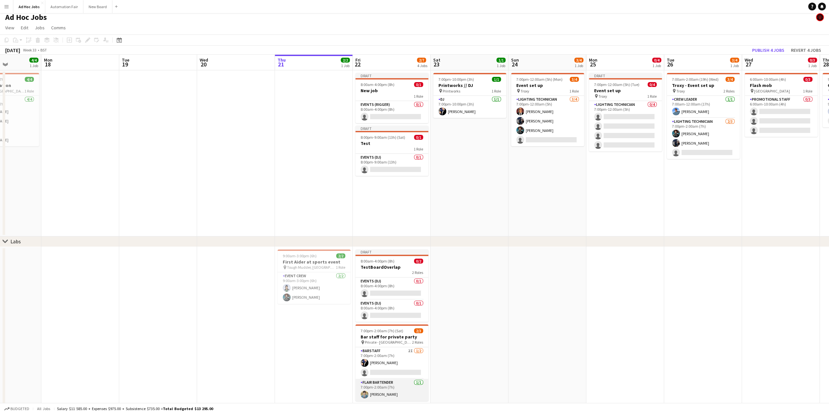
click at [371, 394] on app-card-role "Flair Bartender [DATE] 7:00pm-2:00am (7h) [PERSON_NAME]" at bounding box center [391, 390] width 73 height 22
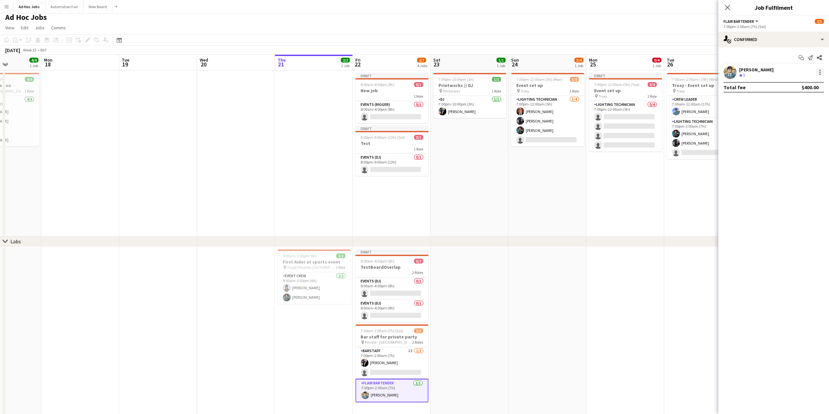
click at [821, 70] on div at bounding box center [820, 72] width 8 height 8
drag, startPoint x: 788, startPoint y: 147, endPoint x: 749, endPoint y: 134, distance: 41.7
click at [749, 134] on div "Edit fee Switch crew Send notification Start chat Remove Set as supervisor" at bounding box center [414, 207] width 829 height 414
click at [754, 22] on div at bounding box center [414, 207] width 829 height 414
click at [755, 21] on button "Flair Bartender" at bounding box center [742, 21] width 36 height 5
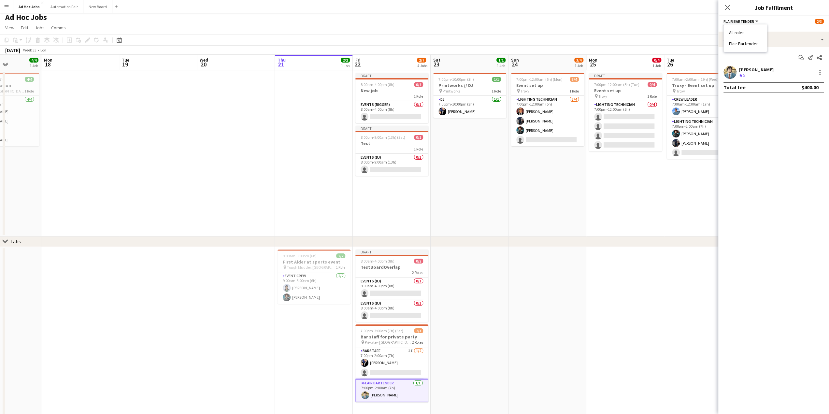
click at [742, 33] on li "All roles" at bounding box center [745, 33] width 33 height 6
click at [743, 20] on button "All roles" at bounding box center [735, 21] width 23 height 5
click at [774, 22] on div "All roles All roles [PERSON_NAME] 2/3" at bounding box center [774, 21] width 100 height 6
click at [820, 71] on div at bounding box center [820, 72] width 8 height 8
drag, startPoint x: 789, startPoint y: 148, endPoint x: 783, endPoint y: 249, distance: 101.1
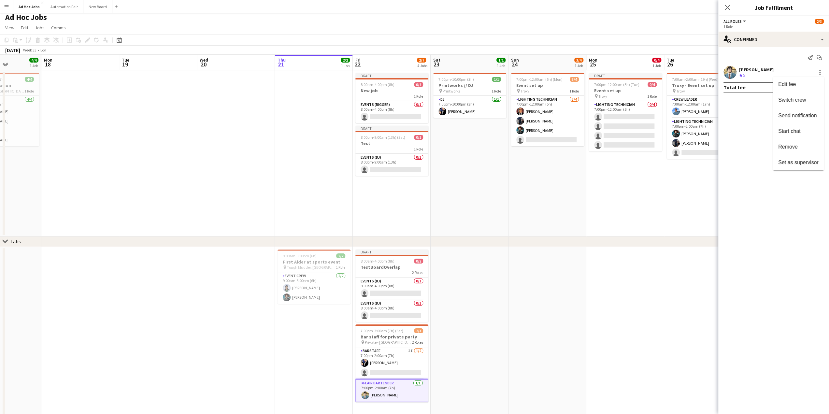
click at [783, 249] on div "Edit fee Switch crew Send notification Start chat Remove Set as supervisor" at bounding box center [414, 207] width 829 height 414
click at [783, 248] on div at bounding box center [414, 207] width 829 height 414
click at [547, 220] on app-date-cell "7:00pm-12:00am (5h) (Mon) 3/4 Event set up pin Troxy 1 Role Lighting technician…" at bounding box center [548, 153] width 78 height 166
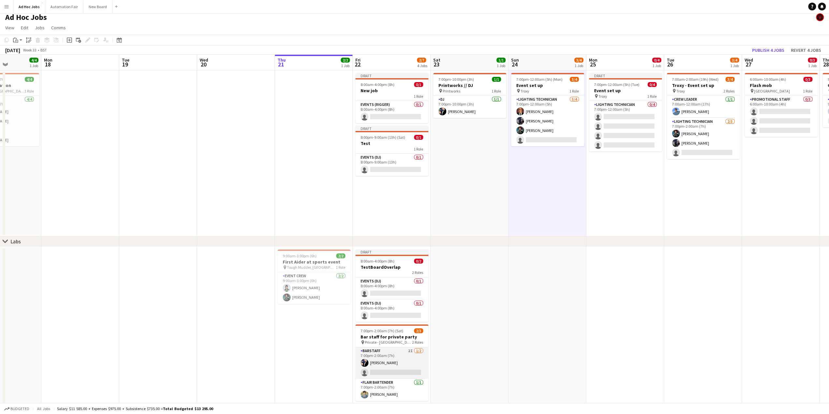
click at [380, 355] on app-card-role "Barstaff 2I [DATE] 7:00pm-2:00am (7h) [PERSON_NAME] single-neutral-actions" at bounding box center [391, 363] width 73 height 32
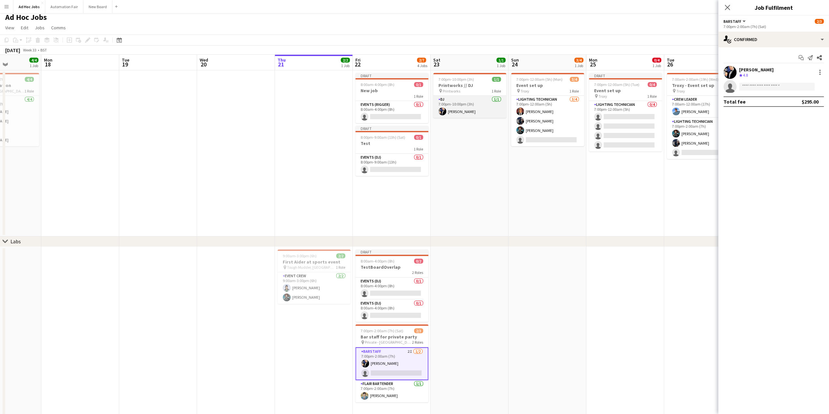
click at [457, 112] on app-card-role "DJ [DATE] 7:00pm-10:00pm (3h) [PERSON_NAME]" at bounding box center [469, 107] width 73 height 22
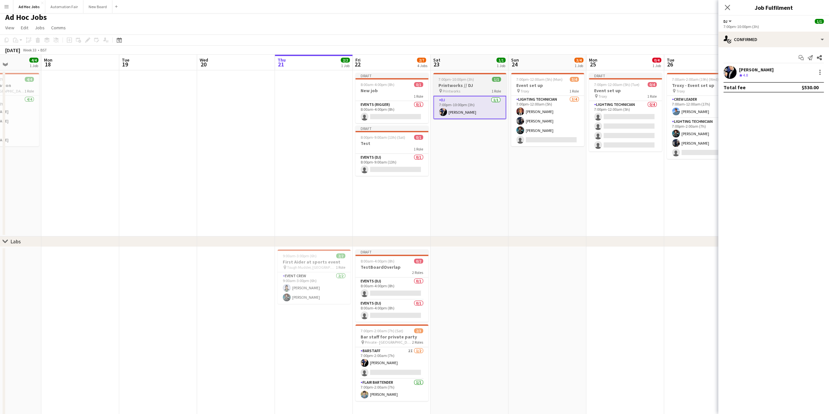
click at [455, 85] on h3 "Printworks // DJ" at bounding box center [469, 85] width 73 height 6
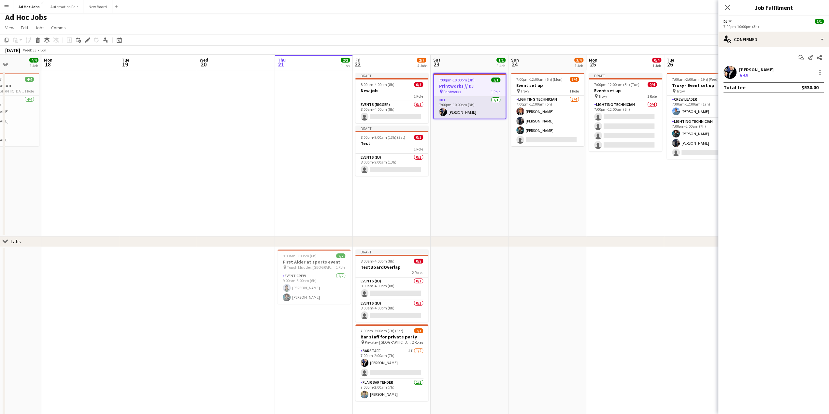
click at [457, 100] on app-card-role "DJ [DATE] 7:00pm-10:00pm (3h) [PERSON_NAME]" at bounding box center [470, 107] width 72 height 22
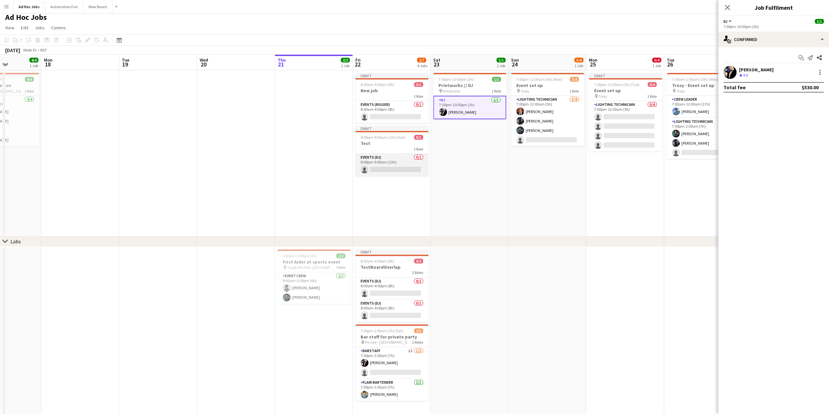
click at [390, 164] on app-card-role "Events (DJ) 0/1 8:00pm-9:00am (13h) single-neutral-actions" at bounding box center [391, 165] width 73 height 22
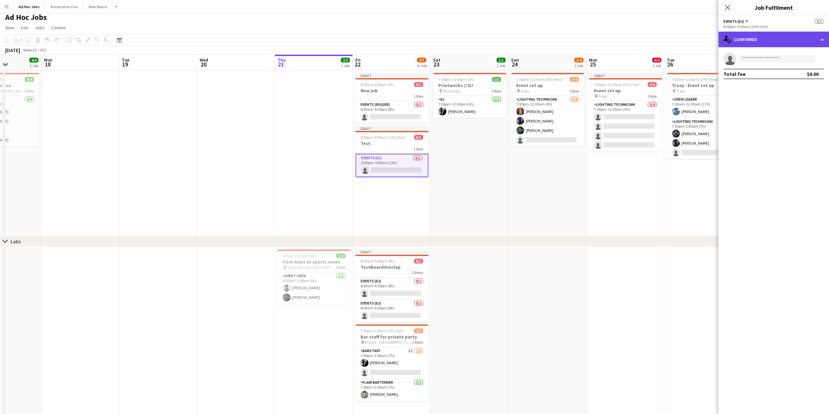
click at [823, 39] on div "single-neutral-actions-check-2 Confirmed" at bounding box center [773, 40] width 111 height 16
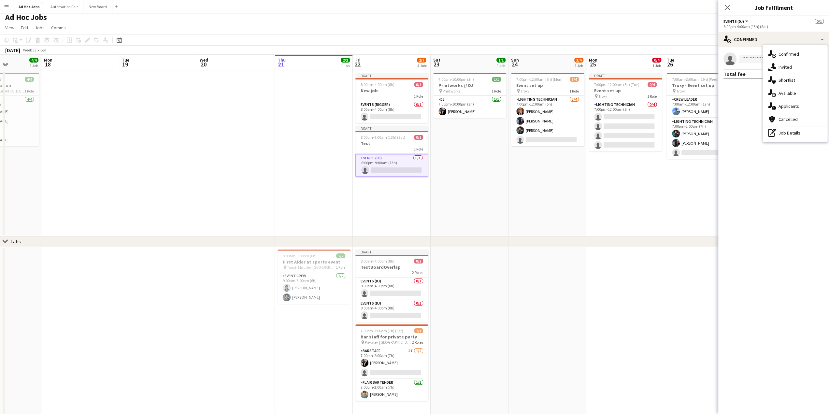
click at [750, 25] on div "8:00pm-9:00am (13h) (Sat)" at bounding box center [774, 26] width 100 height 5
click at [744, 20] on button "Events (DJ)" at bounding box center [737, 21] width 26 height 5
click at [742, 33] on li "All roles" at bounding box center [745, 33] width 33 height 6
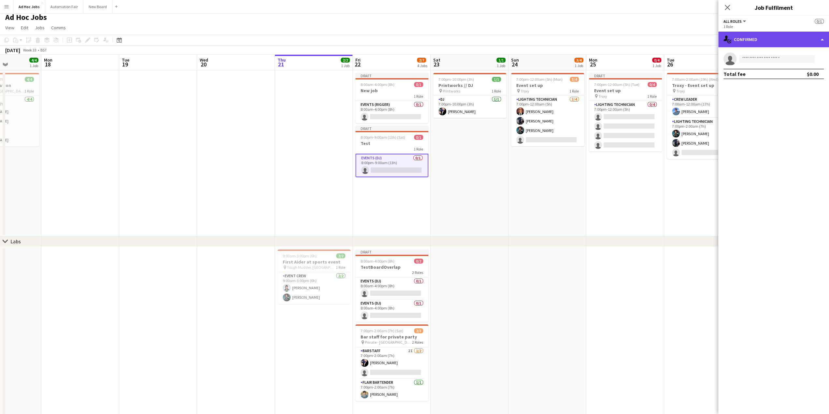
click at [765, 42] on div "single-neutral-actions-check-2 Confirmed" at bounding box center [773, 40] width 111 height 16
click at [779, 129] on mat-expansion-panel "check Confirmed single-neutral-actions Total fee $0.00" at bounding box center [773, 230] width 111 height 367
click at [743, 22] on button "All roles" at bounding box center [735, 21] width 23 height 5
click at [743, 42] on li "Events (DJ)" at bounding box center [745, 44] width 33 height 6
click at [749, 42] on div "single-neutral-actions-check-2 Confirmed" at bounding box center [773, 40] width 111 height 16
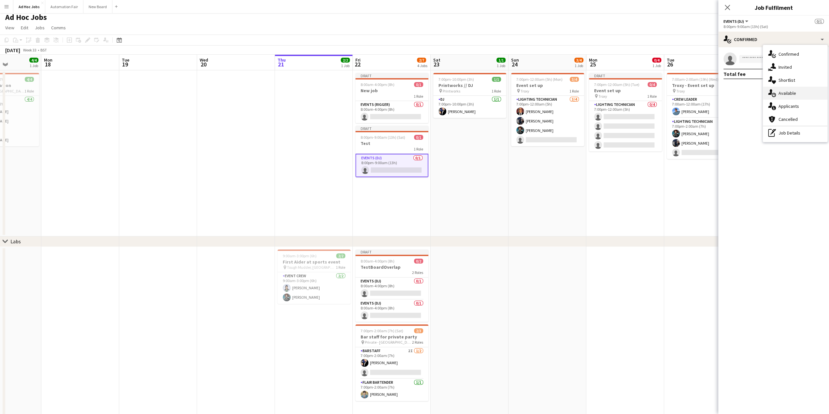
click at [781, 91] on div "single-neutral-actions-upload Available" at bounding box center [795, 93] width 65 height 13
click at [746, 21] on button "Events (DJ)" at bounding box center [737, 21] width 26 height 5
click at [747, 32] on li "All roles" at bounding box center [745, 33] width 33 height 6
click at [765, 60] on input at bounding box center [777, 59] width 76 height 8
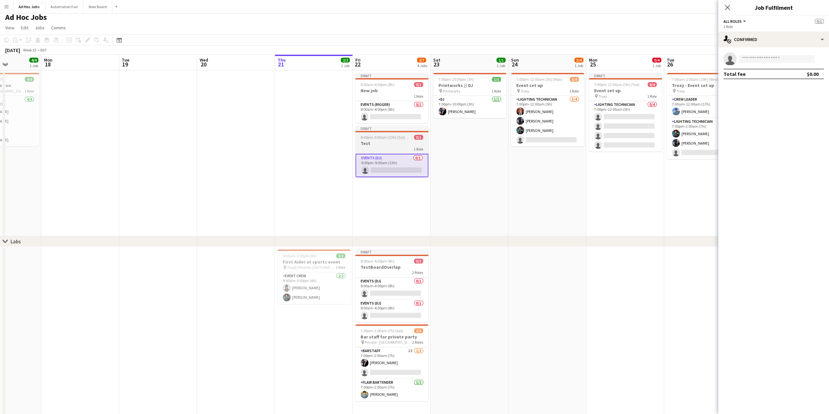
click at [387, 140] on app-job-card "Draft 8:00pm-9:00am (13h) (Sat) 0/1 Test 1 Role Events (DJ) 0/1 8:00pm-9:00am (…" at bounding box center [391, 151] width 73 height 51
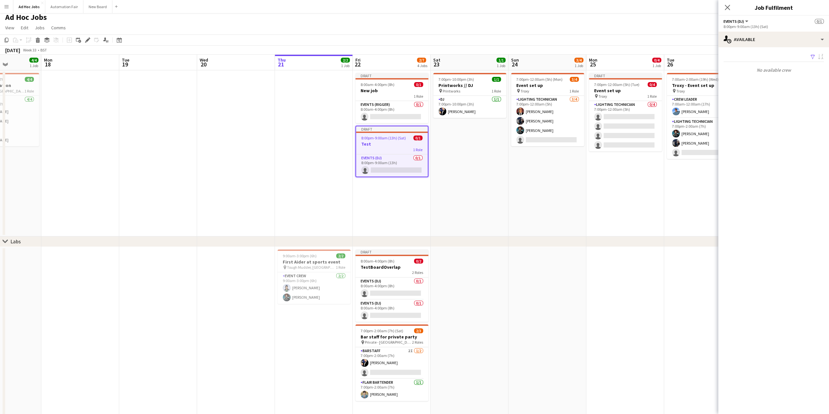
click at [374, 143] on h3 "Test" at bounding box center [392, 144] width 72 height 6
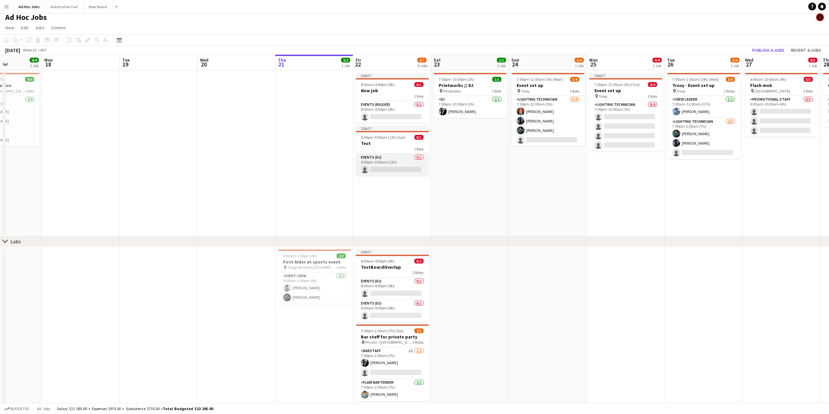
click at [383, 160] on app-card-role "Events (DJ) 0/1 8:00pm-9:00am (13h) single-neutral-actions" at bounding box center [392, 165] width 73 height 22
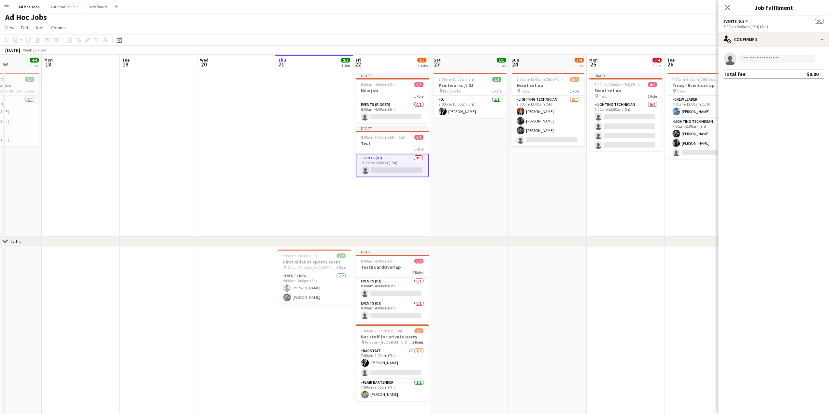
click at [527, 176] on app-date-cell "7:00pm-12:00am (5h) (Mon) 3/4 Event set up pin Troxy 1 Role Lighting technician…" at bounding box center [548, 153] width 78 height 166
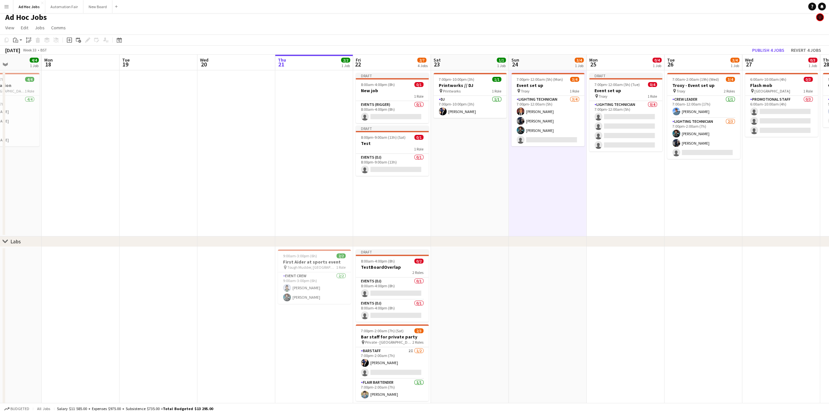
click at [550, 169] on app-date-cell "7:00pm-12:00am (5h) (Mon) 3/4 Event set up pin Troxy 1 Role Lighting technician…" at bounding box center [548, 153] width 78 height 166
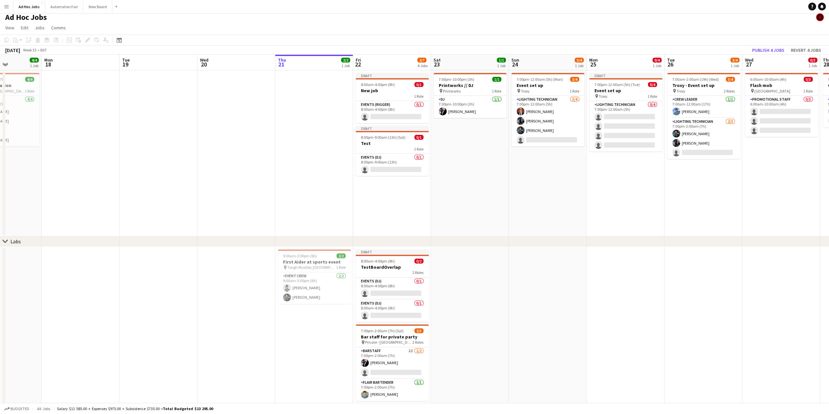
click at [545, 184] on app-date-cell "7:00pm-12:00am (5h) (Mon) 3/4 Event set up pin Troxy 1 Role Lighting technician…" at bounding box center [548, 153] width 78 height 166
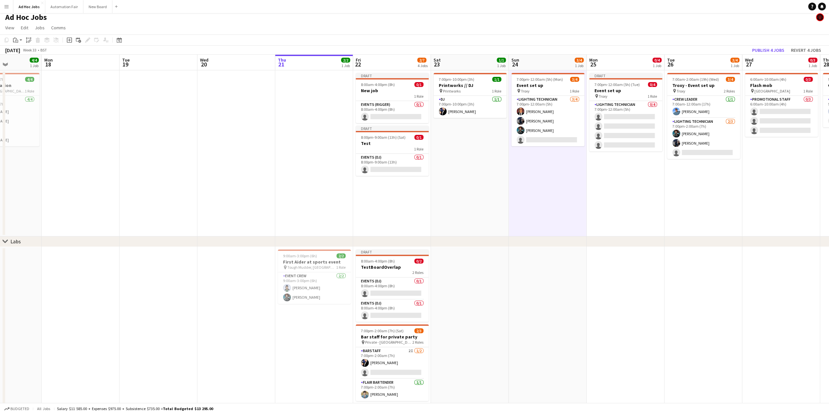
click at [598, 178] on app-date-cell "Draft 7:00pm-12:00am (5h) (Tue) 0/4 Event set up pin Troxy 1 Role Lighting tech…" at bounding box center [626, 153] width 78 height 166
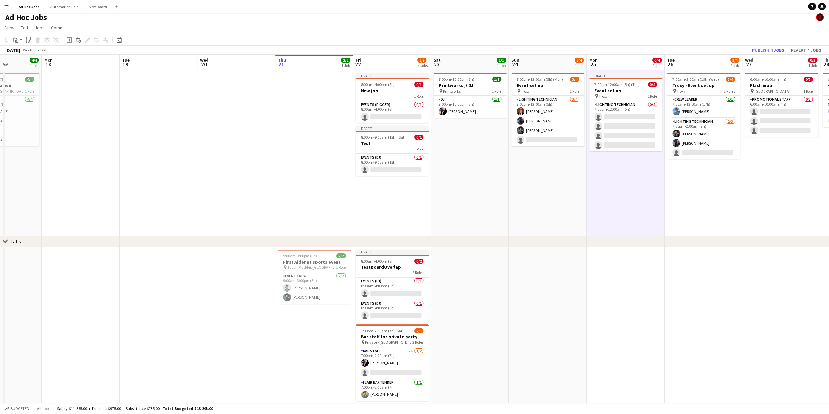
drag, startPoint x: 532, startPoint y: 184, endPoint x: 537, endPoint y: 183, distance: 4.6
click at [534, 184] on app-calendar-viewport "Fri 15 Sat 16 Sun 17 4/4 1 Job Mon 18 Tue 19 Wed 20 Thu 21 2/2 1 Job Fri 22 2/7…" at bounding box center [414, 238] width 829 height 366
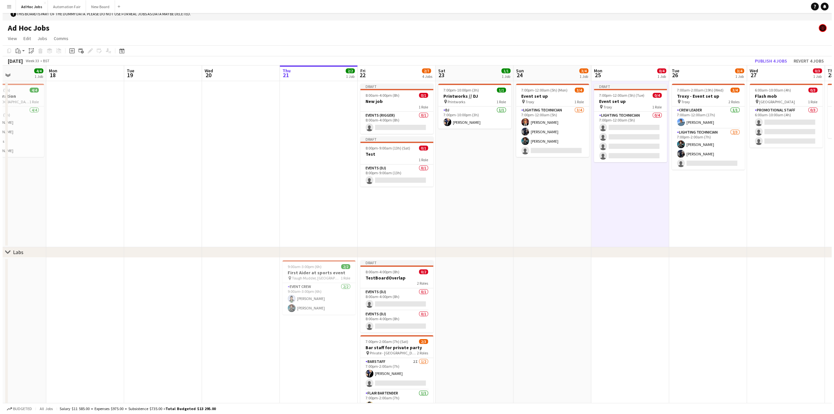
scroll to position [0, 0]
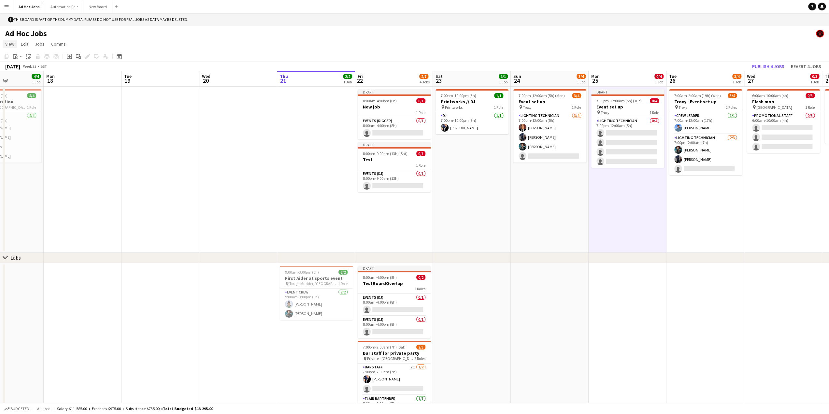
click at [11, 43] on span "View" at bounding box center [9, 44] width 9 height 6
click at [60, 6] on button "Automation Fair Close" at bounding box center [64, 6] width 38 height 13
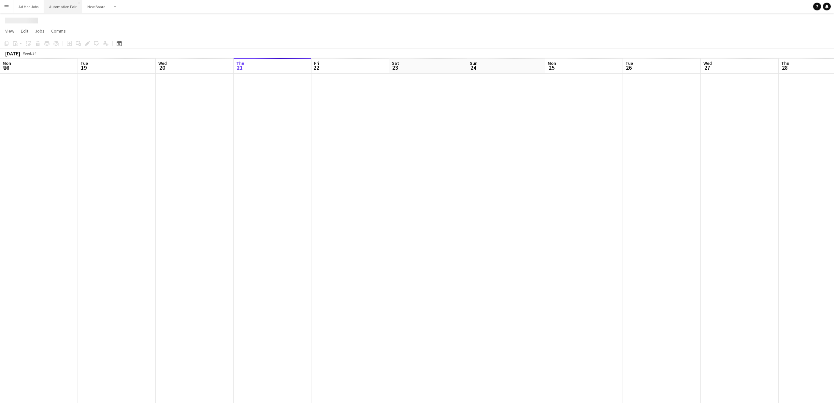
scroll to position [0, 156]
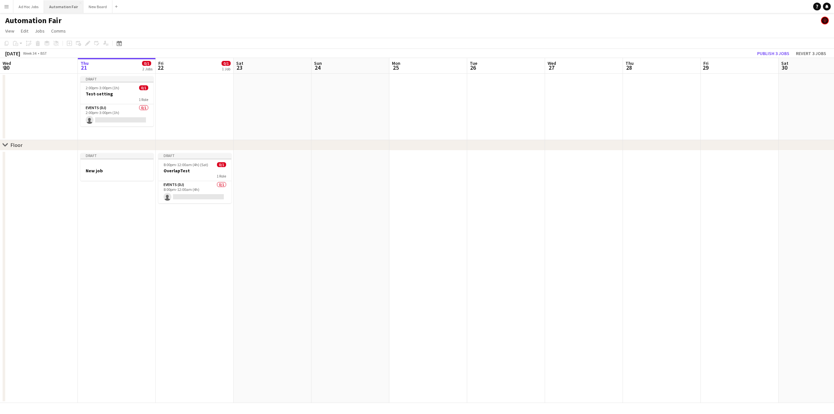
click at [58, 6] on button "Automation Fair Close" at bounding box center [63, 6] width 39 height 13
click at [9, 8] on button "Menu" at bounding box center [6, 6] width 13 height 13
click at [90, 34] on link "All jobs" at bounding box center [98, 35] width 65 height 13
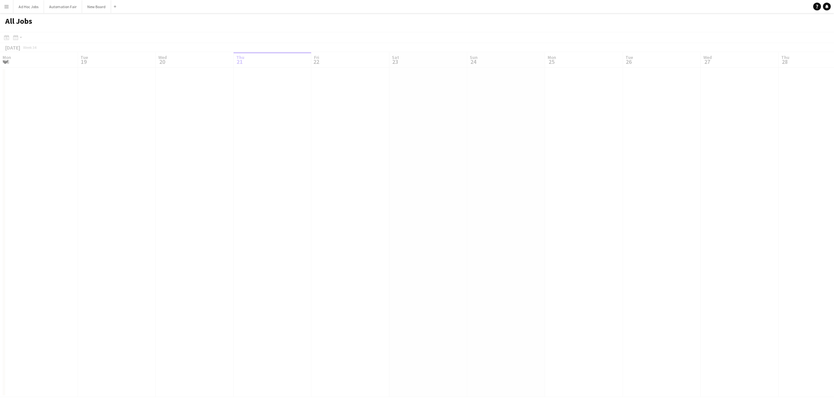
scroll to position [0, 156]
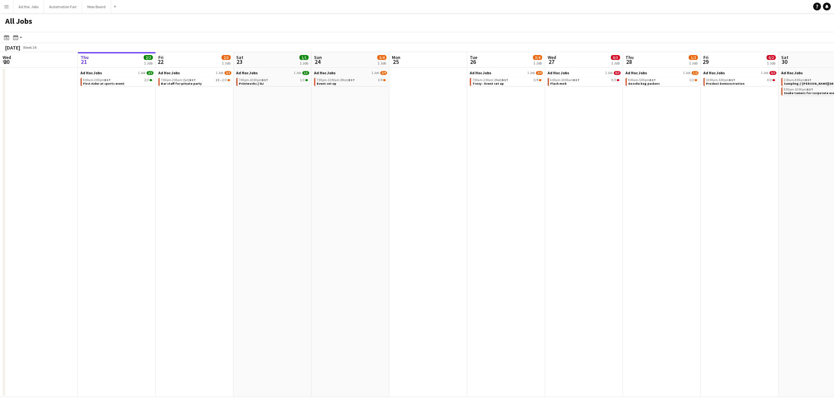
click at [5, 5] on app-icon "Menu" at bounding box center [6, 6] width 5 height 5
click at [9, 20] on icon "Boards" at bounding box center [8, 22] width 5 height 5
click at [85, 22] on link "Boards" at bounding box center [98, 22] width 65 height 13
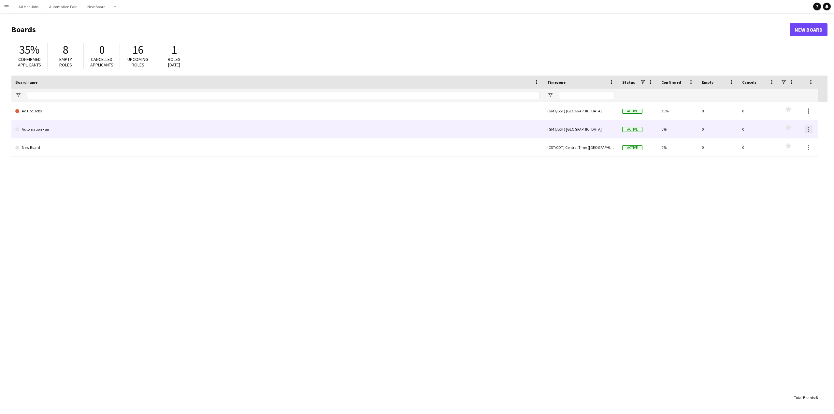
click at [808, 130] on div at bounding box center [809, 129] width 8 height 8
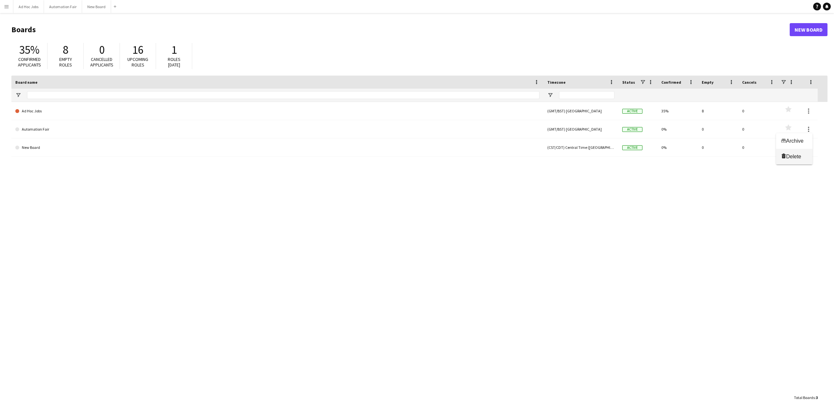
click at [793, 157] on span "Delete" at bounding box center [793, 157] width 15 height 6
click at [818, 30] on link "New Board" at bounding box center [809, 29] width 38 height 13
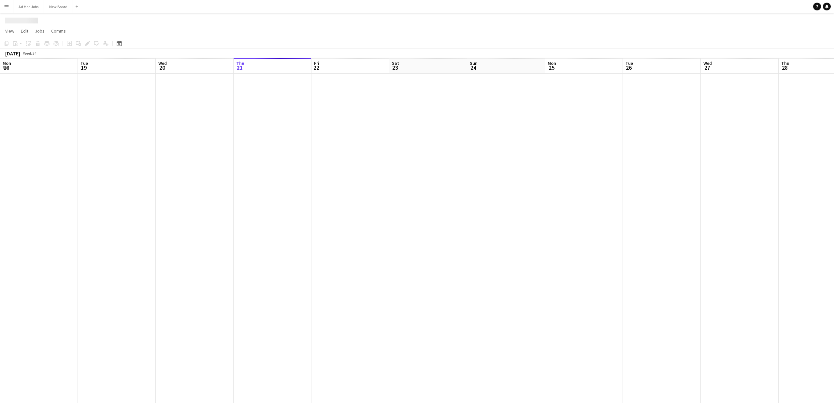
scroll to position [0, 156]
click at [61, 6] on button "New Board Close" at bounding box center [58, 6] width 29 height 13
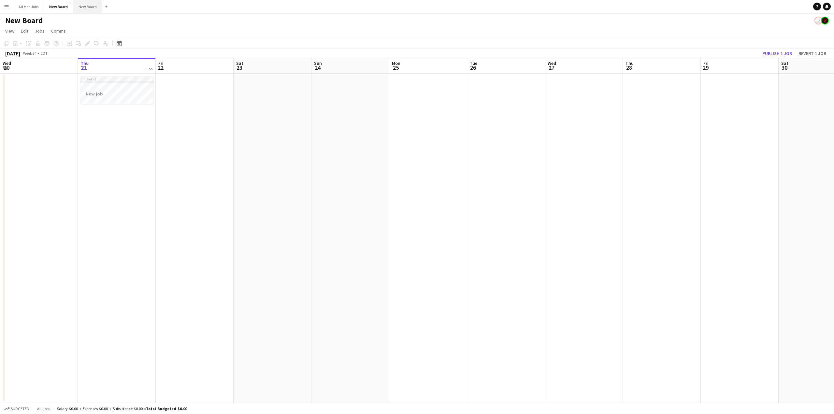
click at [93, 5] on button "New Board Close" at bounding box center [87, 6] width 29 height 13
drag, startPoint x: 93, startPoint y: 5, endPoint x: 86, endPoint y: 6, distance: 6.3
click at [86, 6] on button "New Board Close" at bounding box center [87, 6] width 29 height 13
click at [86, 7] on button "New Board Close" at bounding box center [87, 6] width 29 height 13
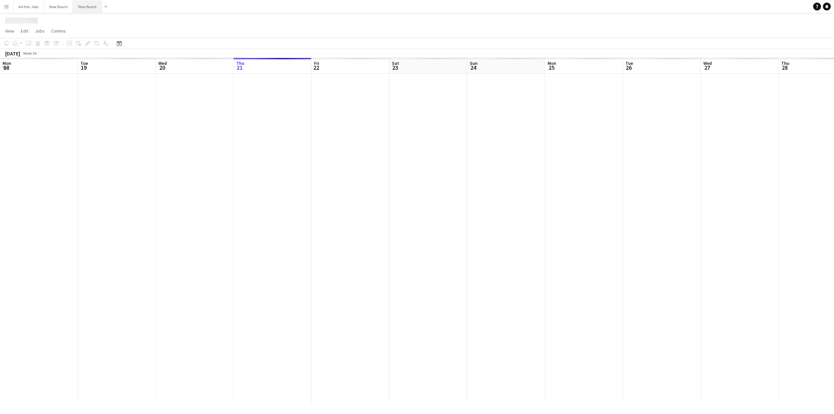
click at [86, 7] on button "New Board Close" at bounding box center [87, 6] width 29 height 13
click at [826, 21] on app-user-avatar at bounding box center [825, 21] width 8 height 8
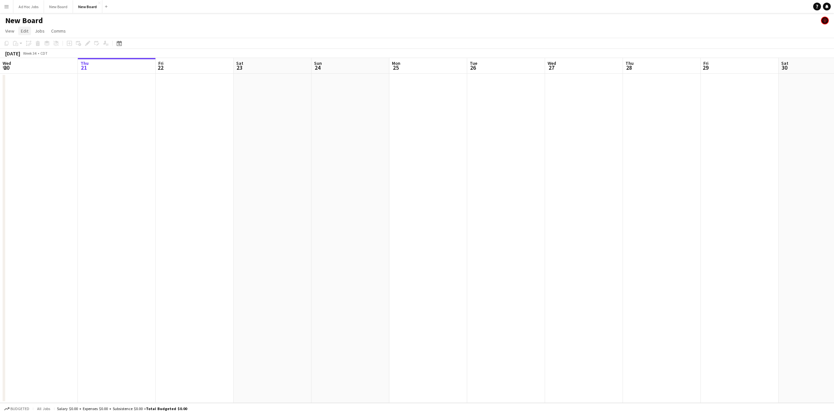
click at [21, 33] on span "Edit" at bounding box center [24, 31] width 7 height 6
click at [11, 31] on span "View" at bounding box center [9, 31] width 9 height 6
drag, startPoint x: 89, startPoint y: 4, endPoint x: 81, endPoint y: 7, distance: 8.4
click at [81, 7] on button "New Board Close" at bounding box center [87, 6] width 29 height 13
drag, startPoint x: 42, startPoint y: 17, endPoint x: 38, endPoint y: 21, distance: 5.3
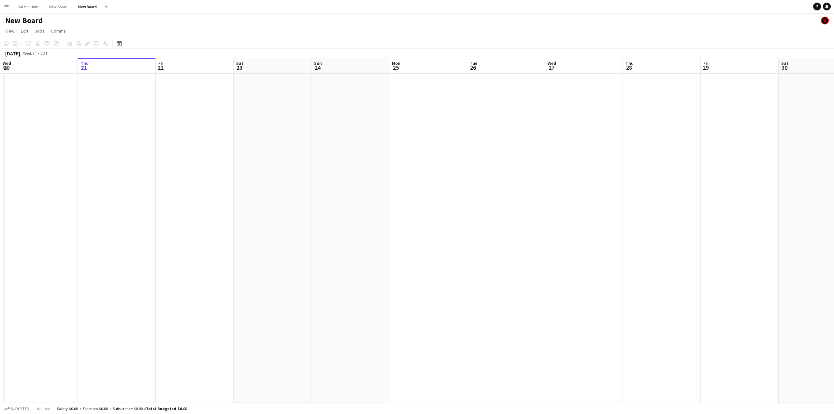
click at [41, 18] on h1 "New Board" at bounding box center [24, 21] width 38 height 10
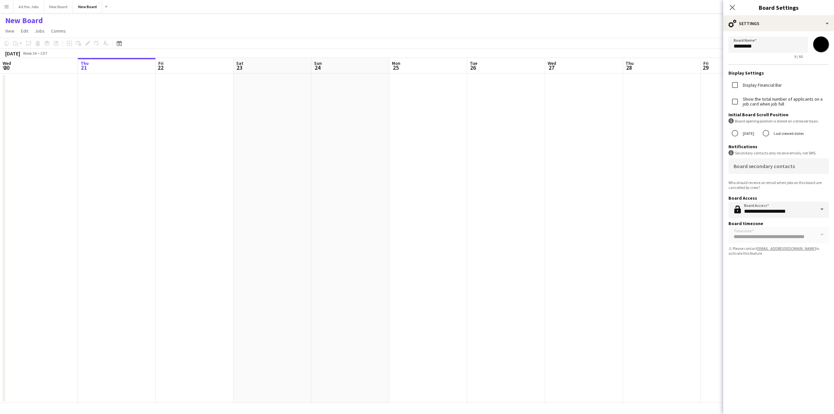
click at [765, 86] on label "Display Financial Bar" at bounding box center [761, 85] width 40 height 5
click at [759, 46] on input "*********" at bounding box center [767, 44] width 79 height 16
drag, startPoint x: 761, startPoint y: 46, endPoint x: 731, endPoint y: 49, distance: 30.5
click at [731, 49] on input "*********" at bounding box center [767, 44] width 79 height 16
type input "**********"
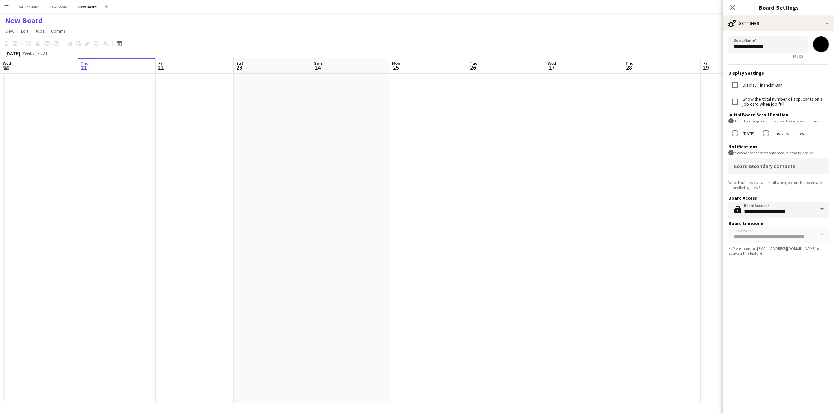
click at [755, 291] on div "**********" at bounding box center [778, 215] width 111 height 398
click at [757, 237] on form "**********" at bounding box center [778, 147] width 111 height 232
click at [788, 316] on div "**********" at bounding box center [778, 215] width 111 height 398
click at [734, 7] on icon "Close pop-in" at bounding box center [732, 7] width 6 height 6
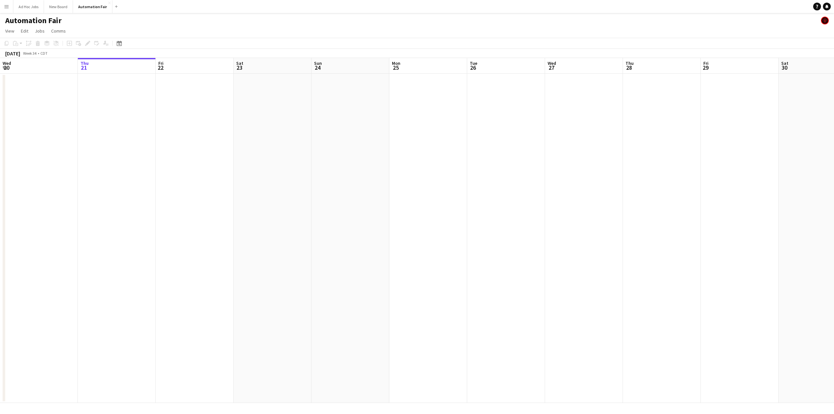
click at [121, 116] on app-date-cell at bounding box center [117, 238] width 78 height 329
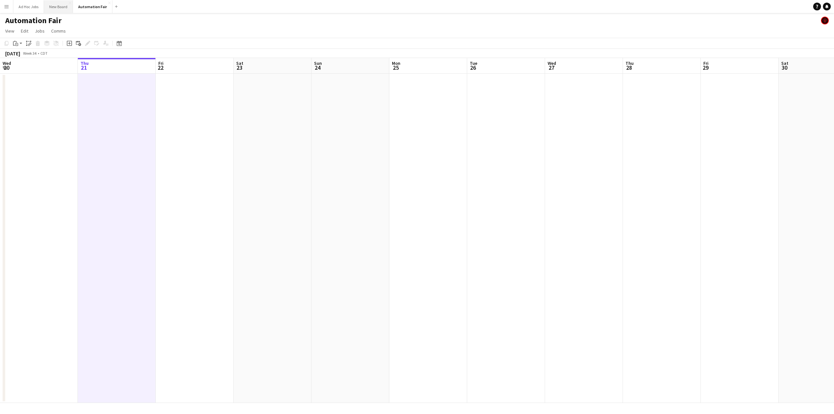
click at [57, 7] on button "New Board Close" at bounding box center [58, 6] width 29 height 13
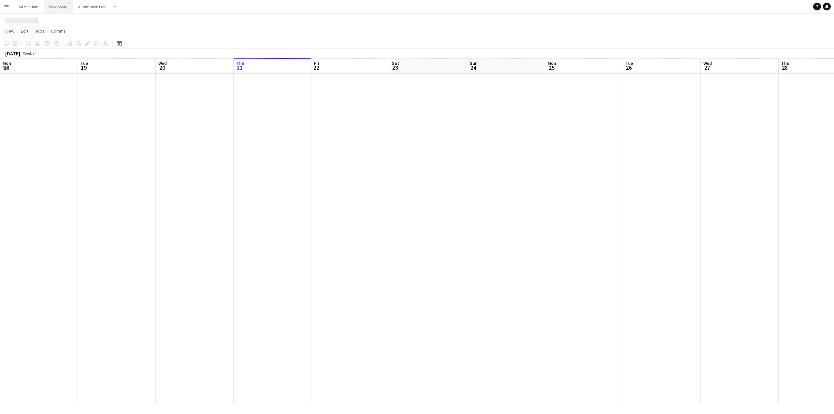
scroll to position [0, 156]
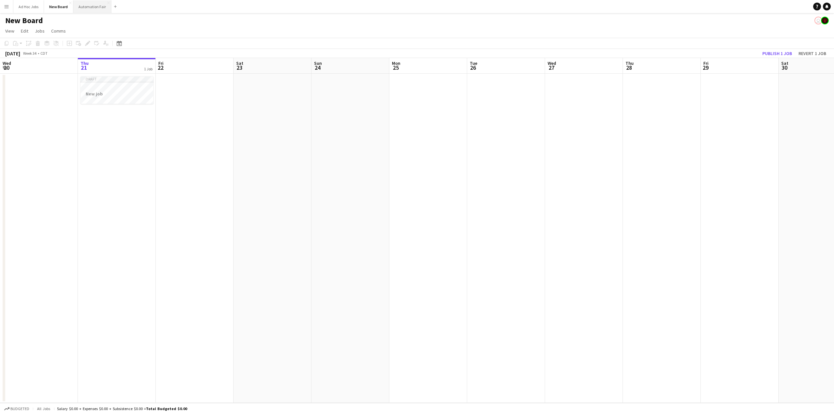
click at [88, 6] on button "Automation Fair Close" at bounding box center [92, 6] width 38 height 13
drag, startPoint x: 94, startPoint y: 6, endPoint x: 44, endPoint y: 7, distance: 49.5
click at [44, 7] on div "Ad Hoc Jobs Close New Board Close Automation Fair Close Add" at bounding box center [66, 6] width 107 height 13
click at [81, 9] on button "Automation Fair Close" at bounding box center [92, 6] width 39 height 13
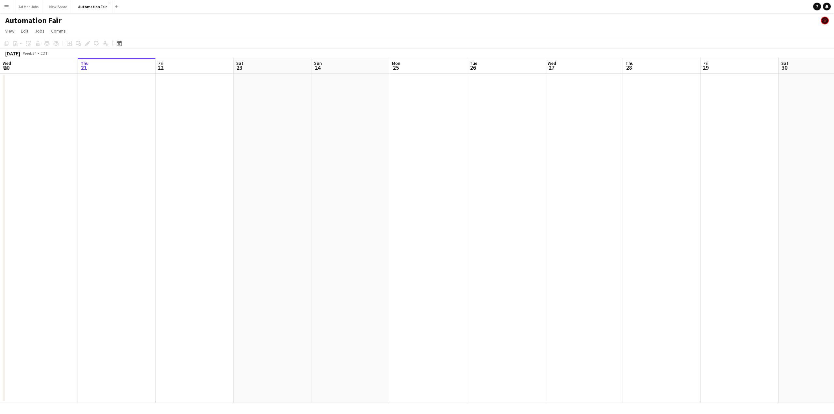
click at [22, 22] on h1 "Automation Fair" at bounding box center [33, 21] width 56 height 10
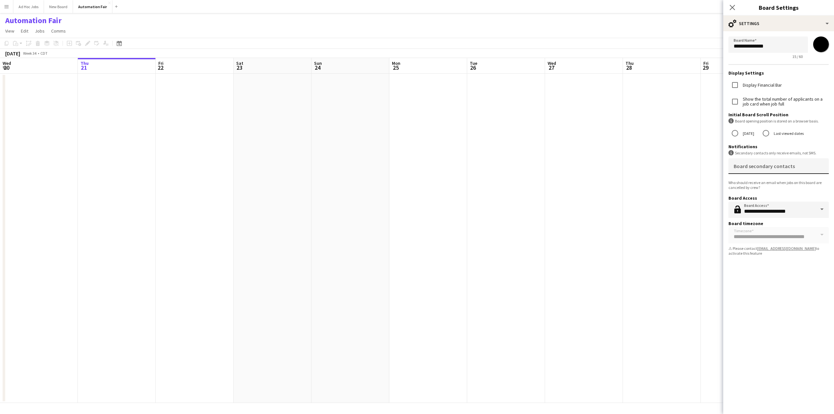
click at [783, 167] on mat-label "Board secondary contacts" at bounding box center [764, 166] width 61 height 7
click at [783, 167] on input "Board secondary contacts" at bounding box center [777, 168] width 87 height 5
click at [812, 148] on h3 "Notifications" at bounding box center [778, 147] width 100 height 6
click at [781, 280] on div "**********" at bounding box center [778, 215] width 111 height 398
click at [824, 209] on span at bounding box center [822, 210] width 14 height 16
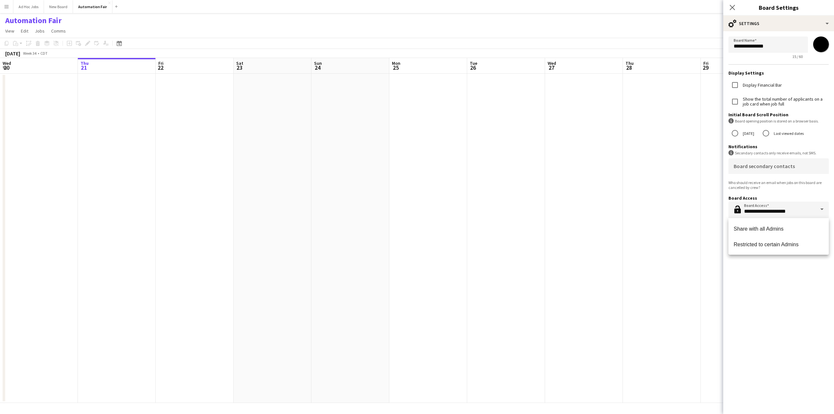
click at [824, 209] on span at bounding box center [822, 210] width 14 height 16
click at [768, 58] on div "15 / 60" at bounding box center [767, 56] width 79 height 5
click at [732, 8] on icon at bounding box center [732, 7] width 6 height 6
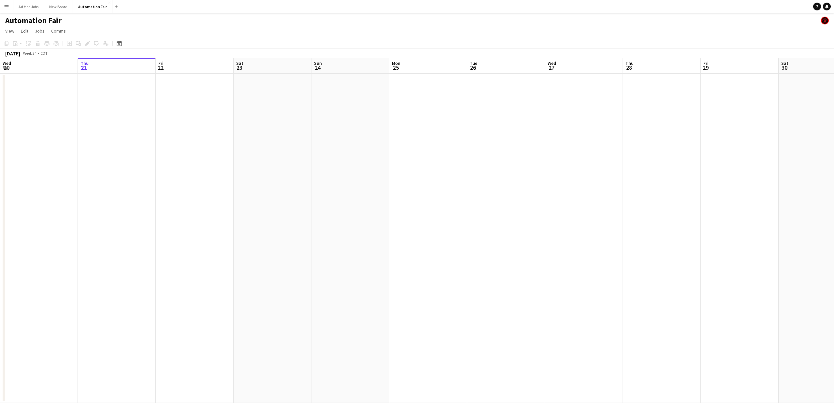
click at [110, 125] on app-date-cell at bounding box center [117, 238] width 78 height 329
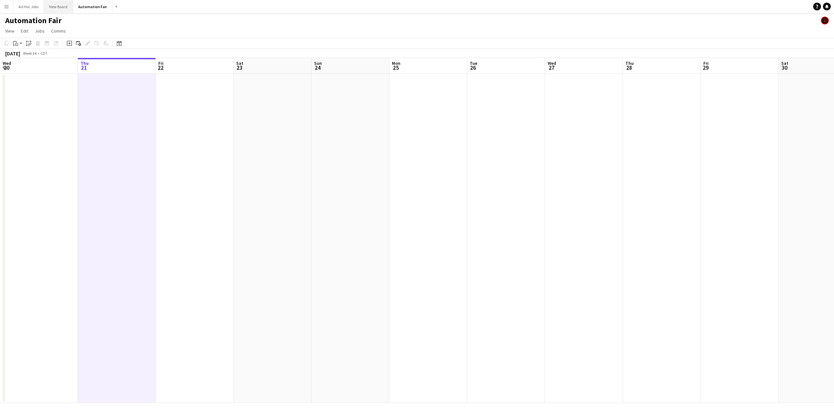
click at [61, 4] on button "New Board Close" at bounding box center [58, 6] width 29 height 13
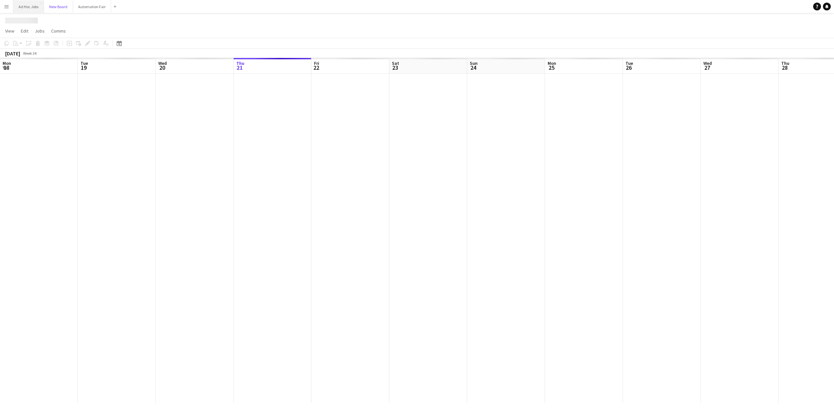
scroll to position [0, 156]
click at [26, 4] on button "Ad Hoc Jobs Close" at bounding box center [28, 6] width 31 height 13
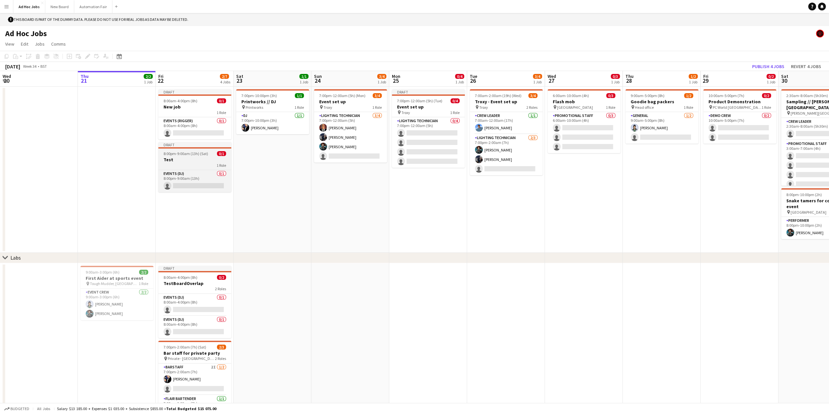
click at [195, 169] on app-job-card "Draft 8:00pm-9:00am (13h) (Sat) 0/1 Test 1 Role Events (DJ) 0/1 8:00pm-9:00am (…" at bounding box center [194, 167] width 73 height 50
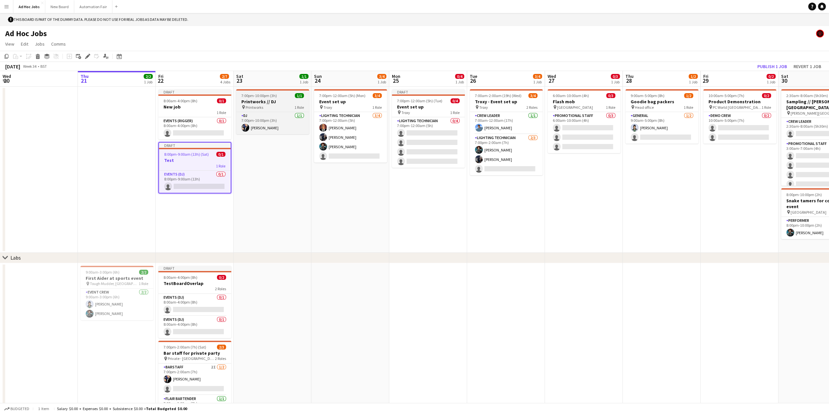
click at [271, 107] on div "pin Printworks 1 Role" at bounding box center [272, 107] width 73 height 5
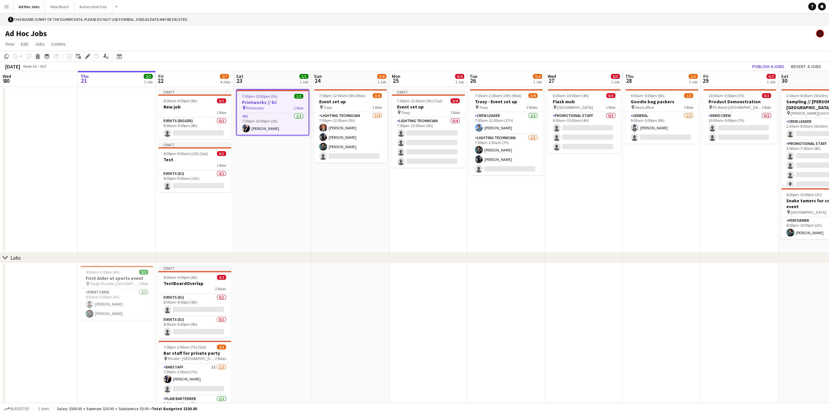
click at [271, 107] on div "pin Printworks 1 Role" at bounding box center [273, 107] width 72 height 5
click at [271, 107] on div "pin Printworks 1 Role" at bounding box center [272, 107] width 73 height 5
click at [120, 129] on app-date-cell at bounding box center [117, 170] width 78 height 166
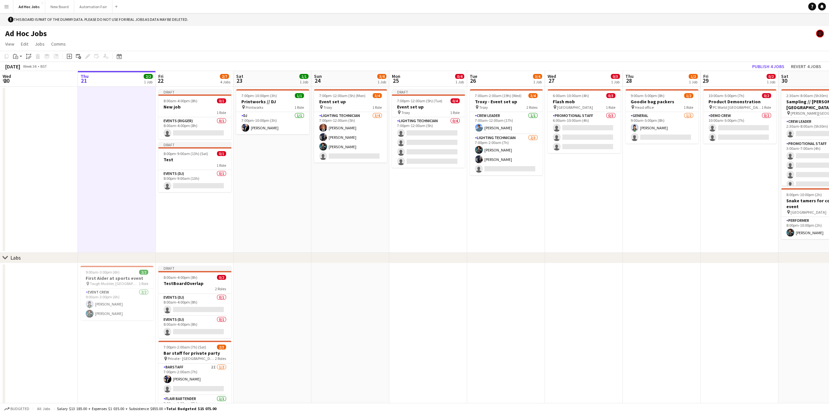
click at [147, 78] on span "2/2" at bounding box center [148, 76] width 9 height 5
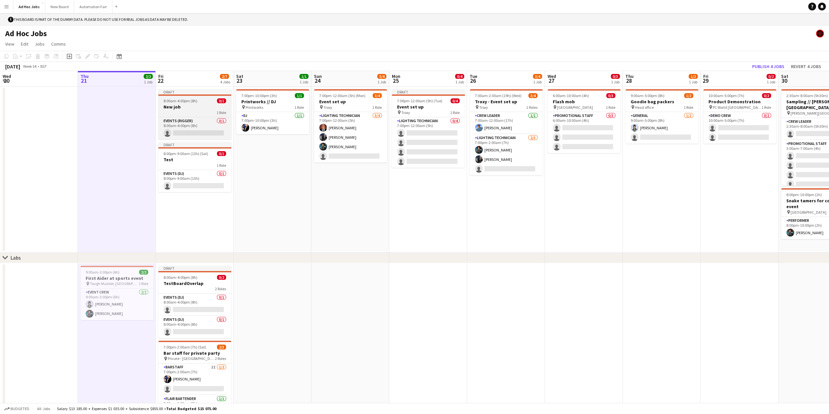
click at [186, 112] on div "1 Role" at bounding box center [194, 112] width 73 height 5
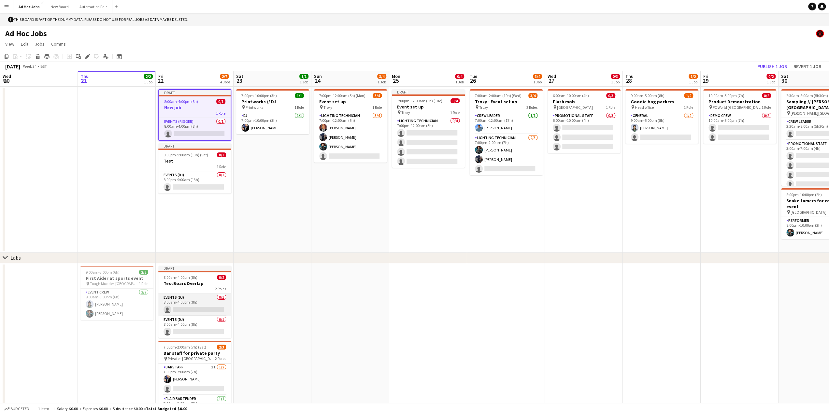
click at [191, 295] on app-card-role "Events (DJ) 0/1 8:00am-4:00pm (8h) single-neutral-actions" at bounding box center [194, 305] width 73 height 22
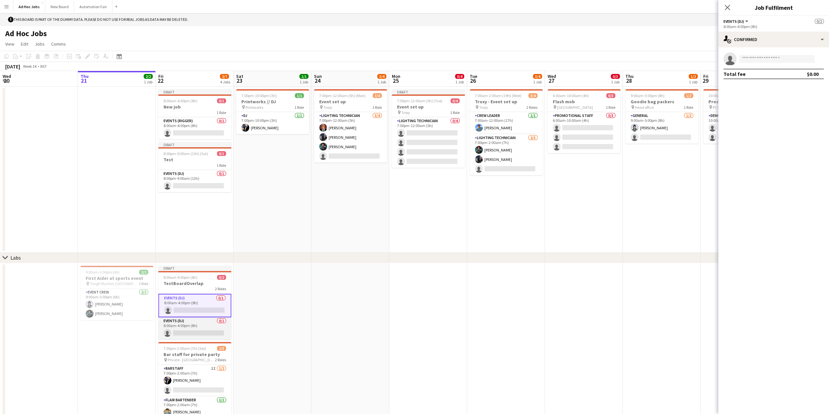
click at [191, 327] on app-card-role "Events (DJ) 0/1 8:00am-4:00pm (8h) single-neutral-actions" at bounding box center [194, 328] width 73 height 22
click at [192, 379] on app-card-role "Barstaff 2I [DATE] 7:00pm-2:00am (7h) [PERSON_NAME] single-neutral-actions" at bounding box center [194, 381] width 73 height 32
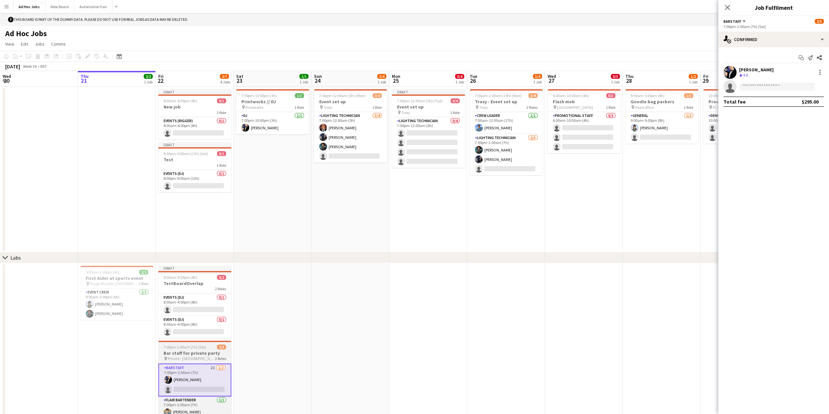
click at [192, 353] on h3 "Bar staff for private party" at bounding box center [194, 353] width 73 height 6
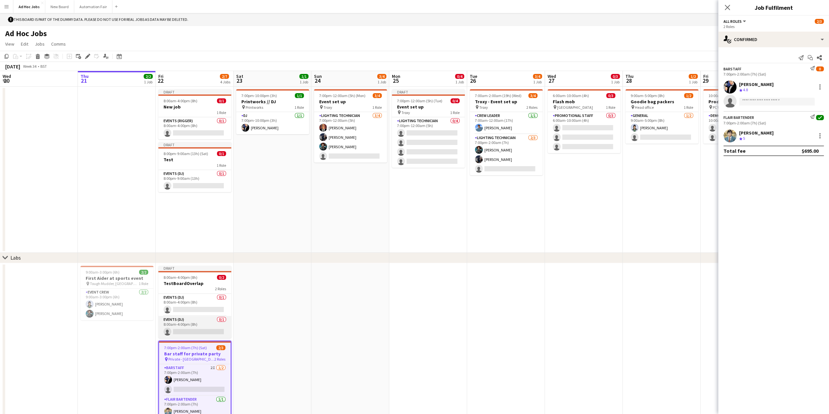
click at [185, 327] on app-card-role "Events (DJ) 0/1 8:00am-4:00pm (8h) single-neutral-actions" at bounding box center [194, 327] width 73 height 22
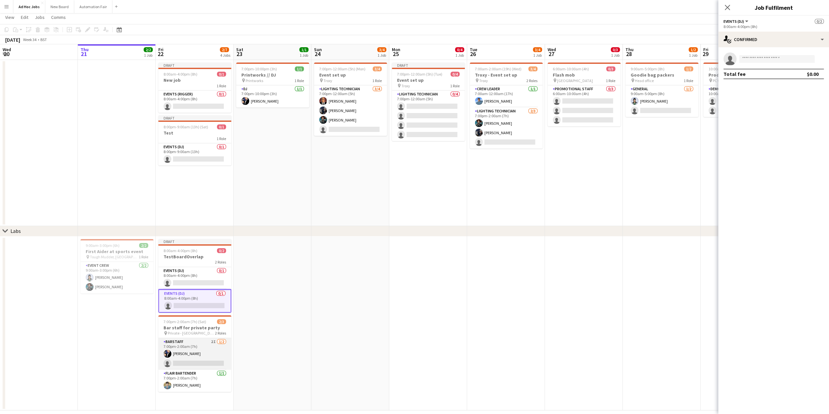
scroll to position [22, 0]
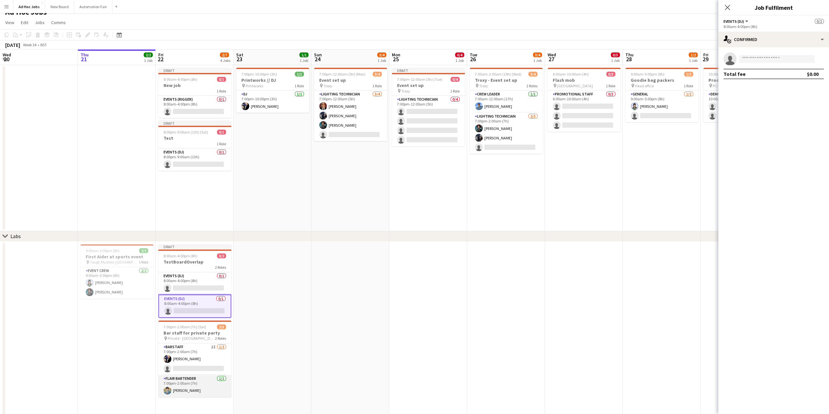
click at [182, 381] on app-card-role "Flair Bartender [DATE] 7:00pm-2:00am (7h) [PERSON_NAME]" at bounding box center [194, 386] width 73 height 22
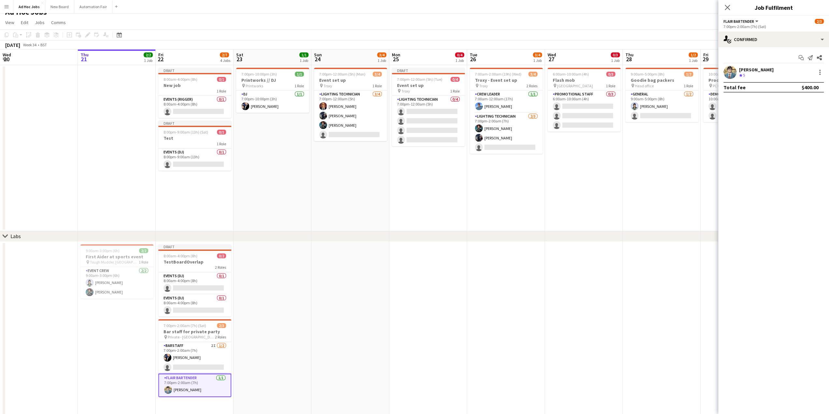
click at [756, 21] on button "Flair Bartender" at bounding box center [742, 21] width 36 height 5
click at [141, 204] on app-date-cell at bounding box center [117, 148] width 78 height 166
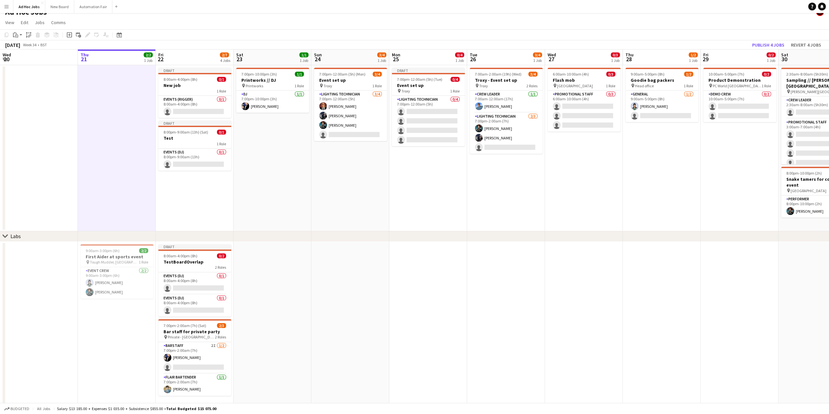
click at [6, 5] on app-icon "Menu" at bounding box center [6, 6] width 5 height 5
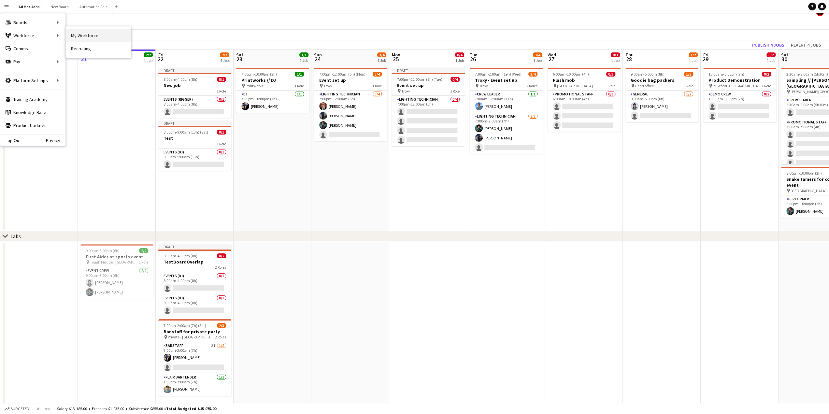
click at [86, 32] on link "My Workforce" at bounding box center [98, 35] width 65 height 13
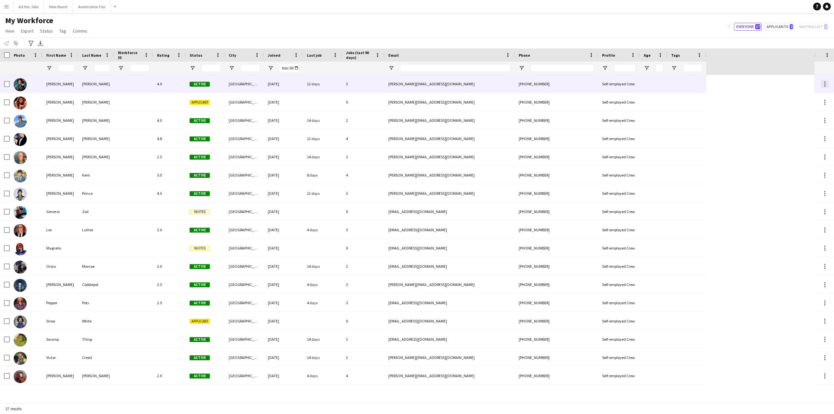
click at [824, 85] on div at bounding box center [825, 84] width 8 height 8
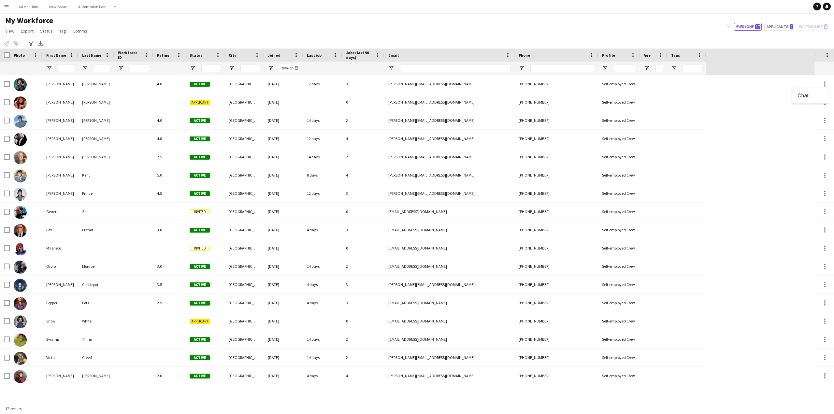
drag, startPoint x: 831, startPoint y: 138, endPoint x: 826, endPoint y: 139, distance: 5.4
click at [829, 138] on div at bounding box center [417, 207] width 834 height 414
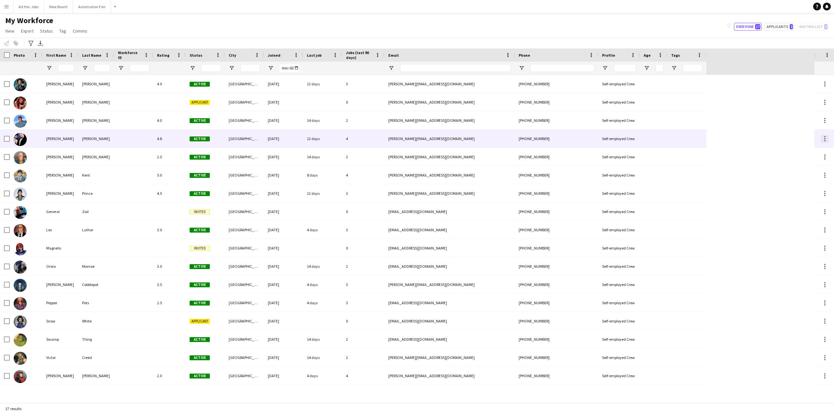
click at [824, 139] on div at bounding box center [824, 138] width 1 height 1
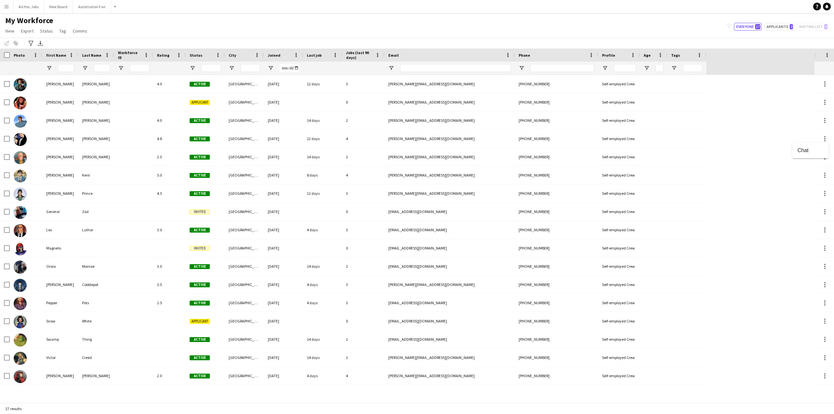
click at [5, 85] on div at bounding box center [417, 207] width 834 height 414
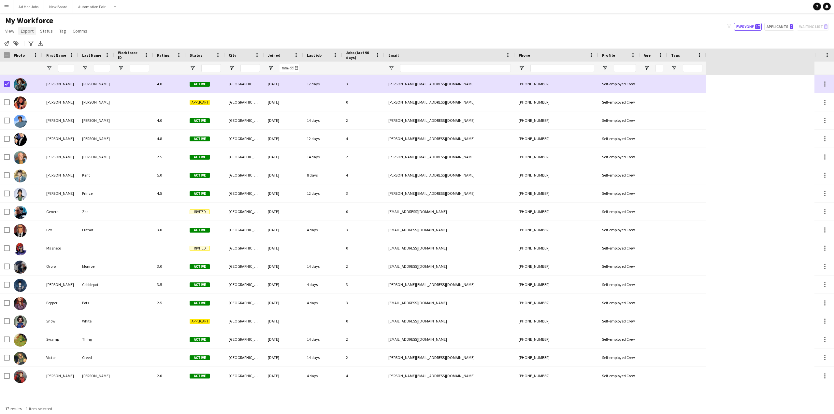
click at [20, 33] on link "Export" at bounding box center [27, 31] width 18 height 8
click at [10, 31] on span "View" at bounding box center [9, 31] width 9 height 6
click at [43, 31] on span "Status" at bounding box center [46, 31] width 13 height 6
click at [61, 30] on span "Tag" at bounding box center [62, 31] width 7 height 6
click at [46, 30] on span "Status" at bounding box center [46, 31] width 13 height 6
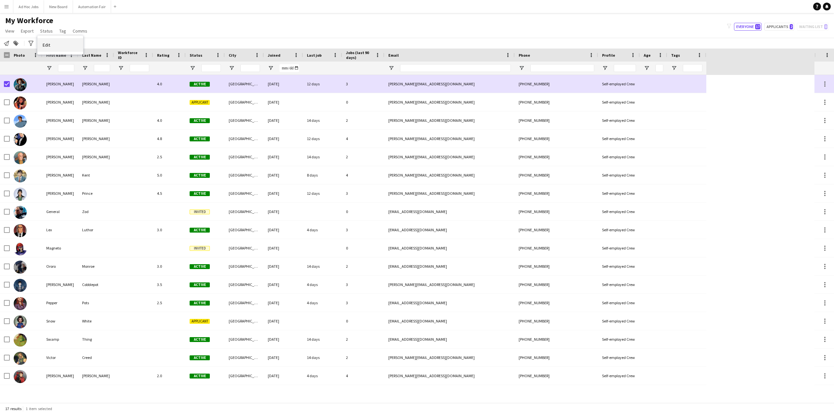
click at [46, 45] on span "Edit" at bounding box center [46, 45] width 7 height 6
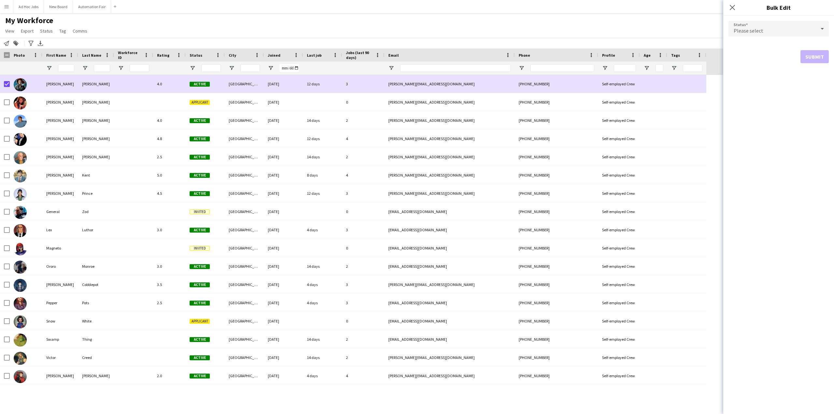
click at [812, 28] on div "Please select" at bounding box center [771, 29] width 87 height 16
click at [783, 184] on div at bounding box center [417, 207] width 834 height 414
click at [70, 29] on link "Comms" at bounding box center [80, 31] width 20 height 8
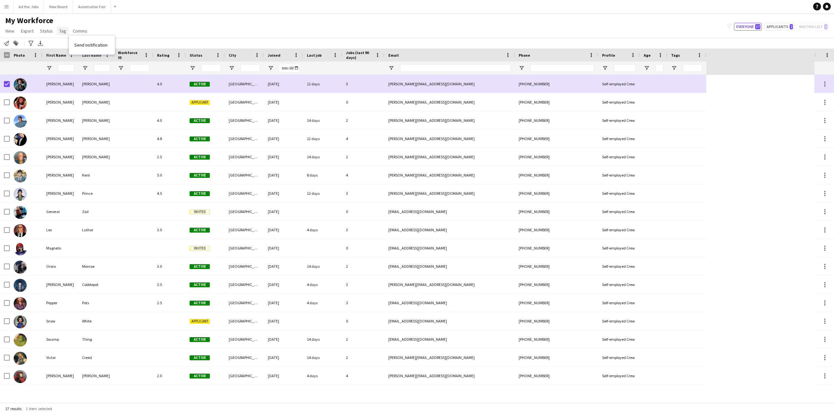
click at [62, 31] on span "Tag" at bounding box center [62, 31] width 7 height 6
click at [175, 32] on div "My Workforce View Views Default view New view Update view Delete view Edit name…" at bounding box center [417, 27] width 834 height 22
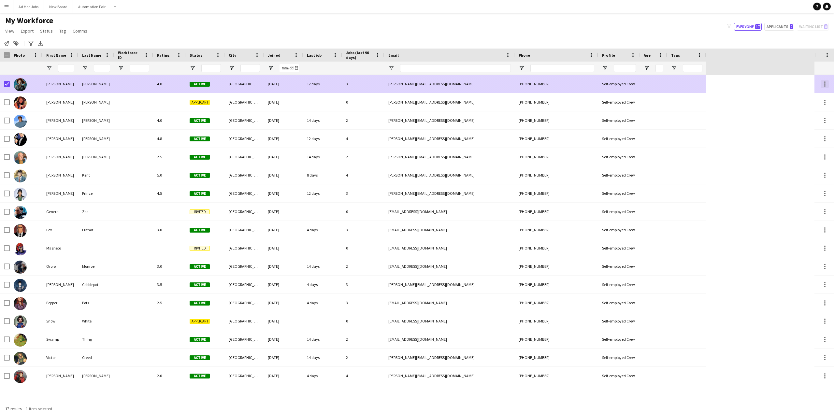
click at [825, 85] on div at bounding box center [825, 84] width 8 height 8
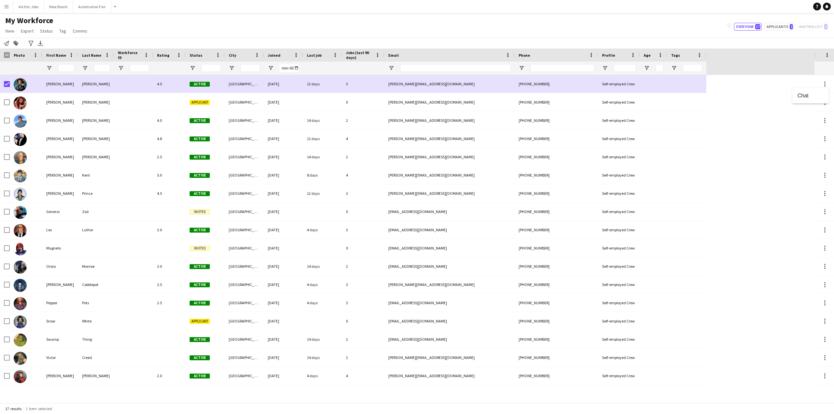
click at [581, 30] on div at bounding box center [417, 207] width 834 height 414
click at [83, 31] on span "Comms" at bounding box center [80, 31] width 15 height 6
click at [57, 31] on link "Tag" at bounding box center [63, 31] width 12 height 8
click at [29, 8] on button "Ad Hoc Jobs Close" at bounding box center [28, 6] width 31 height 13
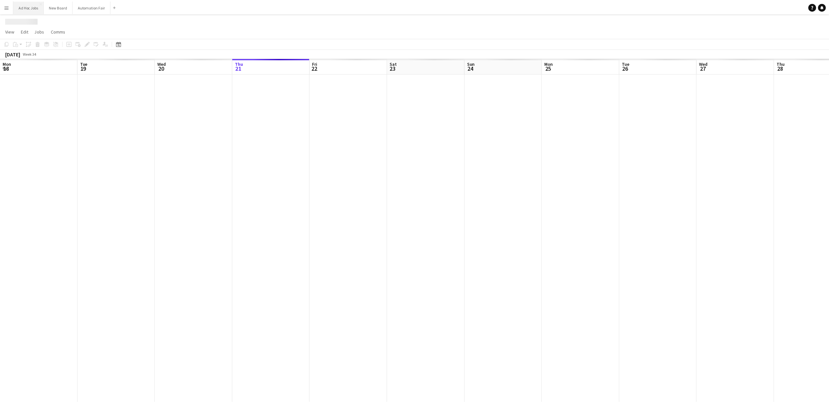
scroll to position [0, 156]
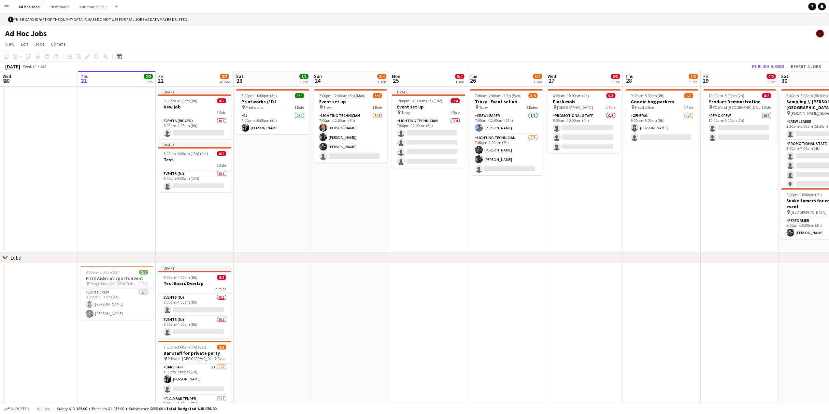
click at [6, 5] on app-icon "Menu" at bounding box center [6, 6] width 5 height 5
click at [345, 219] on app-date-cell "7:00pm-12:00am (5h) (Mon) 3/4 Event set up pin Troxy 1 Role Lighting technician…" at bounding box center [350, 170] width 78 height 166
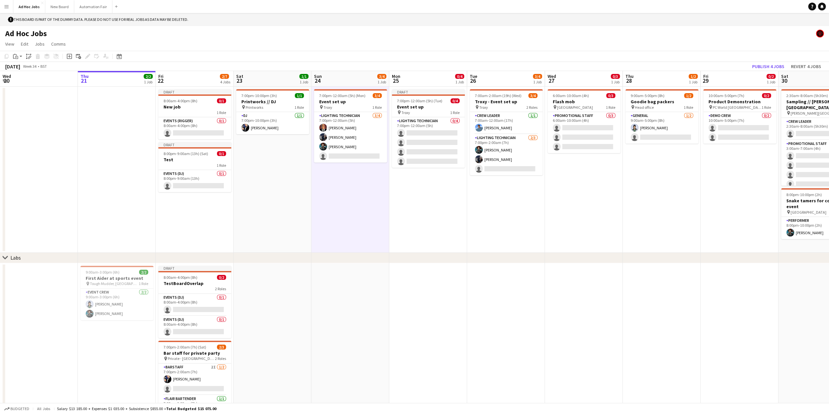
click at [556, 196] on app-date-cell "6:00am-10:00am (4h) 0/3 Flash mob pin Waterloo train station 1 Role Promotional…" at bounding box center [584, 170] width 78 height 166
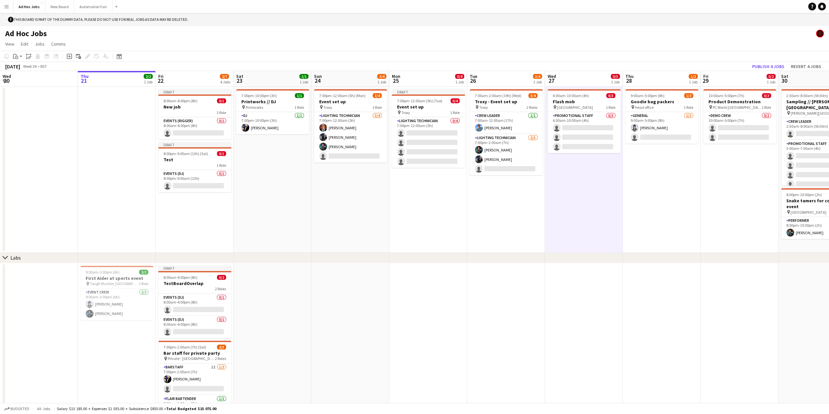
click at [579, 194] on app-date-cell "6:00am-10:00am (4h) 0/3 Flash mob pin Waterloo train station 1 Role Promotional…" at bounding box center [584, 170] width 78 height 166
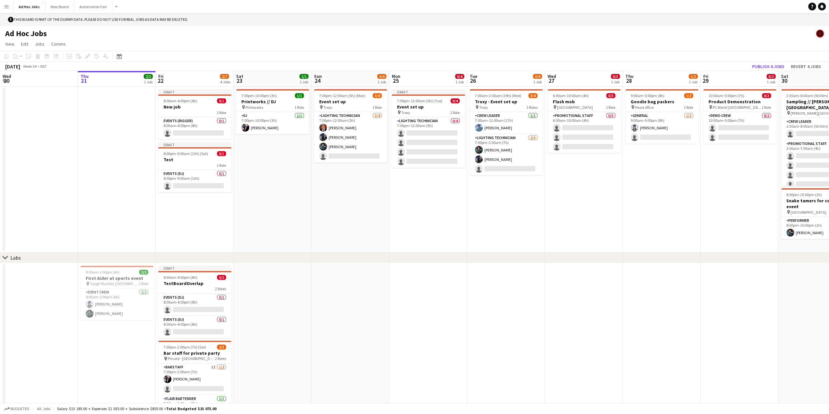
click at [579, 194] on app-date-cell "6:00am-10:00am (4h) 0/3 Flash mob pin Waterloo train station 1 Role Promotional…" at bounding box center [584, 170] width 78 height 166
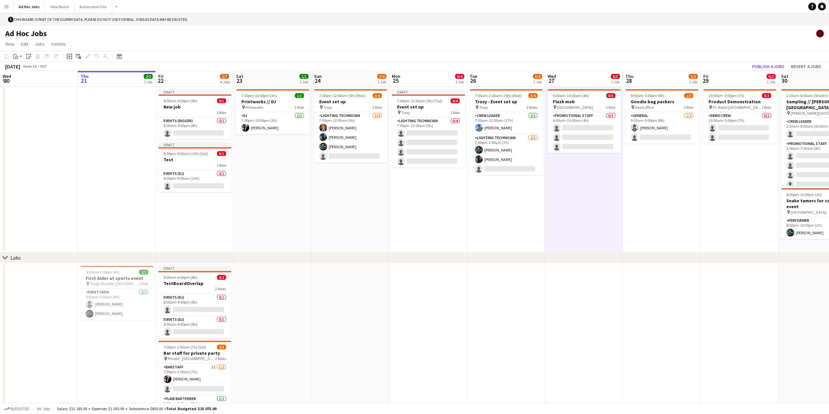
click at [70, 60] on div "Add job" at bounding box center [69, 56] width 8 height 8
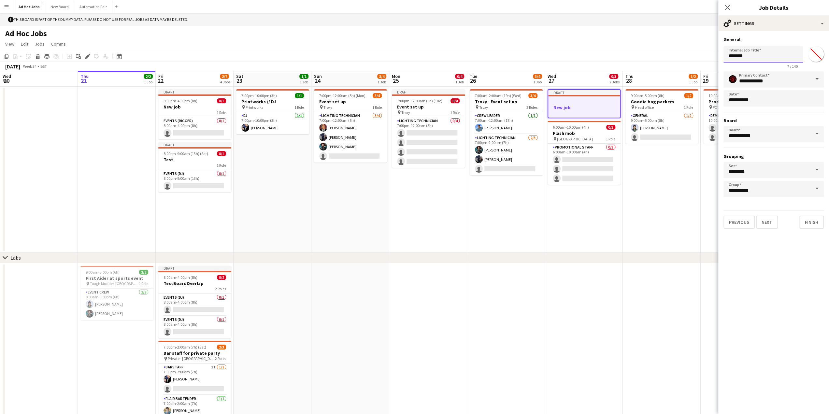
click at [778, 56] on input "*******" at bounding box center [763, 54] width 79 height 16
click at [816, 54] on input "*******" at bounding box center [815, 53] width 23 height 23
click at [813, 40] on h3 "General" at bounding box center [774, 39] width 100 height 6
click at [777, 137] on input "**********" at bounding box center [774, 134] width 100 height 16
click at [817, 133] on span at bounding box center [817, 134] width 14 height 16
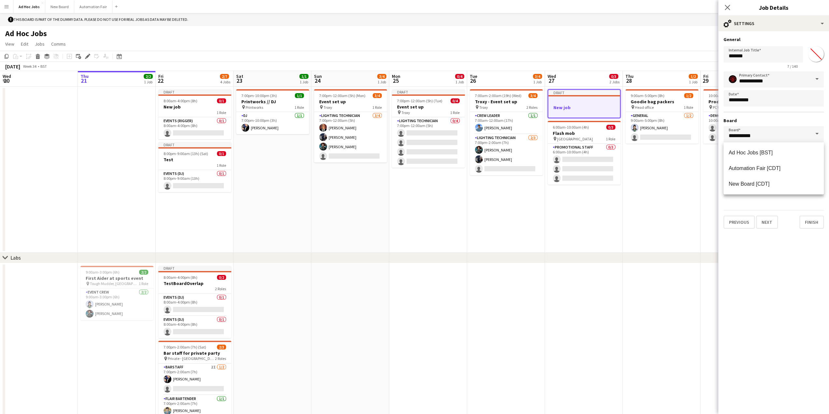
click at [797, 112] on hr at bounding box center [774, 112] width 100 height 1
click at [746, 56] on input "*******" at bounding box center [763, 54] width 79 height 16
drag, startPoint x: 750, startPoint y: 55, endPoint x: 633, endPoint y: 52, distance: 117.3
click at [633, 52] on body "Menu Boards Boards Boards All jobs Status Workforce Workforce My Workforce Recr…" at bounding box center [414, 224] width 829 height 448
type input "****"
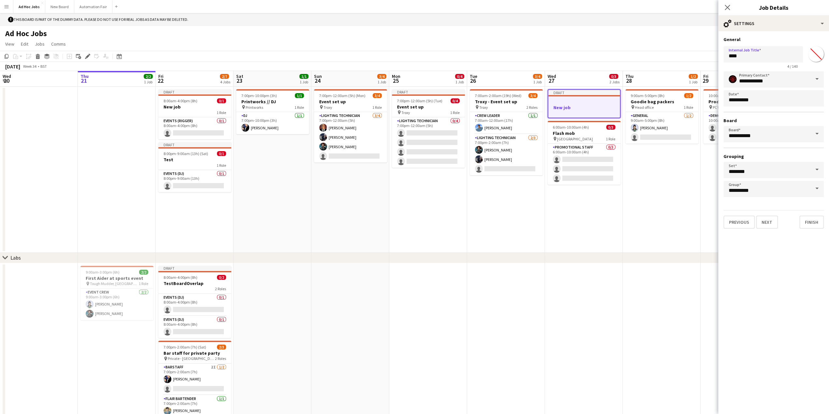
click at [769, 111] on div "**********" at bounding box center [774, 134] width 100 height 126
click at [769, 224] on button "Next" at bounding box center [767, 222] width 22 height 13
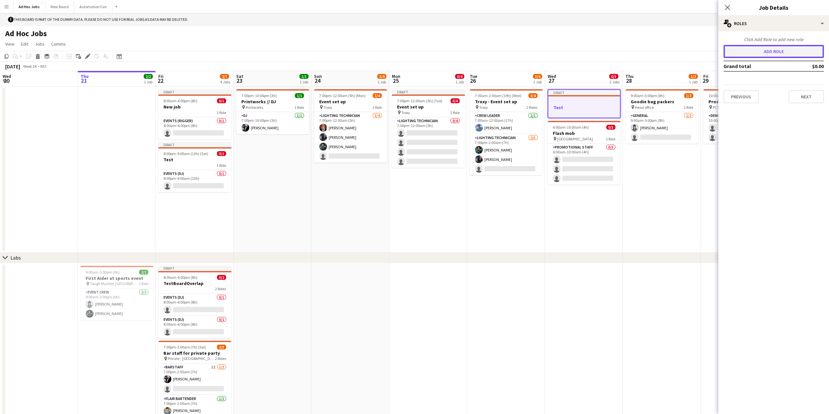
click at [772, 53] on button "Add role" at bounding box center [774, 51] width 100 height 13
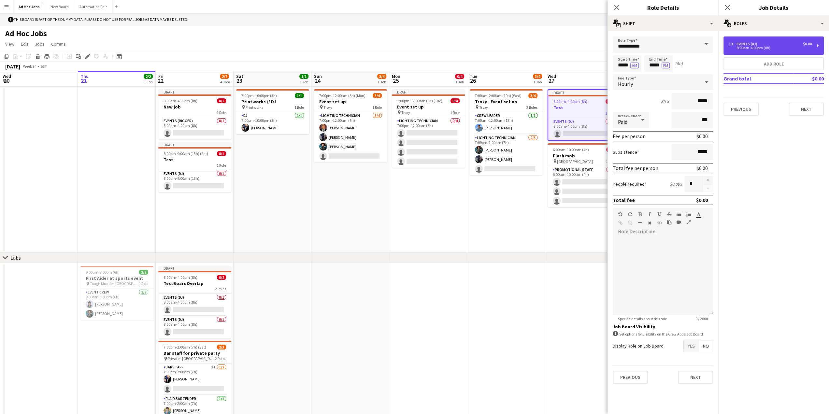
click at [767, 43] on div "1 x Events (DJ) $0.00" at bounding box center [770, 44] width 83 height 5
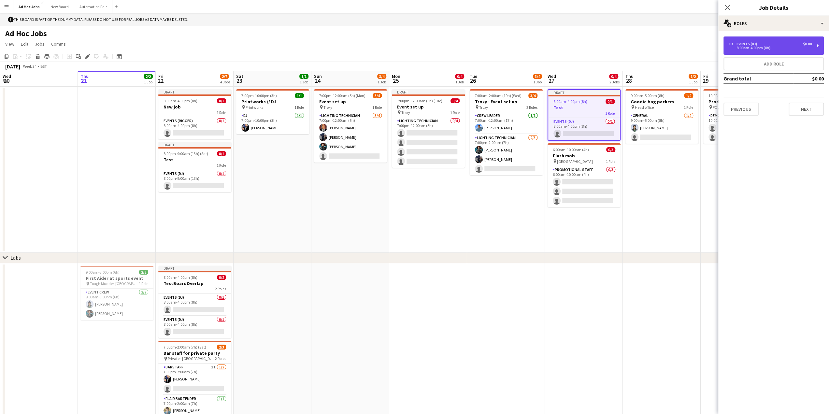
click at [767, 43] on div "1 x Events (DJ) $0.00" at bounding box center [770, 44] width 83 height 5
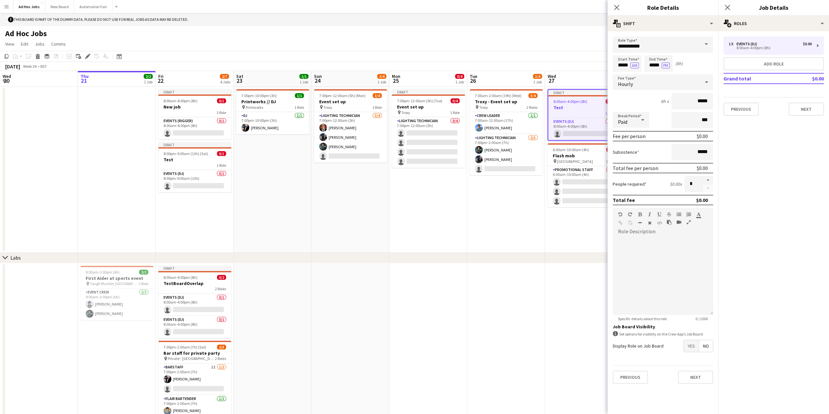
click at [708, 43] on span at bounding box center [706, 44] width 14 height 16
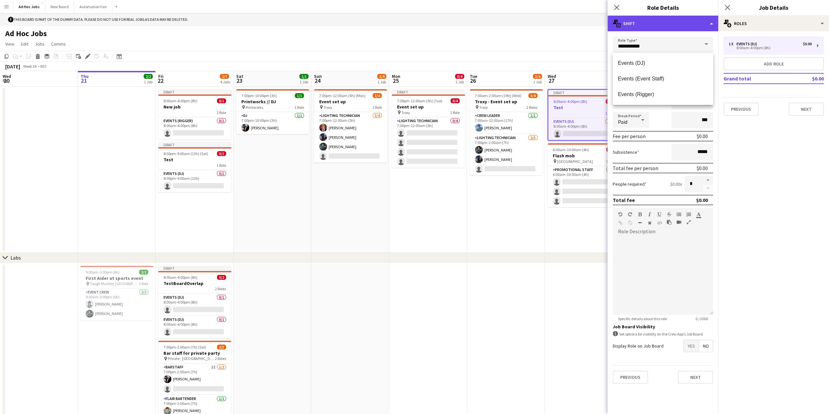
click at [645, 21] on div "multiple-actions-text Shift" at bounding box center [663, 24] width 111 height 16
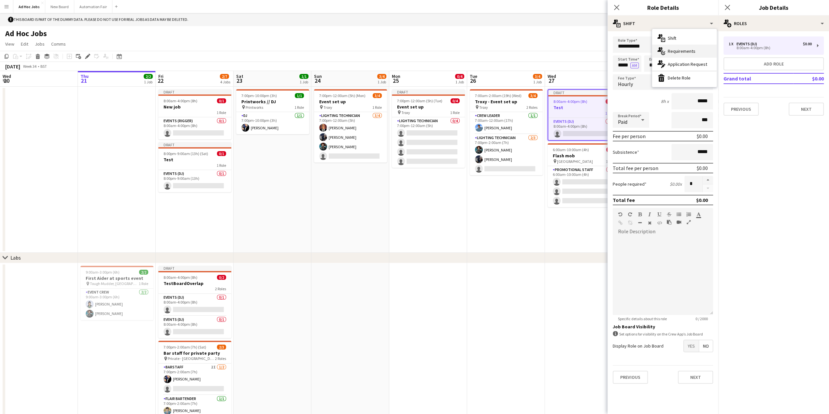
click at [670, 54] on div "multiple-actions-check-2 Requirements" at bounding box center [684, 51] width 65 height 13
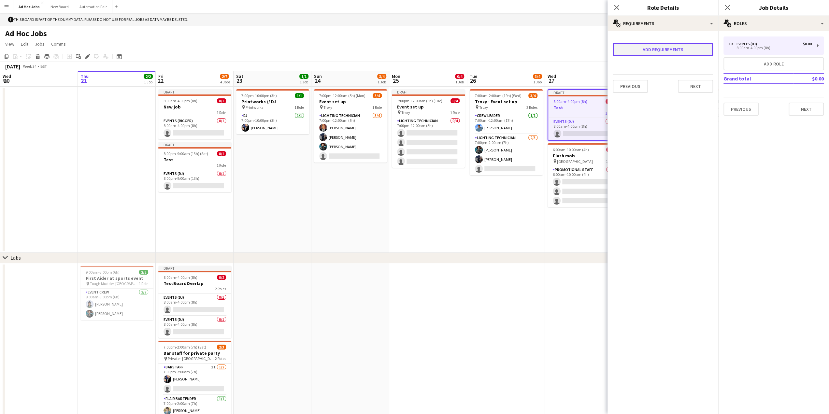
click at [663, 47] on button "Add requirements" at bounding box center [663, 49] width 100 height 13
click at [657, 55] on div "Please select" at bounding box center [656, 56] width 79 height 16
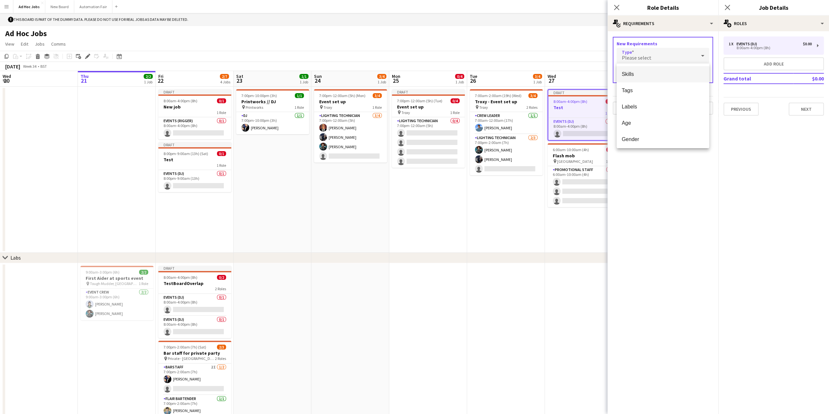
click at [640, 76] on span "Skills" at bounding box center [663, 74] width 82 height 6
click at [647, 76] on input "text" at bounding box center [663, 75] width 93 height 16
click at [647, 56] on div "Skills" at bounding box center [656, 56] width 79 height 16
click at [643, 87] on span "Tags" at bounding box center [663, 90] width 82 height 6
click at [644, 73] on input "text" at bounding box center [663, 75] width 93 height 16
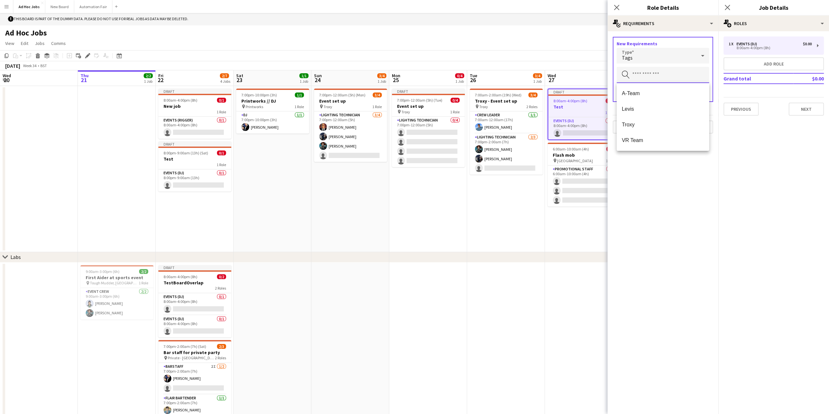
scroll to position [0, 0]
click at [640, 60] on div "Tags" at bounding box center [656, 56] width 79 height 16
click at [643, 103] on mat-option "Labels" at bounding box center [663, 107] width 93 height 16
click at [642, 74] on input "text" at bounding box center [663, 75] width 93 height 16
click at [639, 54] on div "Labels" at bounding box center [656, 56] width 79 height 16
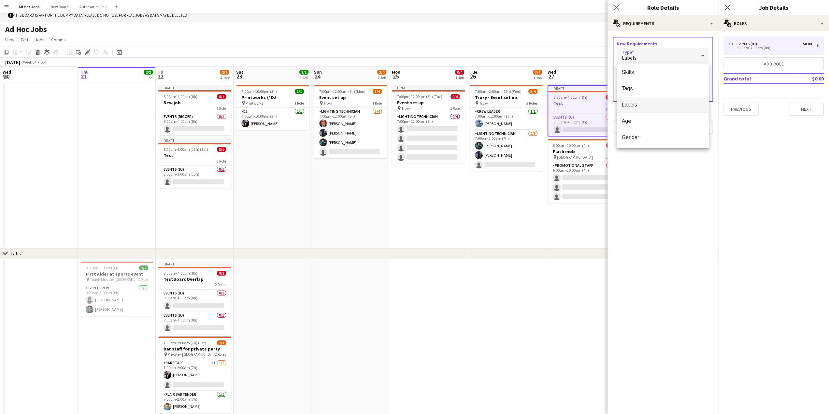
scroll to position [8, 0]
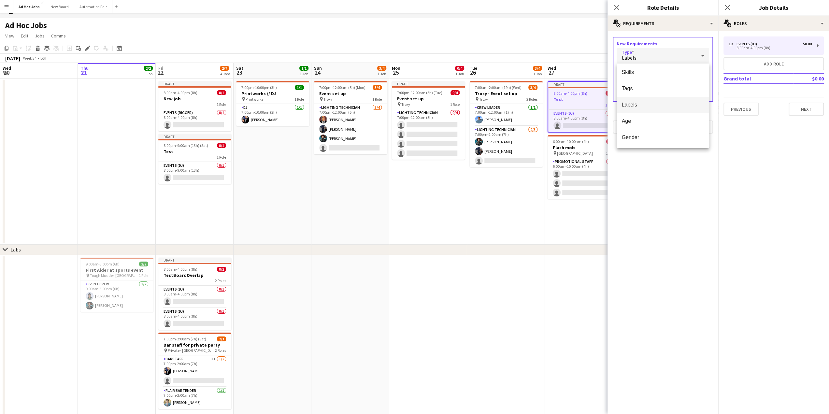
click at [640, 45] on div at bounding box center [414, 207] width 829 height 414
click at [695, 128] on button "Next" at bounding box center [695, 127] width 35 height 13
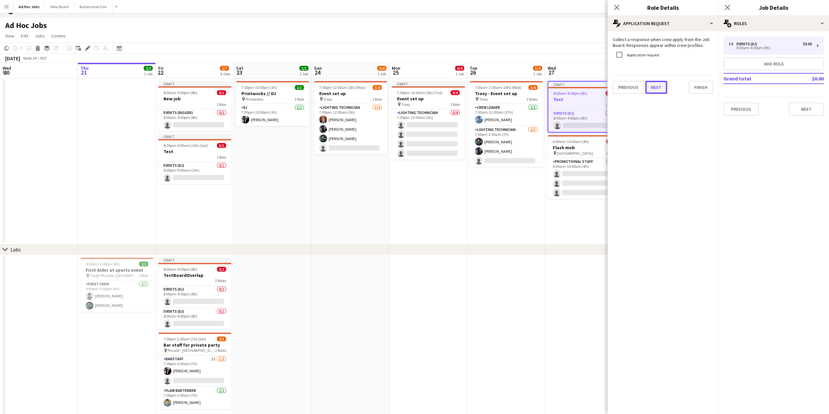
click at [660, 88] on button "Next" at bounding box center [656, 87] width 22 height 13
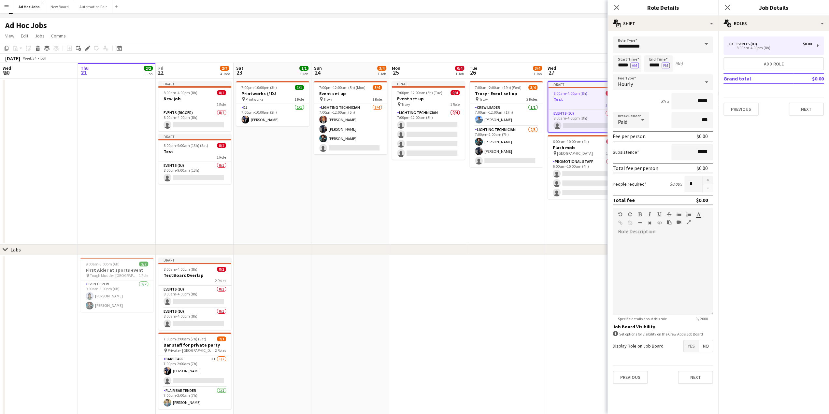
click at [785, 174] on mat-expansion-panel "pencil3 General details 1 x Events (DJ) $0.00 8:00am-4:00pm (8h) Add role Grand…" at bounding box center [773, 222] width 111 height 383
click at [726, 9] on icon "Close pop-in" at bounding box center [727, 7] width 6 height 6
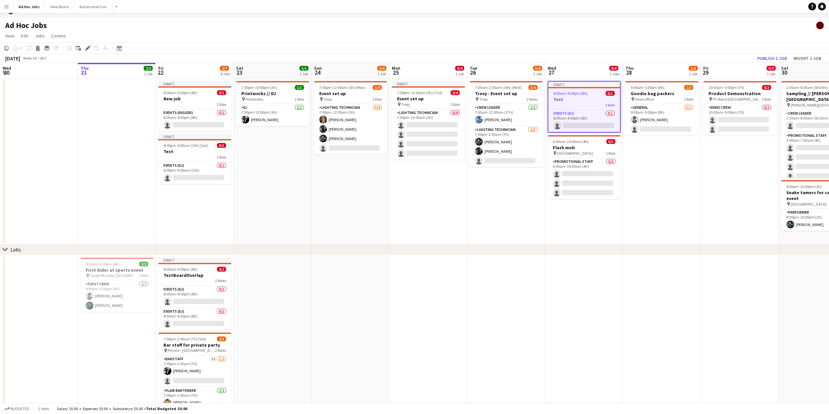
click at [571, 100] on h3 "Test" at bounding box center [584, 99] width 72 height 6
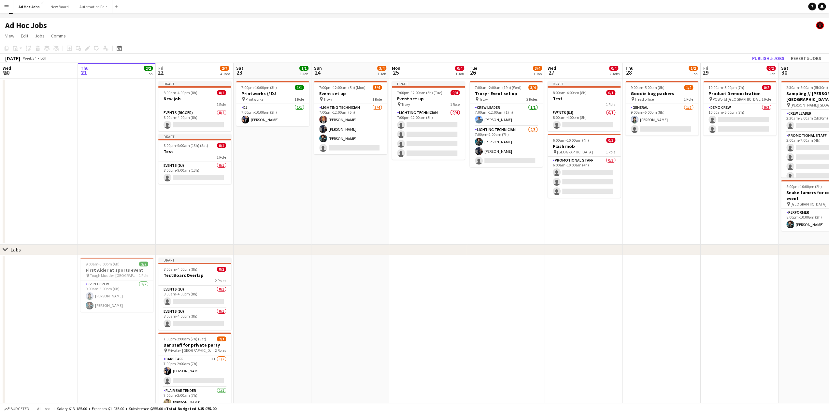
click at [579, 95] on span "8:00am-4:00pm (8h)" at bounding box center [570, 92] width 34 height 5
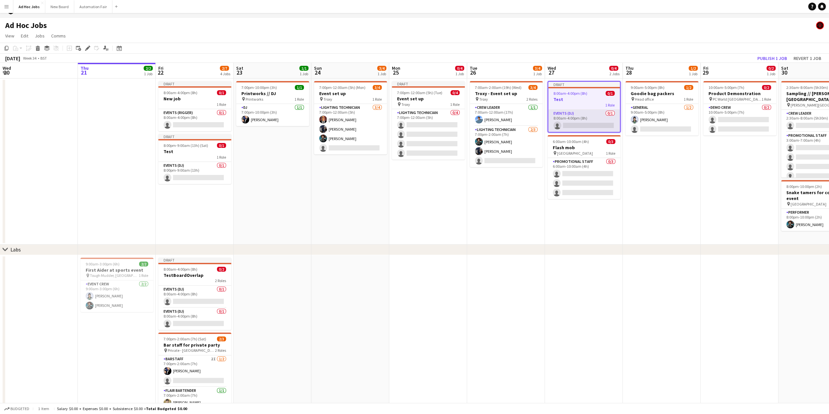
click at [577, 121] on app-card-role "Events (DJ) 0/1 8:00am-4:00pm (8h) single-neutral-actions" at bounding box center [584, 121] width 72 height 22
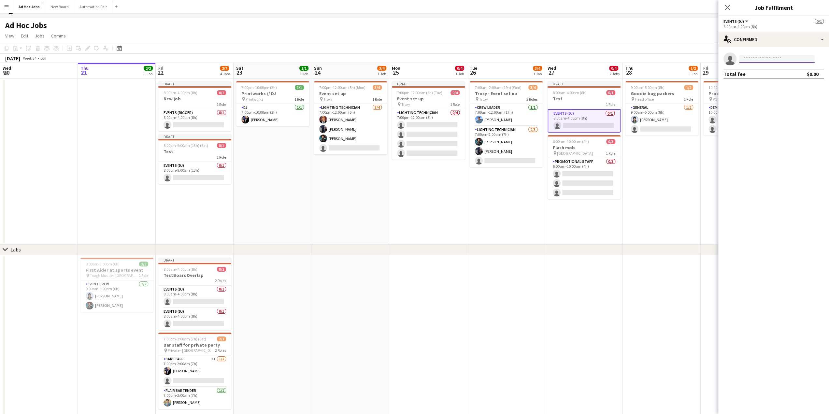
click at [757, 60] on input at bounding box center [777, 59] width 76 height 8
click at [752, 40] on div "single-neutral-actions-check-2 Confirmed" at bounding box center [773, 40] width 111 height 16
click at [783, 93] on div "single-neutral-actions-upload Available" at bounding box center [795, 93] width 65 height 13
click at [741, 22] on span "Events (DJ)" at bounding box center [734, 21] width 21 height 5
click at [569, 115] on app-card-role "Events (DJ) 0/1 8:00am-4:00pm (8h) single-neutral-actions" at bounding box center [584, 120] width 73 height 23
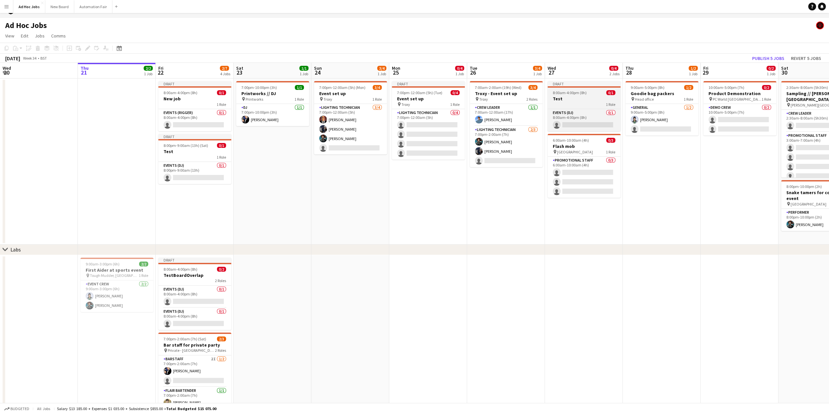
click at [566, 103] on div "1 Role" at bounding box center [584, 104] width 73 height 5
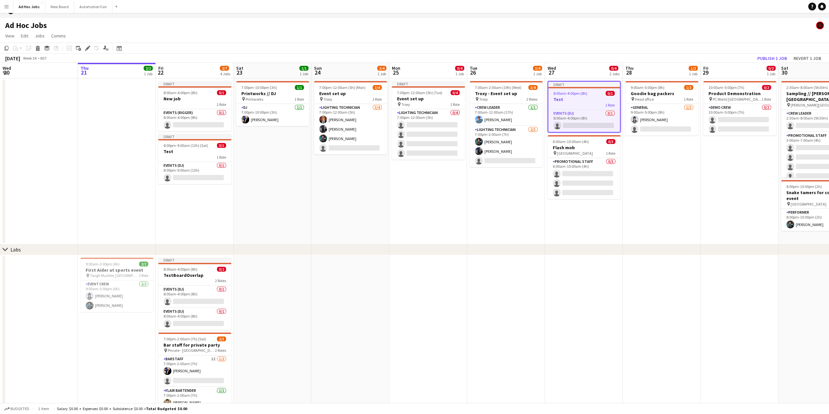
click at [566, 103] on div "1 Role" at bounding box center [584, 104] width 72 height 5
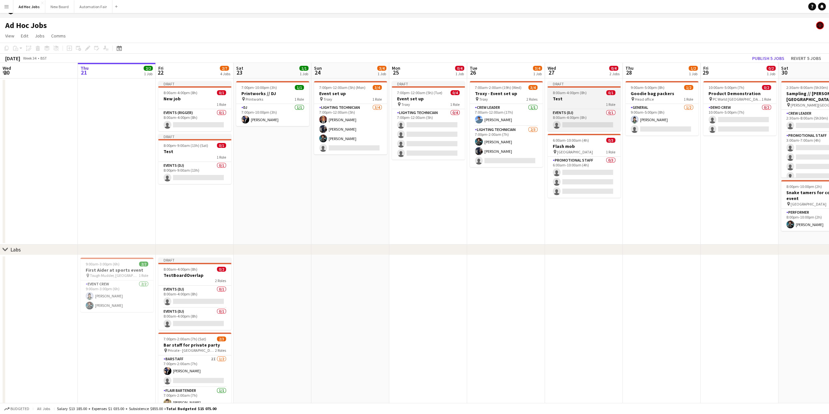
click at [566, 103] on div "1 Role" at bounding box center [584, 104] width 73 height 5
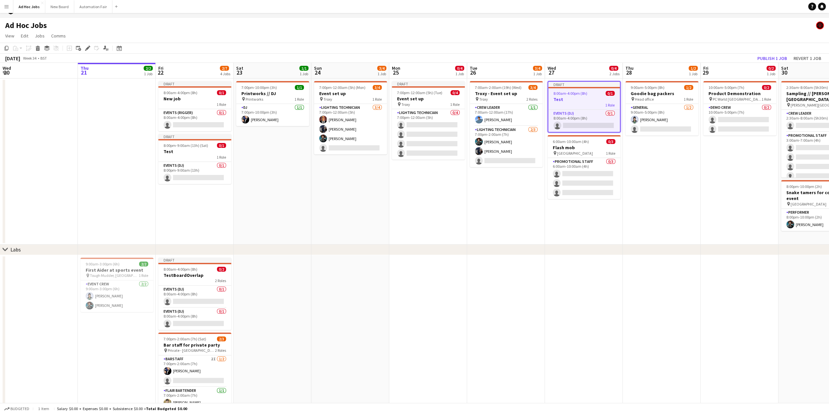
click at [566, 94] on span "8:00am-4:00pm (8h)" at bounding box center [570, 93] width 34 height 5
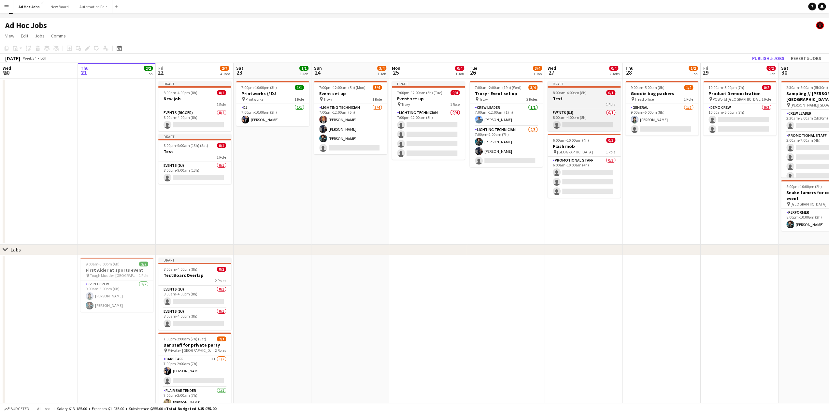
click at [566, 94] on span "8:00am-4:00pm (8h)" at bounding box center [570, 92] width 34 height 5
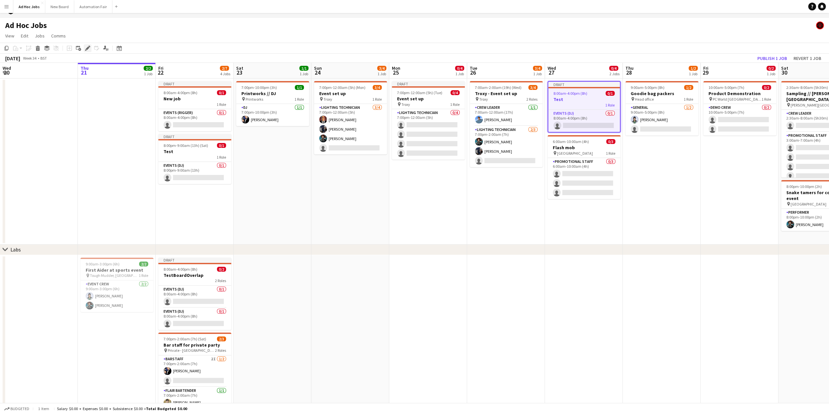
click at [87, 48] on icon at bounding box center [88, 49] width 4 height 4
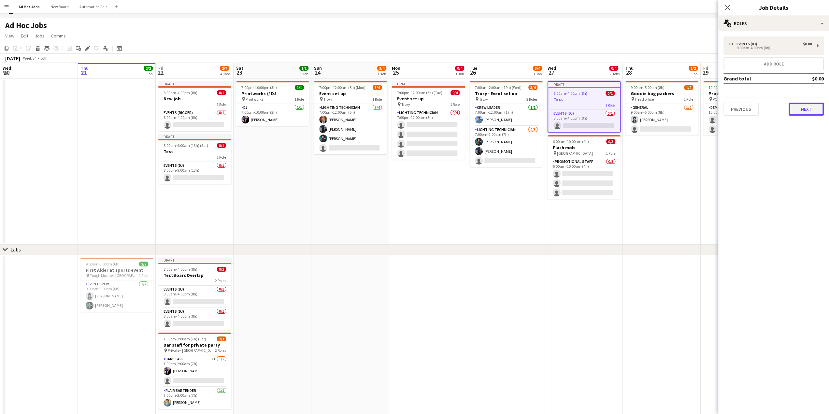
click at [802, 108] on button "Next" at bounding box center [806, 109] width 35 height 13
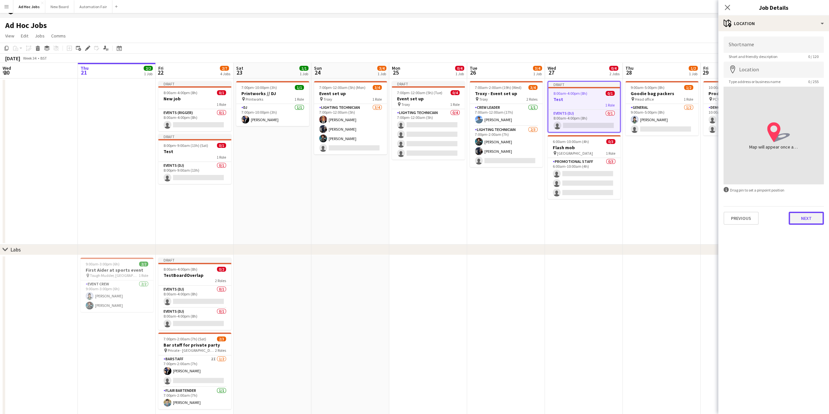
click at [807, 217] on button "Next" at bounding box center [806, 218] width 35 height 13
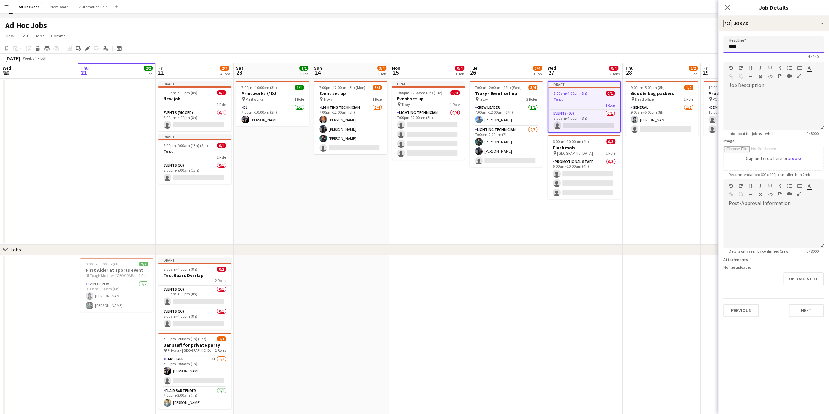
click at [751, 43] on input "****" at bounding box center [774, 44] width 100 height 16
type input "********"
click at [808, 311] on button "Next" at bounding box center [806, 310] width 35 height 13
type input "*******"
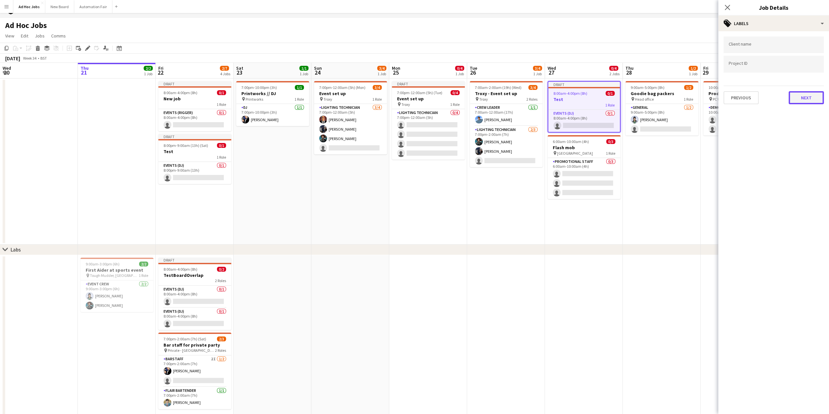
click at [799, 97] on button "Next" at bounding box center [806, 97] width 35 height 13
click at [810, 65] on button "Next" at bounding box center [806, 67] width 35 height 13
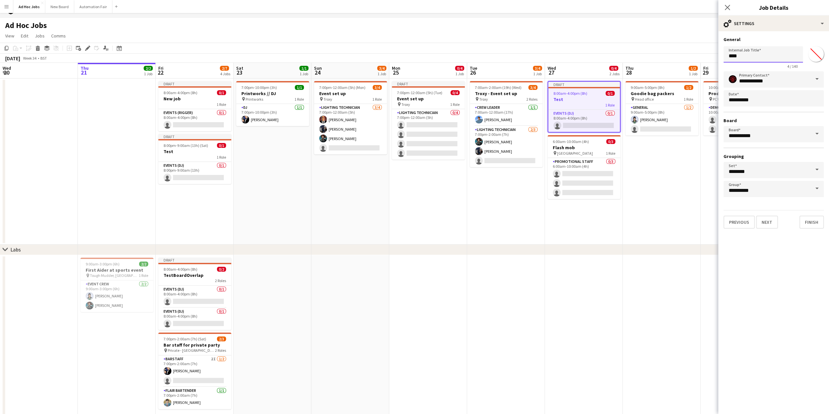
click at [747, 55] on input "****" at bounding box center [763, 54] width 79 height 16
type input "********"
click at [771, 225] on button "Next" at bounding box center [767, 222] width 22 height 13
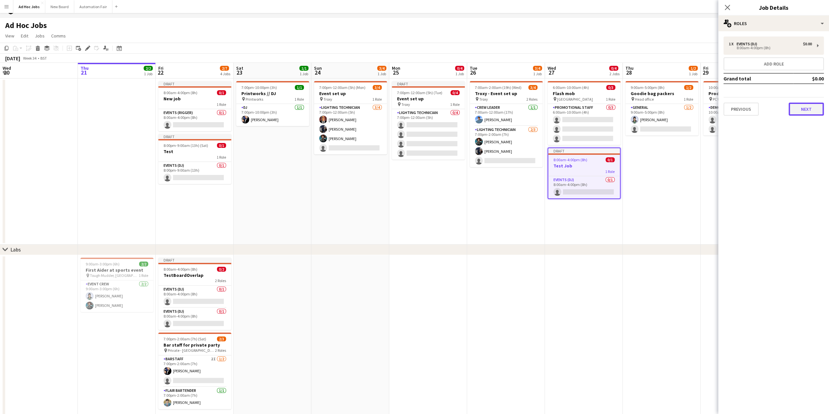
click at [810, 107] on button "Next" at bounding box center [806, 109] width 35 height 13
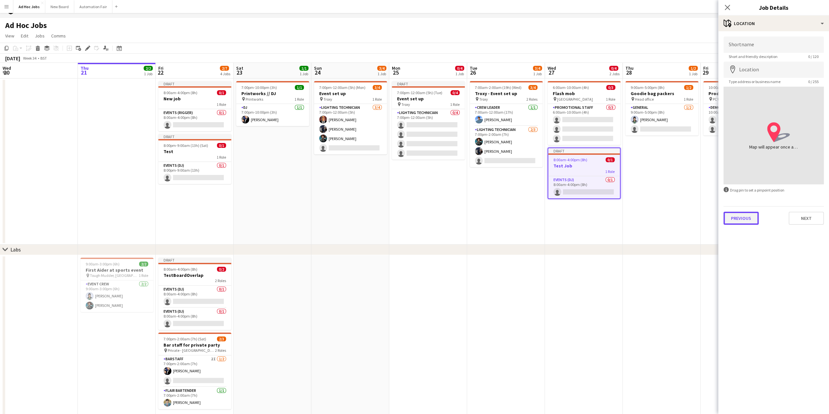
click at [739, 215] on button "Previous" at bounding box center [741, 218] width 35 height 13
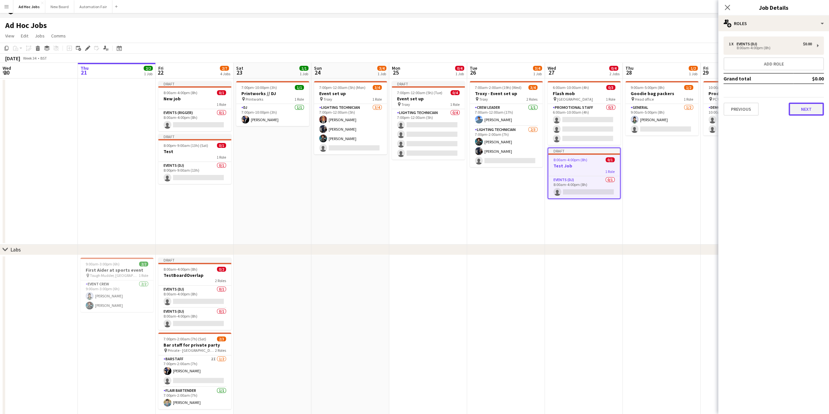
click at [810, 110] on button "Next" at bounding box center [806, 109] width 35 height 13
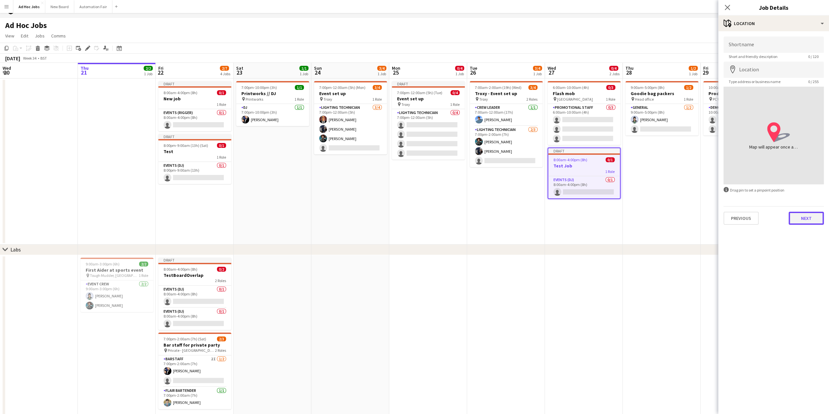
click at [809, 221] on button "Next" at bounding box center [806, 218] width 35 height 13
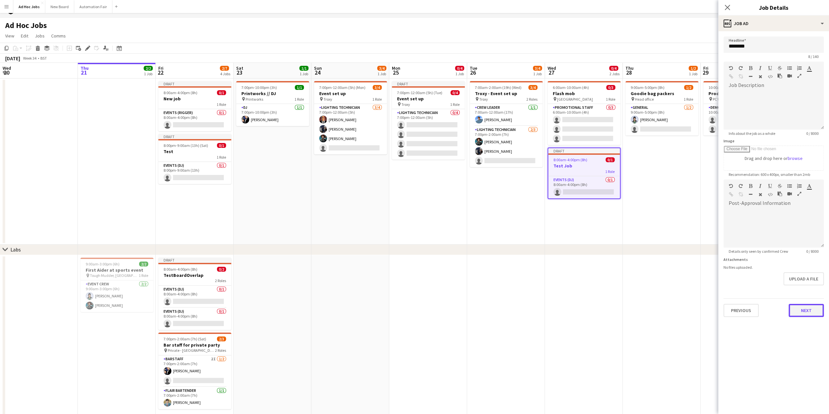
click at [807, 311] on button "Next" at bounding box center [806, 310] width 35 height 13
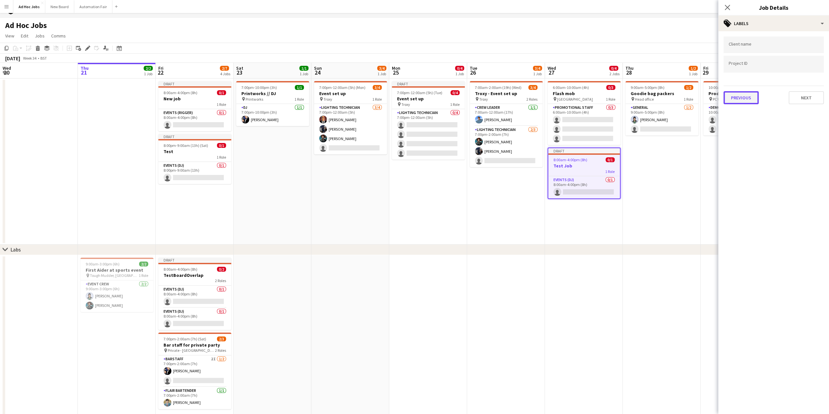
click at [740, 99] on button "Previous" at bounding box center [741, 97] width 35 height 13
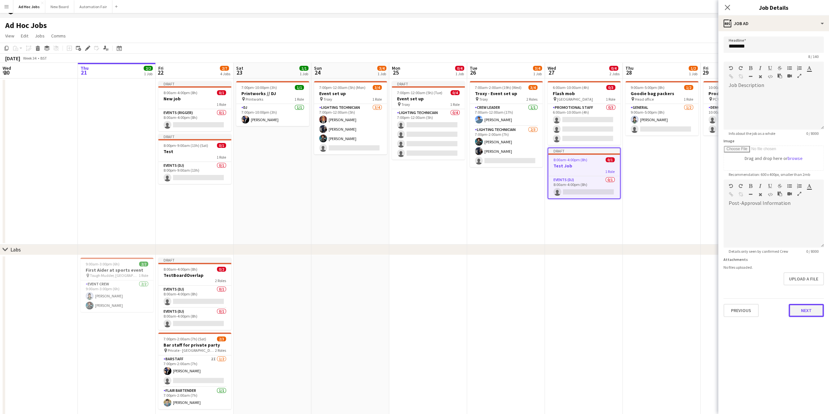
click at [805, 309] on button "Next" at bounding box center [806, 310] width 35 height 13
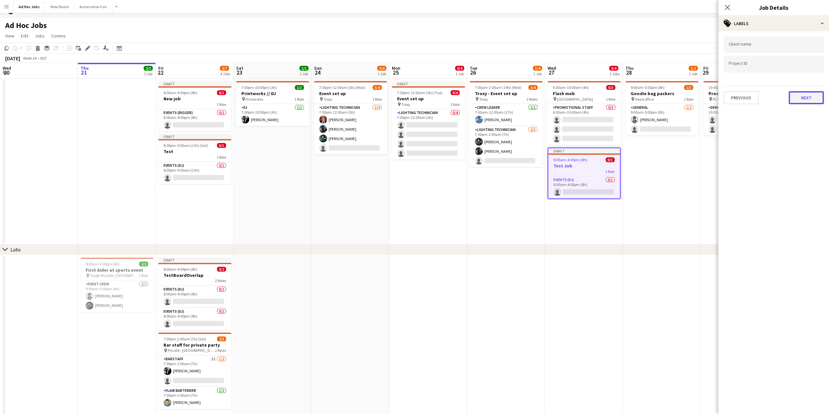
click at [810, 97] on button "Next" at bounding box center [806, 97] width 35 height 13
click at [804, 63] on button "Next" at bounding box center [806, 67] width 35 height 13
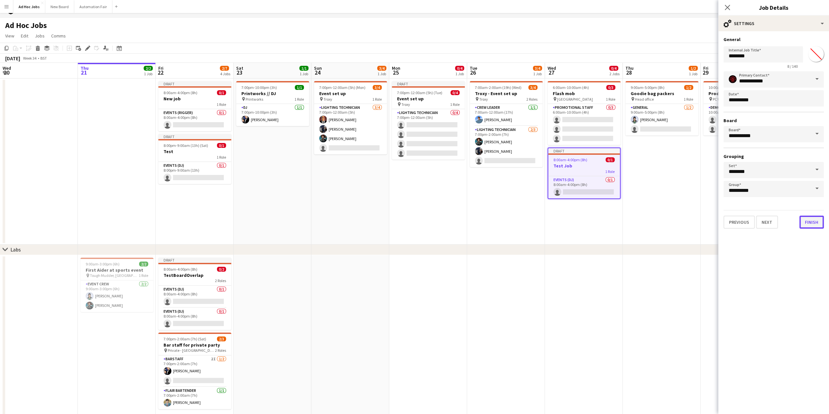
click at [810, 221] on button "Finish" at bounding box center [811, 222] width 24 height 13
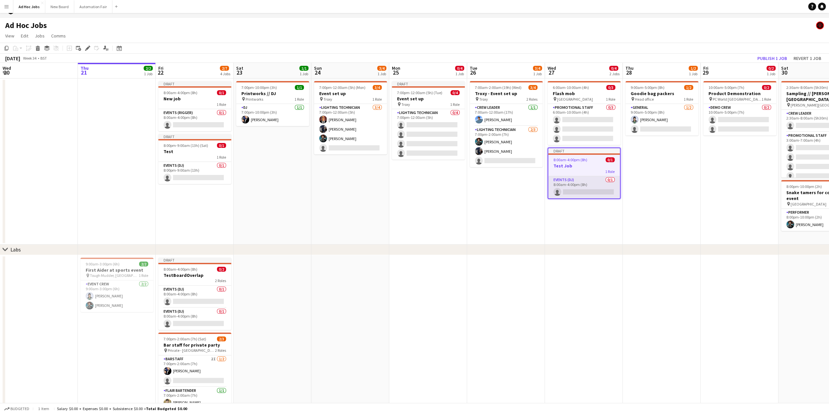
click at [563, 186] on app-card-role "Events (DJ) 0/1 8:00am-4:00pm (8h) single-neutral-actions" at bounding box center [584, 187] width 72 height 22
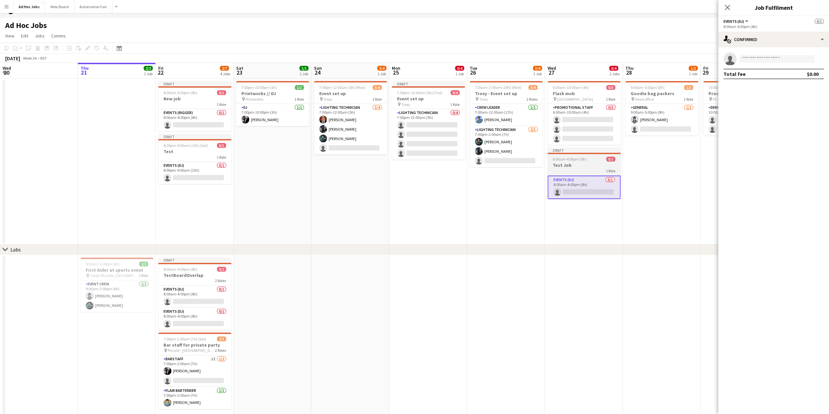
click at [572, 168] on div "1 Role" at bounding box center [584, 170] width 73 height 5
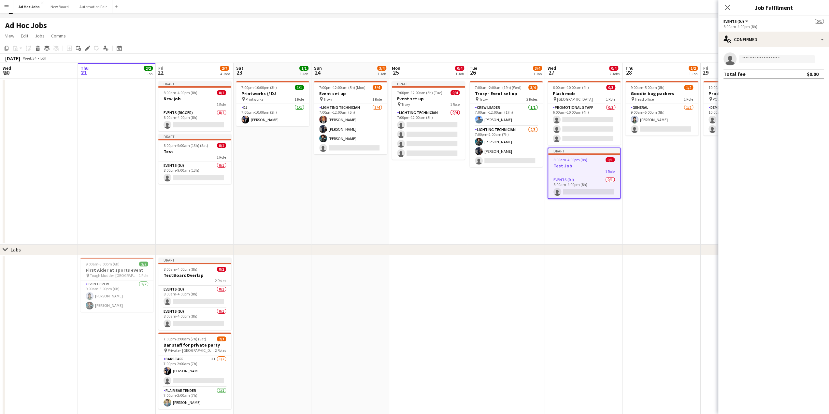
click at [572, 169] on div "1 Role" at bounding box center [584, 171] width 72 height 5
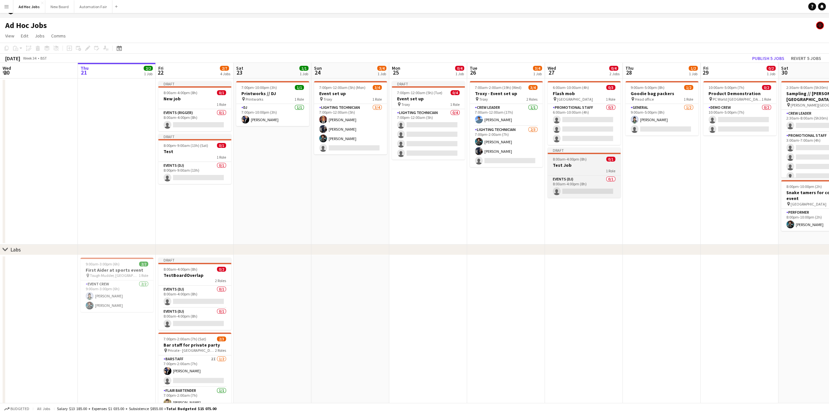
click at [572, 168] on div "1 Role" at bounding box center [584, 170] width 73 height 5
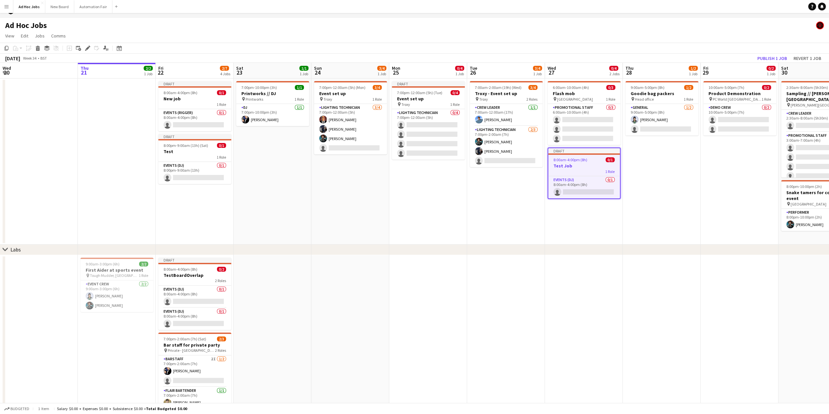
click at [571, 163] on h3 "Test Job" at bounding box center [584, 166] width 72 height 6
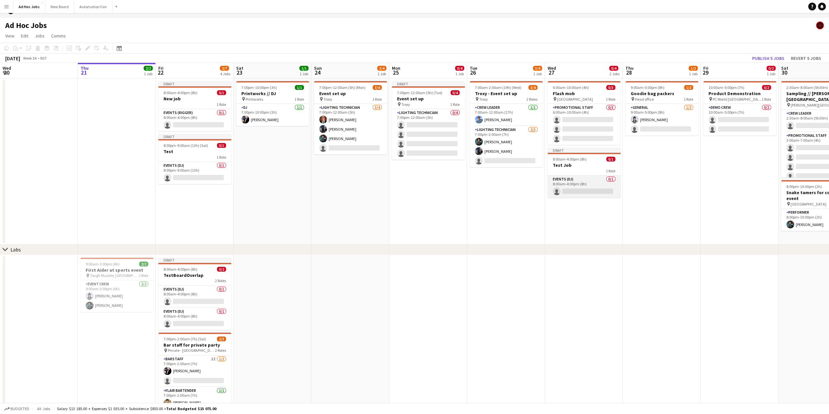
click at [577, 186] on app-card-role "Events (DJ) 0/1 8:00am-4:00pm (8h) single-neutral-actions" at bounding box center [584, 187] width 73 height 22
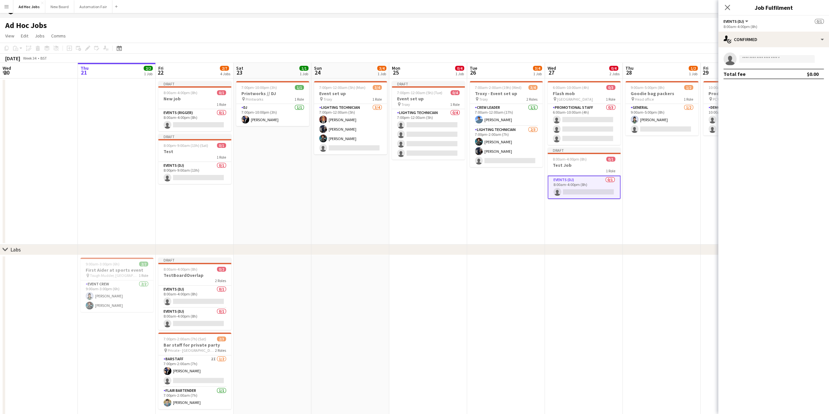
click at [746, 21] on button "Events (DJ)" at bounding box center [737, 21] width 26 height 5
click at [743, 31] on li "All roles" at bounding box center [745, 33] width 33 height 6
click at [748, 42] on div "single-neutral-actions-check-2 Confirmed" at bounding box center [773, 40] width 111 height 16
click at [744, 143] on mat-expansion-panel "check Confirmed single-neutral-actions Total fee $0.00" at bounding box center [773, 230] width 111 height 367
click at [769, 60] on input at bounding box center [777, 59] width 76 height 8
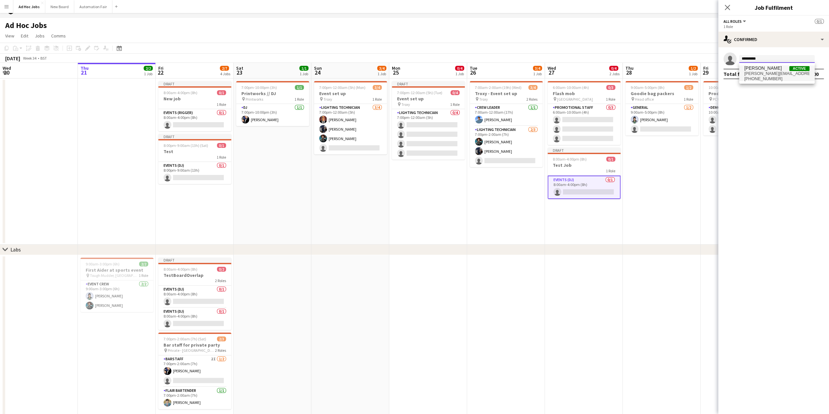
type input "*********"
click at [764, 72] on span "[PERSON_NAME][EMAIL_ADDRESS][DOMAIN_NAME]" at bounding box center [776, 73] width 65 height 5
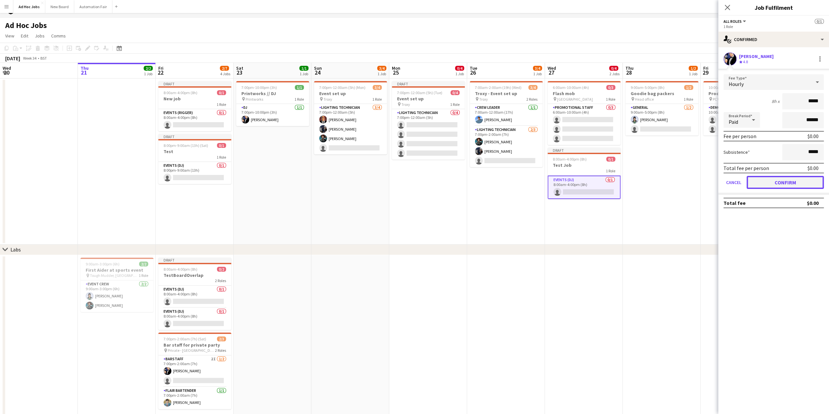
click at [772, 181] on button "Confirm" at bounding box center [785, 182] width 77 height 13
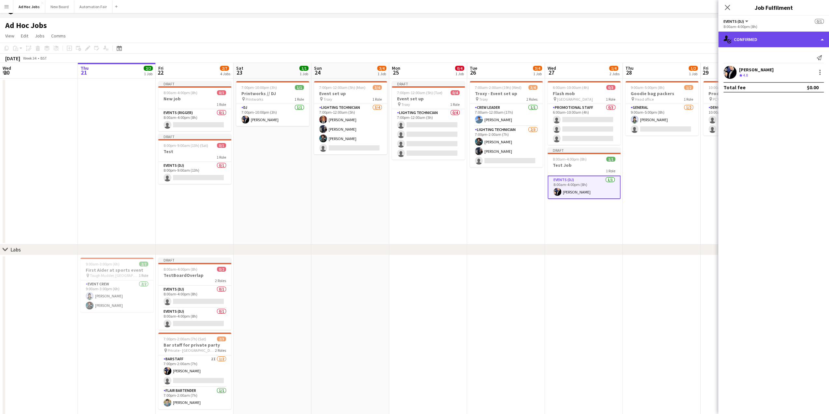
click at [742, 41] on div "single-neutral-actions-check-2 Confirmed" at bounding box center [773, 40] width 111 height 16
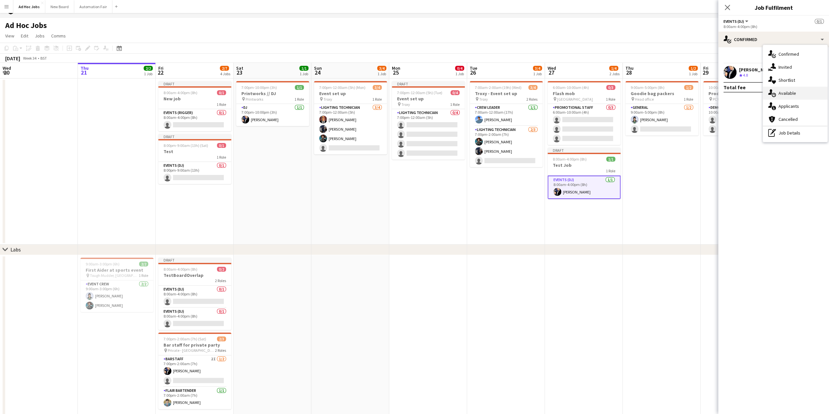
click at [792, 92] on div "single-neutral-actions-upload Available" at bounding box center [795, 93] width 65 height 13
click at [812, 54] on app-icon "Filter" at bounding box center [812, 57] width 5 height 6
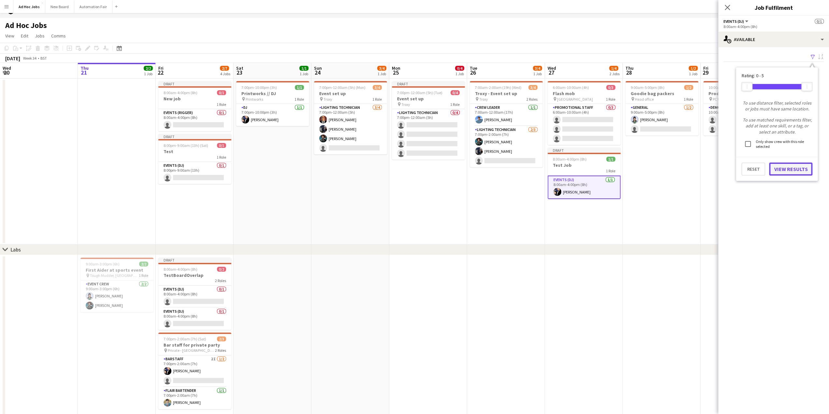
click at [788, 169] on button "View Results" at bounding box center [790, 169] width 43 height 13
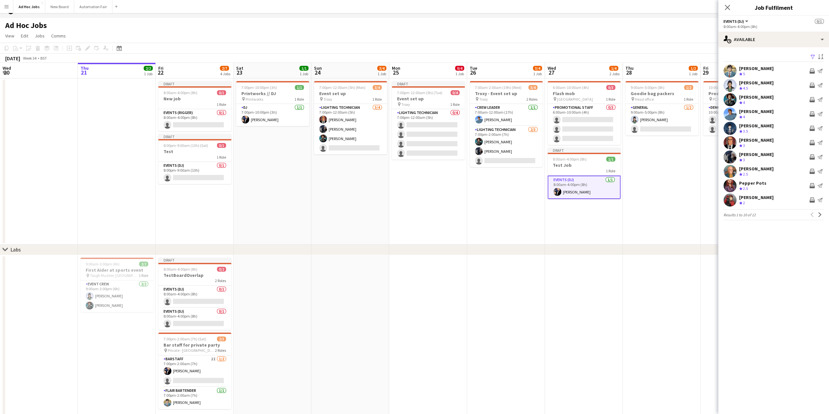
click at [569, 186] on app-card-role "Events (DJ) [DATE] 8:00am-4:00pm (8h) [PERSON_NAME]" at bounding box center [584, 187] width 73 height 23
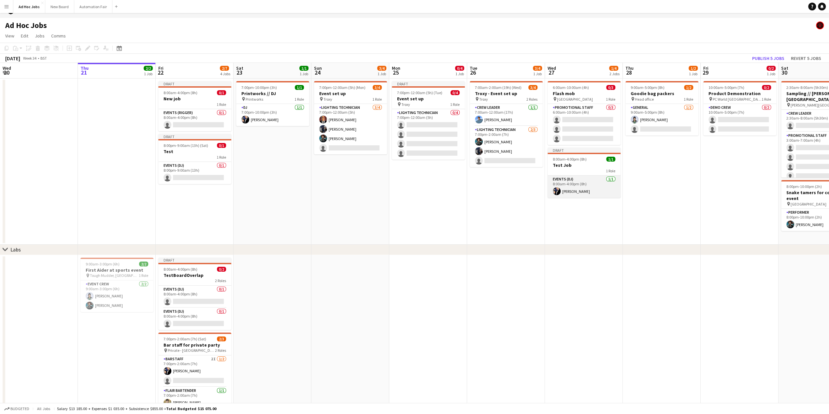
click at [569, 184] on app-card-role "Events (DJ) [DATE] 8:00am-4:00pm (8h) [PERSON_NAME]" at bounding box center [584, 187] width 73 height 22
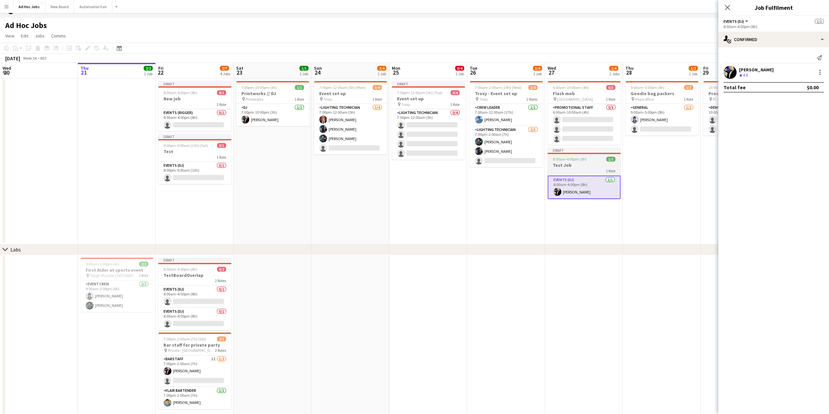
click at [574, 167] on h3 "Test Job" at bounding box center [584, 165] width 73 height 6
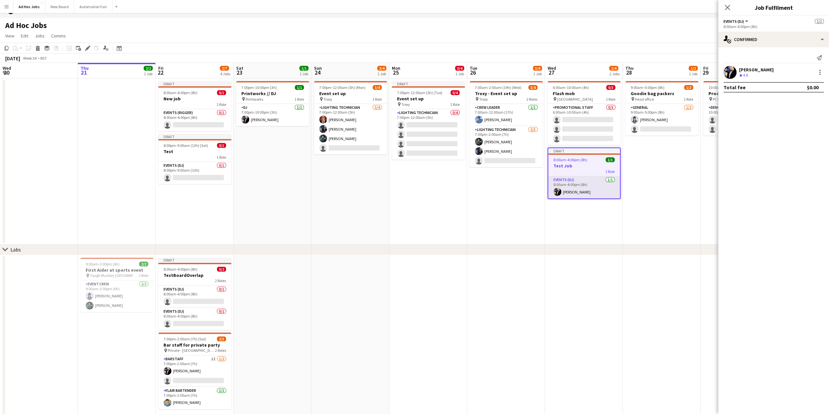
click at [578, 187] on app-card-role "Events (DJ) [DATE] 8:00am-4:00pm (8h) [PERSON_NAME]" at bounding box center [584, 187] width 72 height 22
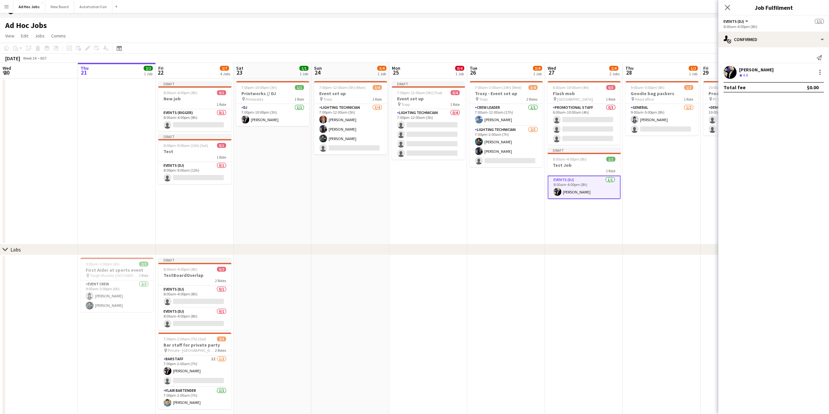
click at [747, 22] on button "Events (DJ)" at bounding box center [737, 21] width 26 height 5
click at [765, 135] on mat-expansion-panel "check Confirmed Send notification [PERSON_NAME] Crew rating 4.8 Total fee $0.00" at bounding box center [773, 230] width 111 height 367
click at [745, 21] on button "Events (DJ)" at bounding box center [737, 21] width 26 height 5
click at [742, 33] on li "All roles" at bounding box center [745, 33] width 33 height 6
click at [796, 208] on mat-expansion-panel "check Confirmed Send notification [PERSON_NAME] Crew rating 4.8 Total fee $0.00" at bounding box center [773, 230] width 111 height 367
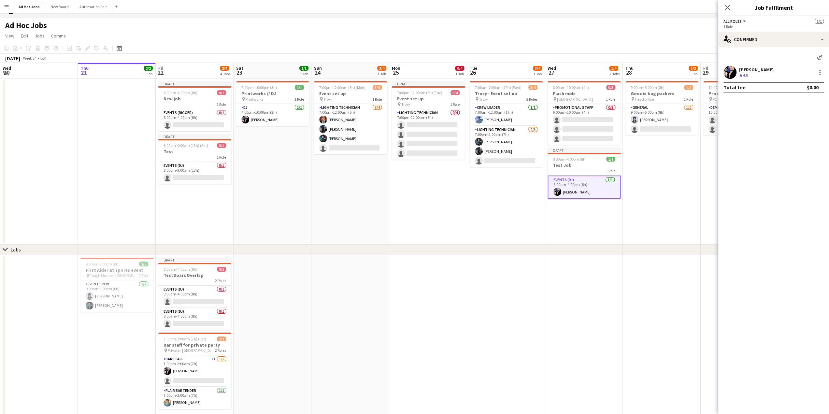
click at [600, 253] on div "chevron-right Labs" at bounding box center [414, 250] width 829 height 10
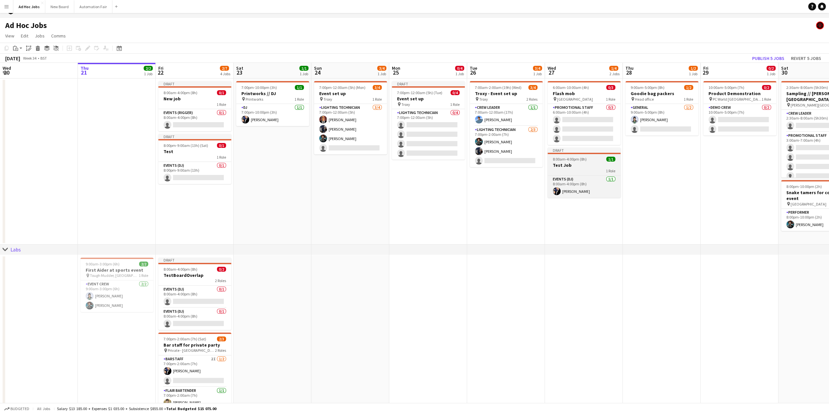
click at [575, 168] on div "1 Role" at bounding box center [584, 170] width 73 height 5
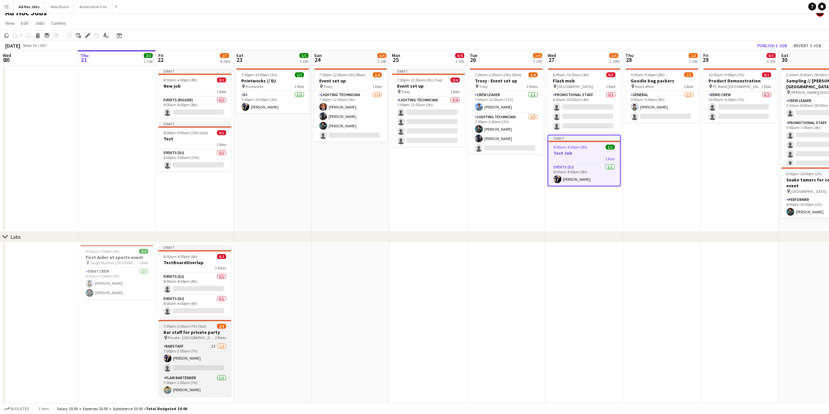
scroll to position [22, 0]
click at [184, 285] on app-card-role "Events (DJ) 0/1 8:00am-4:00pm (8h) single-neutral-actions" at bounding box center [194, 283] width 73 height 22
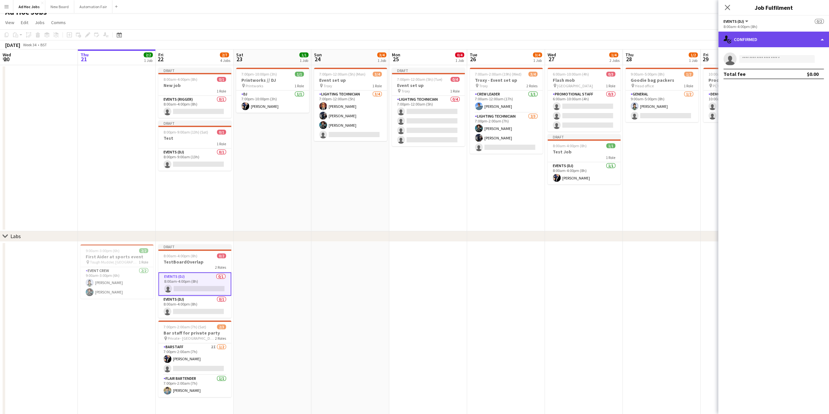
click at [821, 37] on div "single-neutral-actions-check-2 Confirmed" at bounding box center [773, 40] width 111 height 16
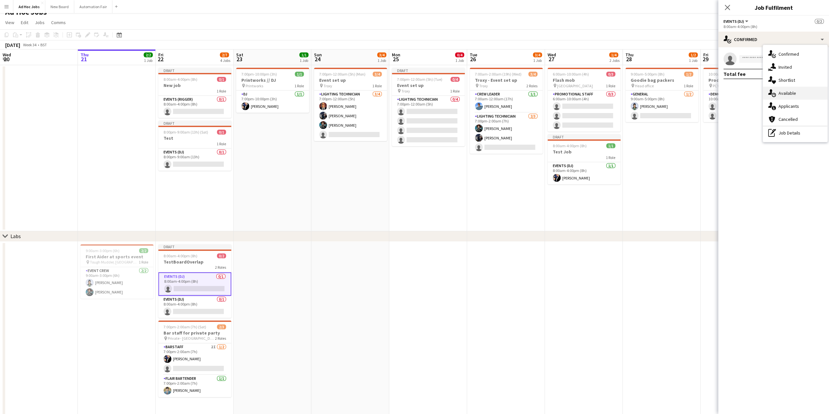
click at [788, 96] on div "single-neutral-actions-upload Available" at bounding box center [795, 93] width 65 height 13
click at [812, 55] on app-icon "Filter" at bounding box center [812, 57] width 5 height 6
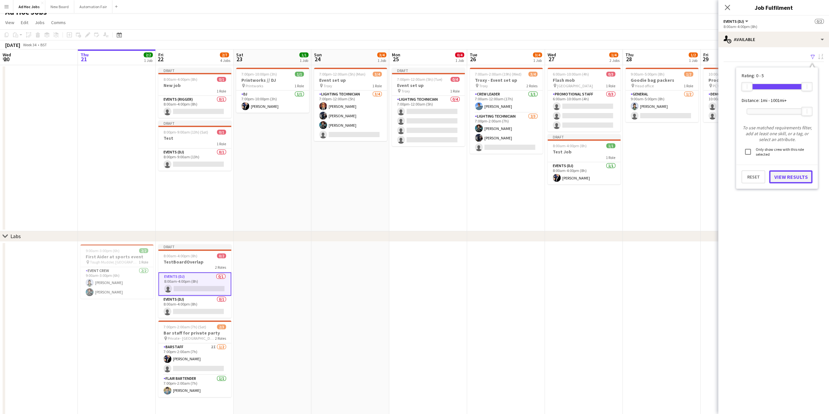
click at [783, 176] on button "View Results" at bounding box center [790, 176] width 43 height 13
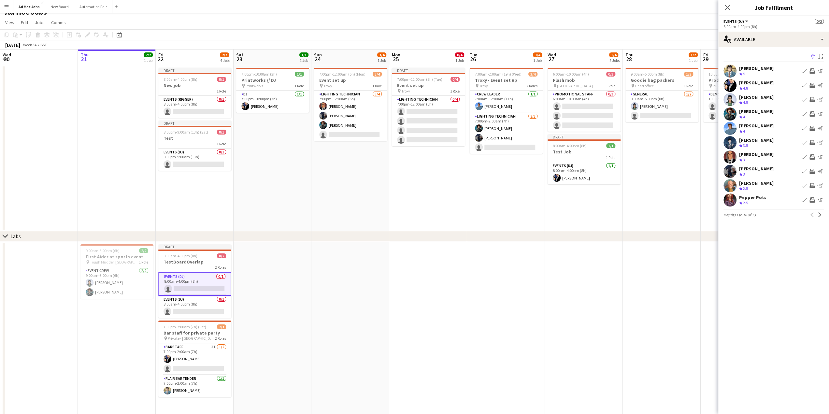
click at [748, 84] on div "[PERSON_NAME]" at bounding box center [756, 83] width 35 height 6
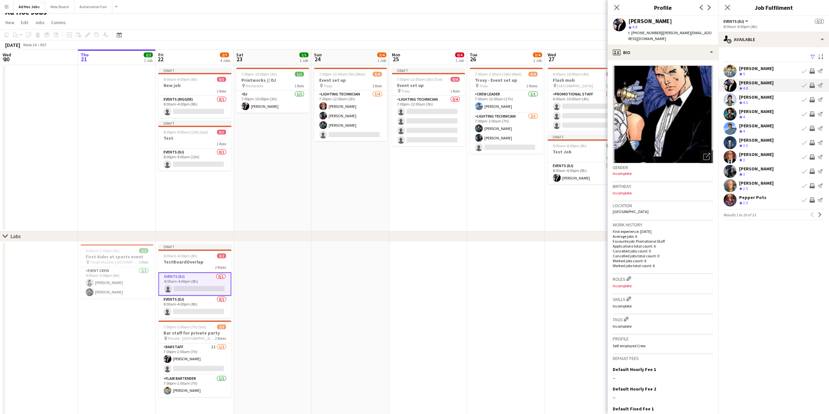
click at [804, 86] on app-icon "Book crew" at bounding box center [804, 85] width 5 height 5
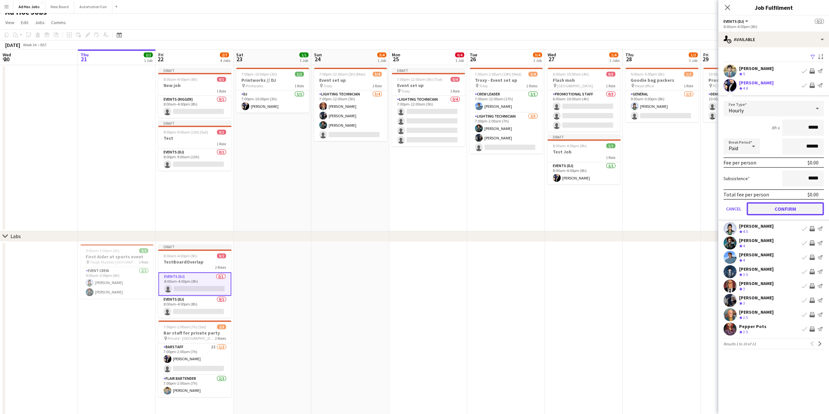
click at [775, 207] on button "Confirm" at bounding box center [785, 208] width 77 height 13
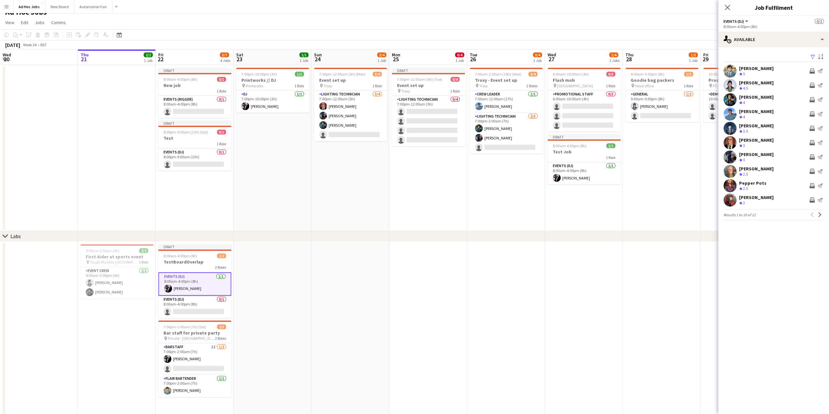
click at [395, 287] on app-date-cell at bounding box center [428, 329] width 78 height 174
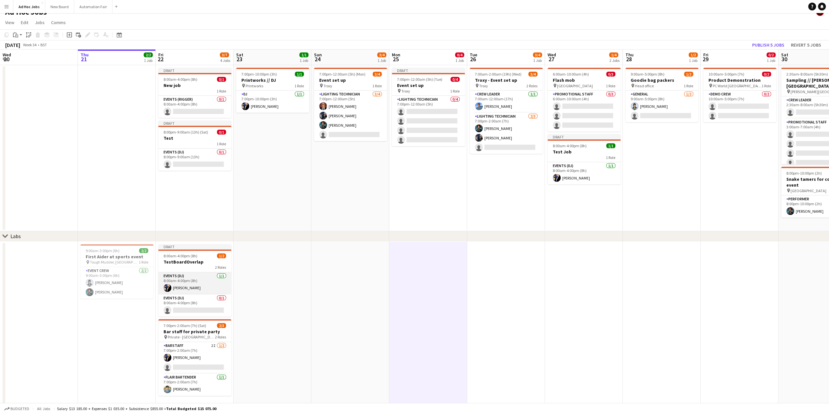
click at [179, 278] on app-card-role "Events (DJ) [DATE] 8:00am-4:00pm (8h) [PERSON_NAME]" at bounding box center [194, 283] width 73 height 22
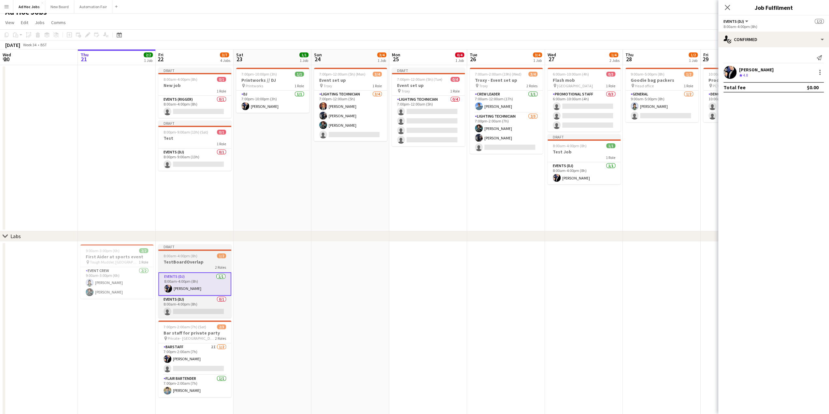
click at [180, 260] on h3 "TestBoardOverlap" at bounding box center [194, 262] width 73 height 6
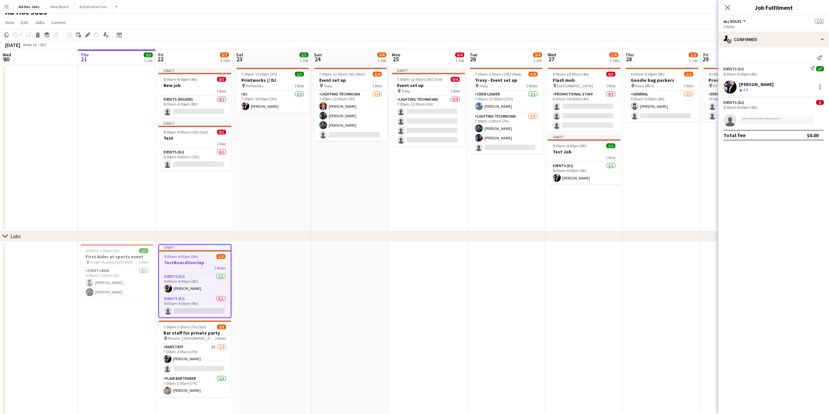
click at [174, 259] on app-job-card "Draft 8:00am-4:00pm (8h) 1/2 TestBoardOverlap 2 Roles Events (DJ) [DATE] 8:00am…" at bounding box center [194, 281] width 73 height 74
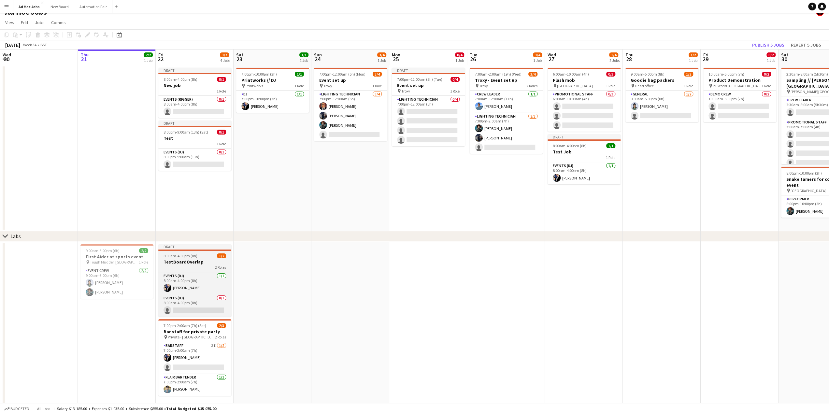
click at [175, 252] on app-job-card "Draft 8:00am-4:00pm (8h) 1/2 TestBoardOverlap 2 Roles Events (DJ) [DATE] 8:00am…" at bounding box center [194, 280] width 73 height 72
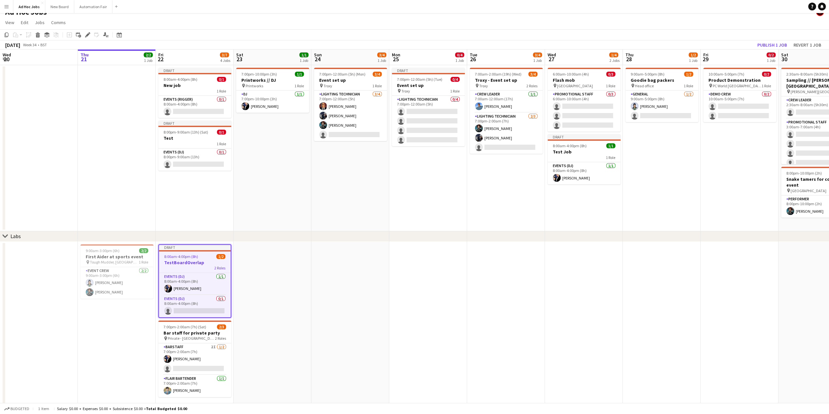
click at [179, 263] on h3 "TestBoardOverlap" at bounding box center [195, 263] width 72 height 6
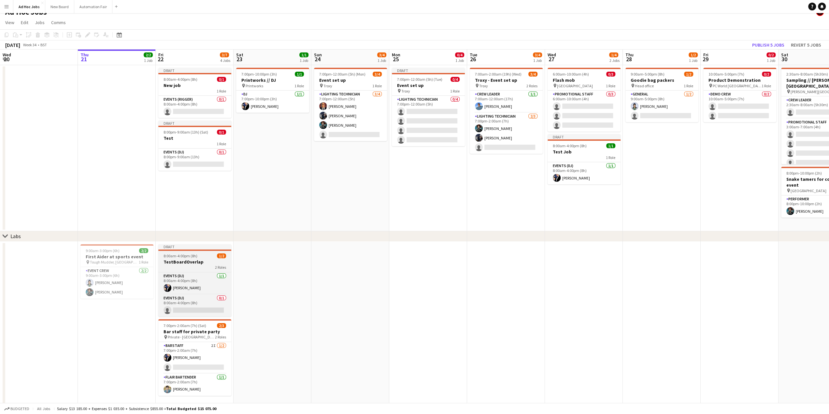
click at [180, 263] on h3 "TestBoardOverlap" at bounding box center [194, 262] width 73 height 6
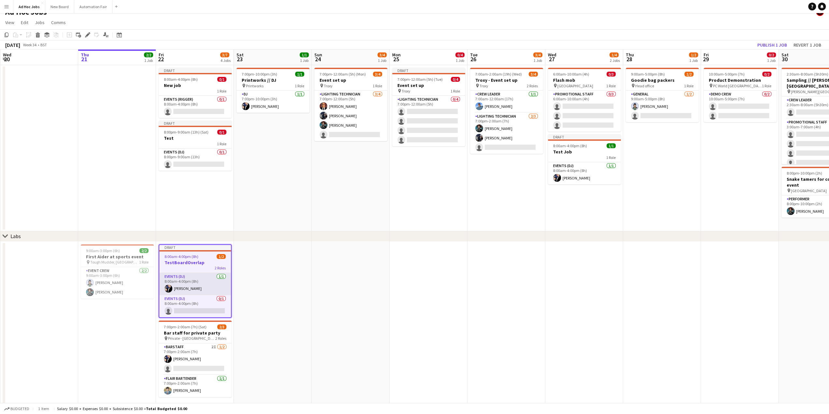
click at [183, 287] on app-card-role "Events (DJ) [DATE] 8:00am-4:00pm (8h) [PERSON_NAME]" at bounding box center [195, 284] width 72 height 22
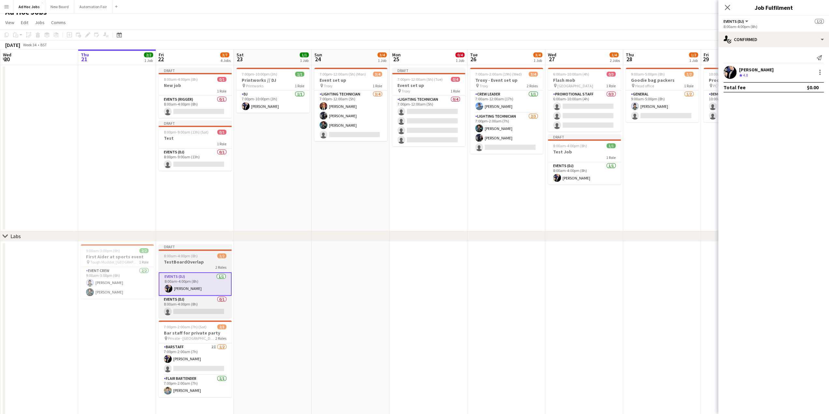
click at [181, 265] on h3 "TestBoardOverlap" at bounding box center [195, 262] width 73 height 6
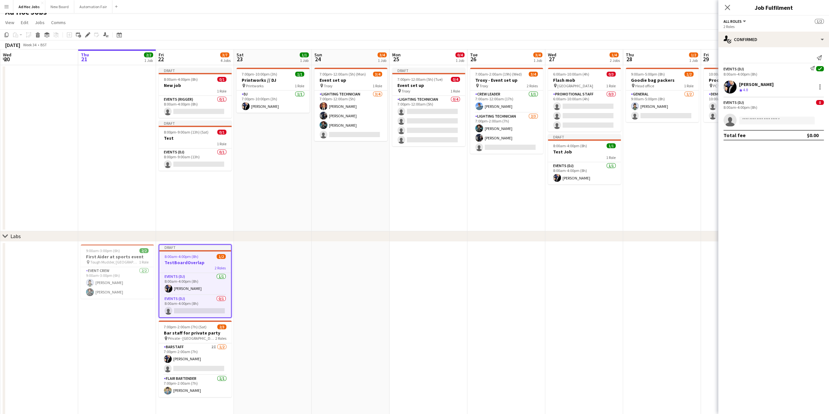
click at [744, 21] on button "All roles" at bounding box center [735, 21] width 23 height 5
click at [744, 18] on app-options-switcher "All roles All roles Events (DJ) Events (DJ) 1/2 2 Roles" at bounding box center [773, 24] width 111 height 16
click at [726, 7] on icon at bounding box center [727, 7] width 6 height 6
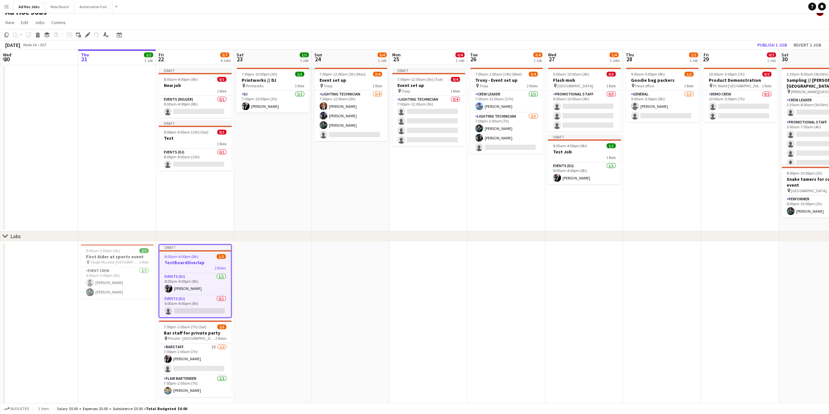
click at [177, 254] on span "8:00am-4:00pm (8h)" at bounding box center [182, 256] width 34 height 5
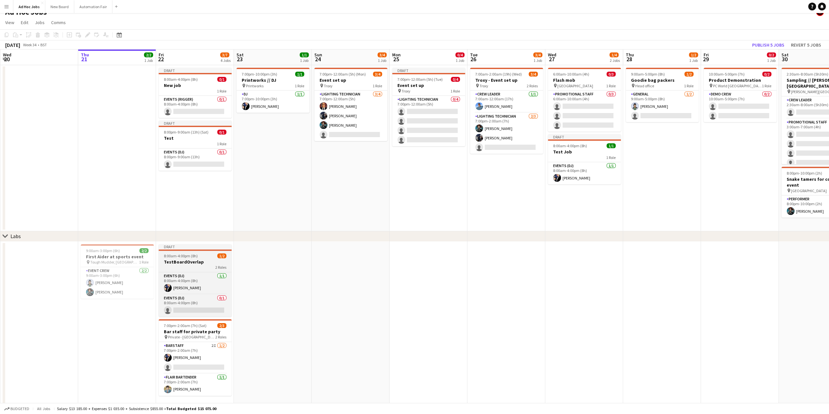
click at [180, 252] on app-job-card "Draft 8:00am-4:00pm (8h) 1/2 TestBoardOverlap 2 Roles Events (DJ) [DATE] 8:00am…" at bounding box center [195, 280] width 73 height 72
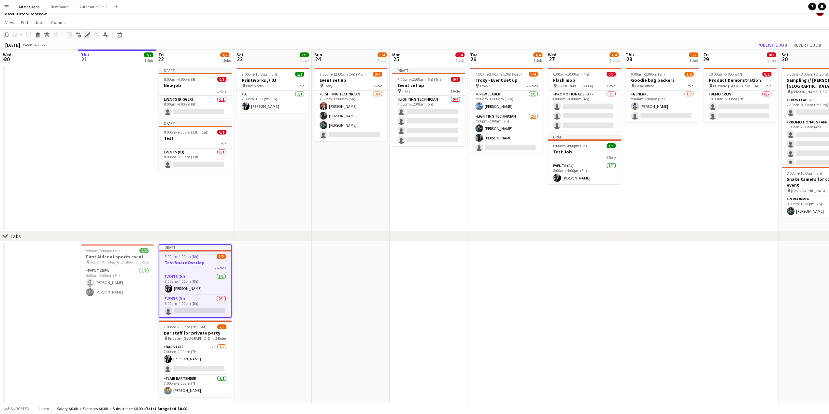
click at [88, 36] on icon "Edit" at bounding box center [87, 34] width 5 height 5
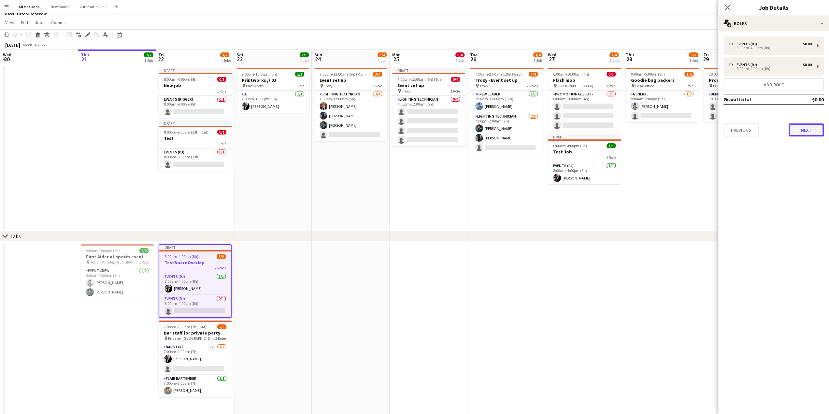
click at [812, 134] on button "Next" at bounding box center [806, 129] width 35 height 13
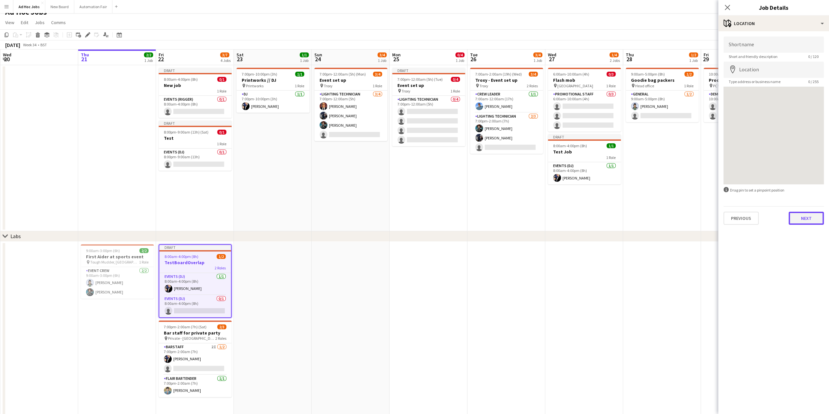
click at [805, 218] on button "Next" at bounding box center [806, 218] width 35 height 13
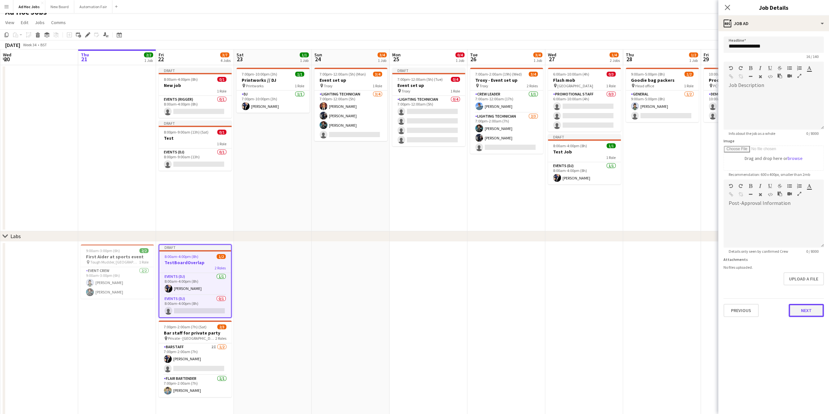
click at [806, 307] on button "Next" at bounding box center [806, 310] width 35 height 13
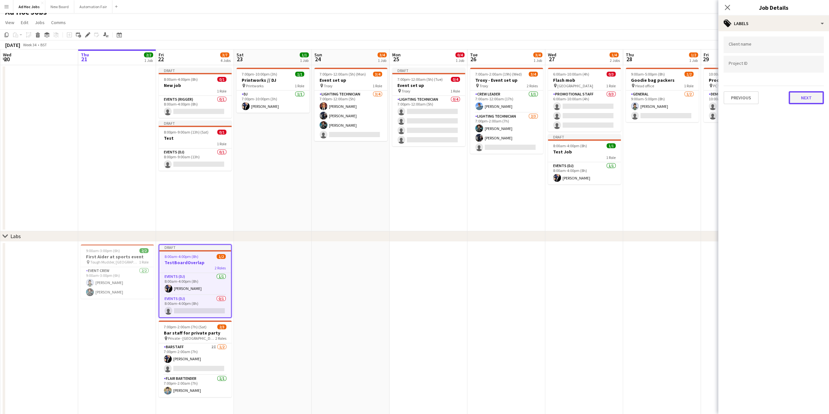
click at [800, 95] on button "Next" at bounding box center [806, 97] width 35 height 13
click at [807, 68] on button "Next" at bounding box center [806, 67] width 35 height 13
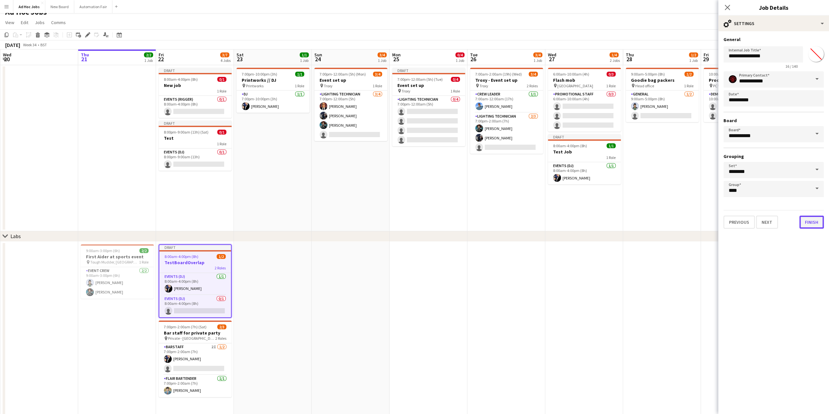
click at [807, 224] on button "Finish" at bounding box center [811, 222] width 24 height 13
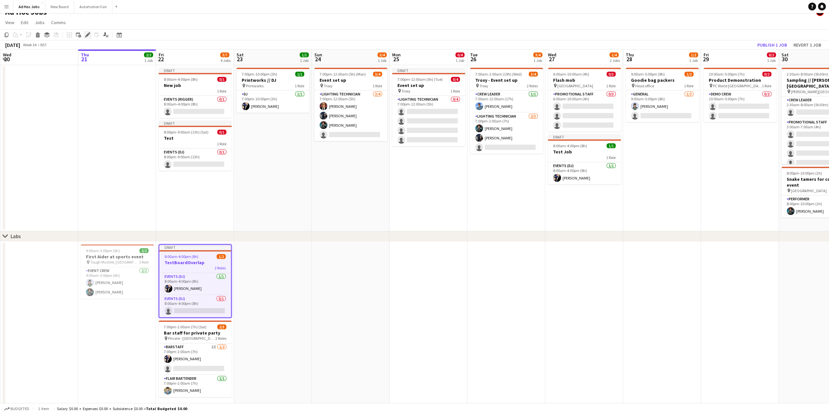
click at [87, 35] on icon at bounding box center [88, 35] width 4 height 4
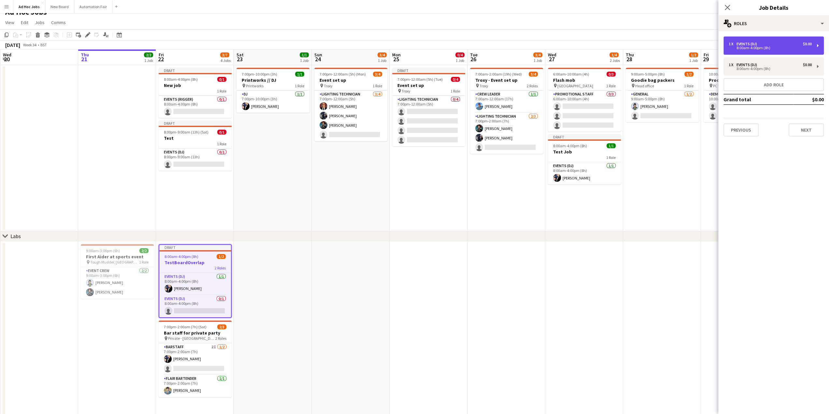
click at [762, 41] on div "1 x Events (DJ) $0.00 8:00am-4:00pm (8h)" at bounding box center [774, 45] width 100 height 18
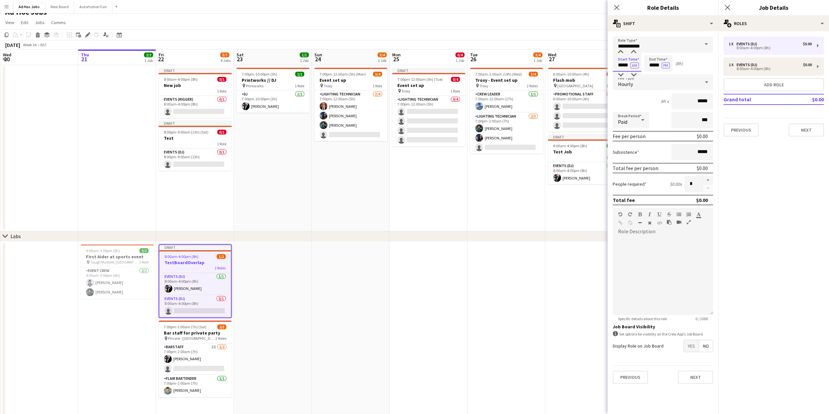
click at [625, 65] on input "*****" at bounding box center [627, 63] width 29 height 16
click at [636, 65] on button "AM" at bounding box center [634, 66] width 8 height 6
click at [692, 379] on button "Next" at bounding box center [695, 377] width 35 height 13
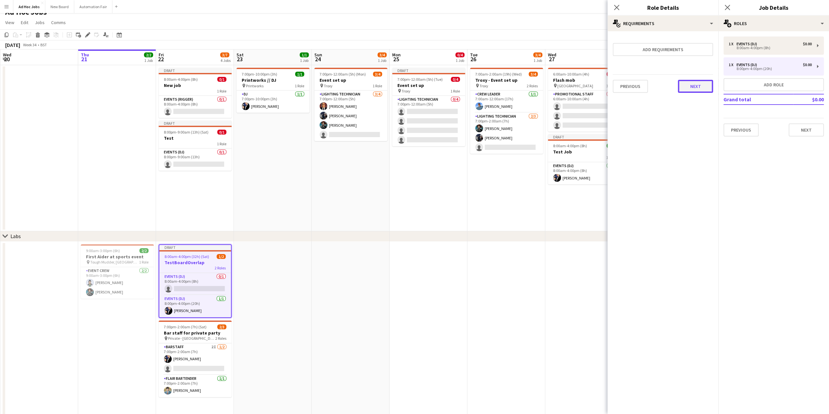
click at [690, 83] on button "Next" at bounding box center [695, 86] width 35 height 13
click at [700, 85] on button "Finish" at bounding box center [701, 87] width 24 height 13
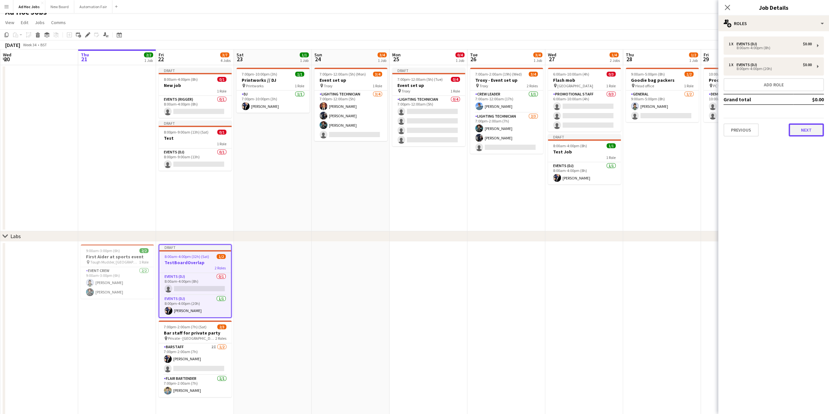
click at [805, 132] on button "Next" at bounding box center [806, 129] width 35 height 13
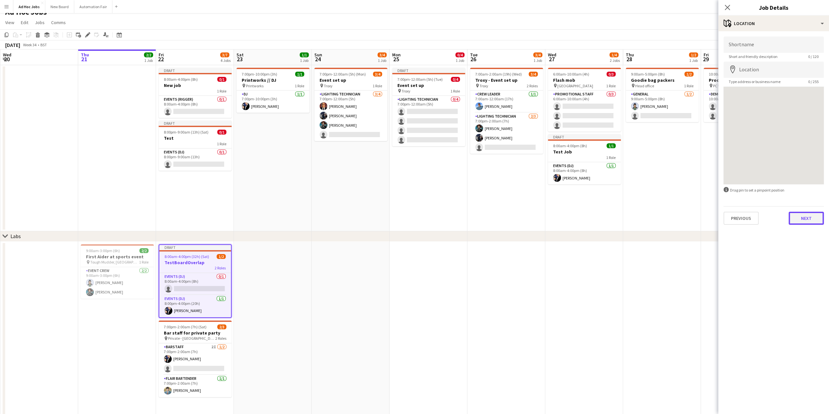
click at [801, 217] on button "Next" at bounding box center [806, 218] width 35 height 13
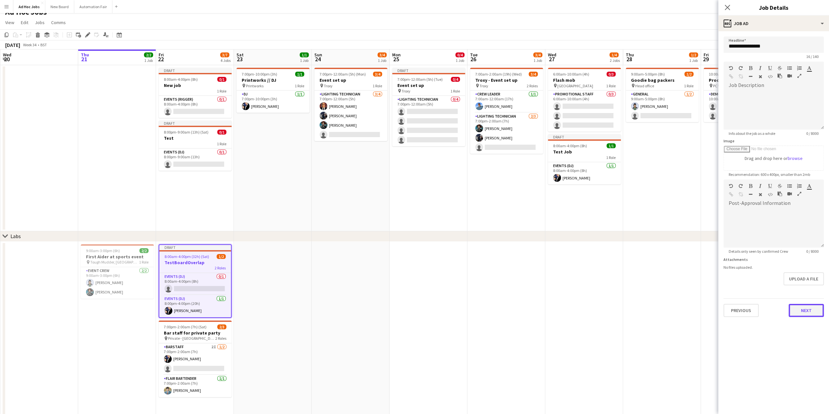
click at [809, 309] on button "Next" at bounding box center [806, 310] width 35 height 13
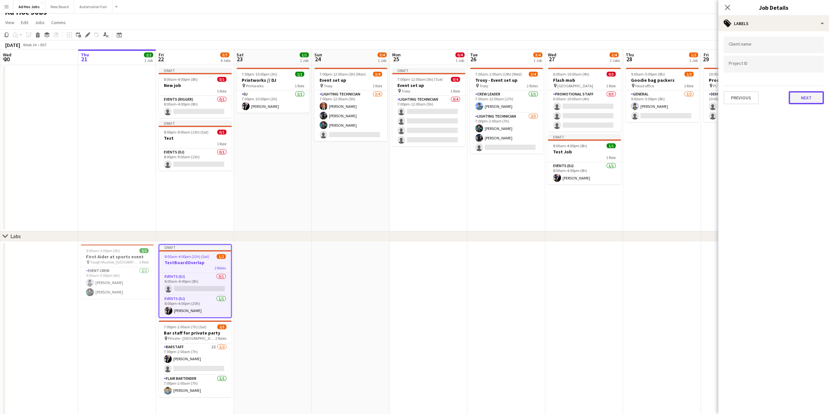
click at [808, 103] on button "Next" at bounding box center [806, 97] width 35 height 13
click at [803, 73] on button "Next" at bounding box center [806, 67] width 35 height 13
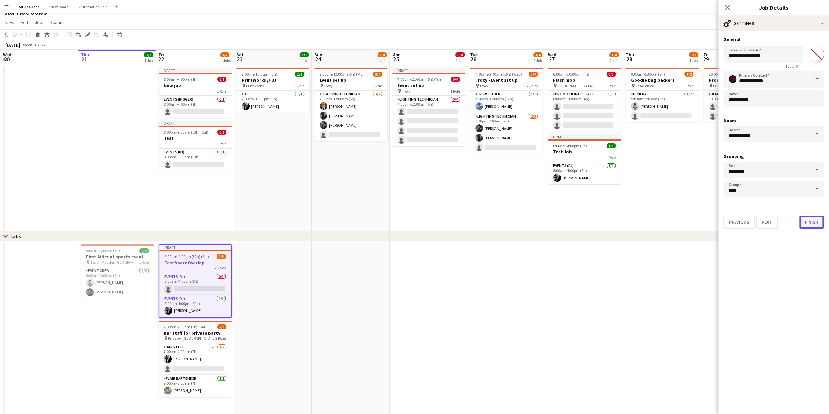
click at [812, 221] on button "Finish" at bounding box center [811, 222] width 24 height 13
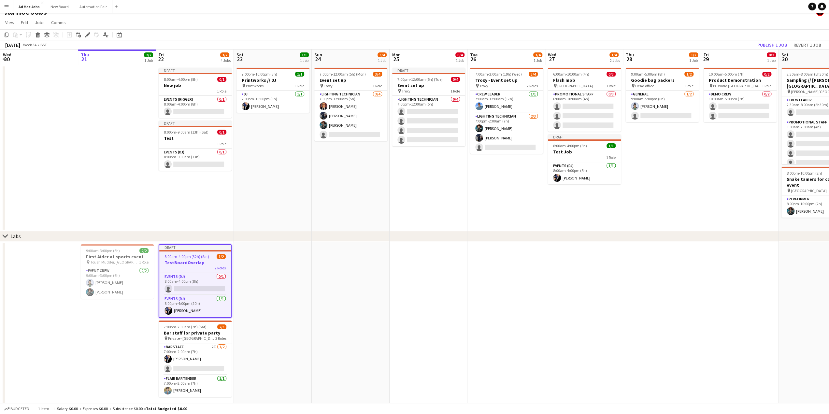
click at [366, 305] on app-date-cell at bounding box center [351, 329] width 78 height 174
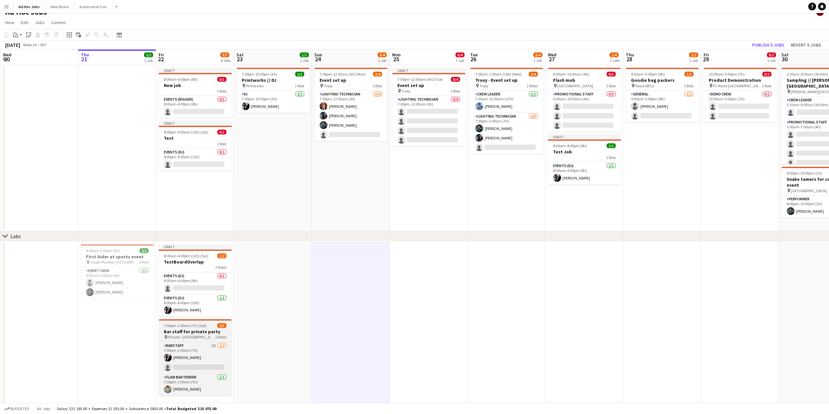
click at [225, 335] on span "2 Roles" at bounding box center [220, 337] width 11 height 5
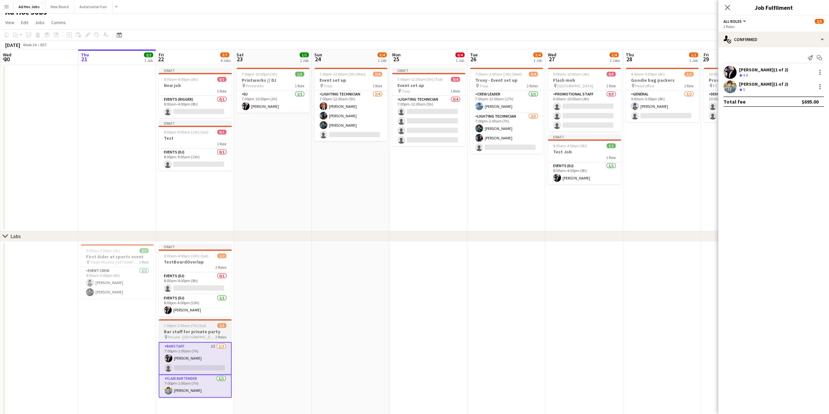
click at [215, 325] on div "7:00pm-2:00am (7h) (Sat) 2/3" at bounding box center [195, 325] width 73 height 5
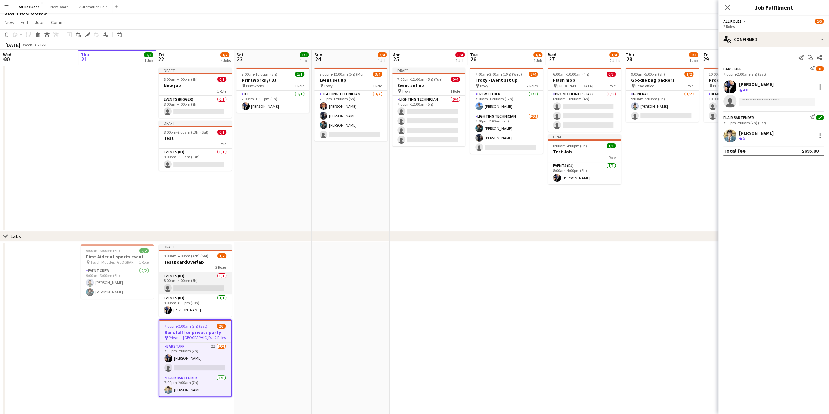
click at [200, 282] on app-card-role "Events (DJ) 0/1 8:00am-4:00pm (8h) single-neutral-actions" at bounding box center [195, 283] width 73 height 22
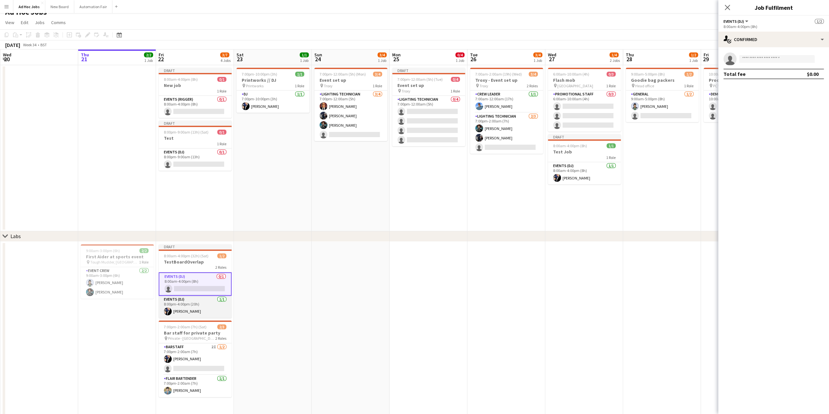
click at [190, 309] on app-card-role "Events (DJ) [DATE] 8:00pm-4:00pm (20h) [PERSON_NAME]" at bounding box center [195, 307] width 73 height 22
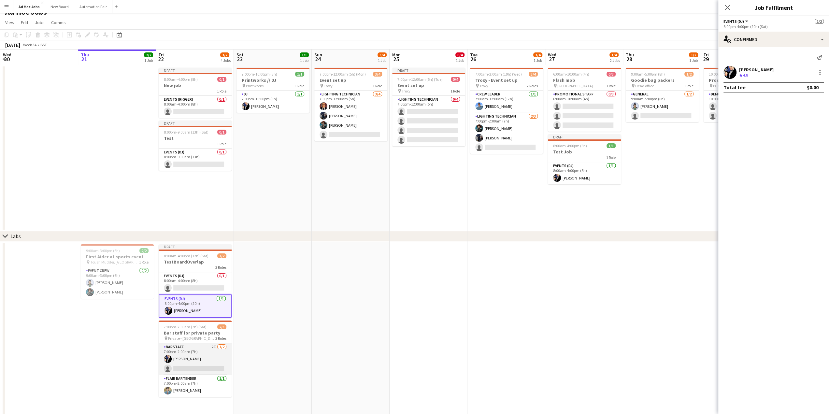
click at [200, 350] on app-card-role "Barstaff 2I [DATE] 7:00pm-2:00am (7h) [PERSON_NAME] single-neutral-actions" at bounding box center [195, 359] width 73 height 32
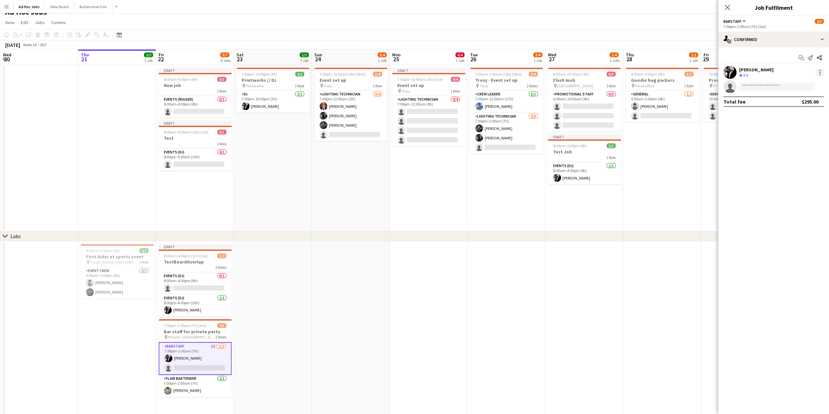
click at [821, 73] on div at bounding box center [820, 72] width 8 height 8
click at [779, 247] on div at bounding box center [414, 207] width 829 height 414
click at [819, 21] on span "2/3" at bounding box center [819, 21] width 9 height 5
click at [197, 277] on app-card-role "Events (DJ) 0/1 8:00am-4:00pm (8h) single-neutral-actions" at bounding box center [195, 283] width 73 height 22
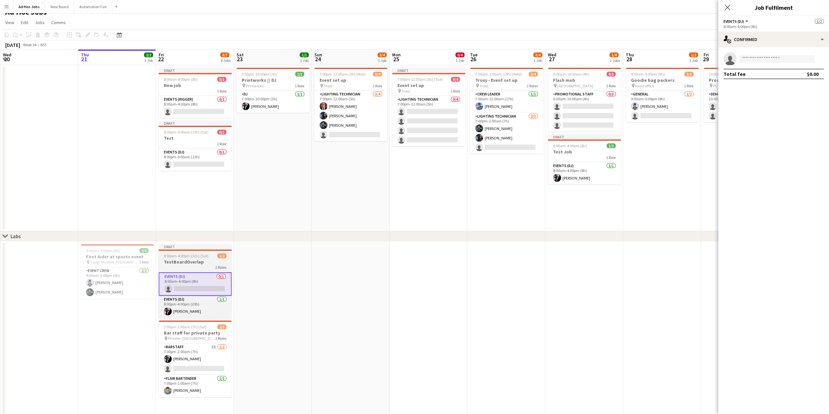
click at [191, 261] on h3 "TestBoardOverlap" at bounding box center [195, 262] width 73 height 6
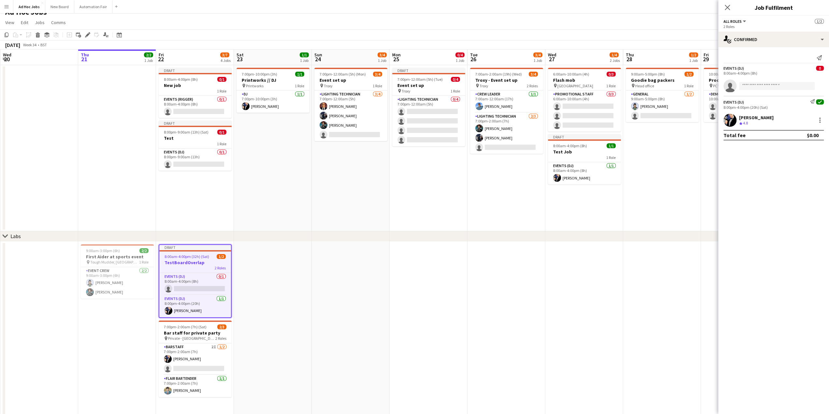
click at [352, 295] on app-date-cell at bounding box center [351, 329] width 78 height 174
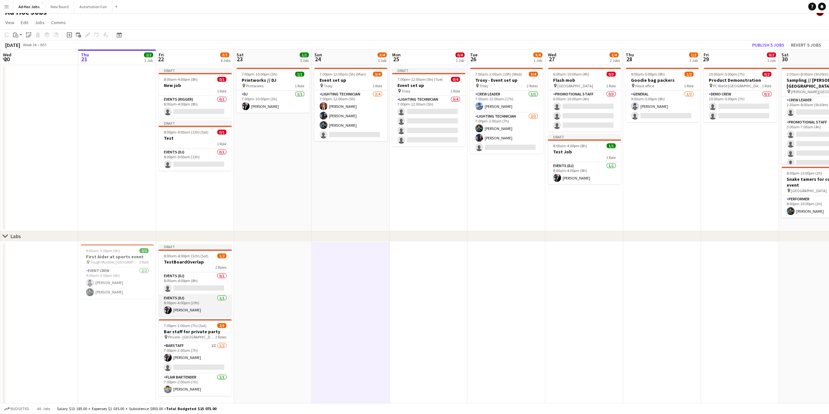
click at [186, 302] on app-card-role "Events (DJ) [DATE] 8:00pm-4:00pm (20h) [PERSON_NAME]" at bounding box center [195, 306] width 73 height 22
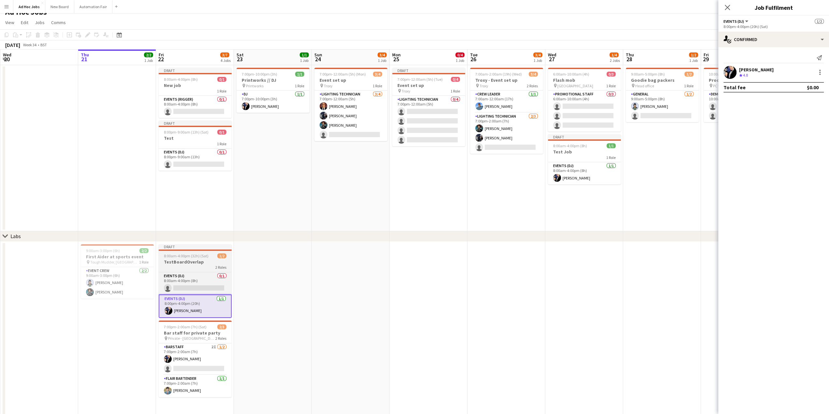
click at [191, 264] on h3 "TestBoardOverlap" at bounding box center [195, 262] width 73 height 6
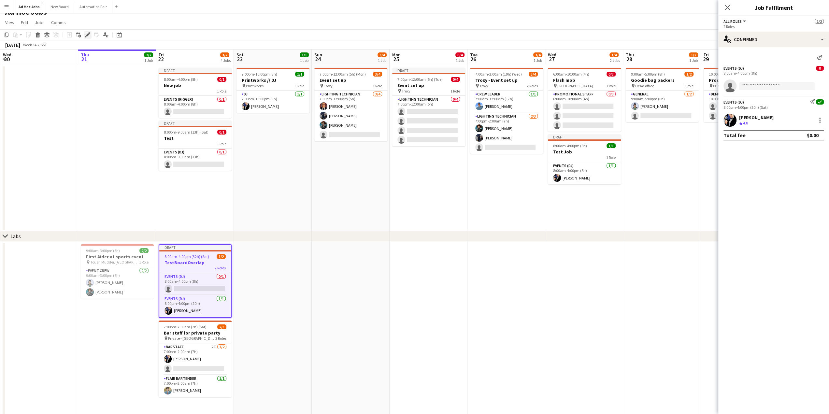
click at [88, 37] on icon "Edit" at bounding box center [87, 34] width 5 height 5
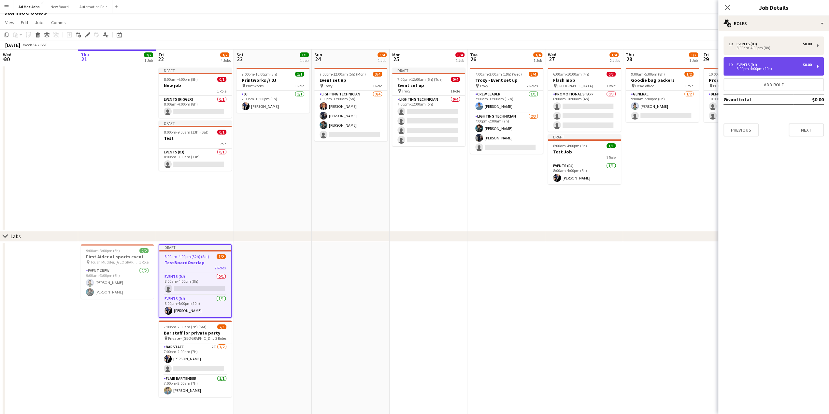
click at [771, 64] on div "1 x Events (DJ) $0.00" at bounding box center [770, 65] width 83 height 5
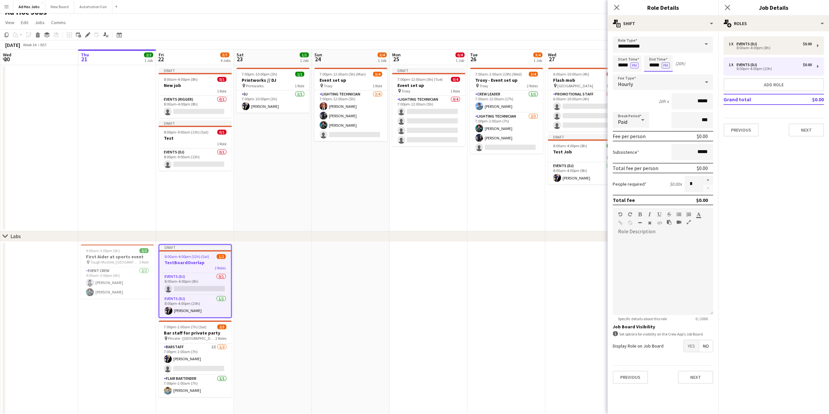
click at [654, 65] on input "*****" at bounding box center [658, 63] width 29 height 16
click at [653, 76] on div at bounding box center [651, 75] width 13 height 7
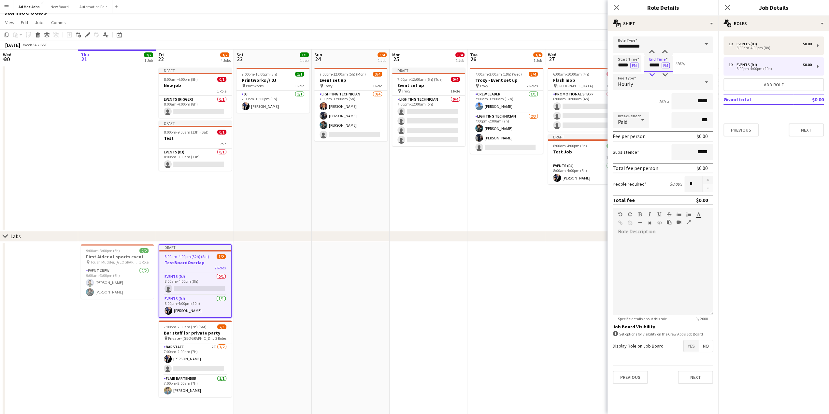
click at [653, 76] on div at bounding box center [651, 75] width 13 height 7
click at [652, 52] on div at bounding box center [651, 52] width 13 height 7
type input "*****"
click at [652, 52] on div at bounding box center [651, 52] width 13 height 7
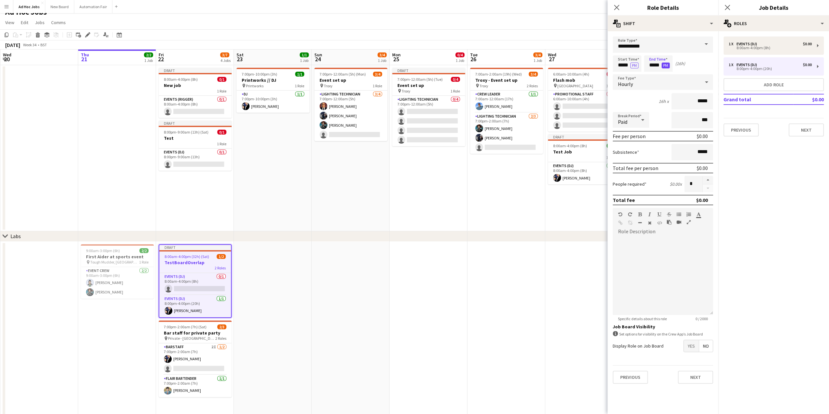
click at [667, 66] on button "PM" at bounding box center [666, 66] width 8 height 6
click at [695, 378] on button "Next" at bounding box center [695, 377] width 35 height 13
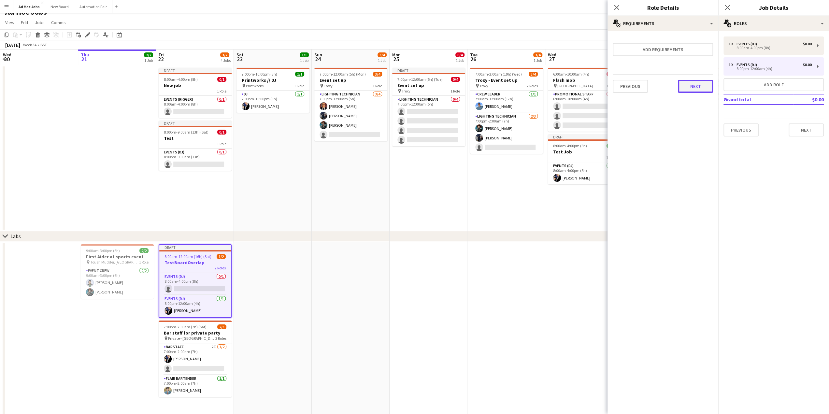
click at [705, 90] on button "Next" at bounding box center [695, 86] width 35 height 13
click at [698, 91] on button "Finish" at bounding box center [701, 87] width 24 height 13
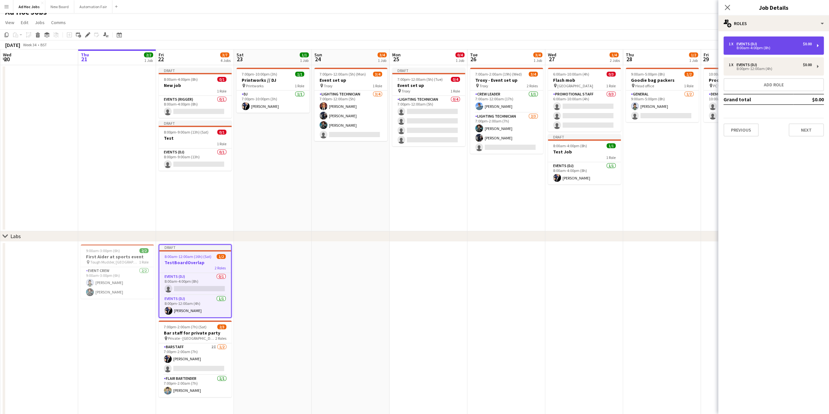
click at [749, 48] on div "8:00am-4:00pm (8h)" at bounding box center [770, 47] width 83 height 3
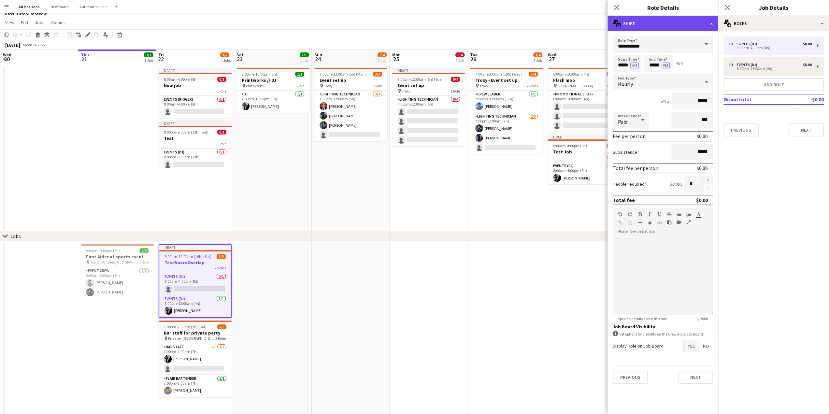
click at [712, 21] on div "multiple-actions-text Shift" at bounding box center [663, 24] width 111 height 16
click at [679, 76] on div "bin-2 Delete Role" at bounding box center [684, 77] width 65 height 13
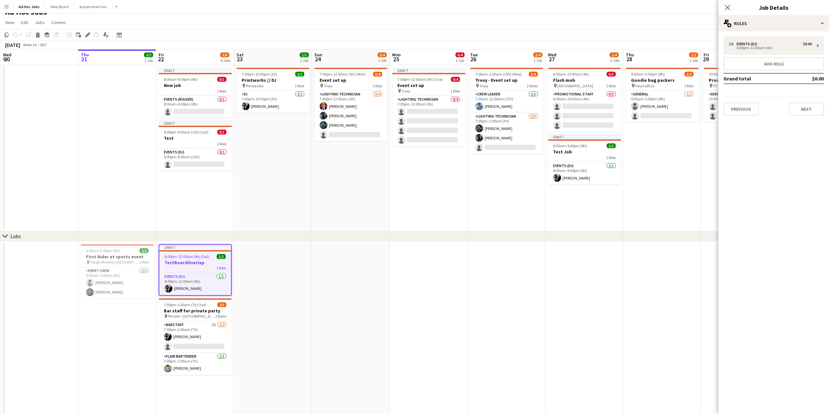
click at [509, 301] on app-date-cell at bounding box center [506, 329] width 78 height 174
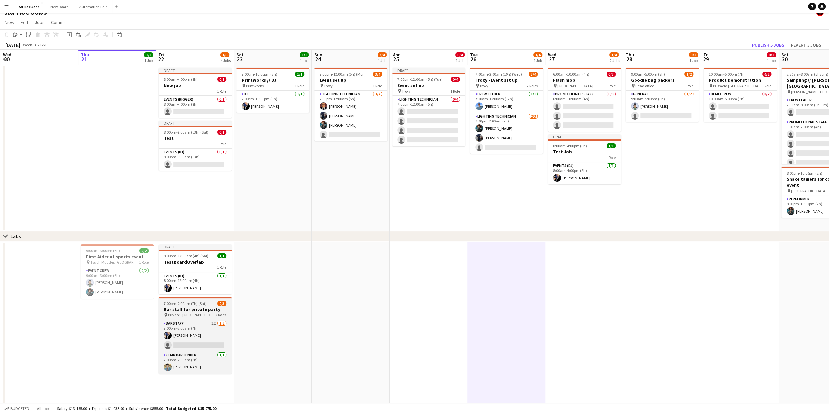
click at [191, 311] on h3 "Bar staff for private party" at bounding box center [195, 310] width 73 height 6
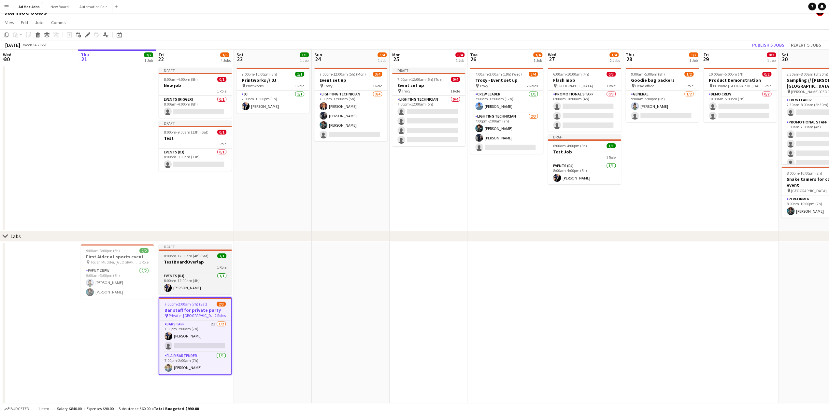
click at [186, 254] on span "8:00pm-12:00am (4h) (Sat)" at bounding box center [186, 255] width 45 height 5
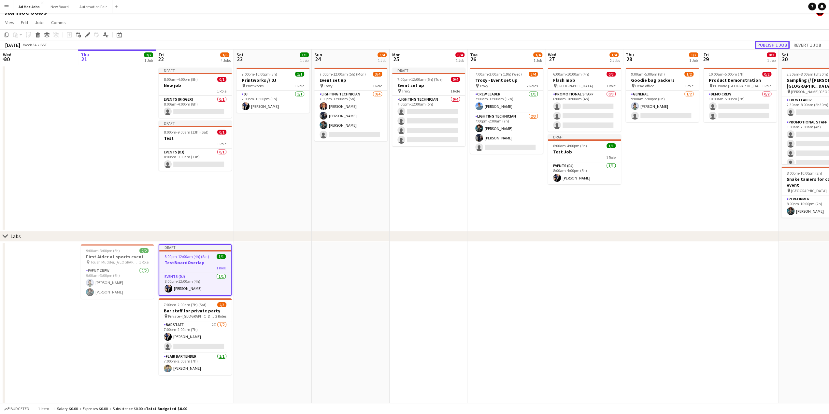
click at [775, 45] on button "Publish 1 job" at bounding box center [772, 45] width 35 height 8
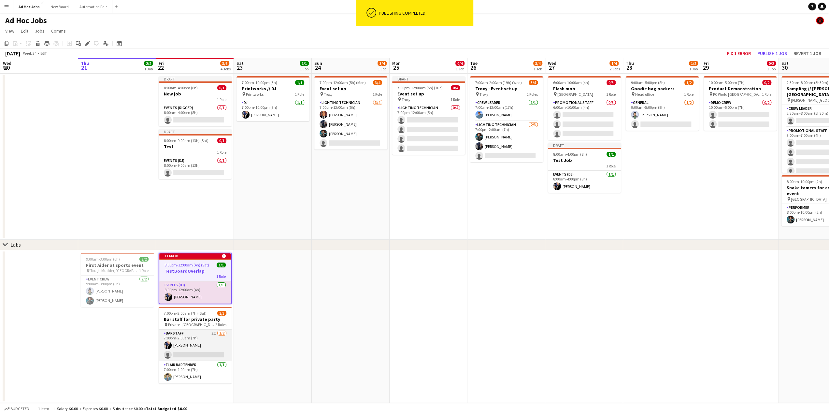
click at [191, 343] on app-card-role "Barstaff 2I [DATE] 7:00pm-2:00am (7h) [PERSON_NAME] single-neutral-actions" at bounding box center [195, 346] width 73 height 32
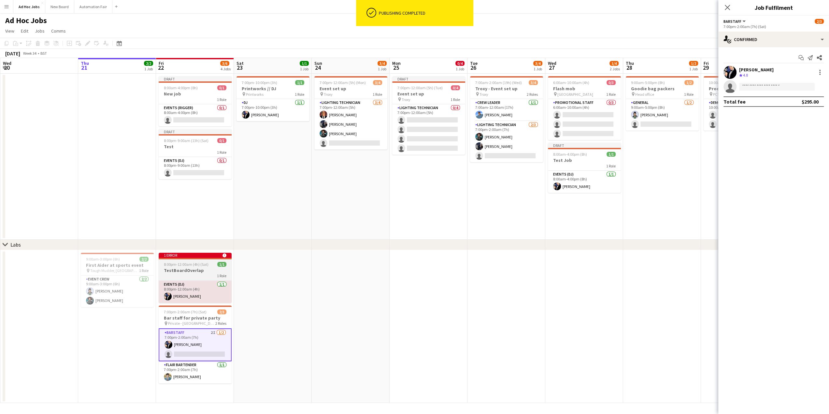
click at [187, 263] on span "8:00pm-12:00am (4h) (Sat)" at bounding box center [186, 264] width 45 height 5
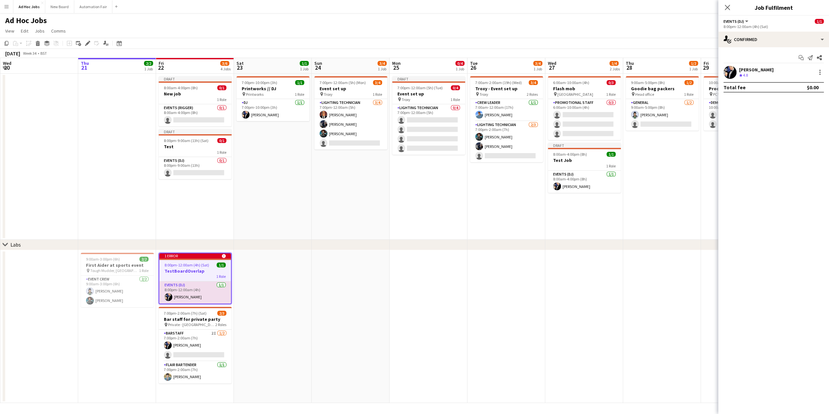
click at [415, 0] on div "Publishing completed" at bounding box center [415, 0] width 0 height 0
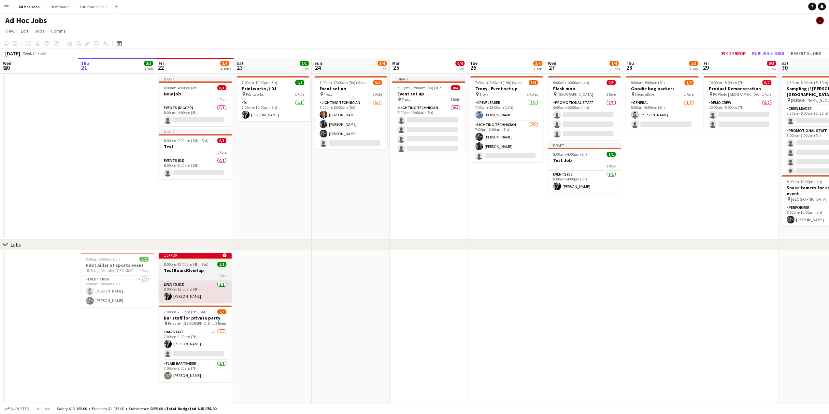
click at [224, 256] on icon at bounding box center [224, 255] width 4 height 4
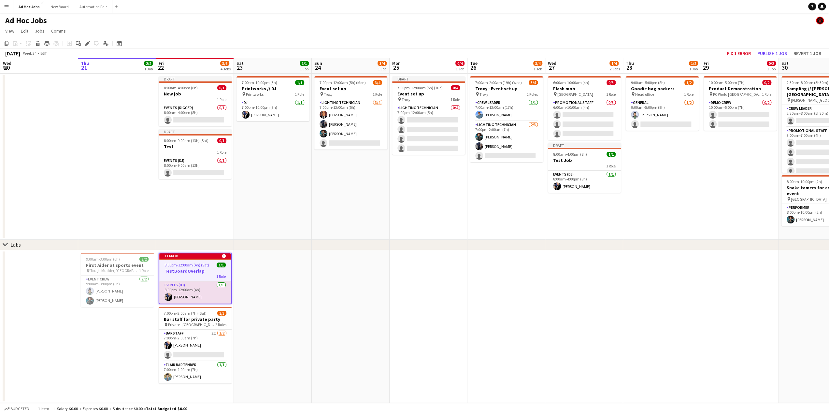
click at [223, 255] on icon at bounding box center [224, 256] width 4 height 4
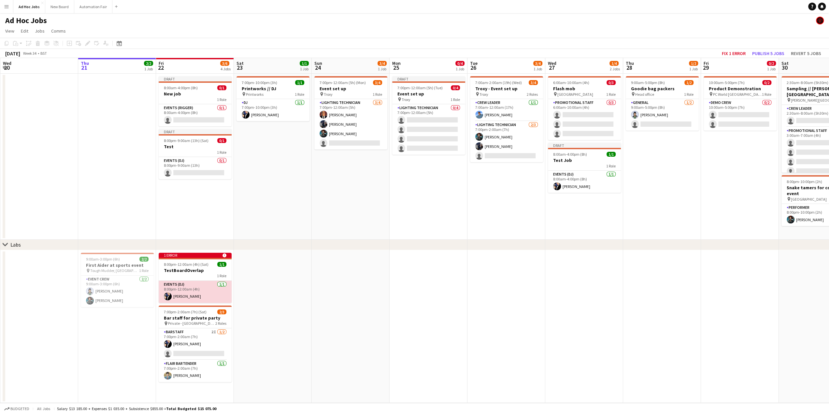
click at [197, 291] on app-card-role "Events (DJ) [DATE] 8:00pm-12:00am (4h) [PERSON_NAME]" at bounding box center [195, 292] width 73 height 22
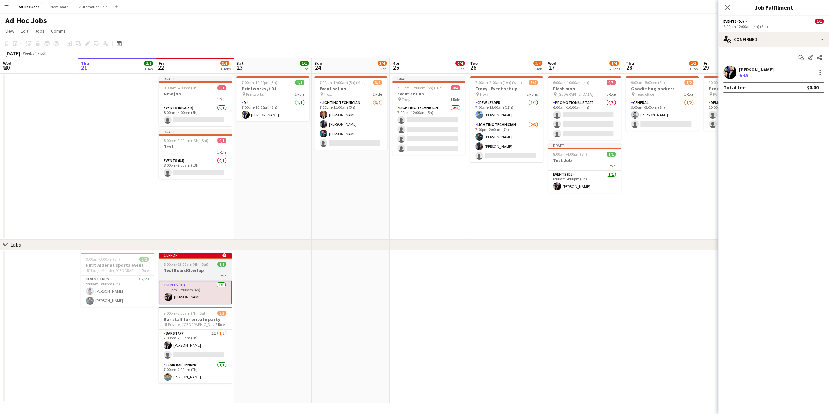
click at [192, 271] on h3 "TestBoardOverlap" at bounding box center [195, 270] width 73 height 6
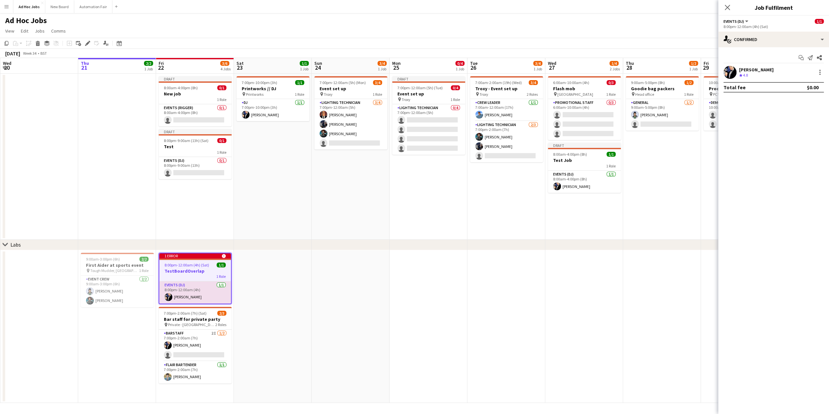
click at [190, 269] on h3 "TestBoardOverlap" at bounding box center [195, 271] width 72 height 6
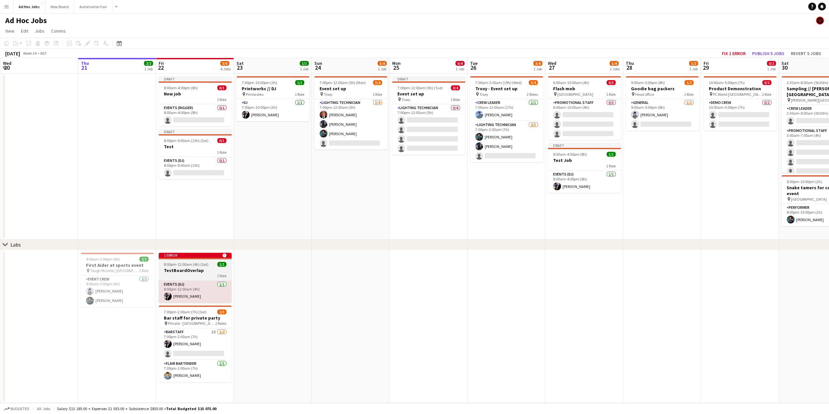
click at [225, 253] on icon "alert-circle" at bounding box center [225, 255] width 4 height 4
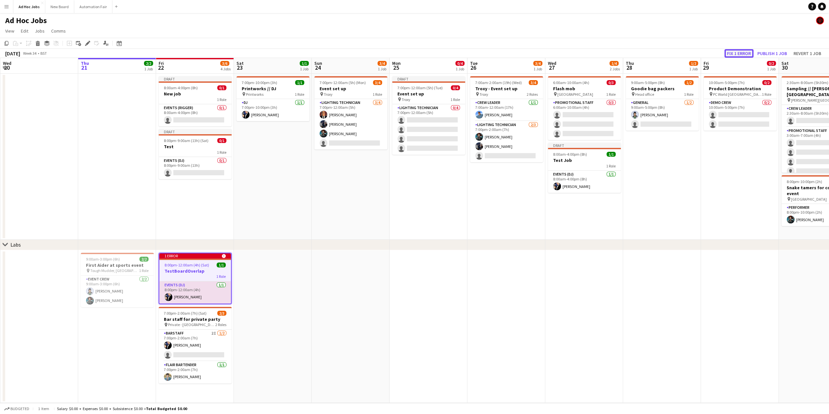
click at [737, 54] on button "Fix 1 error" at bounding box center [739, 53] width 29 height 8
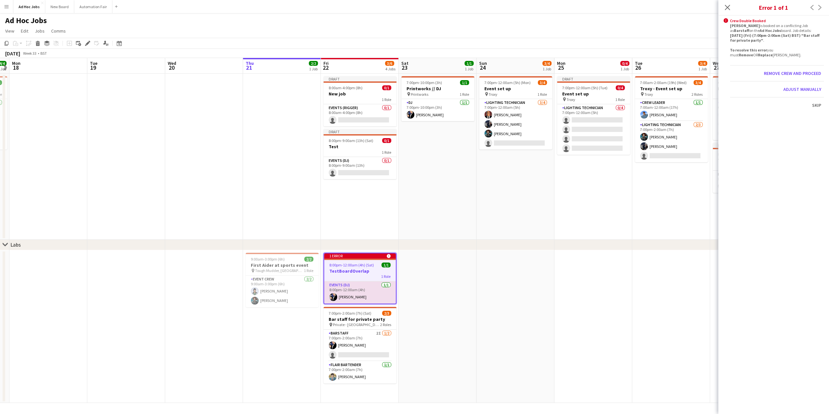
click at [817, 5] on div "Previous Next" at bounding box center [816, 7] width 26 height 15
click at [814, 4] on div "Previous Next" at bounding box center [816, 7] width 26 height 15
click at [727, 9] on icon "Close pop-in" at bounding box center [727, 7] width 6 height 6
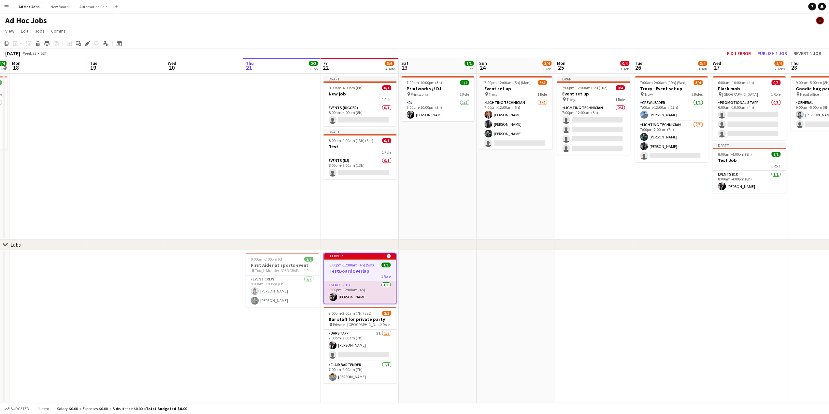
click at [365, 280] on app-job-card "1 error alert-circle 8:00pm-12:00am (4h) (Sat) 1/1 TestBoardOverlap 1 Role Even…" at bounding box center [359, 278] width 73 height 51
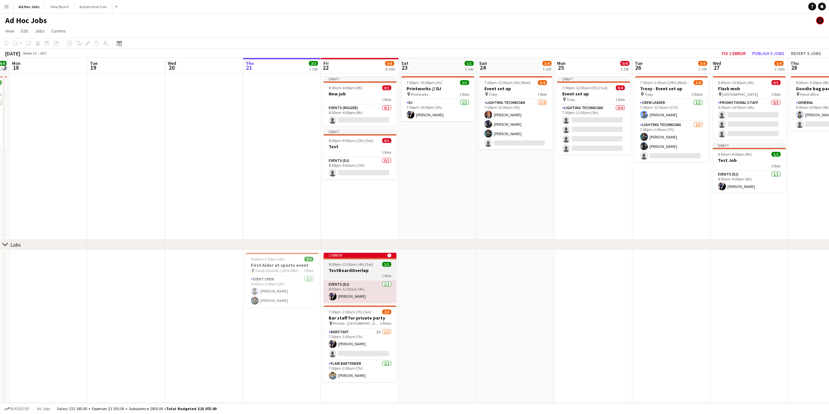
click at [374, 256] on div "1 error alert-circle" at bounding box center [359, 255] width 73 height 5
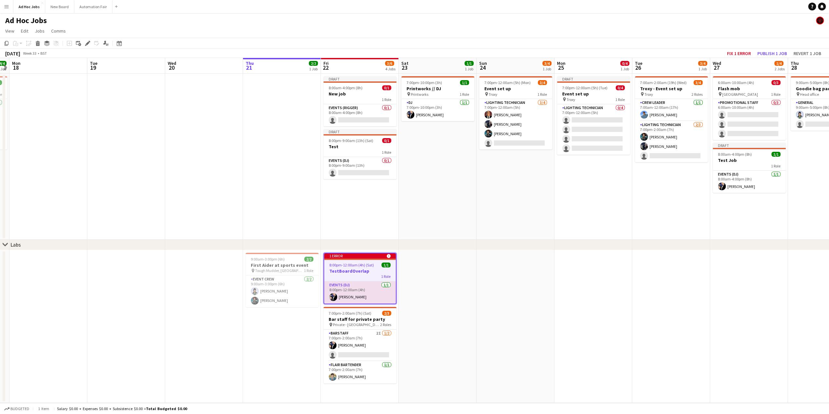
click at [389, 255] on icon at bounding box center [388, 256] width 4 height 4
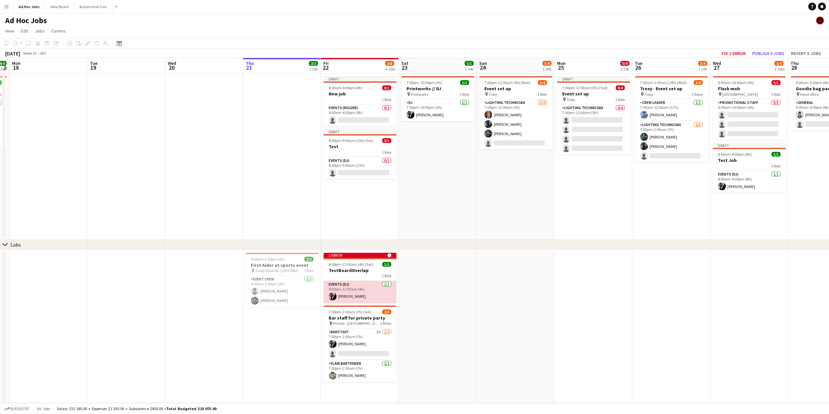
click at [352, 298] on app-card-role "Events (DJ) [DATE] 8:00pm-12:00am (4h) [PERSON_NAME]" at bounding box center [359, 292] width 73 height 22
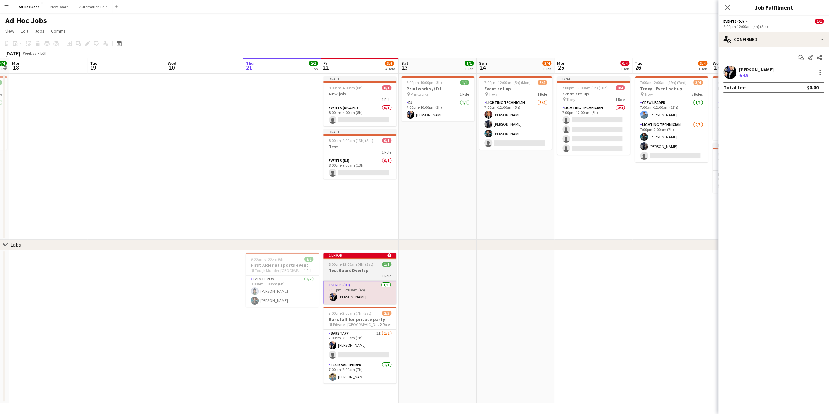
click at [351, 274] on div "1 Role" at bounding box center [359, 275] width 73 height 5
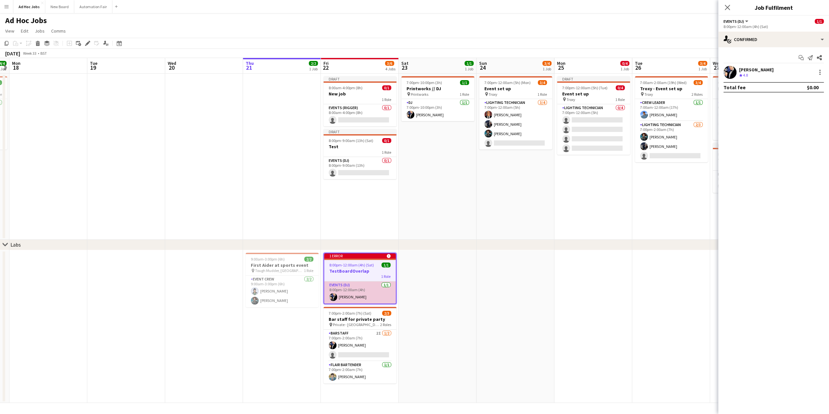
click at [350, 292] on app-card-role "Events (DJ) [DATE] 8:00pm-12:00am (4h) [PERSON_NAME]" at bounding box center [360, 292] width 72 height 22
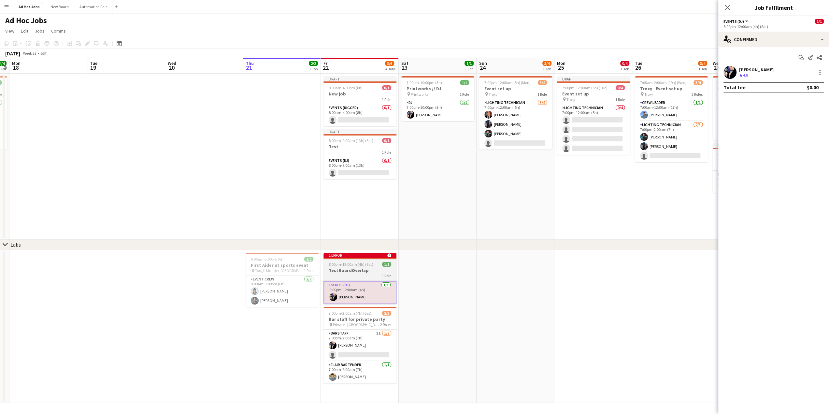
click at [350, 266] on span "8:00pm-12:00am (4h) (Sat)" at bounding box center [351, 264] width 45 height 5
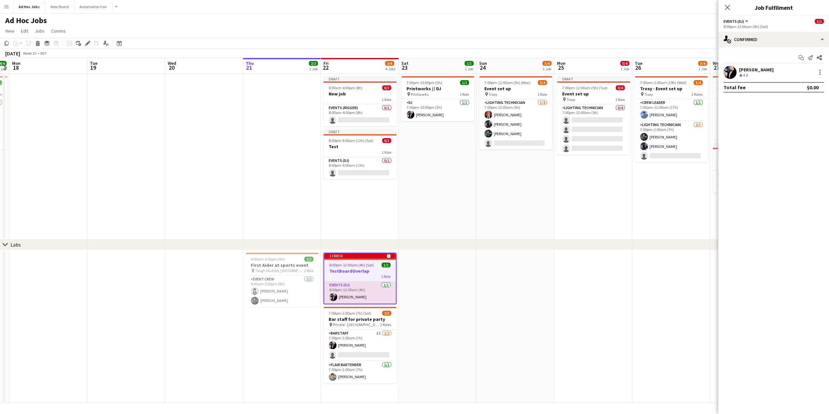
click at [351, 271] on h3 "TestBoardOverlap" at bounding box center [360, 271] width 72 height 6
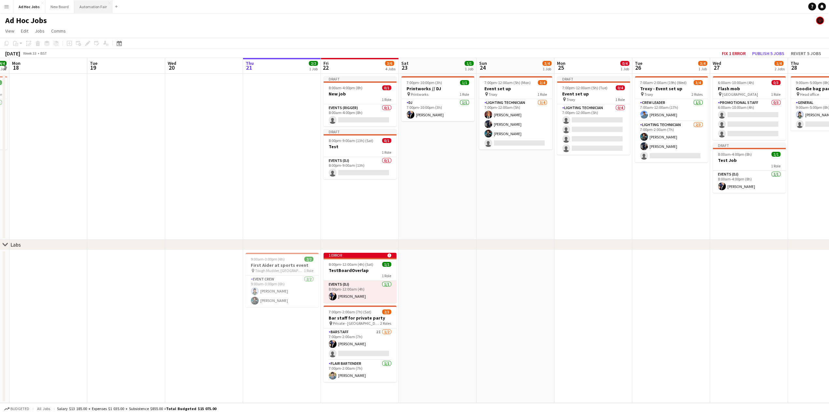
click at [88, 8] on button "Automation Fair Close" at bounding box center [93, 6] width 38 height 13
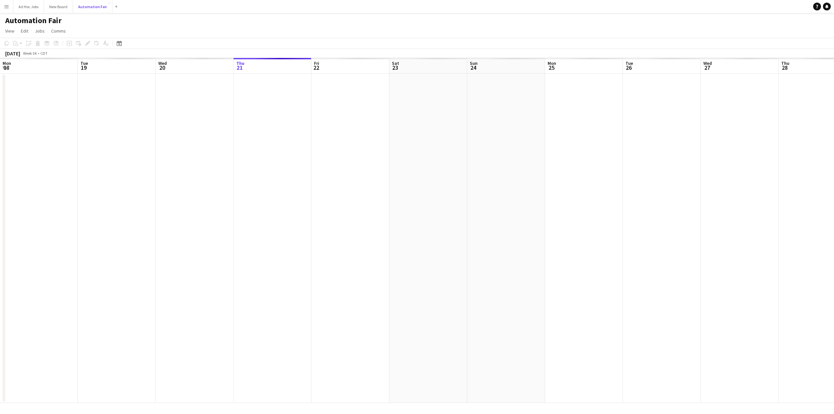
scroll to position [0, 156]
click at [249, 109] on app-date-cell at bounding box center [273, 238] width 78 height 329
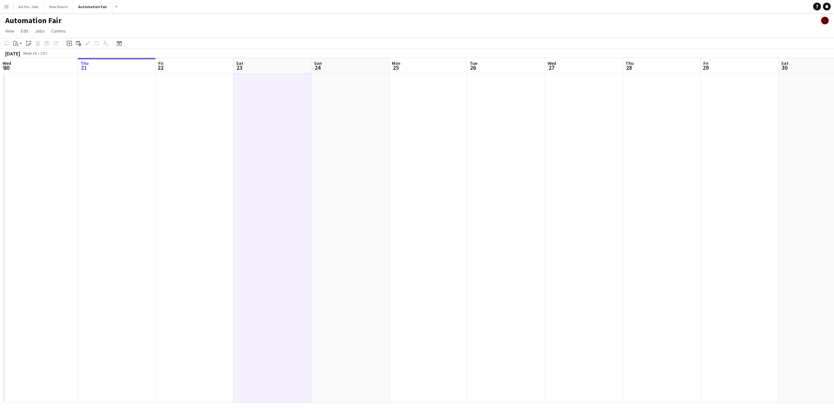
click at [207, 98] on app-date-cell at bounding box center [195, 238] width 78 height 329
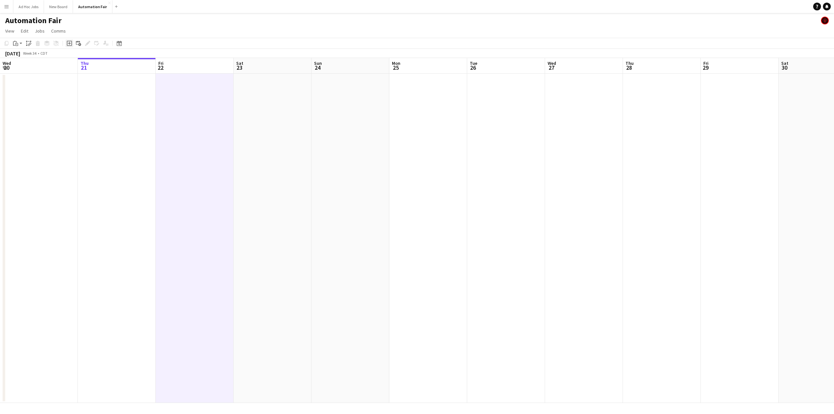
click at [70, 43] on icon "Add job" at bounding box center [69, 43] width 5 height 5
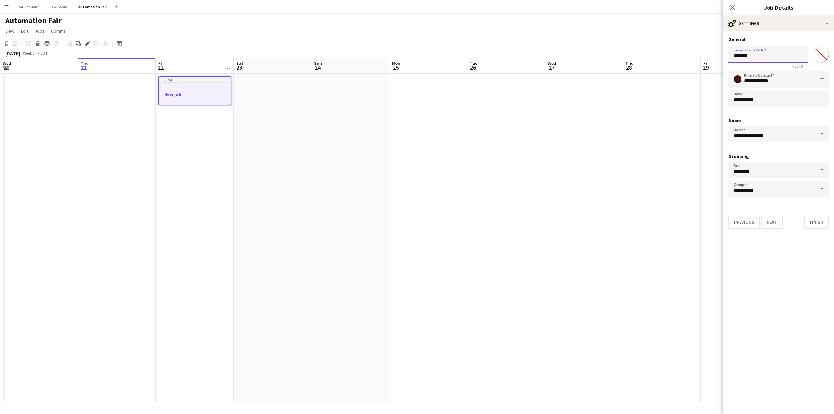
drag, startPoint x: 762, startPoint y: 56, endPoint x: 707, endPoint y: 57, distance: 54.7
click at [707, 57] on body "Menu Boards Boards Boards All jobs Status Workforce Workforce My Workforce Recr…" at bounding box center [417, 207] width 834 height 414
type input "**********"
click at [771, 192] on input "**********" at bounding box center [778, 189] width 100 height 16
click at [819, 190] on span at bounding box center [822, 189] width 14 height 16
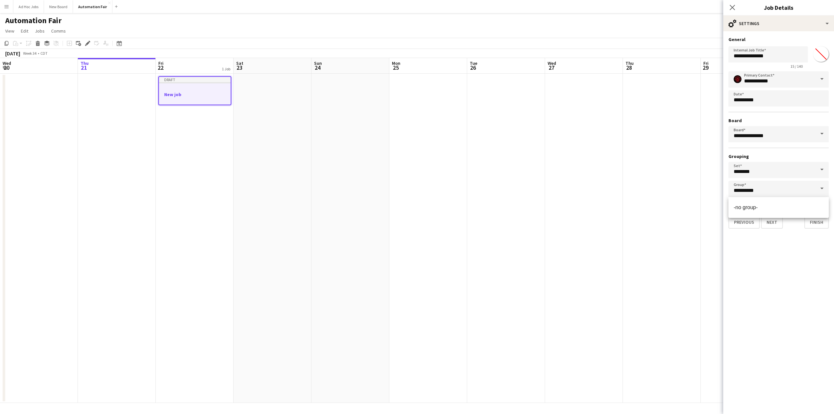
click at [783, 262] on mat-expansion-panel "**********" at bounding box center [778, 222] width 111 height 383
click at [774, 223] on button "Next" at bounding box center [772, 222] width 22 height 13
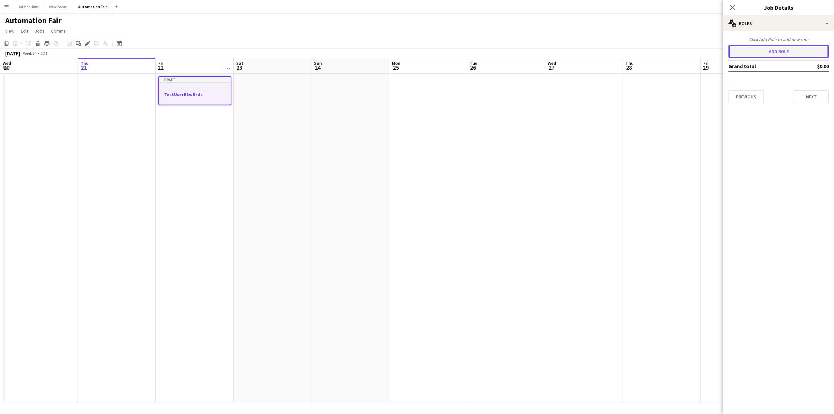
click at [769, 52] on button "Add role" at bounding box center [778, 51] width 100 height 13
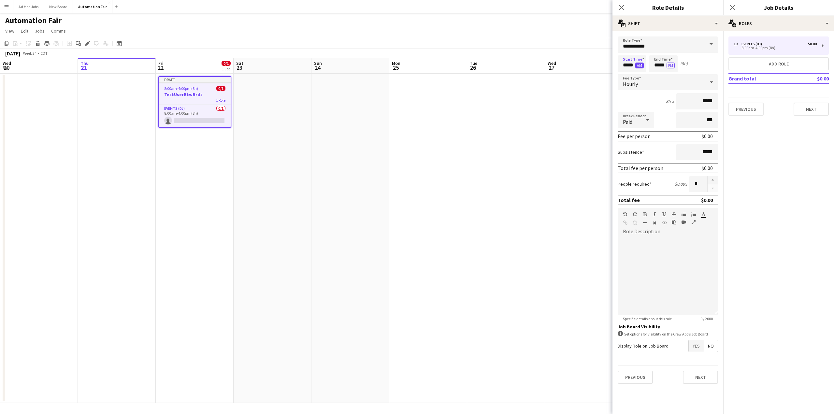
click at [640, 66] on button "AM" at bounding box center [639, 66] width 8 height 6
click at [670, 66] on button "PM" at bounding box center [671, 66] width 8 height 6
click at [661, 65] on input "*****" at bounding box center [663, 63] width 29 height 16
click at [655, 75] on div at bounding box center [656, 75] width 13 height 7
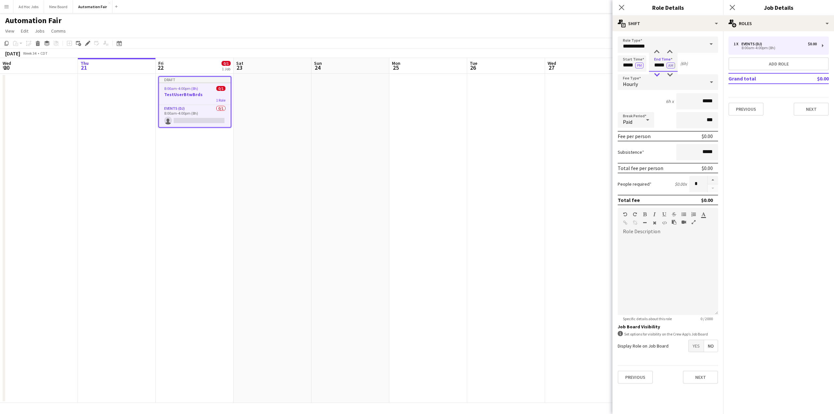
click at [655, 75] on div at bounding box center [656, 75] width 13 height 7
type input "*****"
click at [655, 75] on div at bounding box center [656, 75] width 13 height 7
click at [701, 377] on button "Next" at bounding box center [700, 377] width 35 height 13
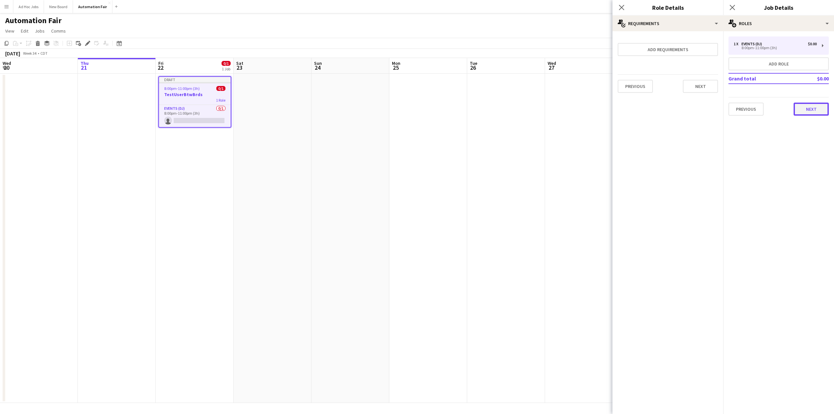
click at [814, 105] on button "Next" at bounding box center [811, 109] width 35 height 13
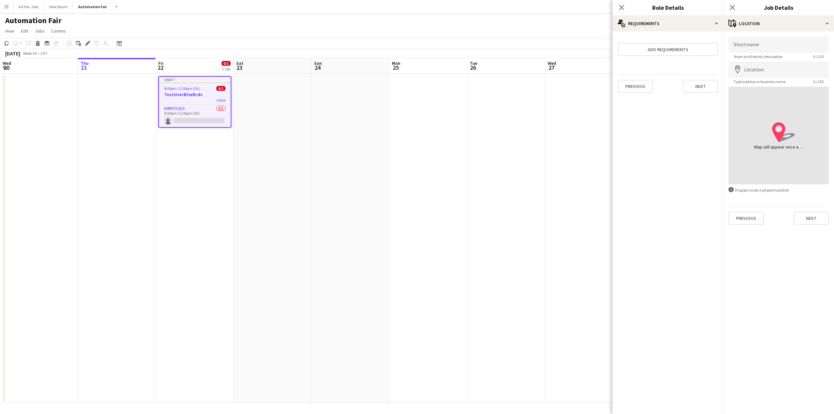
click at [815, 225] on div "Shortname Short and friendly description 0 / 120 Location map-marker Type addre…" at bounding box center [778, 130] width 111 height 199
click at [811, 217] on button "Next" at bounding box center [811, 218] width 35 height 13
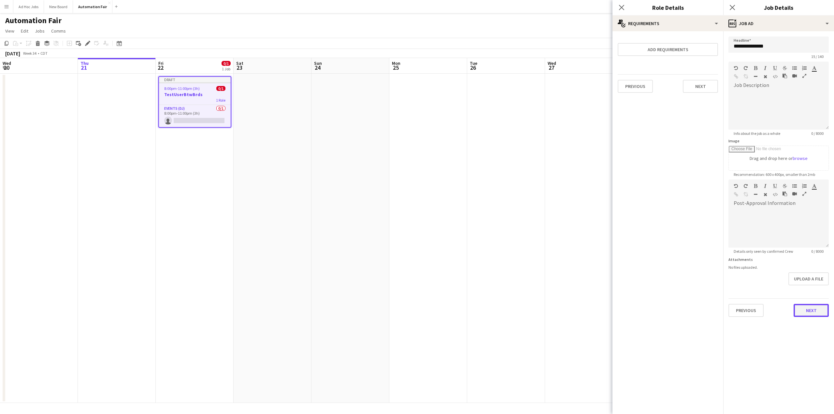
click at [809, 315] on button "Next" at bounding box center [811, 310] width 35 height 13
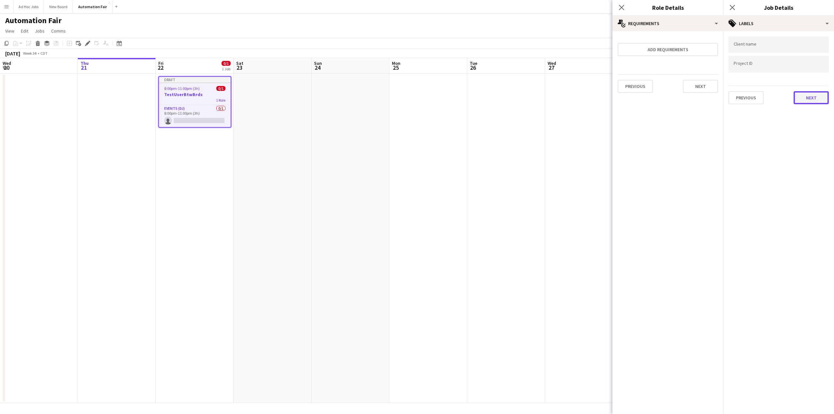
click at [812, 97] on button "Next" at bounding box center [811, 97] width 35 height 13
click at [815, 65] on button "Next" at bounding box center [811, 67] width 35 height 13
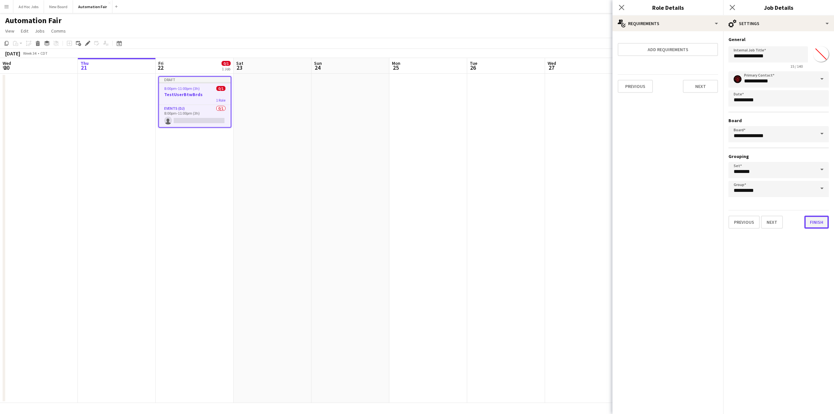
click at [817, 223] on button "Finish" at bounding box center [816, 222] width 24 height 13
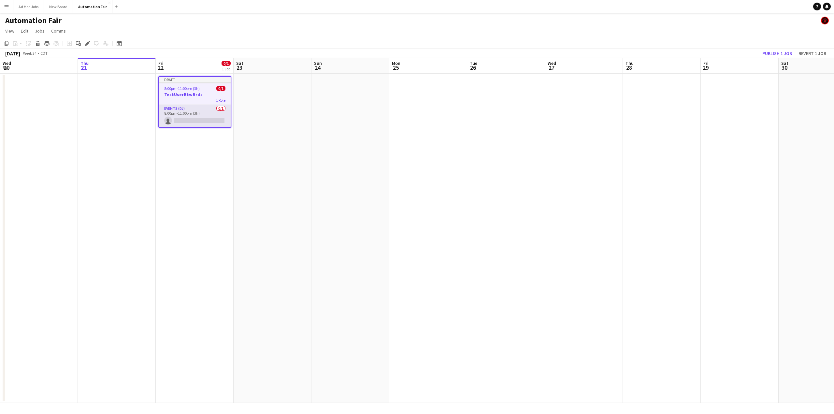
click at [181, 118] on app-card-role "Events (DJ) 0/1 8:00pm-11:00pm (3h) single-neutral-actions" at bounding box center [195, 116] width 72 height 22
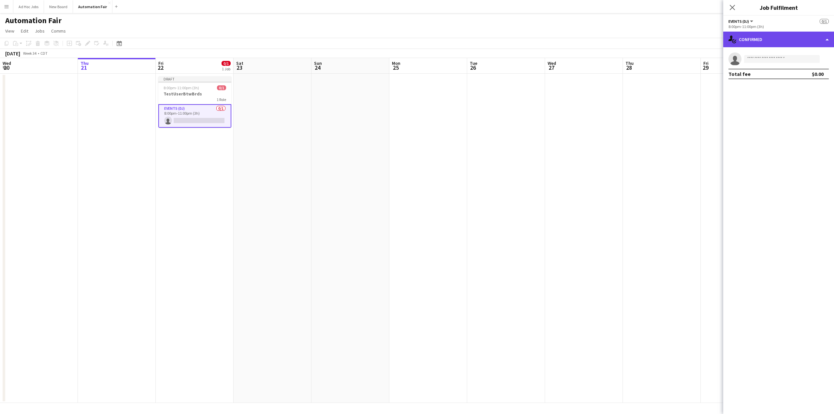
click at [827, 38] on div "single-neutral-actions-check-2 Confirmed" at bounding box center [778, 40] width 111 height 16
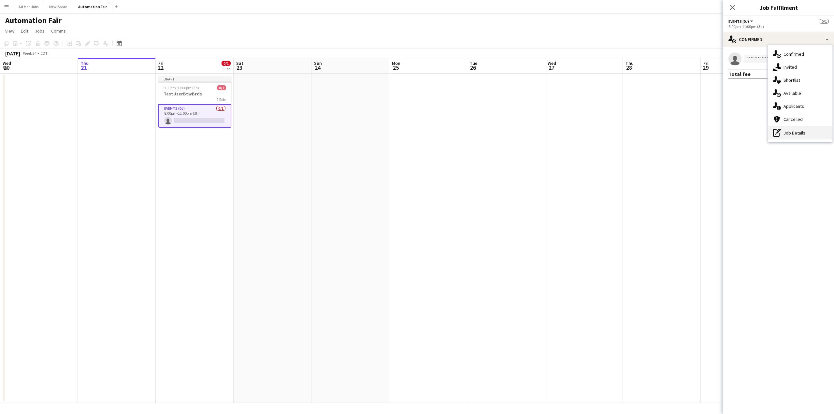
click at [792, 133] on div "pen-write Job Details" at bounding box center [800, 132] width 65 height 13
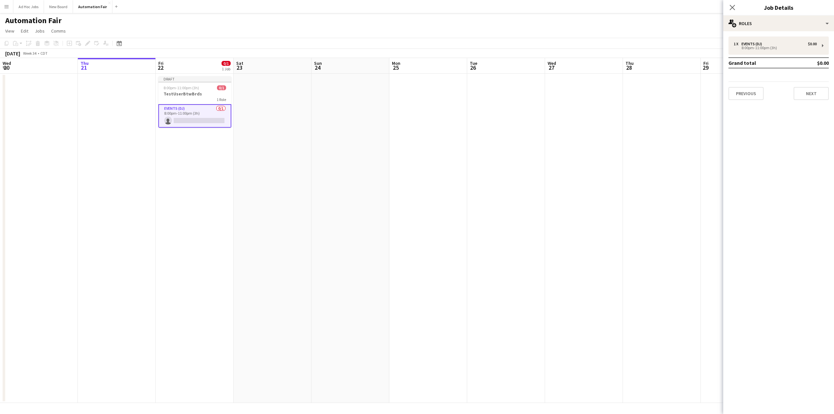
click at [192, 105] on app-card-role "Events (DJ) 0/1 8:00pm-11:00pm (3h) single-neutral-actions" at bounding box center [194, 115] width 73 height 23
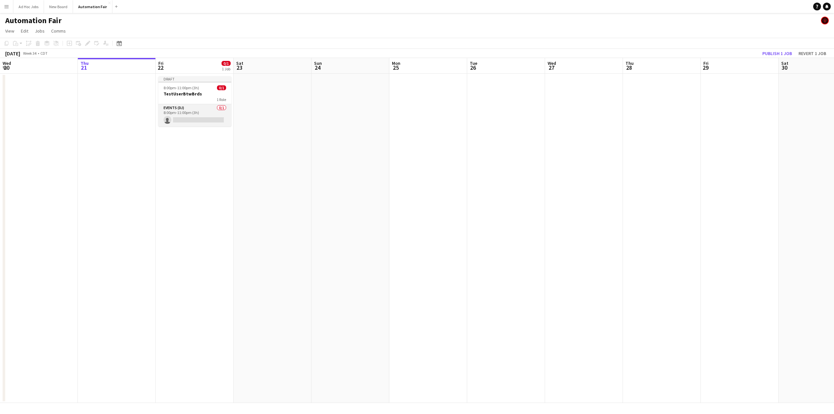
click at [183, 115] on app-card-role "Events (DJ) 0/1 8:00pm-11:00pm (3h) single-neutral-actions" at bounding box center [194, 115] width 73 height 22
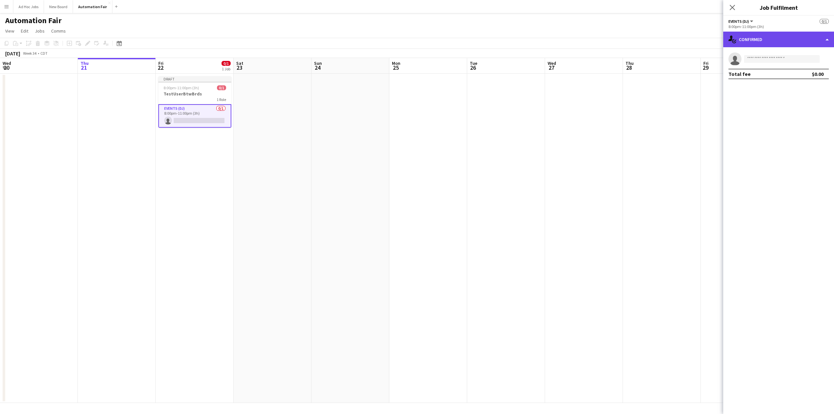
click at [826, 37] on div "single-neutral-actions-check-2 Confirmed" at bounding box center [778, 40] width 111 height 16
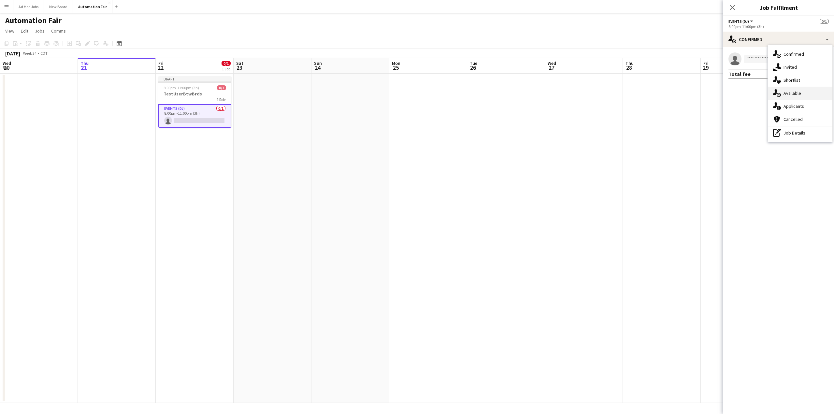
click at [787, 90] on div "single-neutral-actions-upload Available" at bounding box center [800, 93] width 65 height 13
click at [817, 57] on app-icon "Filter" at bounding box center [817, 57] width 5 height 6
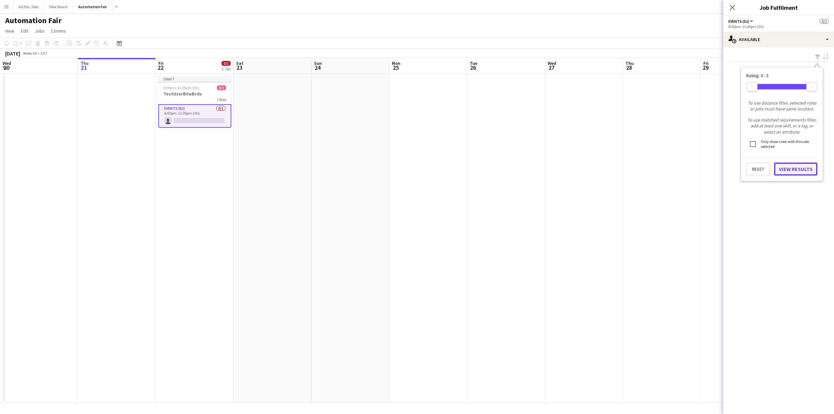
click at [795, 173] on button "View Results" at bounding box center [795, 169] width 43 height 13
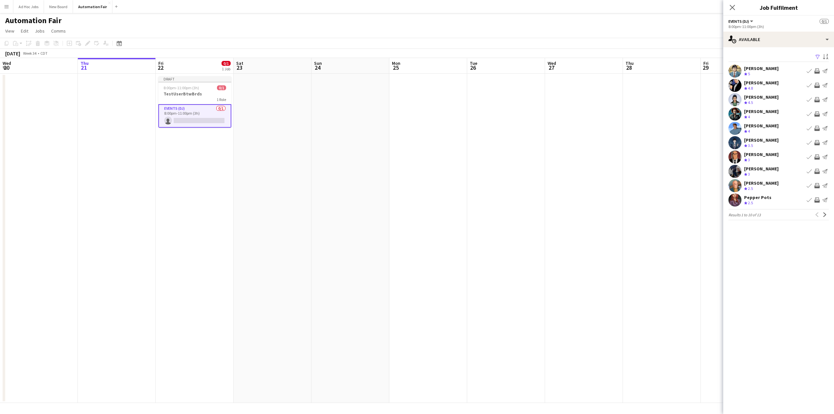
click at [762, 82] on div "[PERSON_NAME]" at bounding box center [761, 83] width 35 height 6
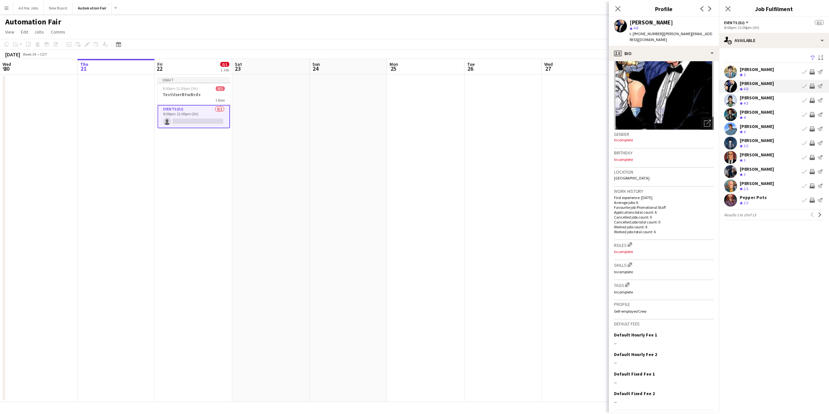
scroll to position [55, 0]
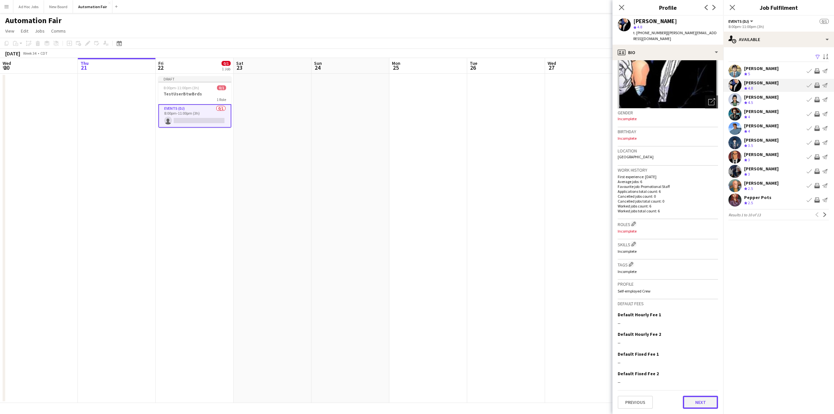
click at [690, 402] on button "Next" at bounding box center [700, 402] width 35 height 13
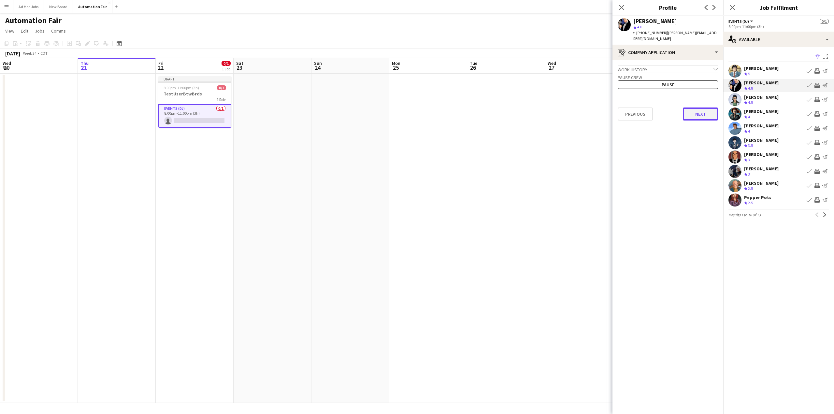
click at [707, 112] on button "Next" at bounding box center [700, 114] width 35 height 13
click at [700, 113] on button "Next" at bounding box center [700, 110] width 35 height 13
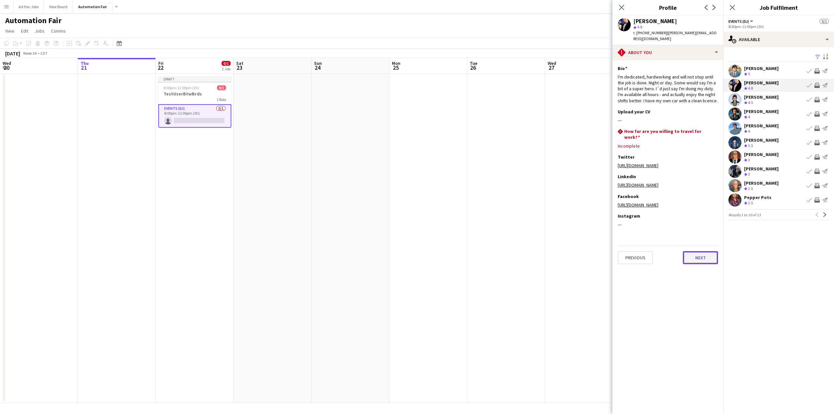
click at [698, 254] on button "Next" at bounding box center [700, 257] width 35 height 13
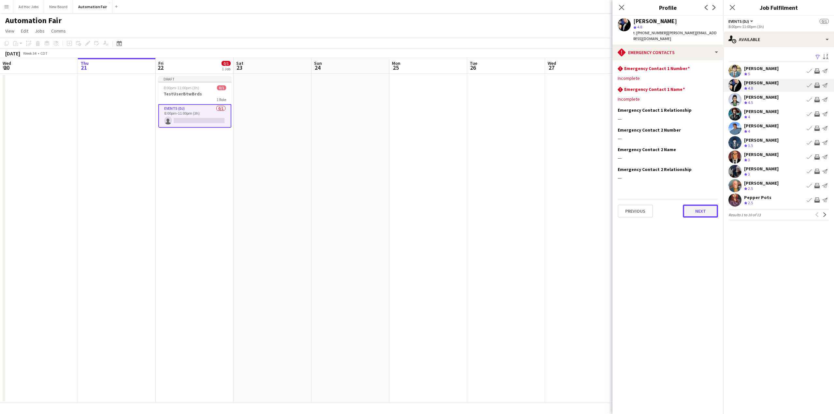
click at [695, 215] on button "Next" at bounding box center [700, 211] width 35 height 13
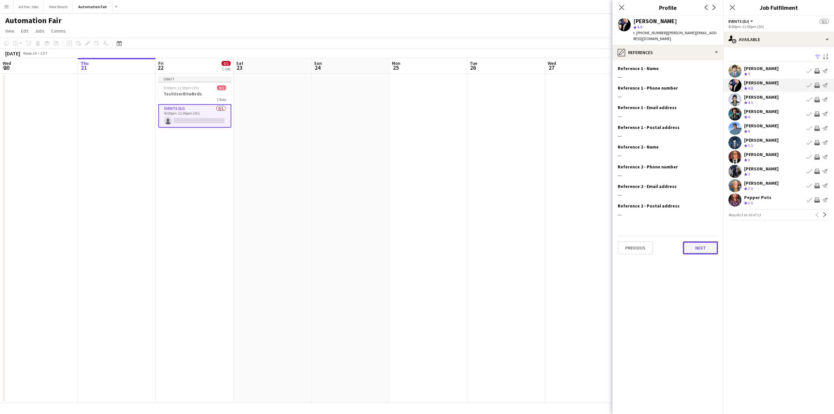
click at [700, 249] on button "Next" at bounding box center [700, 247] width 35 height 13
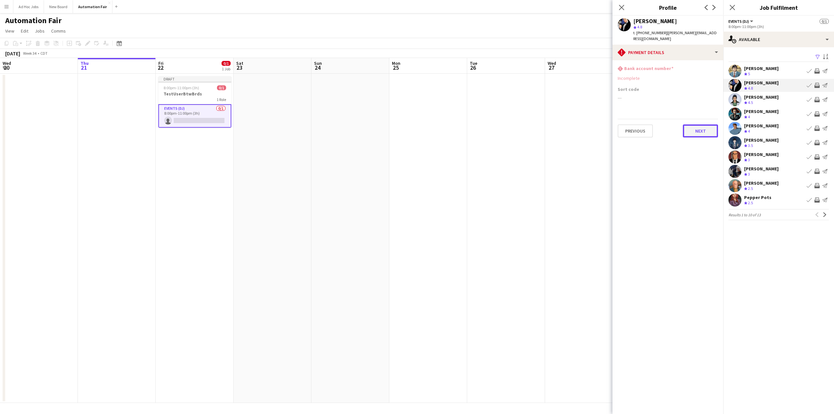
click at [697, 132] on button "Next" at bounding box center [700, 130] width 35 height 13
click at [810, 86] on app-icon "Book crew" at bounding box center [809, 85] width 5 height 5
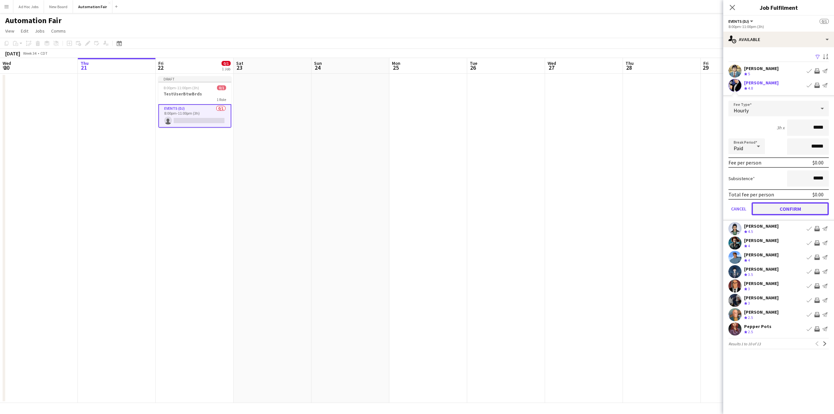
click at [778, 208] on button "Confirm" at bounding box center [790, 208] width 77 height 13
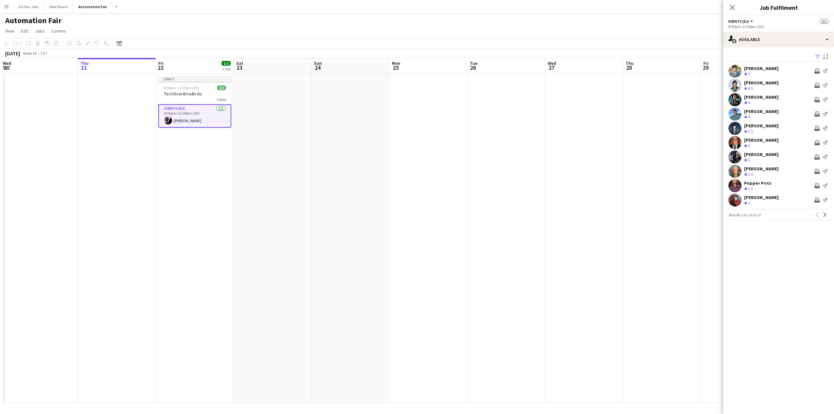
click at [193, 196] on app-date-cell "Draft 8:00pm-11:00pm (3h) 1/1 TestUserBtwBrds 1 Role Events (DJ) [DATE] 8:00pm-…" at bounding box center [195, 238] width 78 height 329
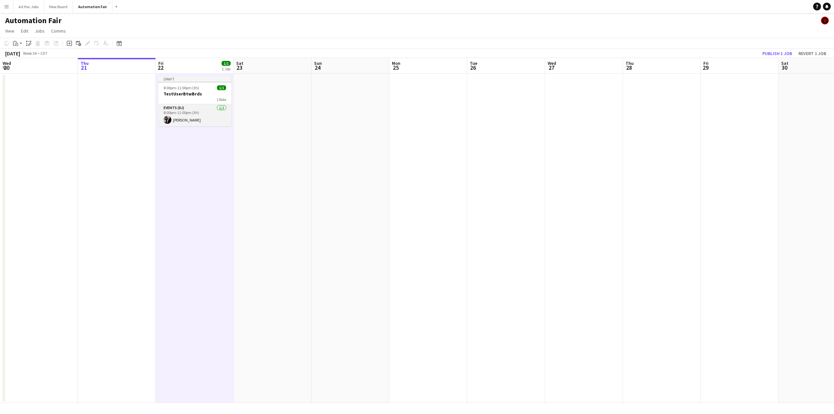
click at [198, 109] on app-card-role "Events (DJ) [DATE] 8:00pm-11:00pm (3h) [PERSON_NAME]" at bounding box center [194, 115] width 73 height 22
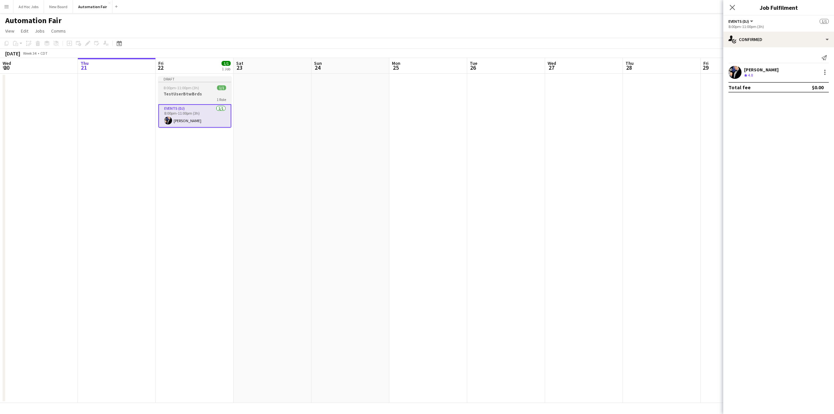
click at [190, 89] on span "8:00pm-11:00pm (3h)" at bounding box center [182, 87] width 36 height 5
click at [729, 6] on icon "Close pop-in" at bounding box center [732, 7] width 6 height 6
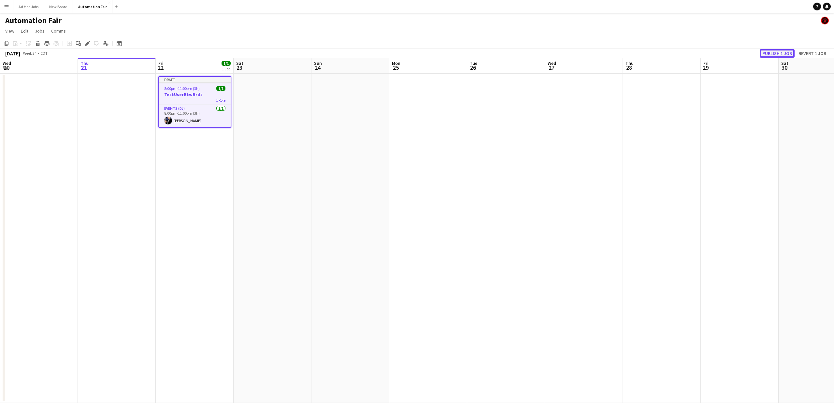
click at [773, 52] on button "Publish 1 job" at bounding box center [777, 53] width 35 height 8
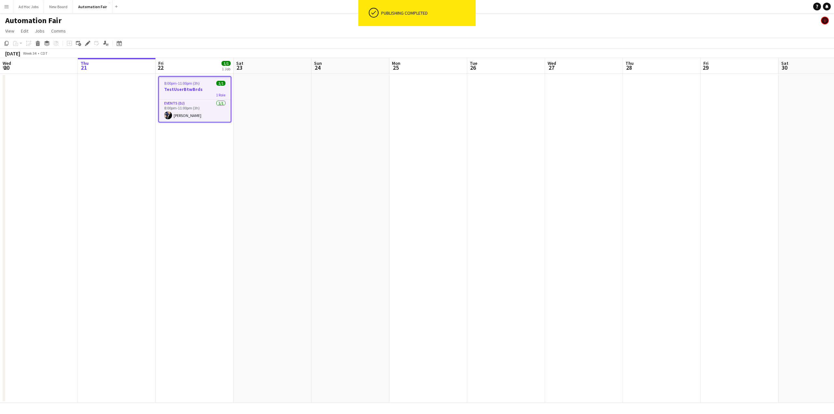
click at [192, 175] on app-date-cell "8:00pm-11:00pm (3h) 1/1 TestUserBtwBrds 1 Role Events (DJ) [DATE] 8:00pm-11:00p…" at bounding box center [195, 238] width 78 height 329
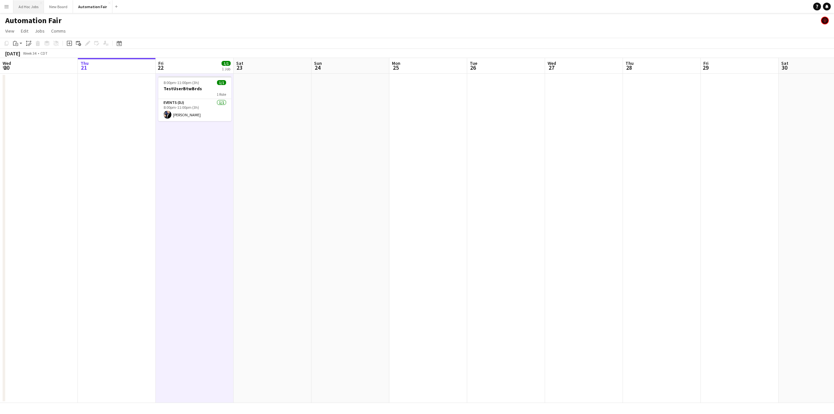
click at [28, 7] on button "Ad Hoc Jobs Close" at bounding box center [28, 6] width 31 height 13
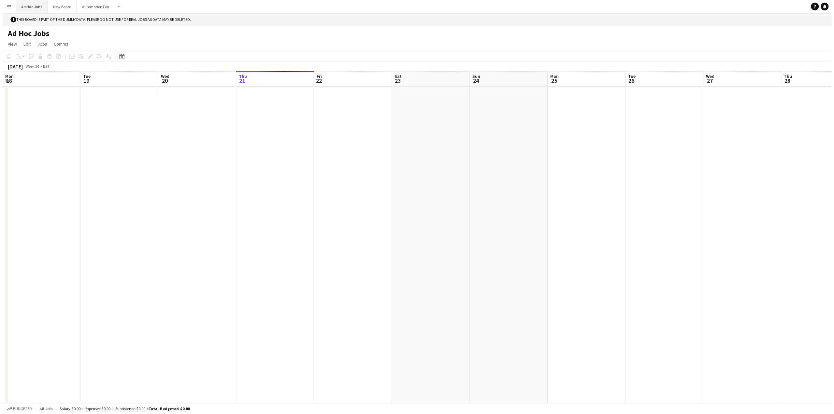
scroll to position [0, 156]
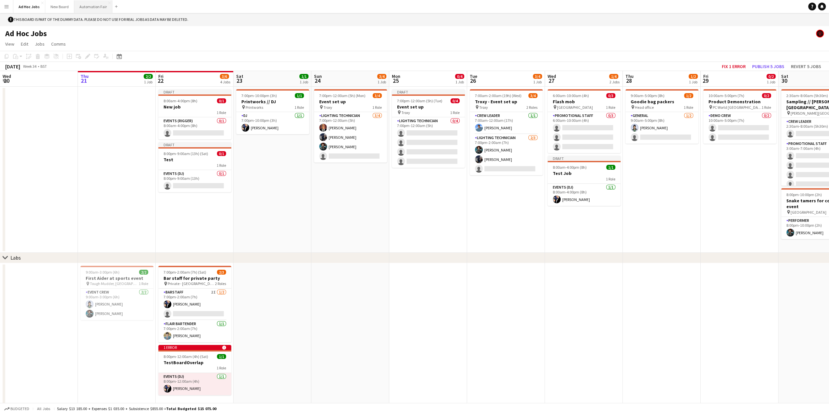
click at [84, 8] on button "Automation Fair Close" at bounding box center [93, 6] width 38 height 13
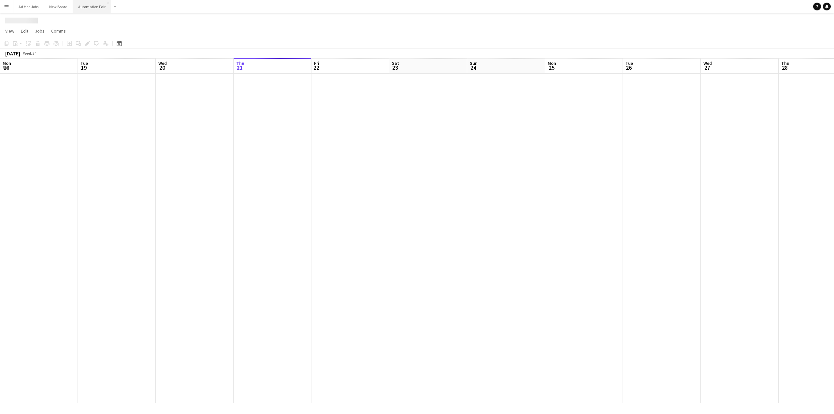
scroll to position [0, 156]
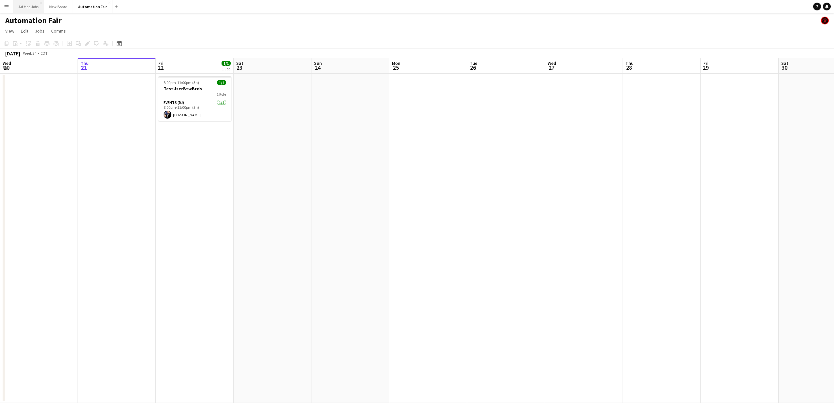
click at [34, 6] on button "Ad Hoc Jobs Close" at bounding box center [28, 6] width 31 height 13
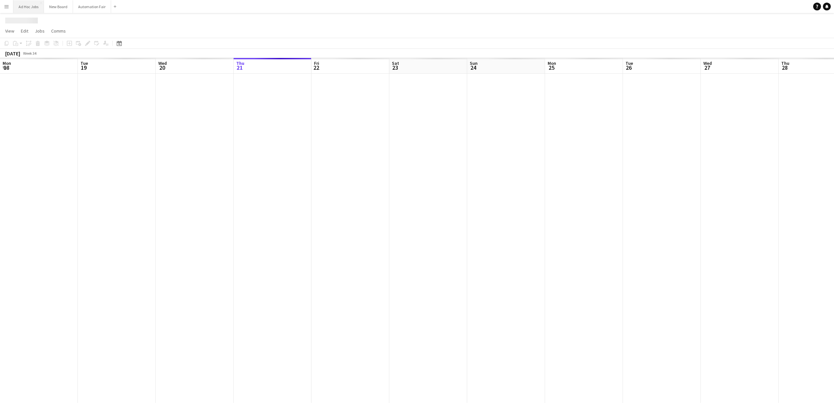
scroll to position [0, 156]
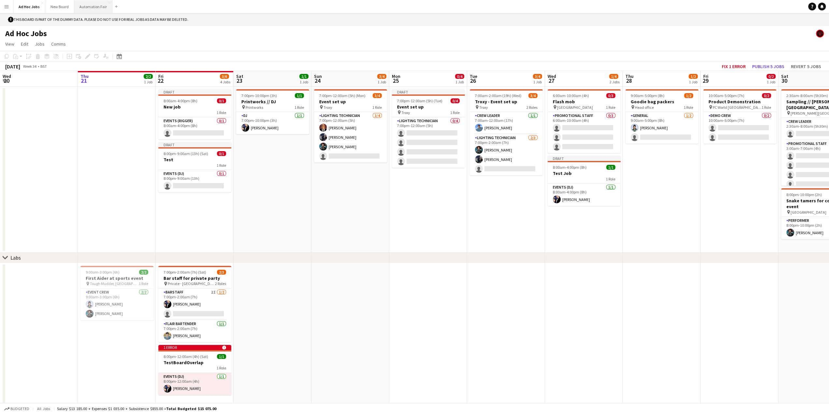
click at [95, 8] on button "Automation Fair Close" at bounding box center [93, 6] width 38 height 13
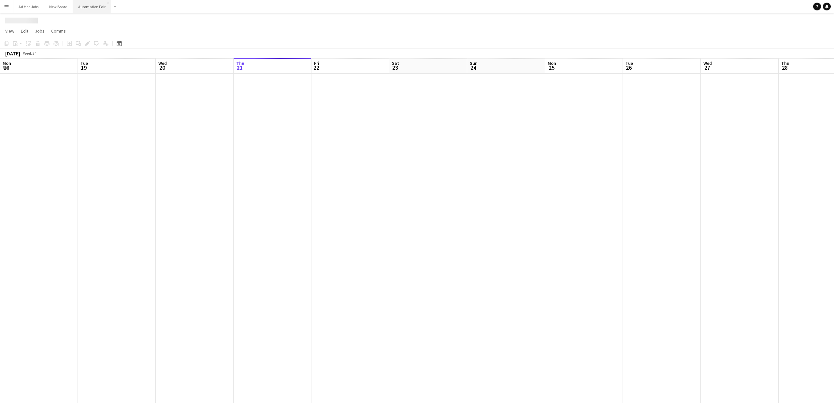
scroll to position [0, 156]
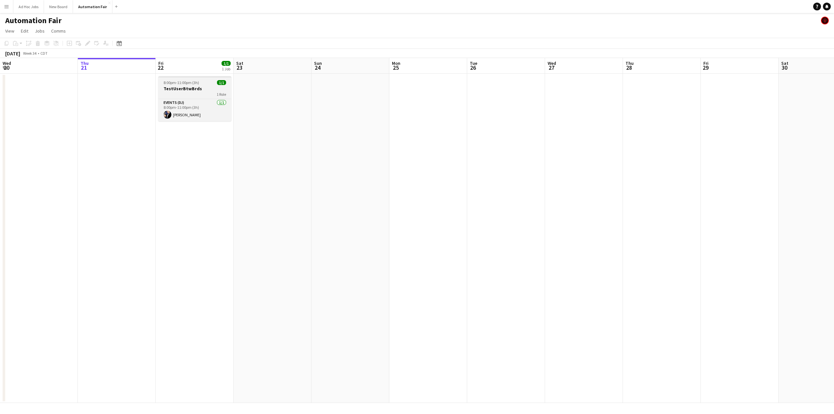
click at [180, 88] on h3 "TestUserBtwBrds" at bounding box center [194, 89] width 73 height 6
click at [182, 106] on app-card-role "Events (DJ) [DATE] 8:00pm-11:00pm (3h) [PERSON_NAME]" at bounding box center [195, 111] width 72 height 22
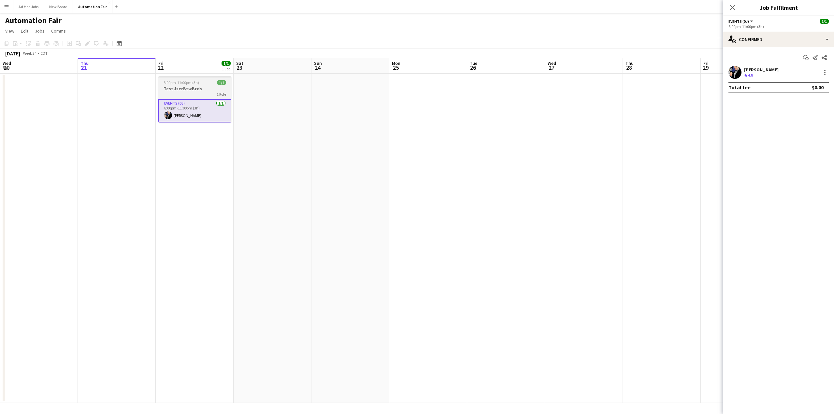
click at [191, 87] on h3 "TestUserBtwBrds" at bounding box center [194, 89] width 73 height 6
click at [27, 6] on button "Ad Hoc Jobs Close" at bounding box center [28, 6] width 31 height 13
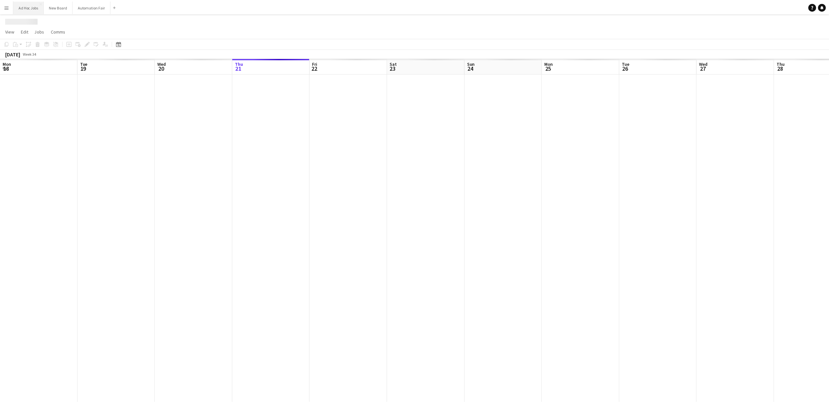
scroll to position [0, 156]
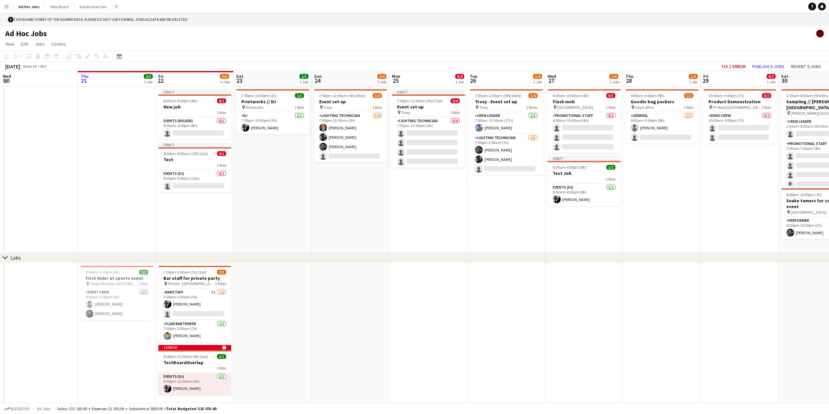
click at [115, 5] on app-icon "Add" at bounding box center [116, 6] width 3 height 3
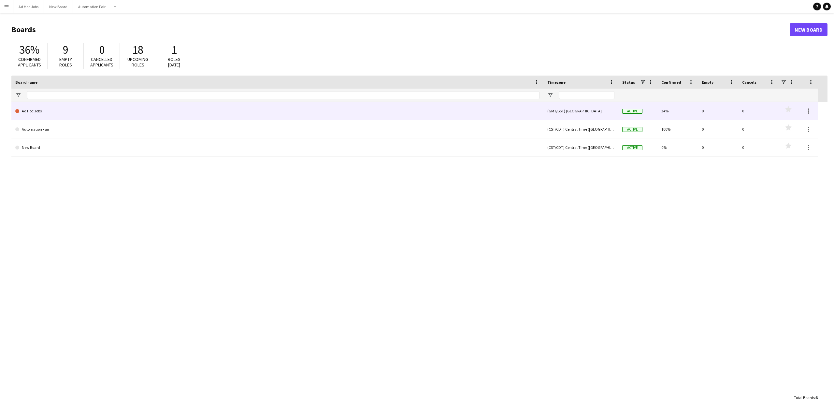
click at [91, 113] on link "Ad Hoc Jobs" at bounding box center [277, 111] width 524 height 18
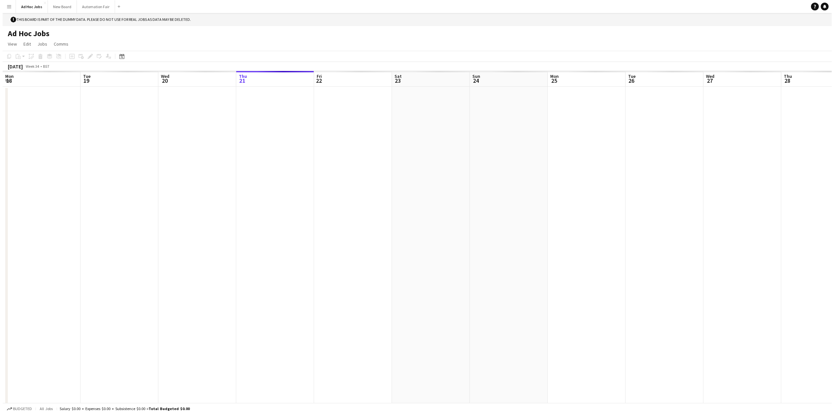
scroll to position [0, 156]
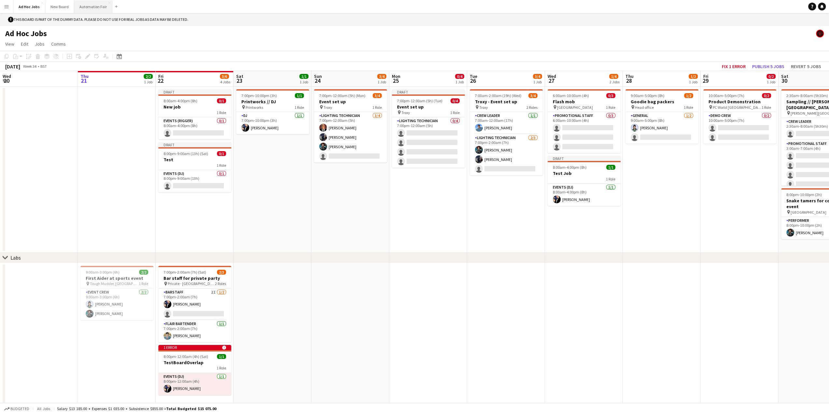
click at [85, 8] on button "Automation Fair Close" at bounding box center [93, 6] width 38 height 13
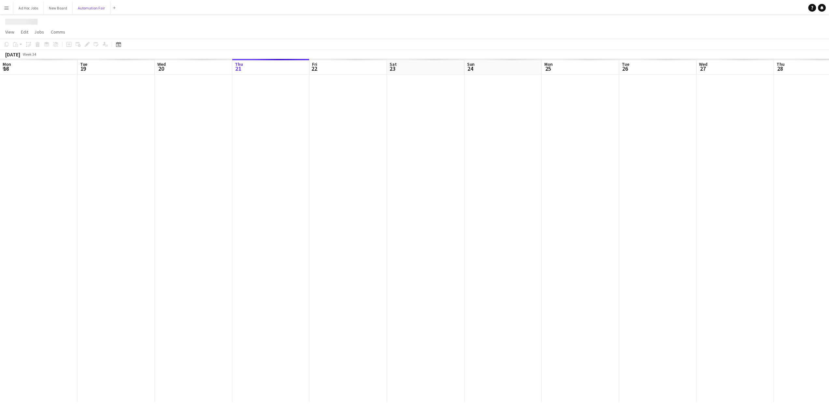
scroll to position [0, 156]
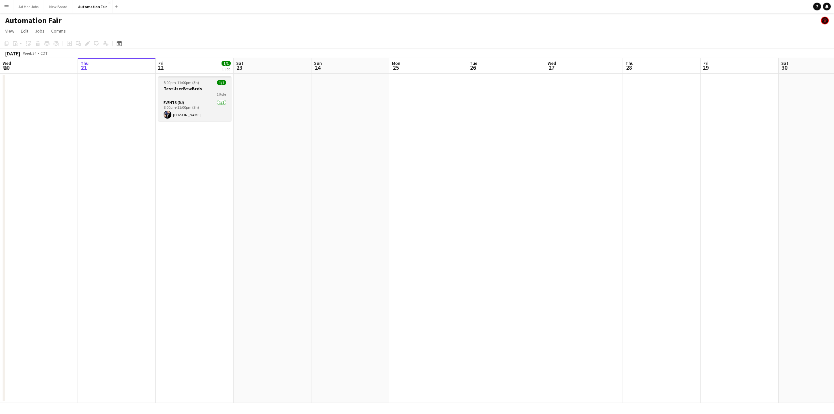
click at [191, 91] on h3 "TestUserBtwBrds" at bounding box center [194, 89] width 73 height 6
click at [191, 93] on div "1 Role" at bounding box center [195, 94] width 72 height 5
click at [191, 93] on div "1 Role" at bounding box center [194, 94] width 73 height 5
click at [191, 99] on app-job-card "8:00pm-11:00pm (3h) 1/1 TestUserBtwBrds 1 Role Events (DJ) [DATE] 8:00pm-11:00p…" at bounding box center [194, 99] width 73 height 46
click at [191, 91] on h3 "TestUserBtwBrds" at bounding box center [194, 89] width 73 height 6
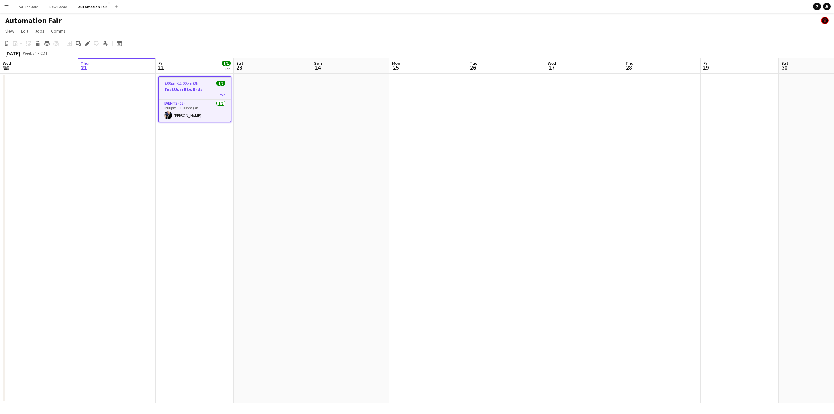
click at [185, 144] on app-date-cell "8:00pm-11:00pm (3h) 1/1 TestUserBtwBrds 1 Role Events (DJ) [DATE] 8:00pm-11:00p…" at bounding box center [195, 238] width 78 height 329
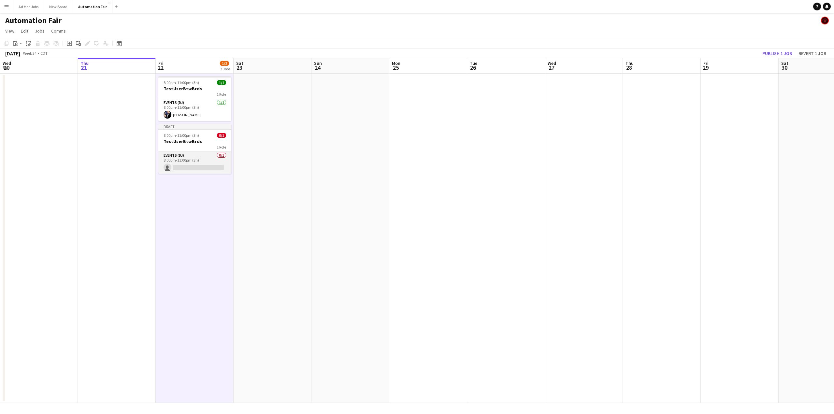
click at [184, 154] on app-card-role "Events (DJ) 0/1 8:00pm-11:00pm (3h) single-neutral-actions" at bounding box center [194, 163] width 73 height 22
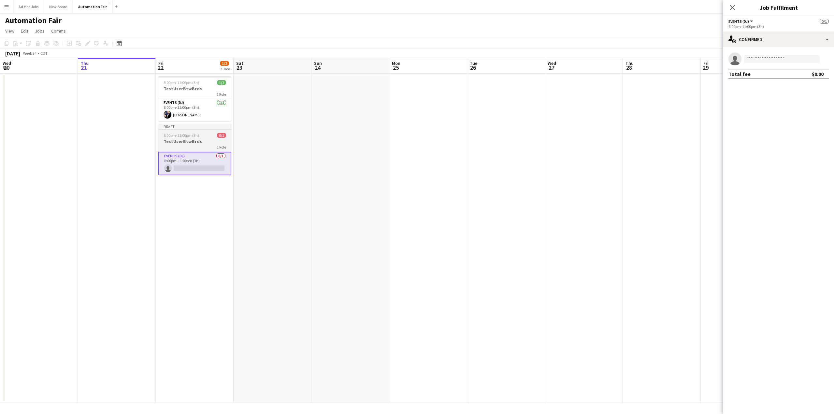
click at [189, 135] on span "8:00pm-11:00pm (3h)" at bounding box center [182, 135] width 36 height 5
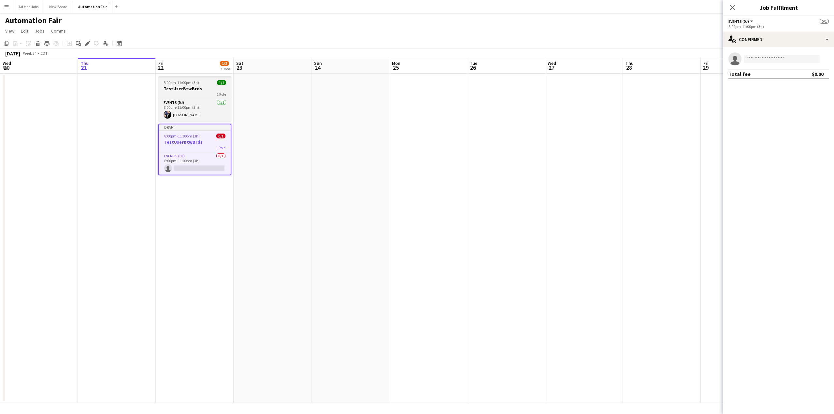
click at [187, 88] on h3 "TestUserBtwBrds" at bounding box center [194, 89] width 73 height 6
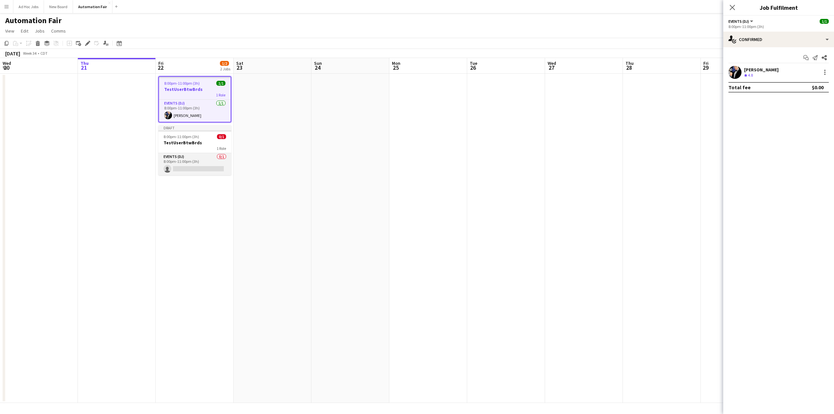
click at [190, 153] on app-card-role "Events (DJ) 0/1 8:00pm-11:00pm (3h) single-neutral-actions" at bounding box center [194, 164] width 73 height 22
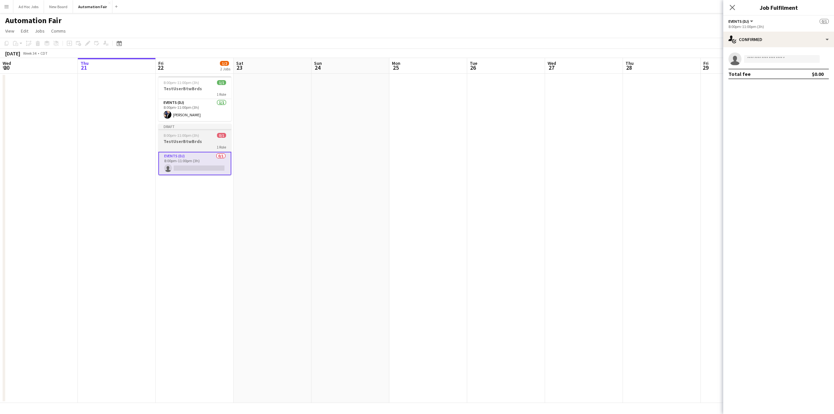
click at [190, 139] on h3 "TestUserBtwBrds" at bounding box center [194, 141] width 73 height 6
click at [190, 132] on app-job-card "Draft 8:00pm-11:00pm (3h) 0/1 TestUserBtwBrds 1 Role Events (DJ) 0/1 8:00pm-11:…" at bounding box center [194, 149] width 73 height 51
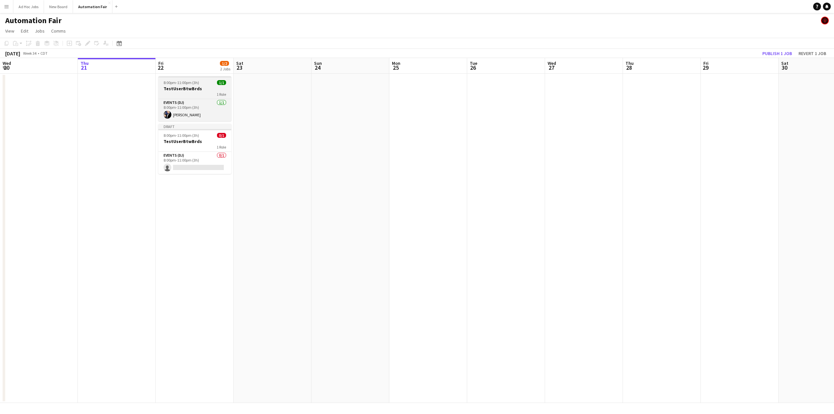
click at [188, 81] on span "8:00pm-11:00pm (3h)" at bounding box center [182, 82] width 36 height 5
click at [105, 44] on icon at bounding box center [104, 43] width 3 height 4
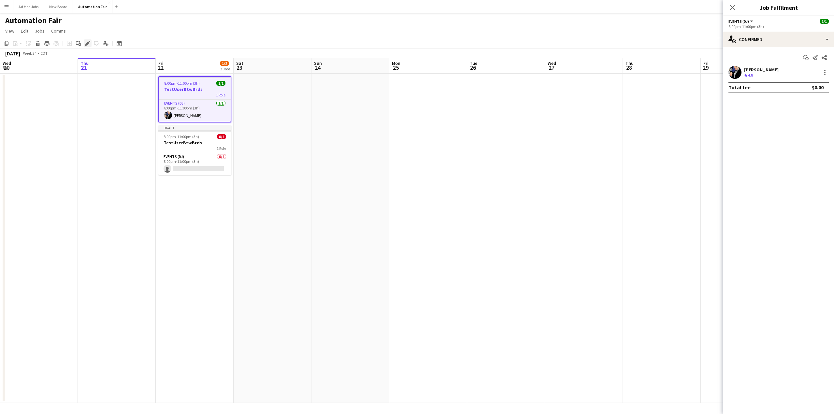
click at [88, 43] on icon at bounding box center [88, 44] width 4 height 4
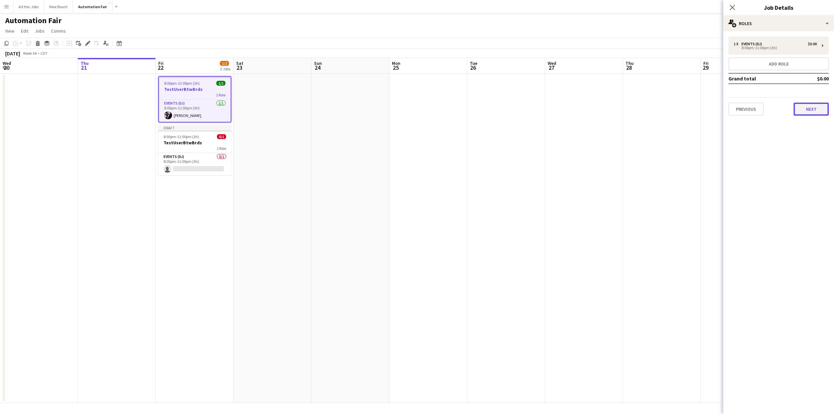
click at [814, 111] on button "Next" at bounding box center [811, 109] width 35 height 13
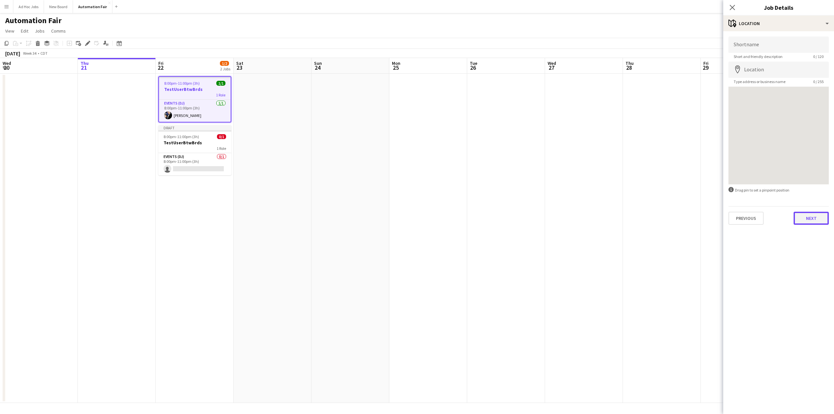
click at [811, 219] on button "Next" at bounding box center [811, 218] width 35 height 13
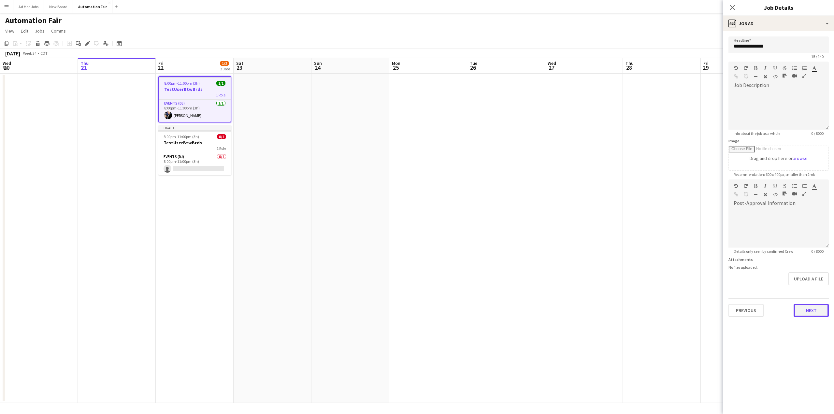
click at [818, 315] on button "Next" at bounding box center [811, 310] width 35 height 13
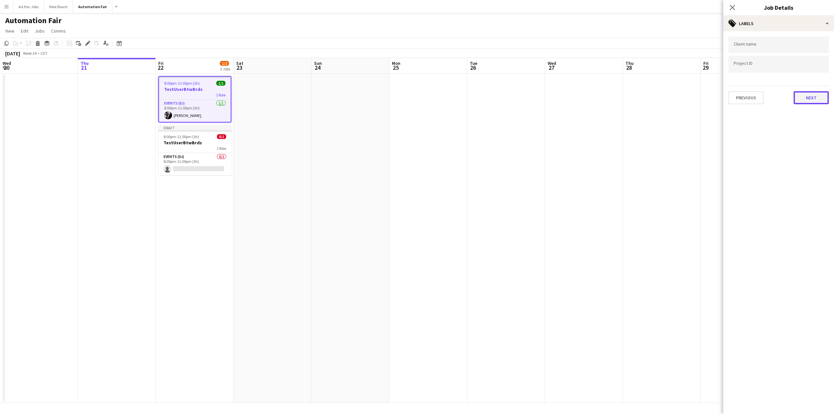
click at [816, 98] on button "Next" at bounding box center [811, 97] width 35 height 13
click at [811, 122] on button "Next" at bounding box center [811, 125] width 35 height 13
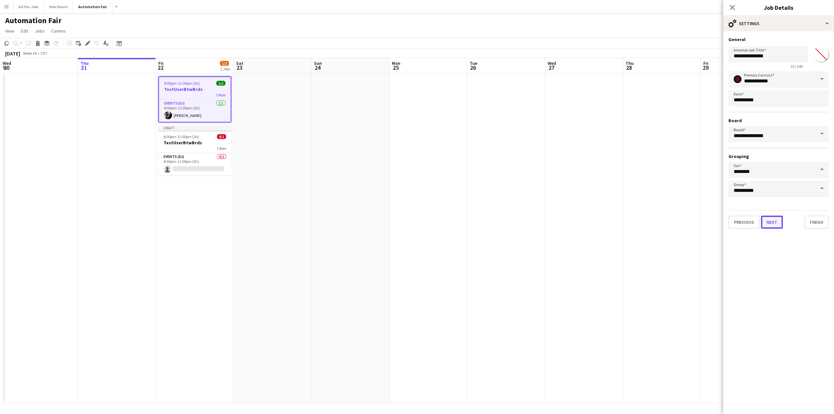
click at [774, 223] on button "Next" at bounding box center [772, 222] width 22 height 13
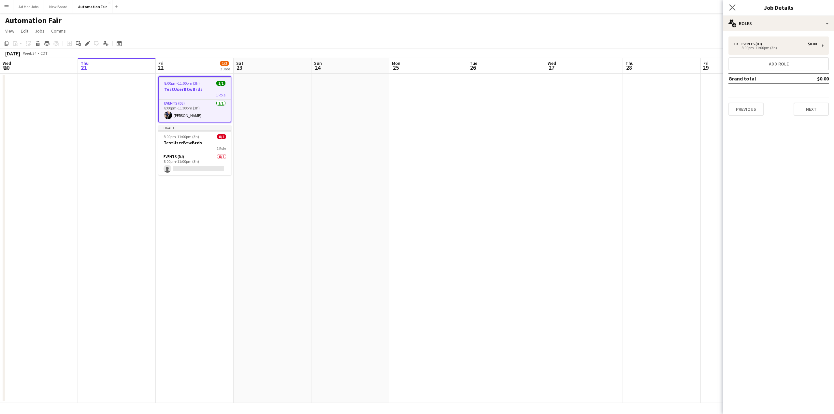
click at [735, 10] on icon at bounding box center [732, 7] width 6 height 6
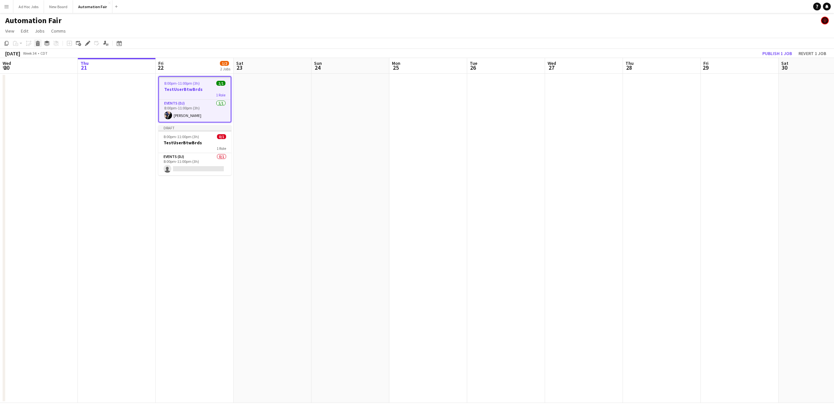
click at [35, 42] on icon "Delete" at bounding box center [37, 43] width 5 height 5
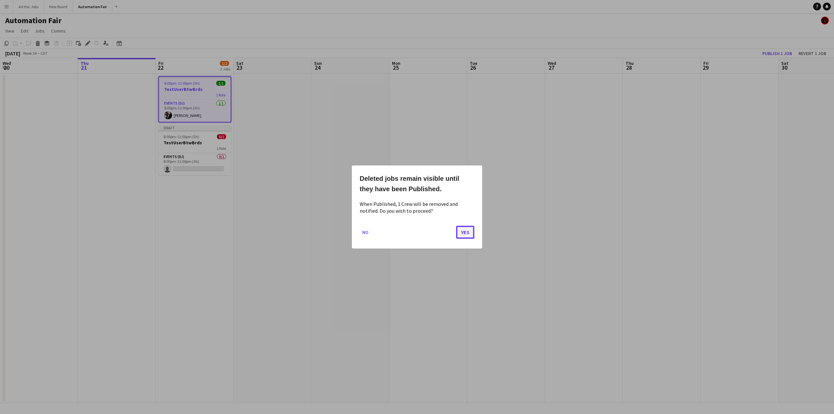
click at [467, 234] on button "Yes" at bounding box center [465, 232] width 18 height 13
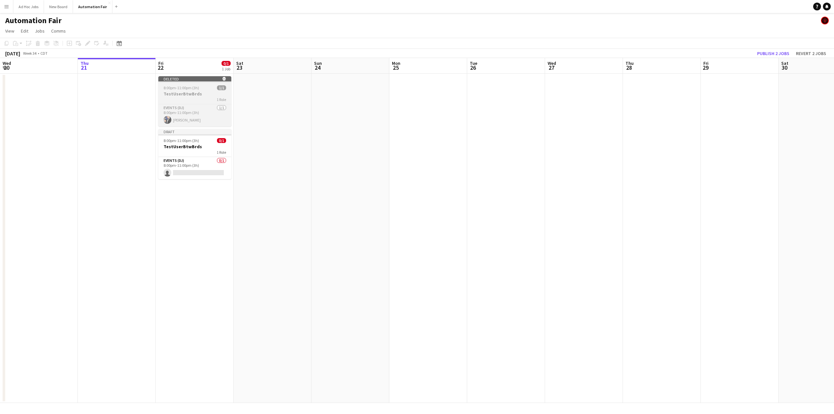
click at [188, 100] on div "1 Role" at bounding box center [194, 99] width 73 height 5
click at [182, 106] on app-card-role "Events (DJ) [DATE] 8:00pm-11:00pm (3h) [PERSON_NAME]" at bounding box center [195, 116] width 72 height 22
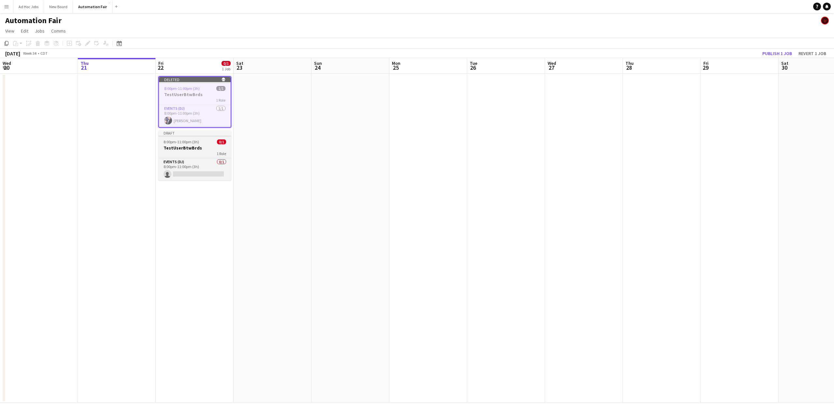
click at [193, 152] on div "1 Role" at bounding box center [194, 153] width 73 height 5
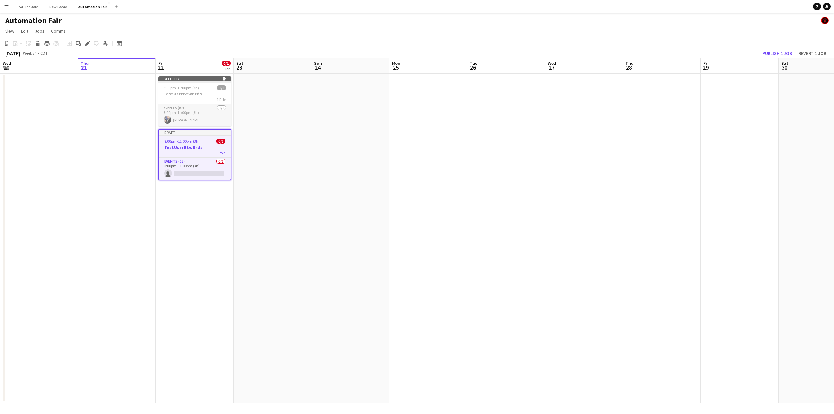
click at [191, 107] on app-card-role "Events (DJ) [DATE] 8:00pm-11:00pm (3h) [PERSON_NAME]" at bounding box center [194, 115] width 73 height 22
drag, startPoint x: 182, startPoint y: 77, endPoint x: 184, endPoint y: 82, distance: 5.7
click at [182, 77] on div "Deleted skull" at bounding box center [194, 78] width 73 height 5
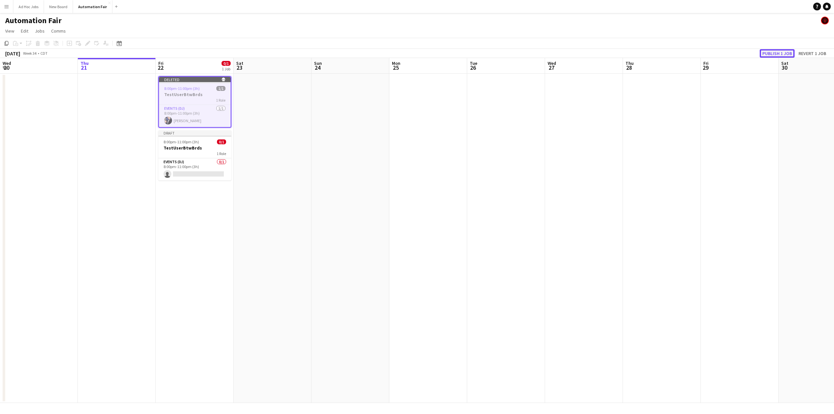
click at [779, 54] on button "Publish 1 job" at bounding box center [777, 53] width 35 height 8
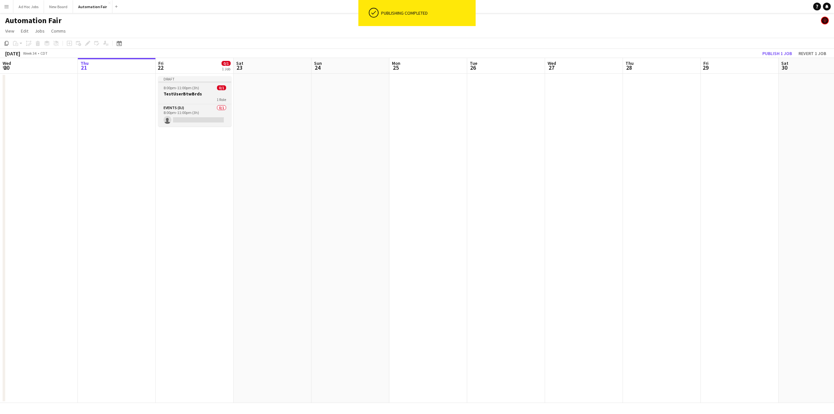
click at [183, 93] on h3 "TestUserBtwBrds" at bounding box center [194, 94] width 73 height 6
click at [189, 119] on app-card-role "Events (DJ) 0/1 8:00pm-11:00pm (3h) single-neutral-actions" at bounding box center [195, 116] width 72 height 22
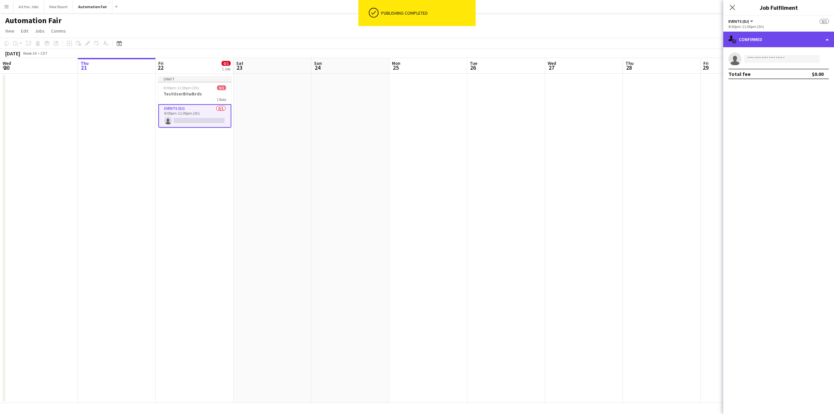
click at [760, 39] on div "single-neutral-actions-check-2 Confirmed" at bounding box center [778, 40] width 111 height 16
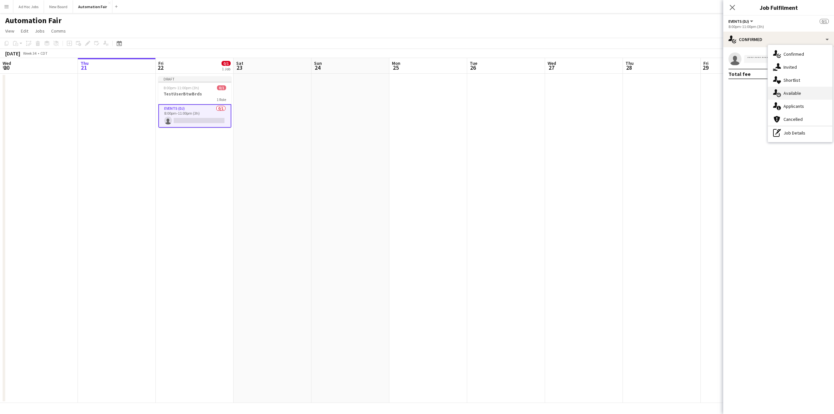
click at [777, 96] on icon at bounding box center [779, 95] width 4 height 4
click at [818, 56] on app-icon "Filter" at bounding box center [817, 57] width 5 height 6
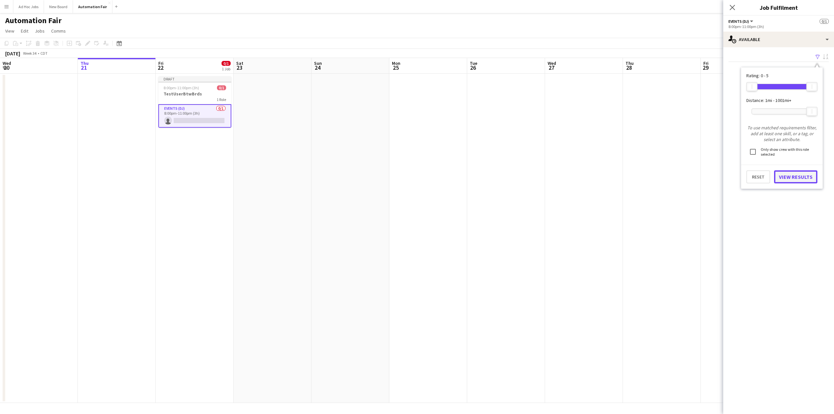
click at [787, 176] on button "View Results" at bounding box center [795, 176] width 43 height 13
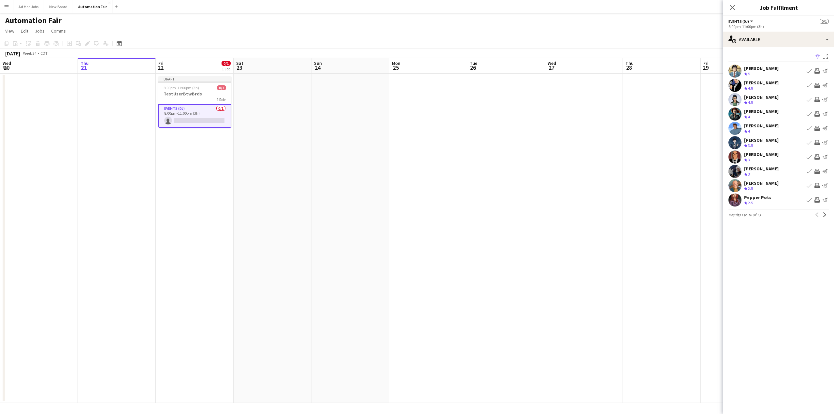
click at [756, 86] on div "Crew rating 4.8" at bounding box center [761, 89] width 35 height 6
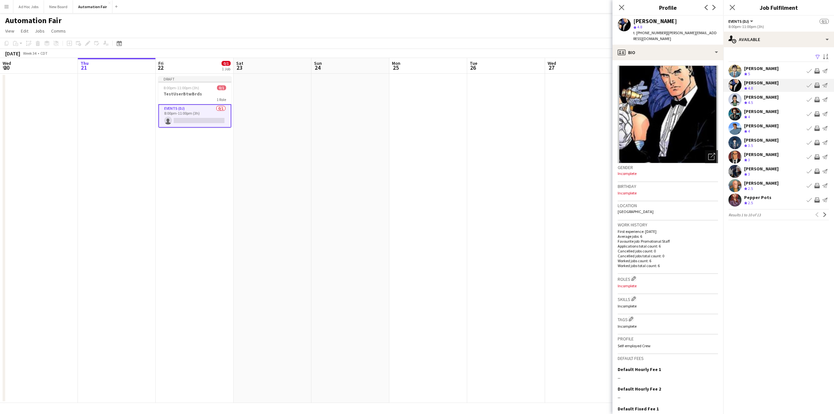
click at [810, 86] on app-icon "Book crew" at bounding box center [809, 85] width 5 height 5
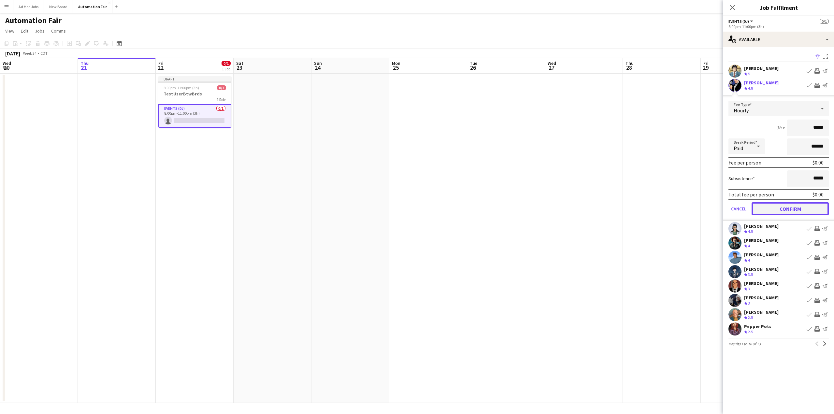
click at [803, 211] on button "Confirm" at bounding box center [790, 208] width 77 height 13
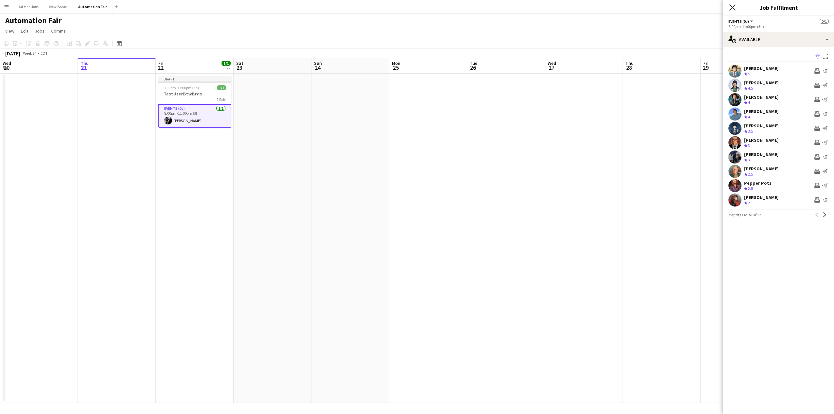
click at [733, 7] on icon at bounding box center [732, 7] width 6 height 6
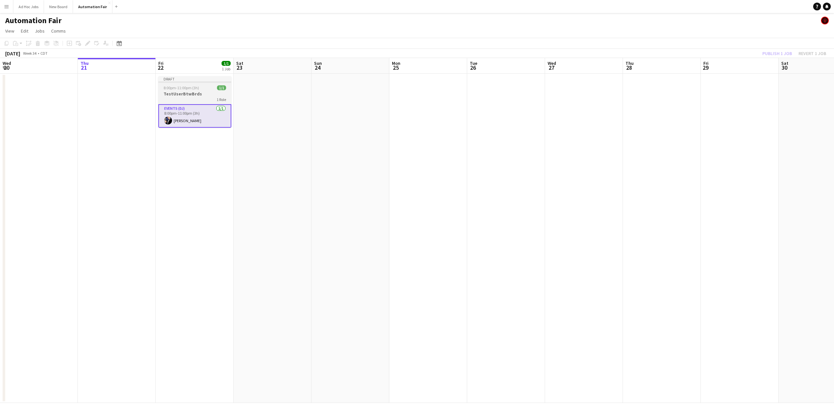
click at [175, 91] on h3 "TestUserBtwBrds" at bounding box center [194, 94] width 73 height 6
click at [91, 40] on div "Edit" at bounding box center [88, 43] width 8 height 8
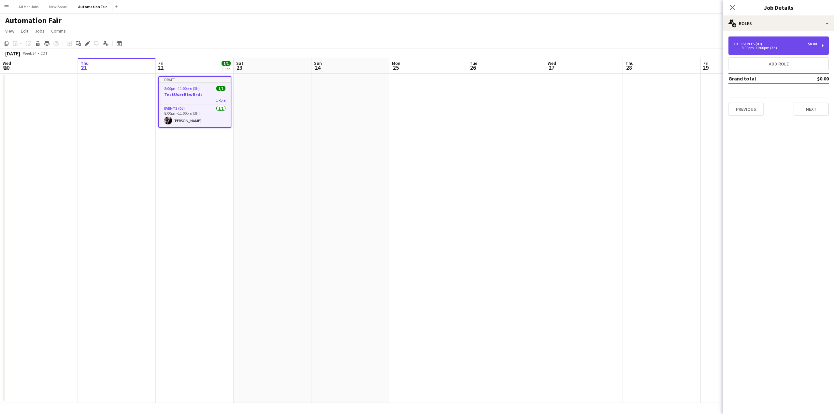
click at [783, 45] on div "1 x Events (DJ) $0.00" at bounding box center [775, 44] width 83 height 5
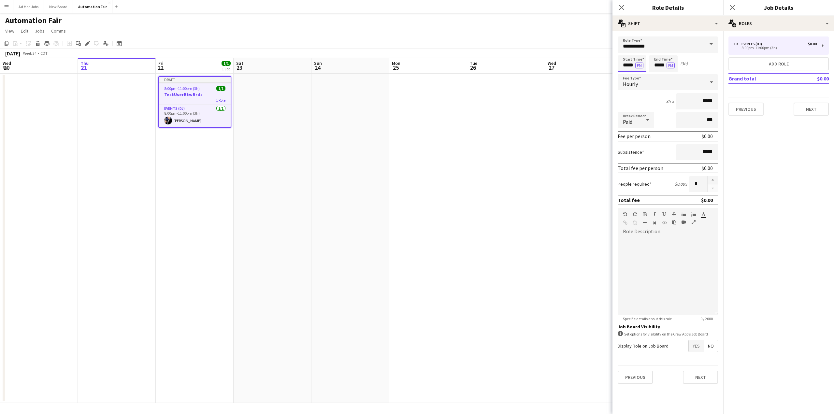
click at [626, 65] on input "*****" at bounding box center [632, 63] width 29 height 16
click at [626, 52] on div at bounding box center [625, 52] width 13 height 7
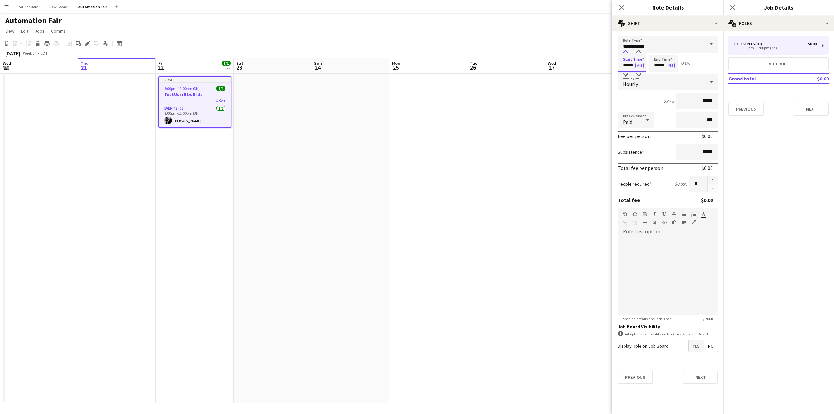
click at [626, 52] on div at bounding box center [625, 52] width 13 height 7
type input "*****"
click at [626, 52] on div at bounding box center [625, 52] width 13 height 7
click at [670, 65] on button "PM" at bounding box center [671, 66] width 8 height 6
click at [704, 377] on button "Next" at bounding box center [700, 377] width 35 height 13
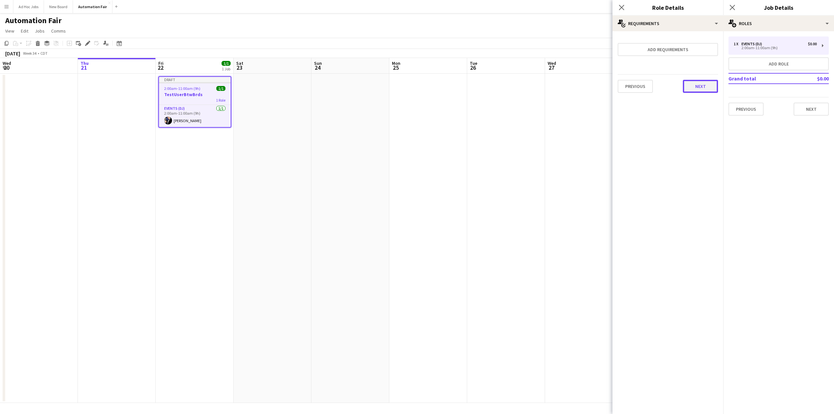
click at [703, 92] on button "Next" at bounding box center [700, 86] width 35 height 13
click at [703, 89] on button "Finish" at bounding box center [706, 87] width 24 height 13
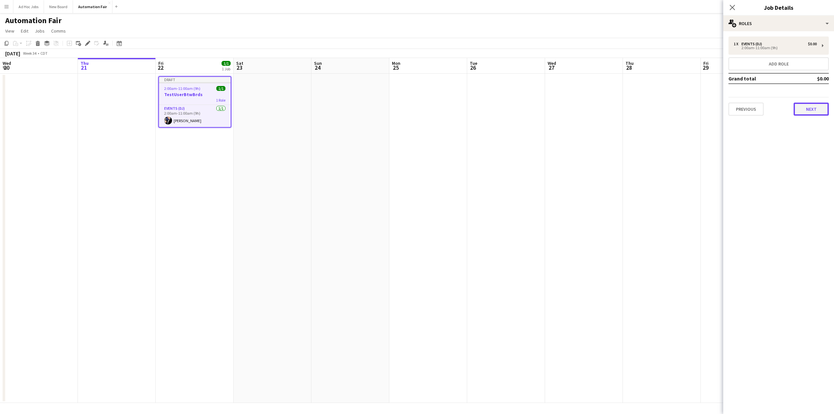
click at [803, 109] on button "Next" at bounding box center [811, 109] width 35 height 13
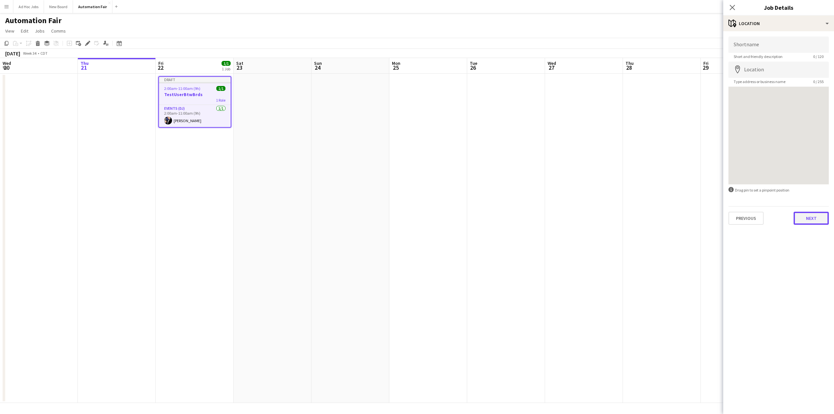
click at [808, 219] on button "Next" at bounding box center [811, 218] width 35 height 13
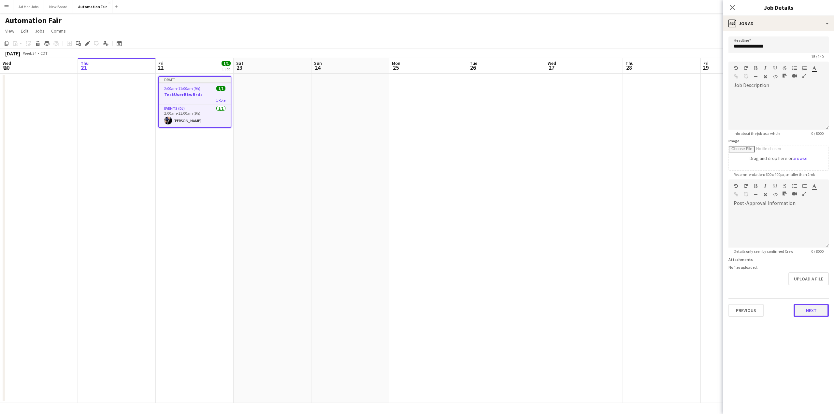
click at [808, 309] on button "Next" at bounding box center [811, 310] width 35 height 13
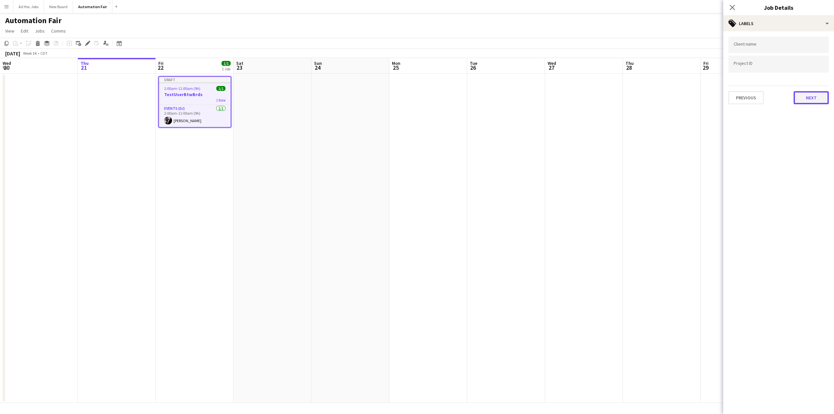
click at [817, 101] on button "Next" at bounding box center [811, 97] width 35 height 13
click at [814, 73] on button "Next" at bounding box center [811, 67] width 35 height 13
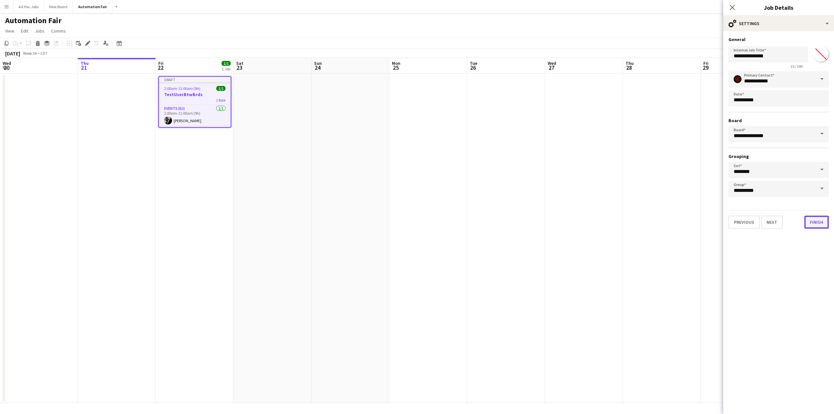
click at [817, 226] on button "Finish" at bounding box center [816, 222] width 24 height 13
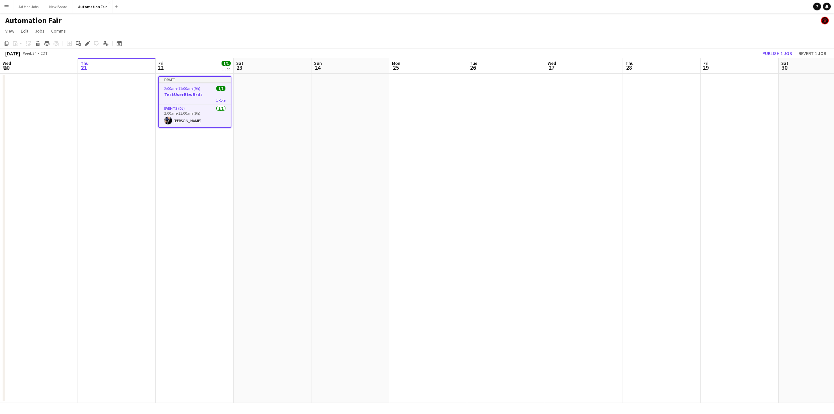
click at [228, 170] on app-date-cell "Draft 2:00am-11:00am (9h) 1/1 TestUserBtwBrds 1 Role Events (DJ) [DATE] 2:00am-…" at bounding box center [195, 238] width 78 height 329
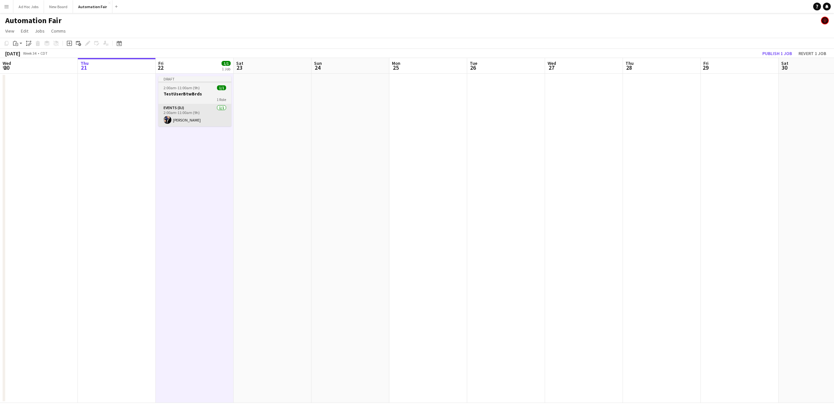
click at [187, 104] on div "Events (DJ) [DATE] 2:00am-11:00am (9h) [PERSON_NAME]" at bounding box center [194, 115] width 73 height 22
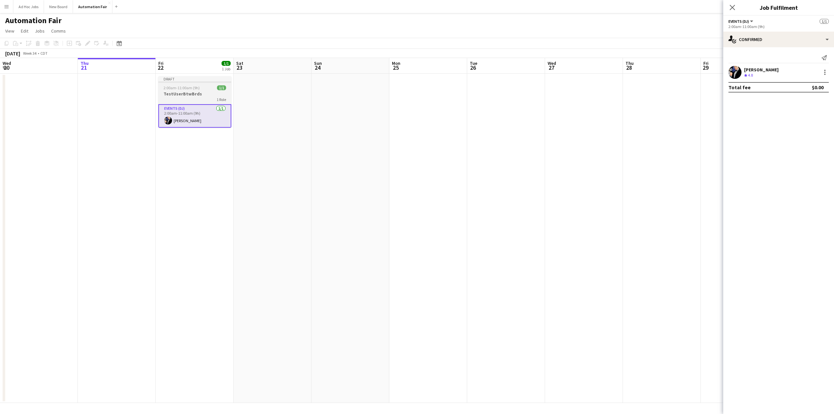
click at [184, 87] on span "2:00am-11:00am (9h)" at bounding box center [182, 87] width 36 height 5
click at [33, 10] on button "Ad Hoc Jobs Close" at bounding box center [28, 6] width 31 height 13
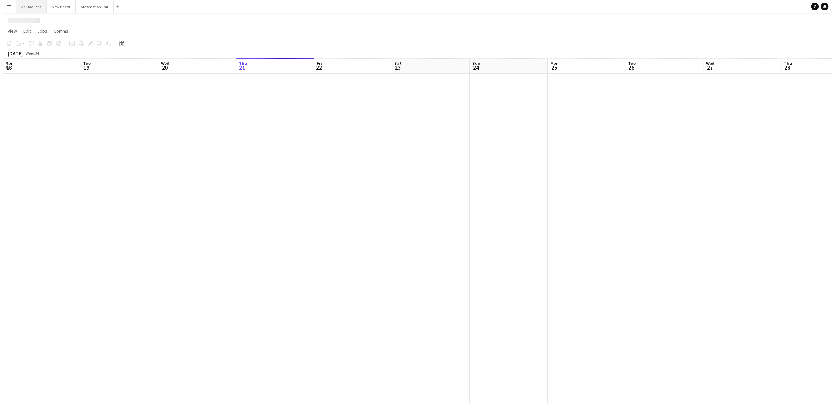
scroll to position [0, 156]
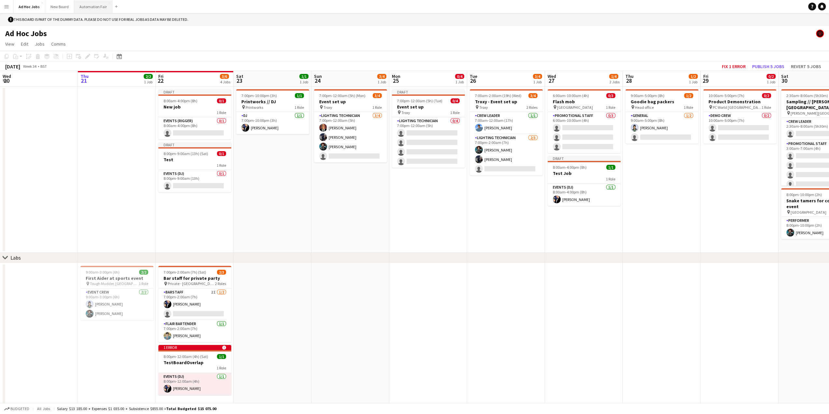
click at [89, 11] on button "Automation Fair Close" at bounding box center [93, 6] width 38 height 13
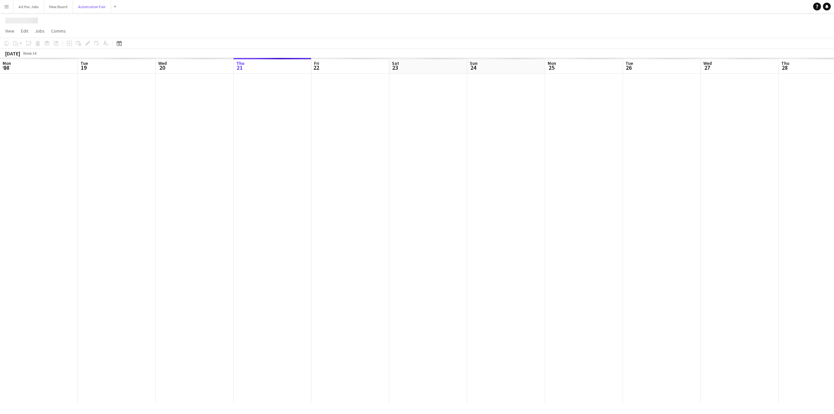
scroll to position [0, 156]
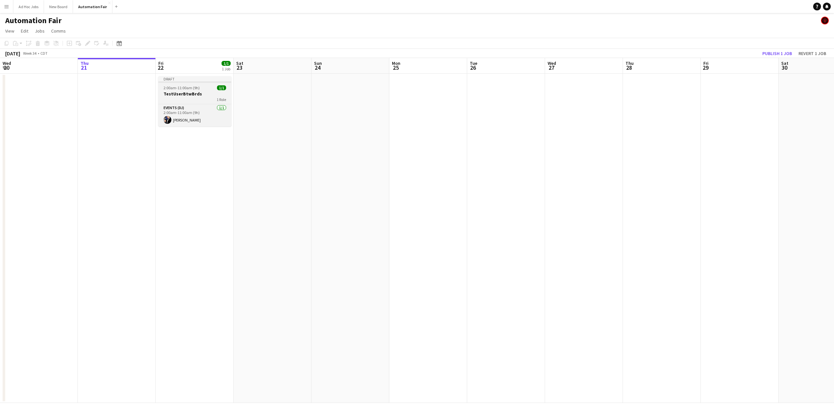
click at [187, 95] on h3 "TestUserBtwBrds" at bounding box center [194, 94] width 73 height 6
click at [190, 92] on h3 "TestUserBtwBrds" at bounding box center [195, 95] width 72 height 6
click at [190, 93] on h3 "TestUserBtwBrds" at bounding box center [194, 94] width 73 height 6
click at [85, 43] on icon "Edit" at bounding box center [87, 43] width 5 height 5
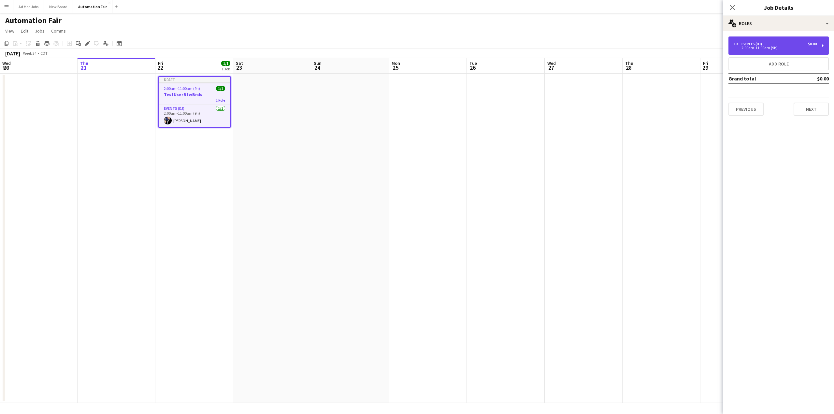
click at [754, 49] on div "2:00am-11:00am (9h)" at bounding box center [775, 47] width 83 height 3
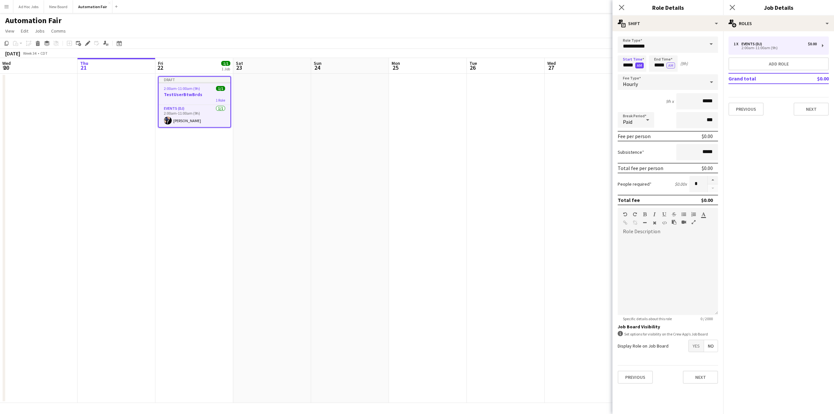
click at [641, 67] on button "AM" at bounding box center [639, 66] width 8 height 6
click at [671, 66] on button "AM" at bounding box center [671, 66] width 8 height 6
click at [700, 379] on button "Next" at bounding box center [700, 377] width 35 height 13
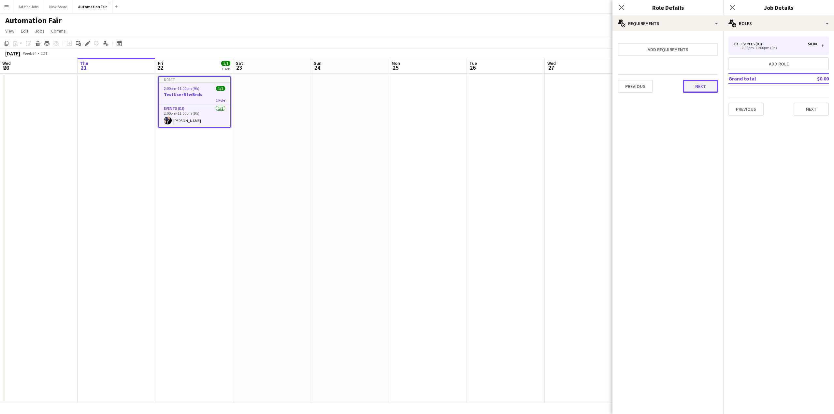
click at [700, 84] on button "Next" at bounding box center [700, 86] width 35 height 13
click at [705, 87] on button "Finish" at bounding box center [706, 87] width 24 height 13
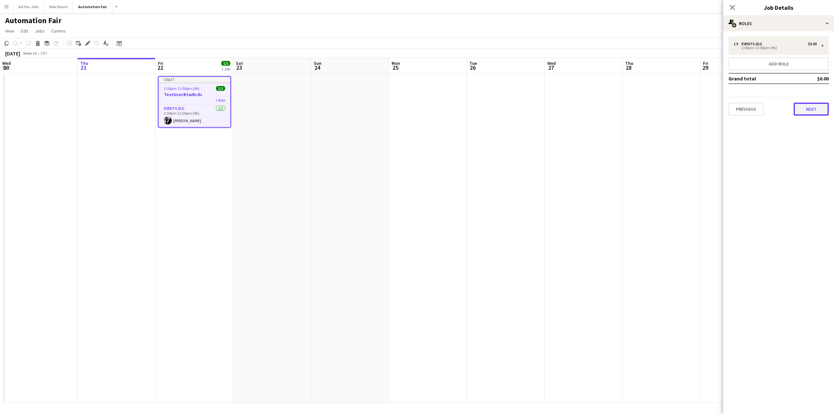
click at [803, 107] on button "Next" at bounding box center [811, 109] width 35 height 13
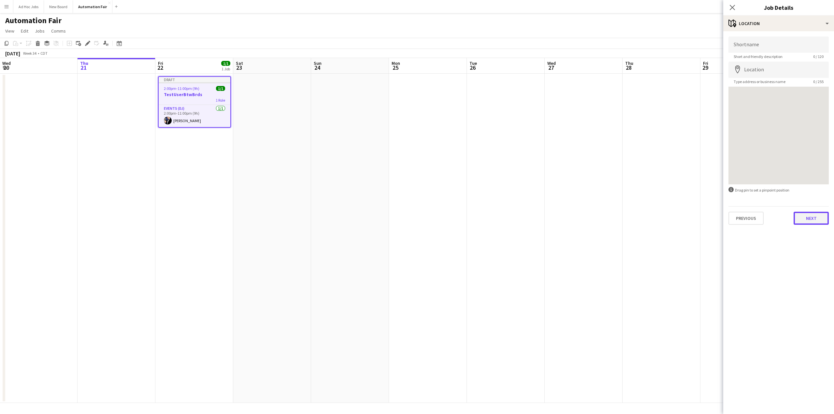
click at [818, 215] on button "Next" at bounding box center [811, 218] width 35 height 13
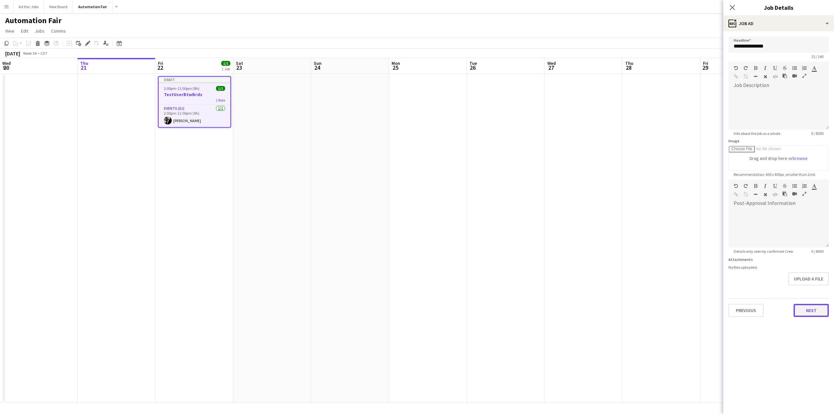
click at [814, 313] on button "Next" at bounding box center [811, 310] width 35 height 13
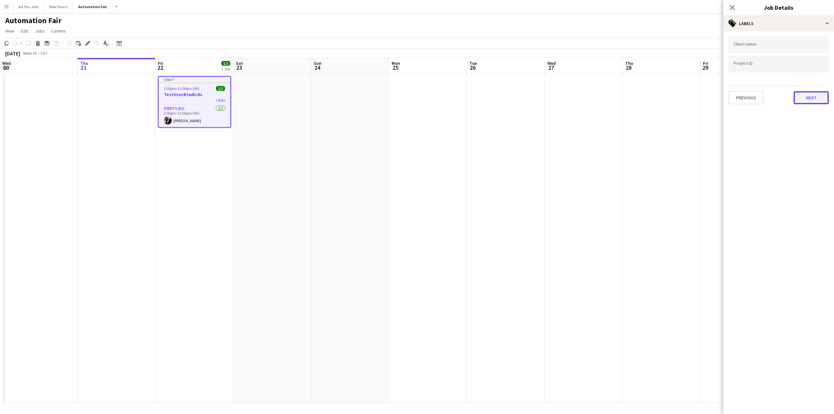
click at [805, 99] on button "Next" at bounding box center [811, 97] width 35 height 13
click at [813, 72] on button "Next" at bounding box center [811, 67] width 35 height 13
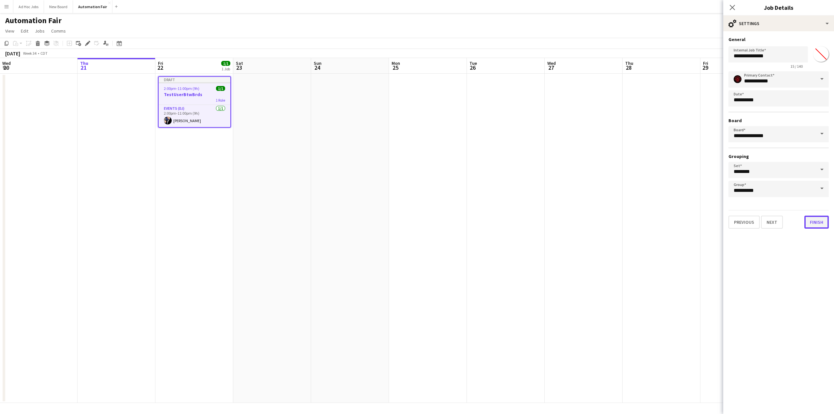
click at [818, 224] on button "Finish" at bounding box center [816, 222] width 24 height 13
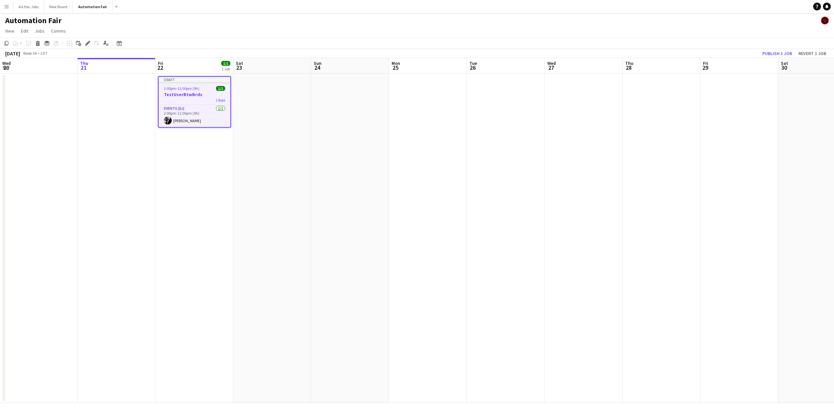
click at [186, 86] on span "2:00pm-11:00pm (9h)" at bounding box center [182, 88] width 36 height 5
click at [184, 80] on div "Draft" at bounding box center [194, 78] width 73 height 5
click at [766, 52] on button "Publish 1 job" at bounding box center [777, 53] width 35 height 8
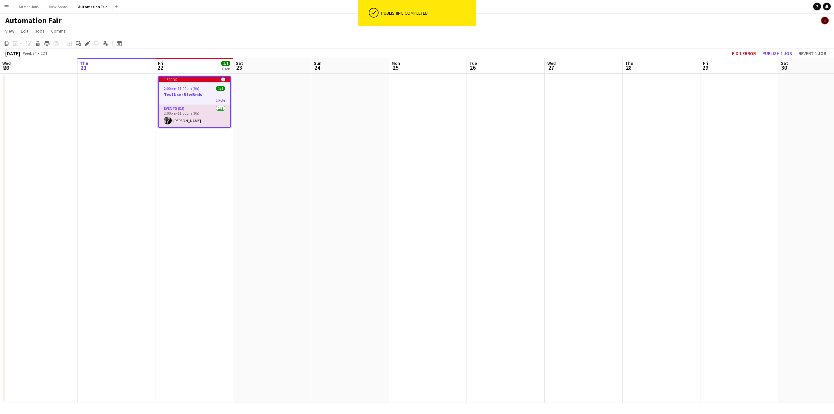
click at [222, 79] on icon at bounding box center [223, 80] width 4 height 4
click at [223, 79] on icon at bounding box center [224, 79] width 4 height 4
click at [164, 97] on h3 "TestUserBtwBrds" at bounding box center [195, 95] width 72 height 6
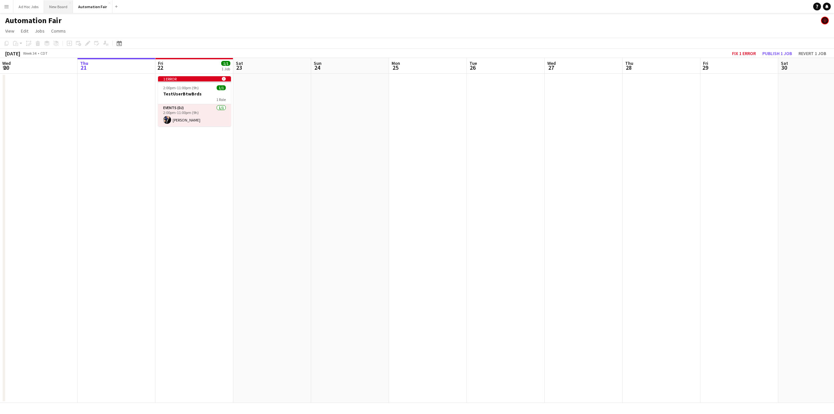
click at [57, 7] on button "New Board Close" at bounding box center [58, 6] width 29 height 13
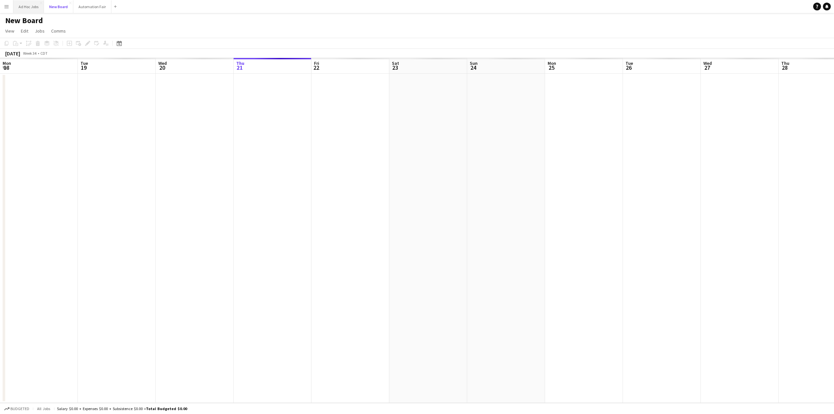
scroll to position [0, 156]
click at [30, 7] on button "Ad Hoc Jobs Close" at bounding box center [28, 6] width 31 height 13
